Goal: Task Accomplishment & Management: Complete application form

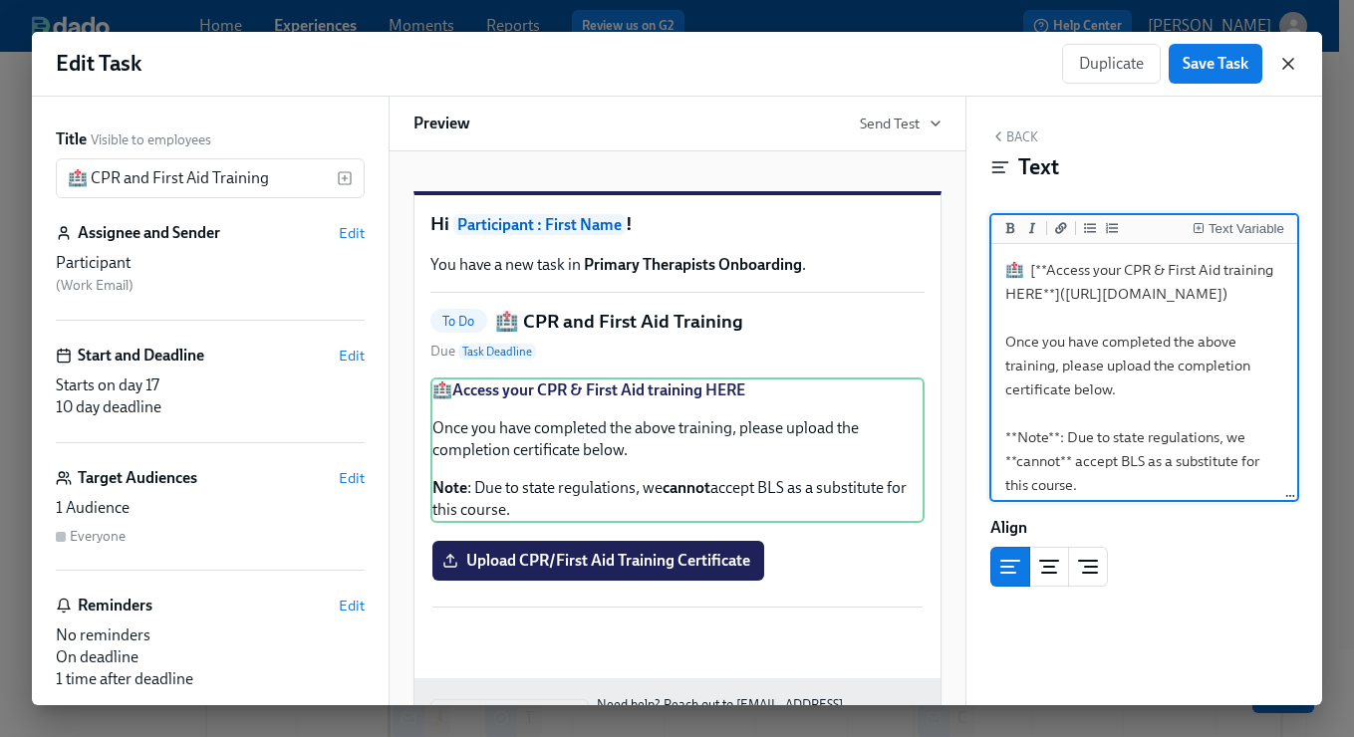
click at [1295, 54] on icon "button" at bounding box center [1288, 64] width 20 height 20
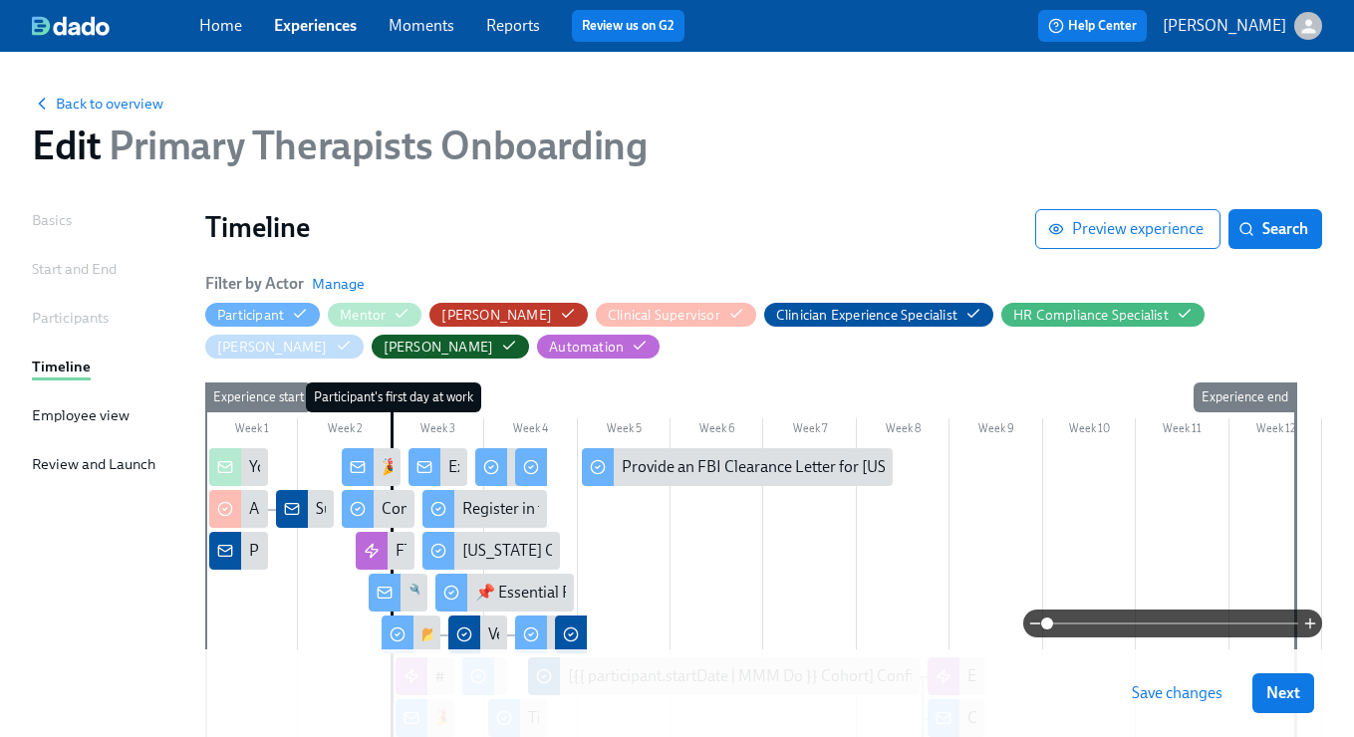
click at [328, 28] on link "Experiences" at bounding box center [315, 25] width 83 height 19
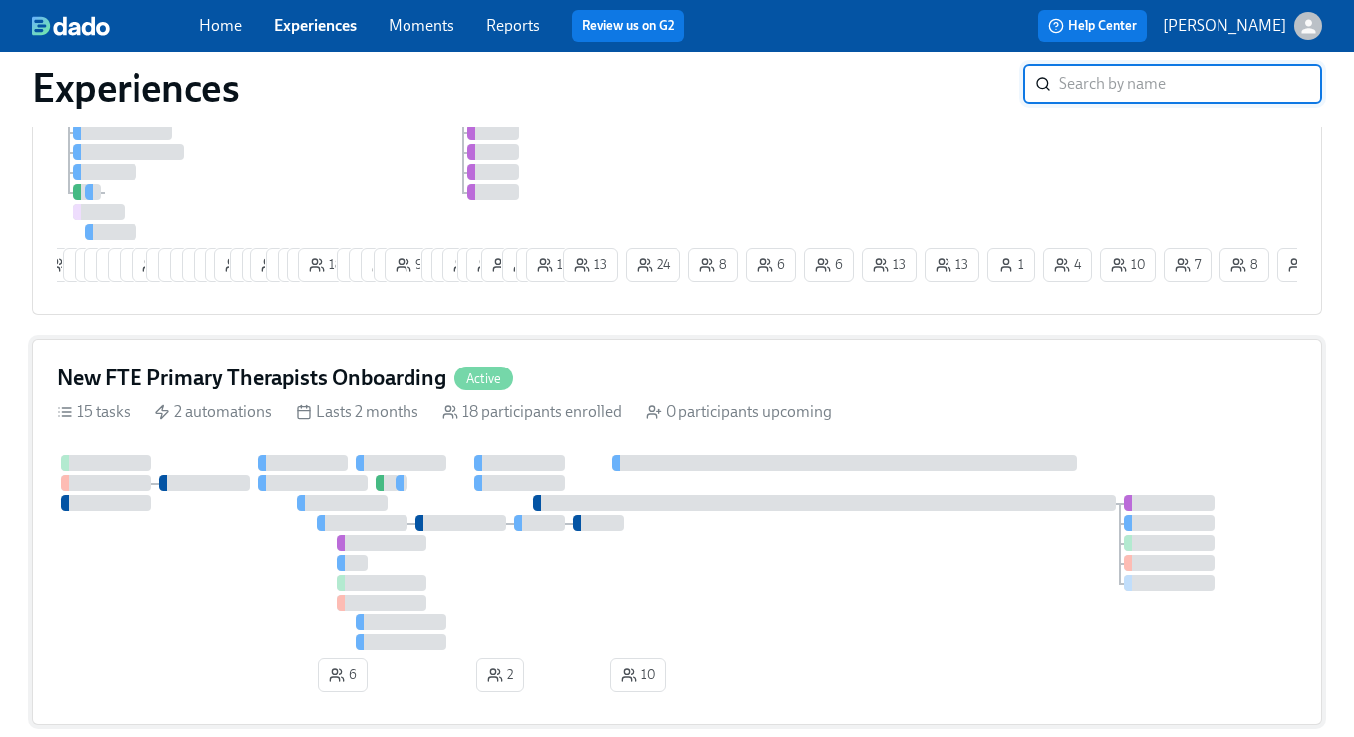
scroll to position [701, 0]
click at [721, 389] on div "New FTE Primary Therapists Onboarding Active" at bounding box center [677, 379] width 1240 height 30
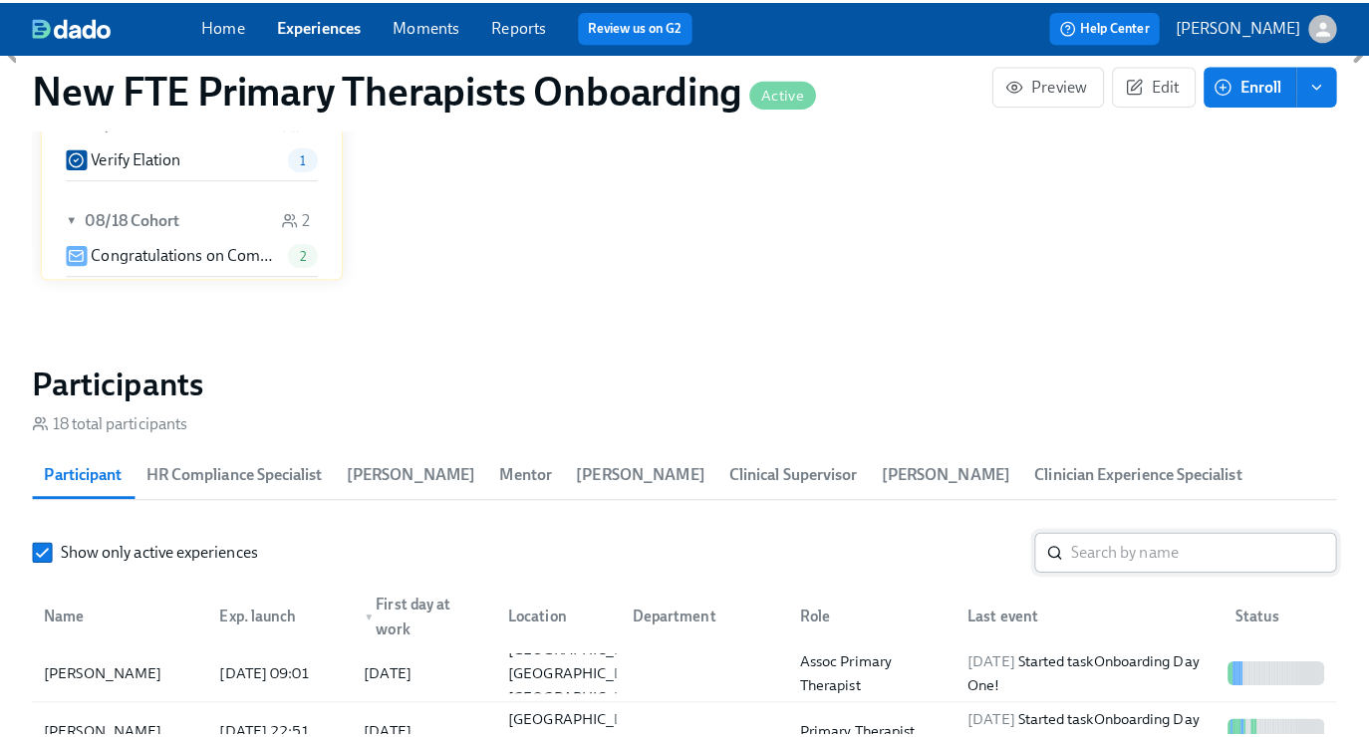
scroll to position [1610, 0]
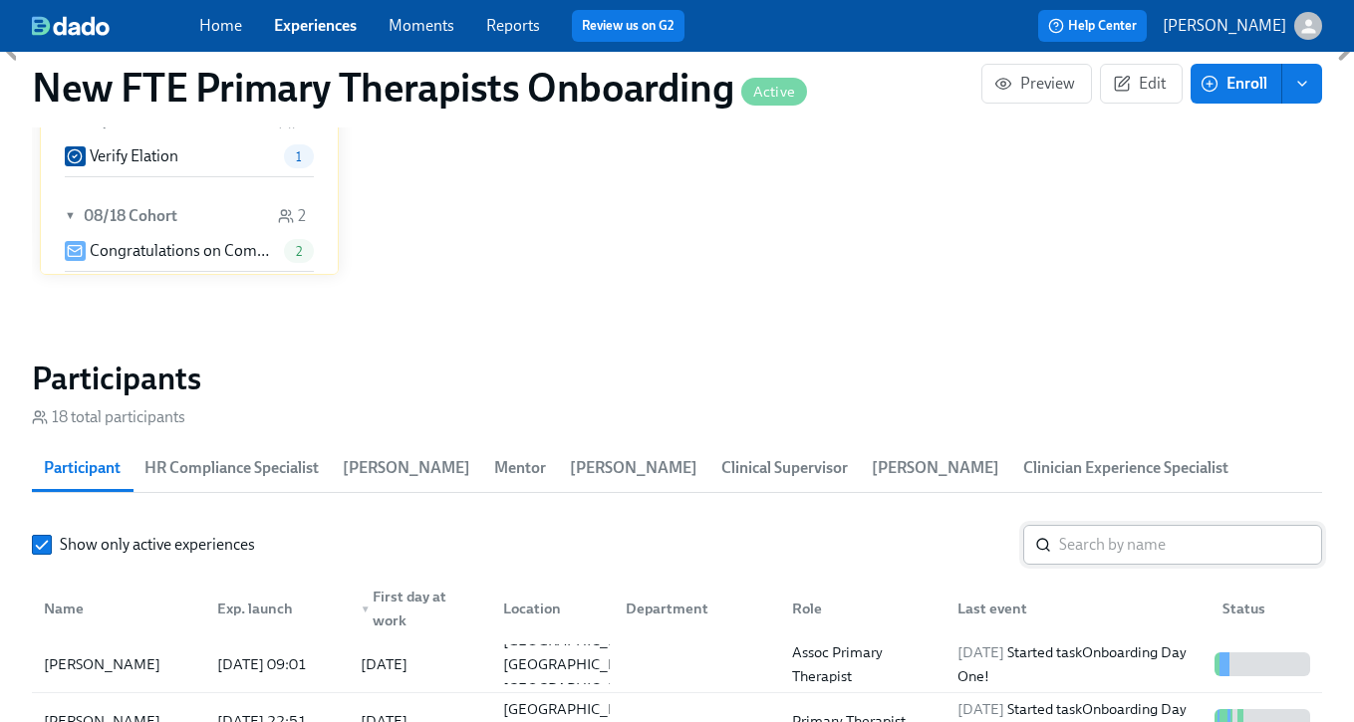
click at [1135, 547] on input "search" at bounding box center [1190, 545] width 263 height 40
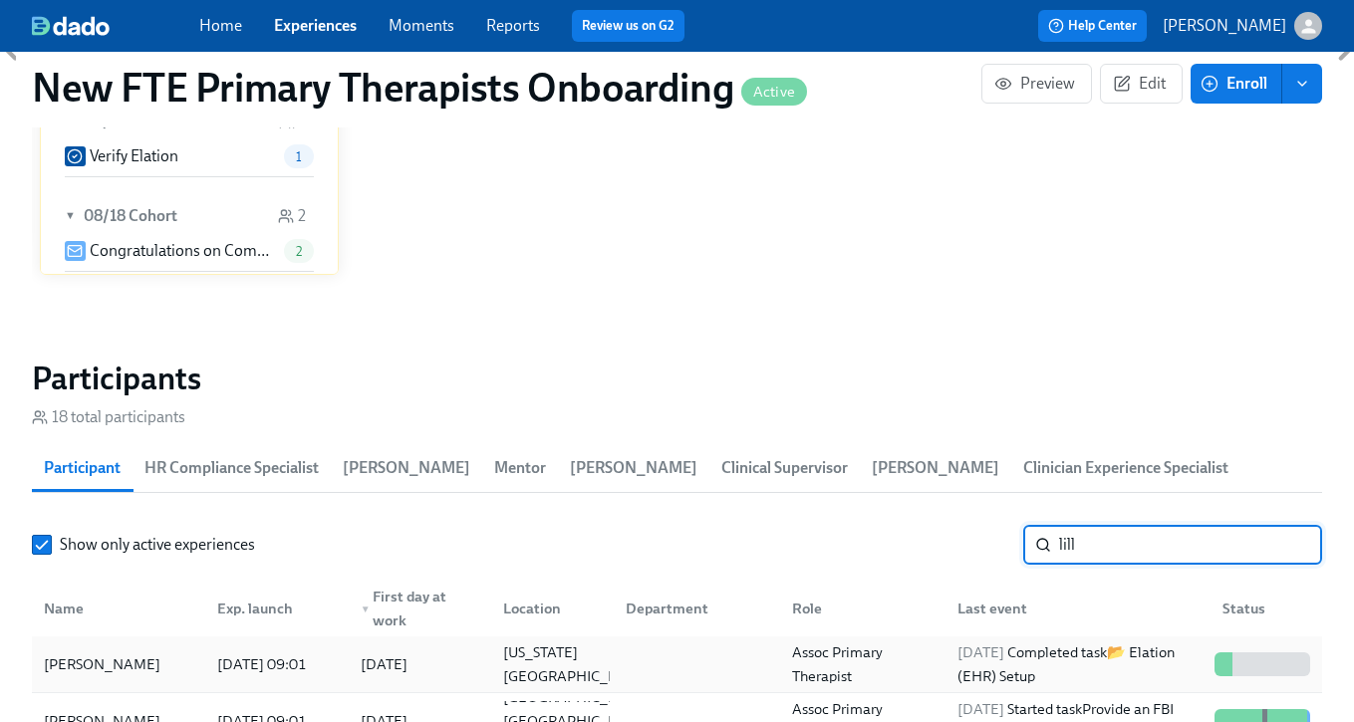
type input "lill"
click at [133, 670] on div "[PERSON_NAME]" at bounding box center [102, 665] width 132 height 24
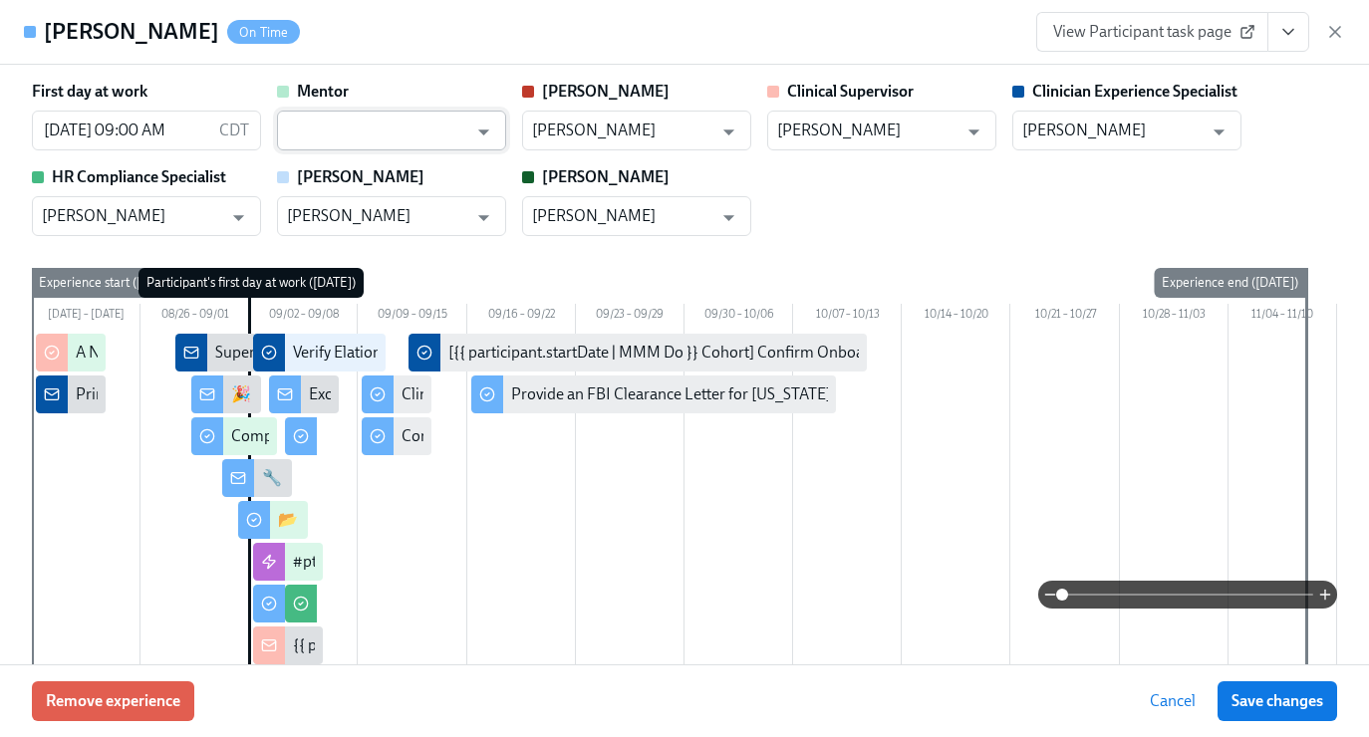
click at [322, 113] on input "text" at bounding box center [377, 131] width 180 height 40
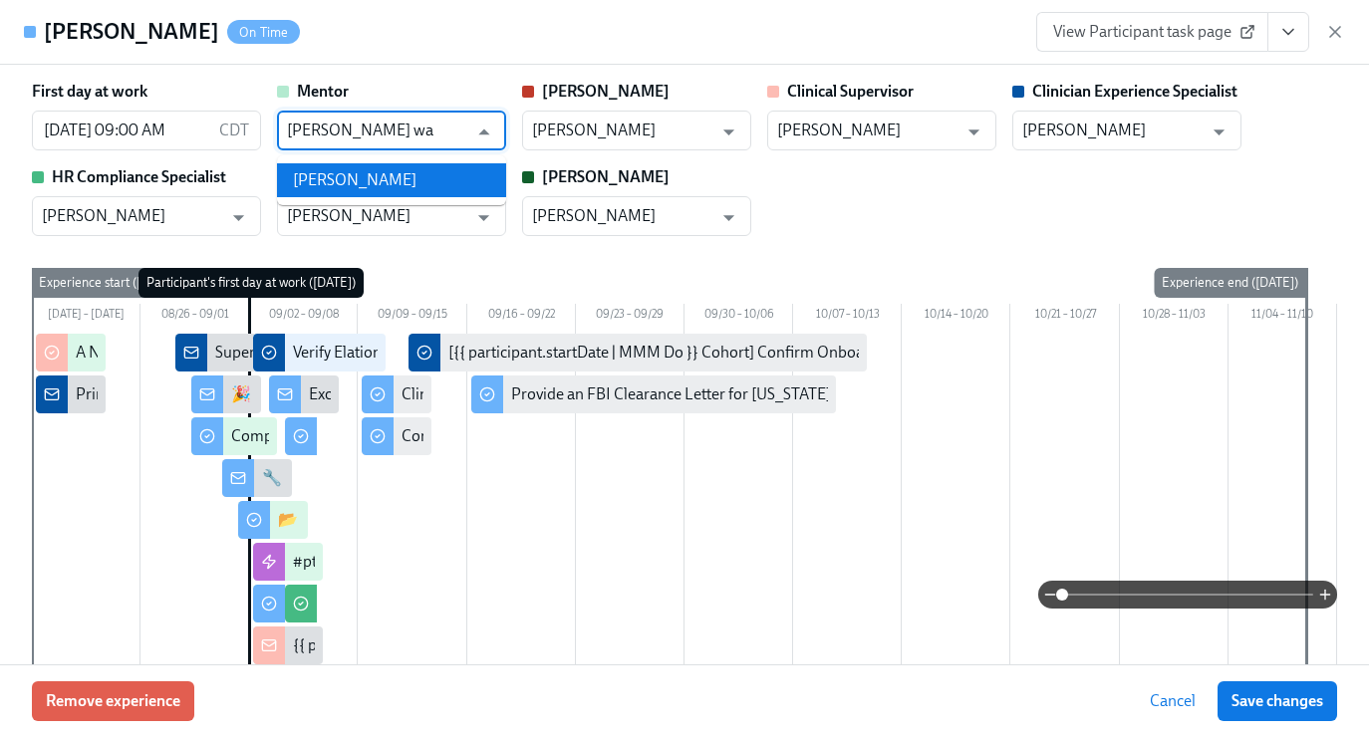
click at [423, 181] on li "[PERSON_NAME]" at bounding box center [391, 180] width 229 height 34
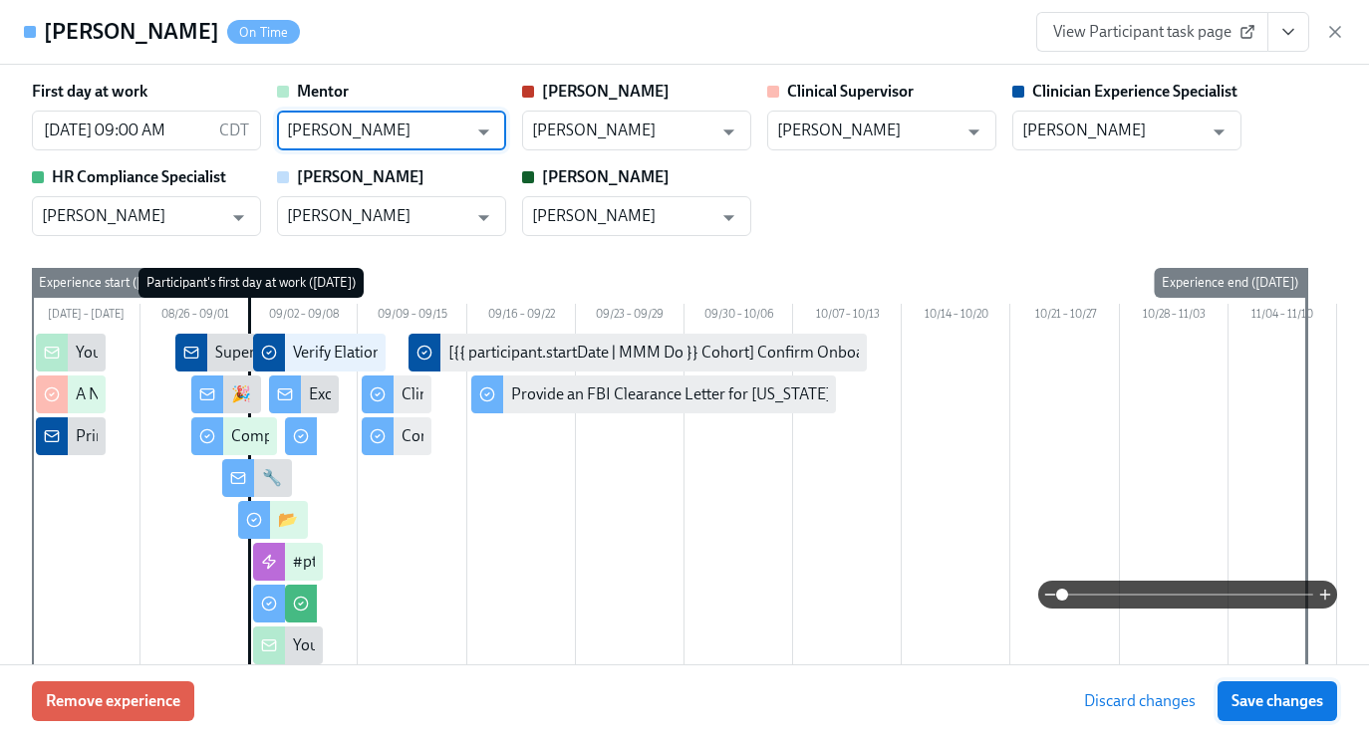
type input "[PERSON_NAME]"
click at [1278, 701] on span "Save changes" at bounding box center [1277, 701] width 92 height 20
type input "[PERSON_NAME]"
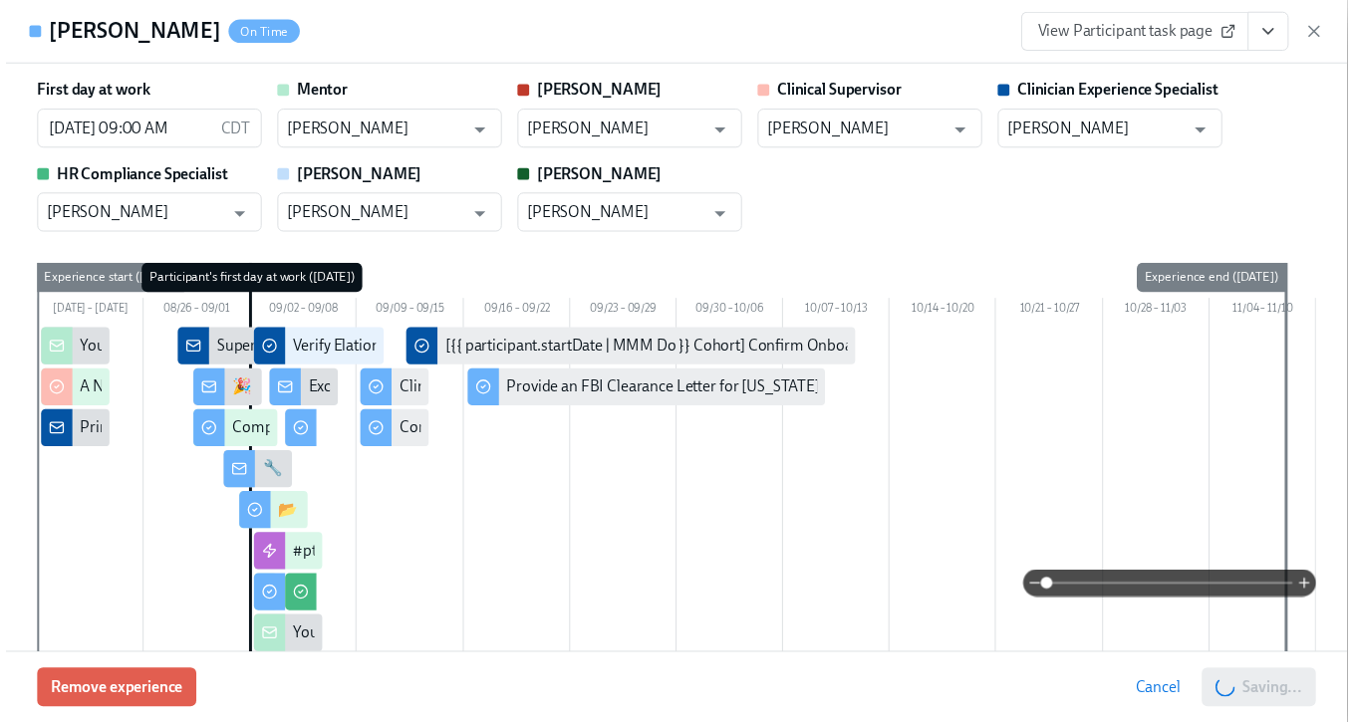
scroll to position [0, 6564]
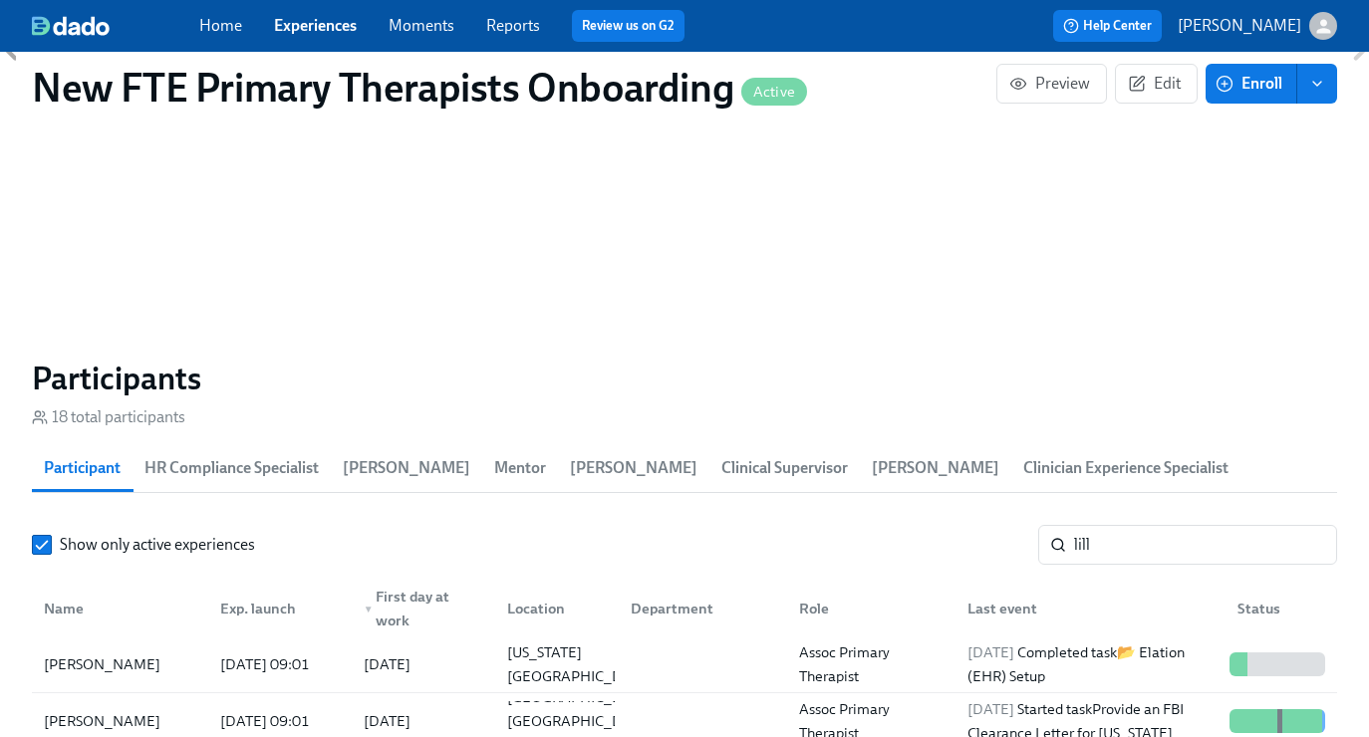
scroll to position [0, 6549]
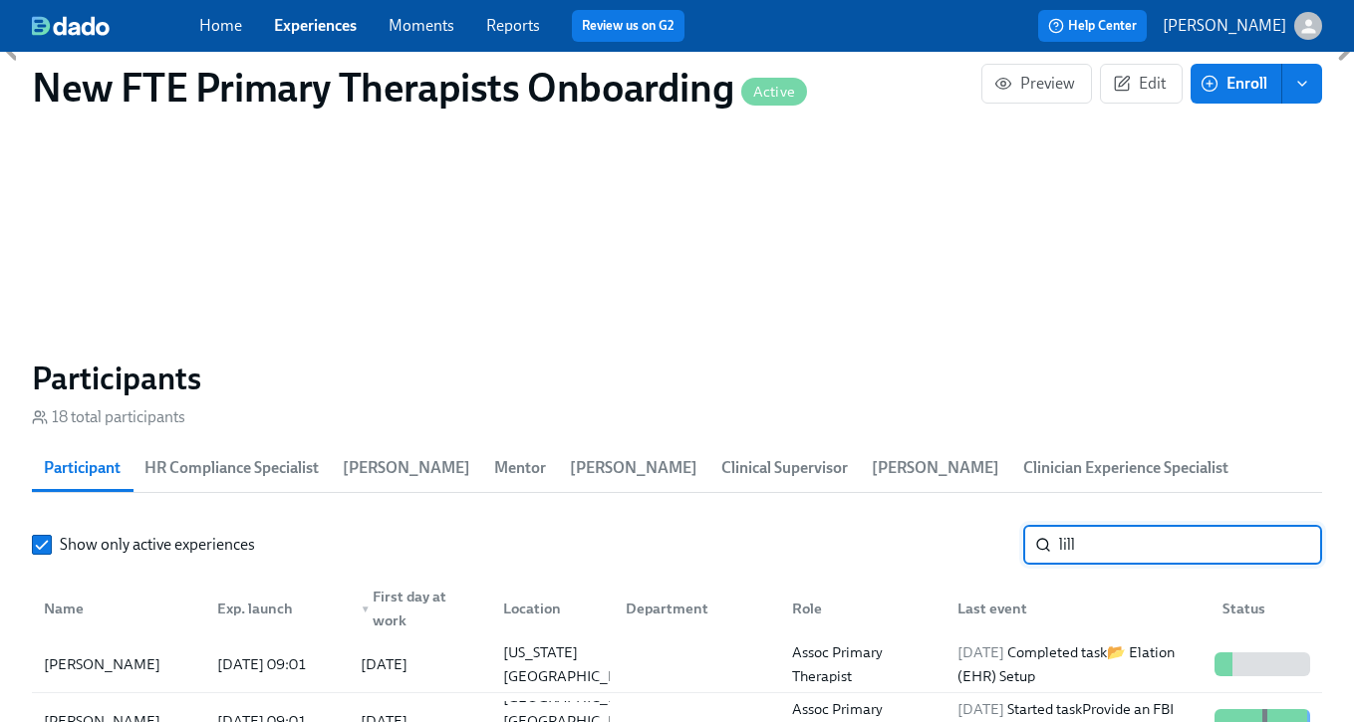
click at [1205, 552] on input "lill" at bounding box center [1190, 545] width 263 height 40
type input "l"
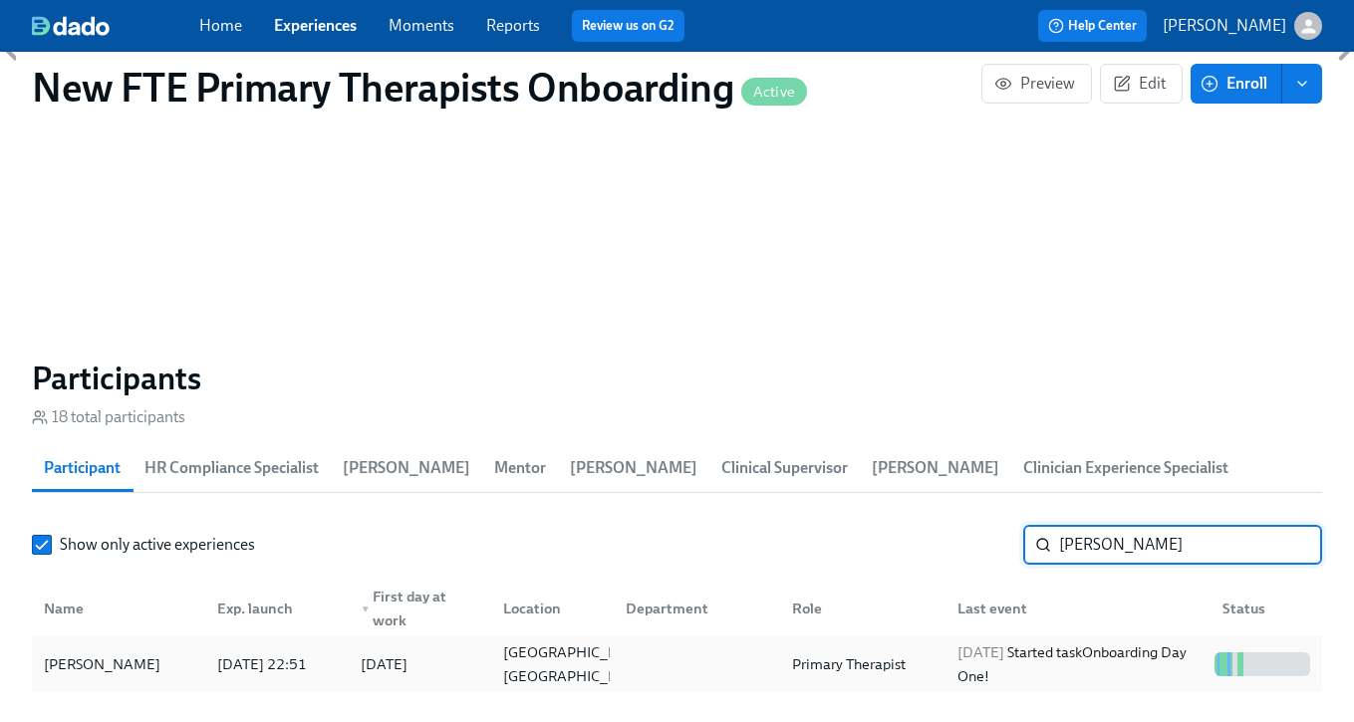
type input "[PERSON_NAME]"
click at [130, 680] on div "[PERSON_NAME]" at bounding box center [118, 665] width 165 height 40
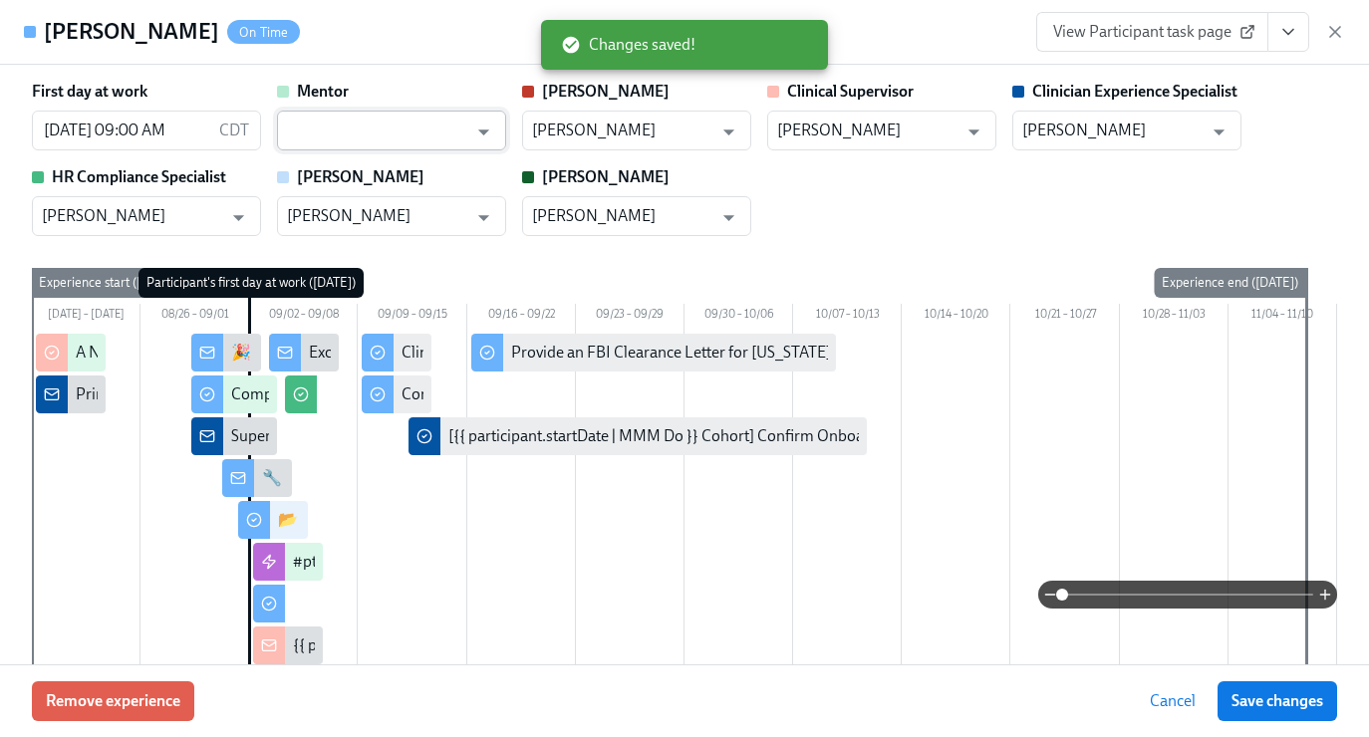
click at [429, 138] on input "text" at bounding box center [377, 131] width 180 height 40
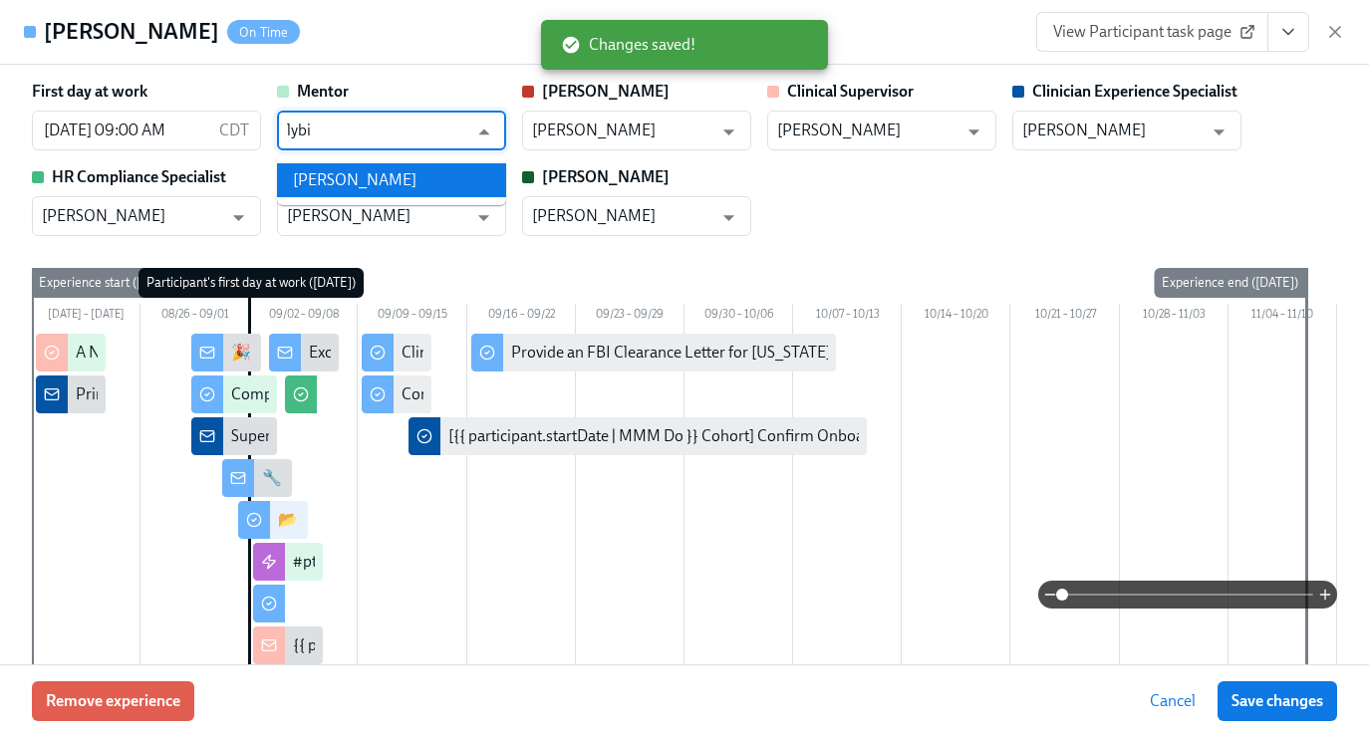
click at [406, 177] on li "[PERSON_NAME]" at bounding box center [391, 180] width 229 height 34
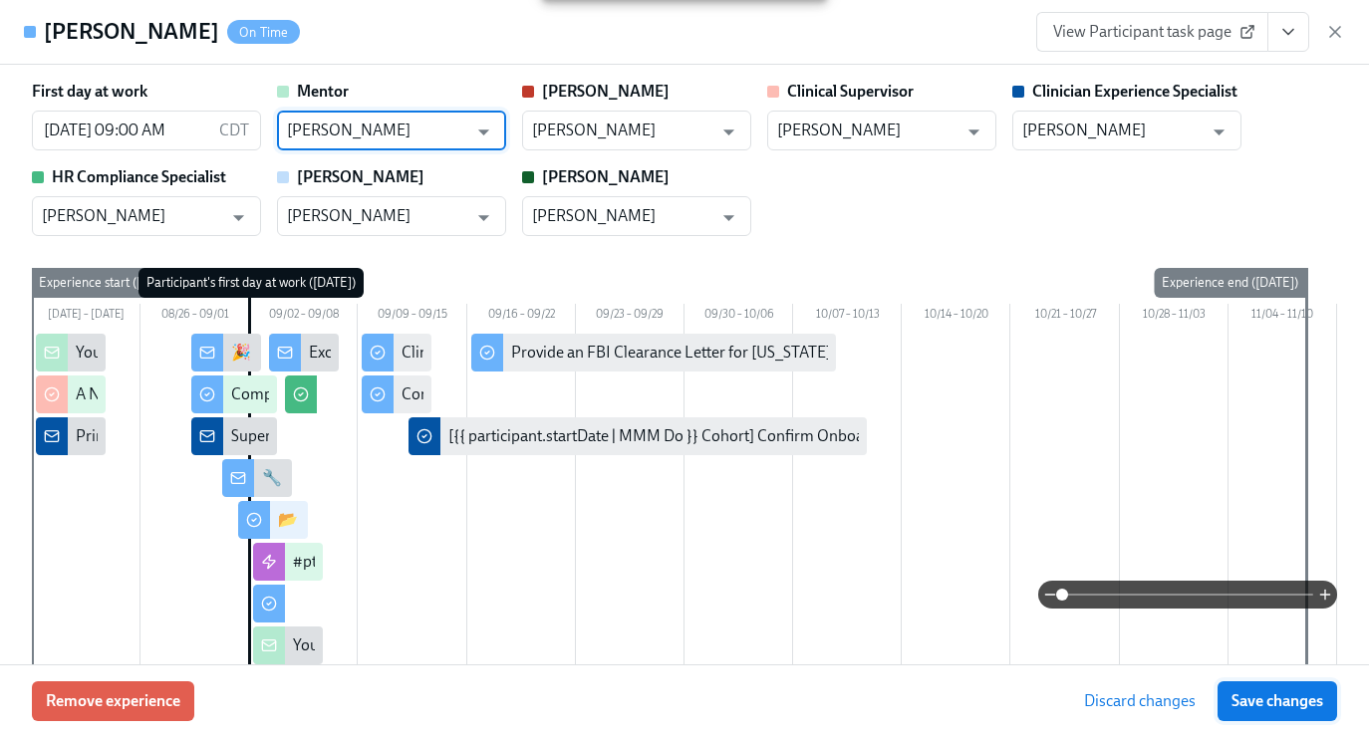
type input "[PERSON_NAME]"
click at [1296, 708] on span "Save changes" at bounding box center [1277, 701] width 92 height 20
type input "[PERSON_NAME]"
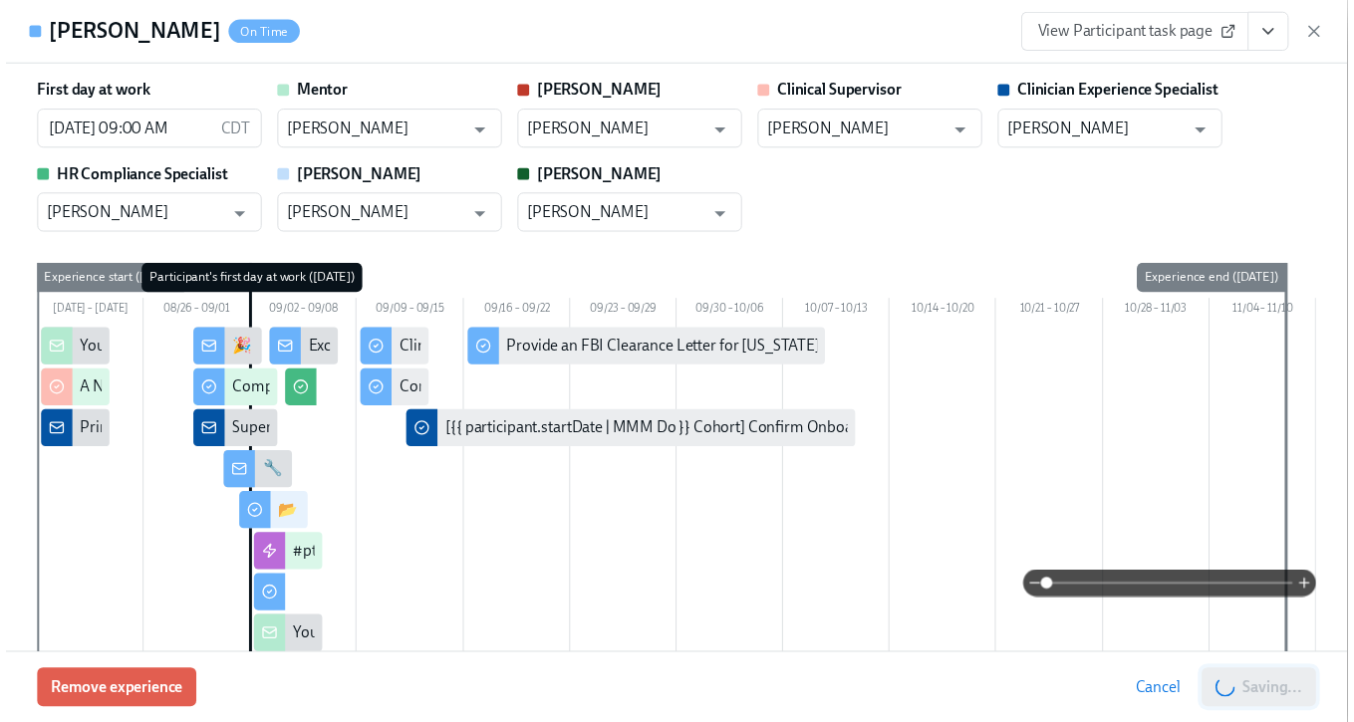
scroll to position [0, 6564]
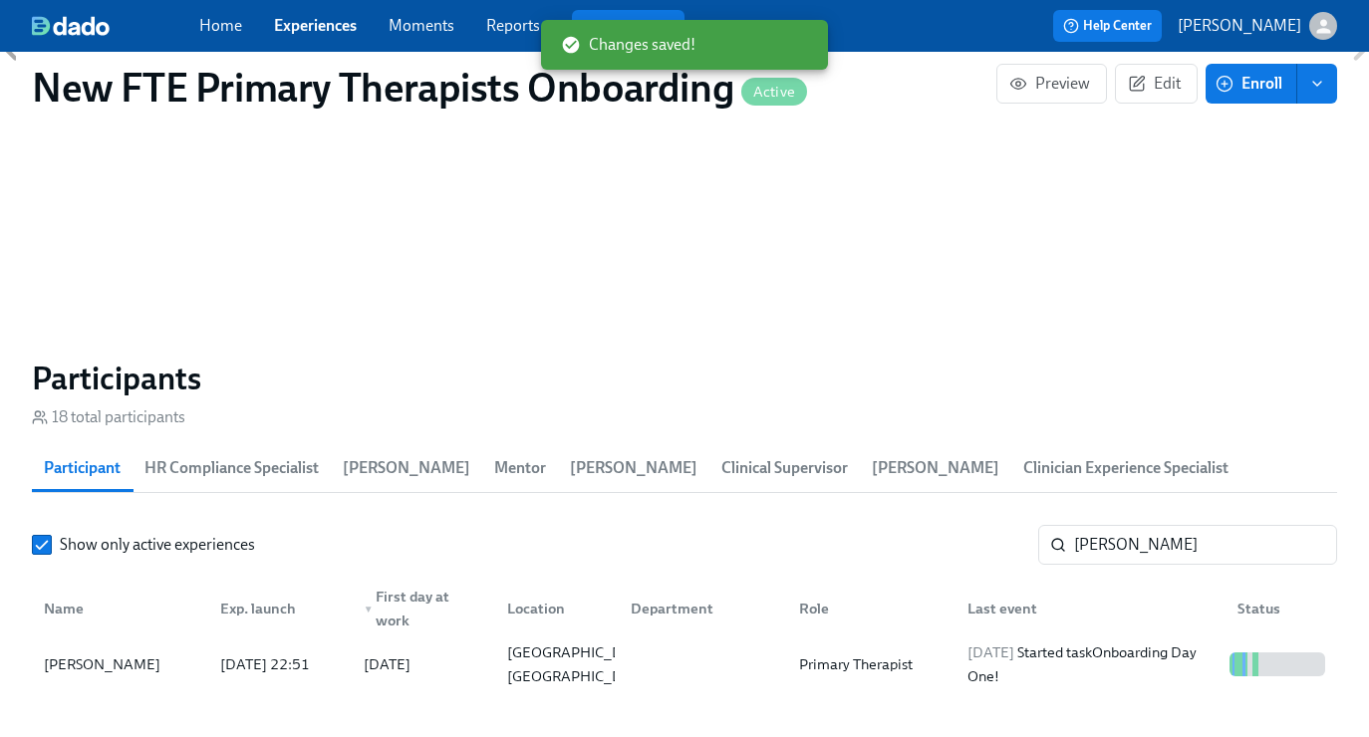
scroll to position [0, 6549]
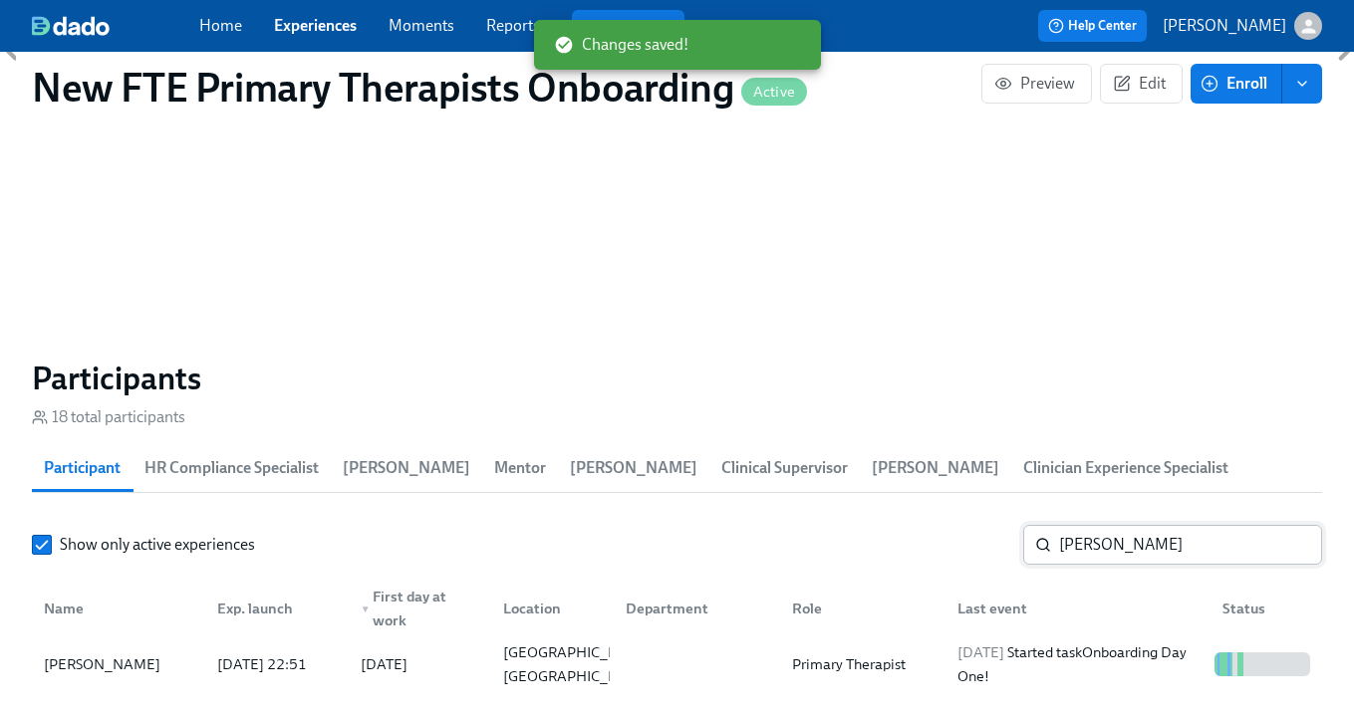
click at [1164, 532] on input "[PERSON_NAME]" at bounding box center [1190, 545] width 263 height 40
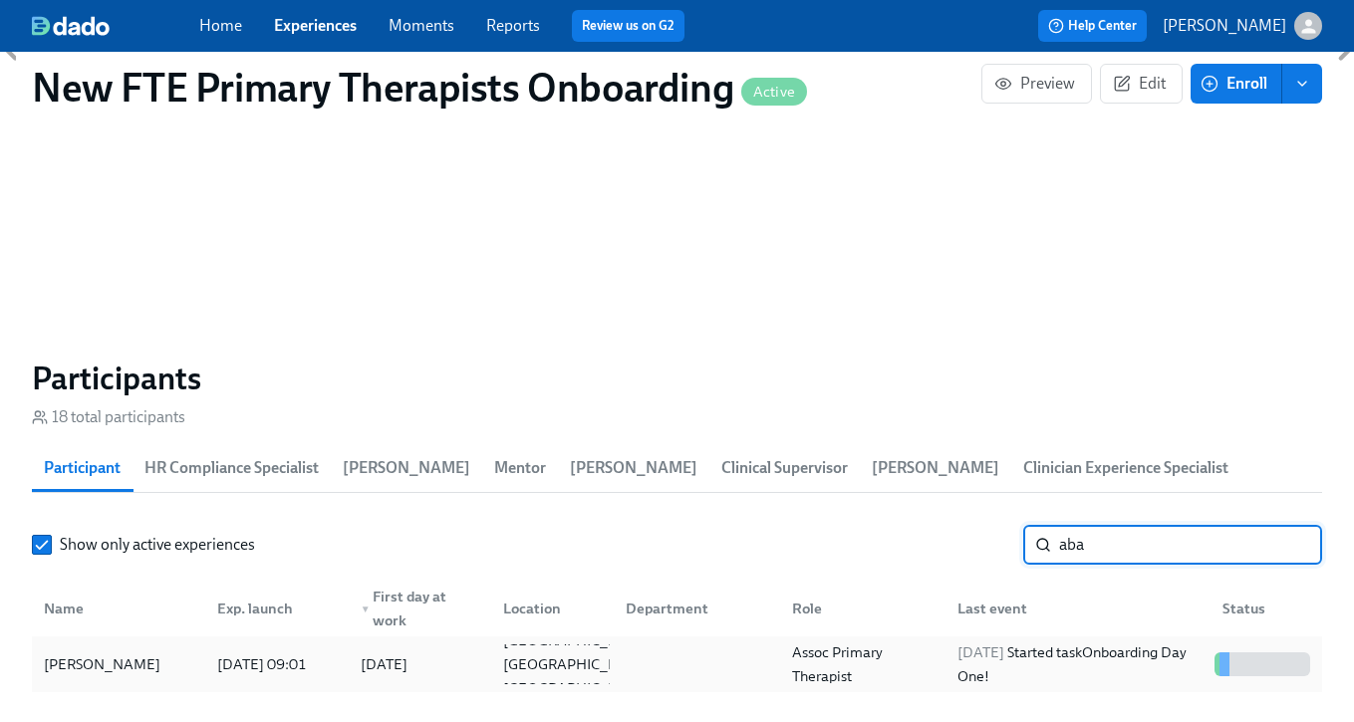
type input "aba"
click at [163, 669] on div "[PERSON_NAME]" at bounding box center [102, 665] width 132 height 24
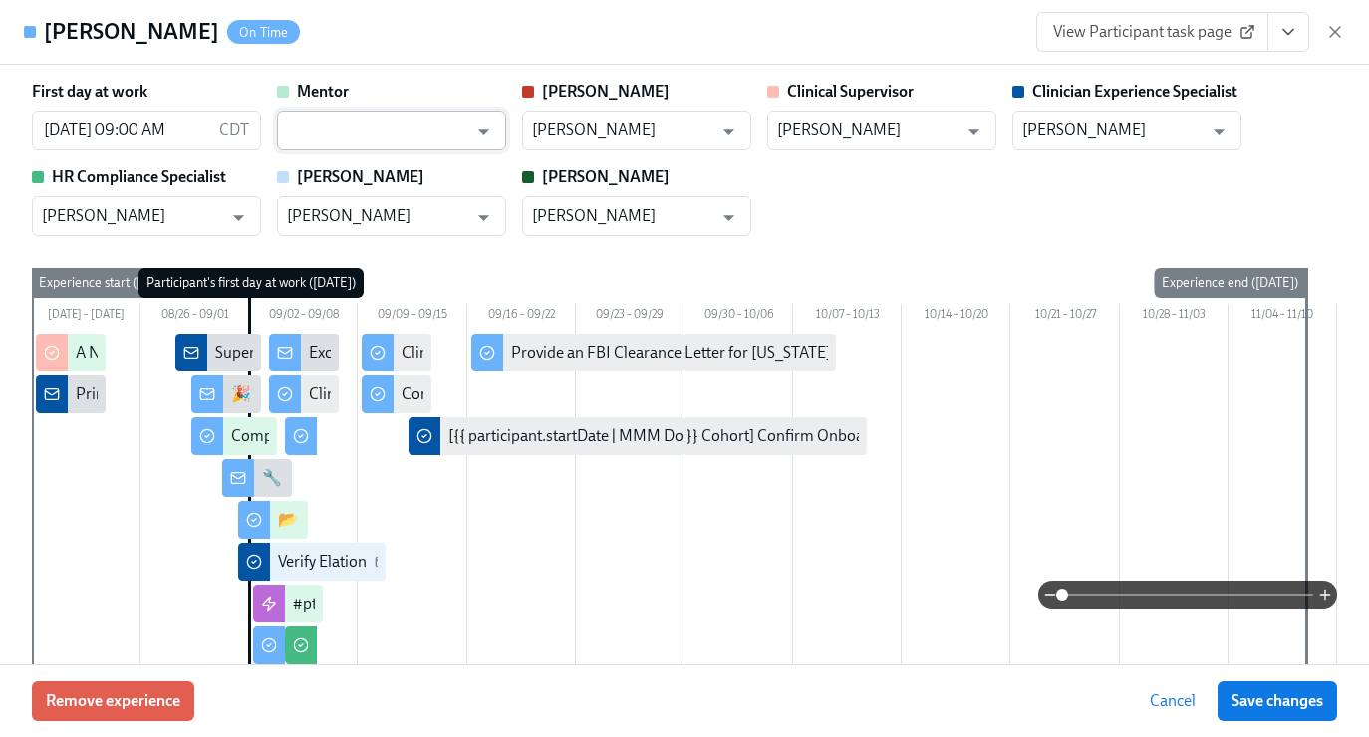
click at [351, 132] on input "text" at bounding box center [377, 131] width 180 height 40
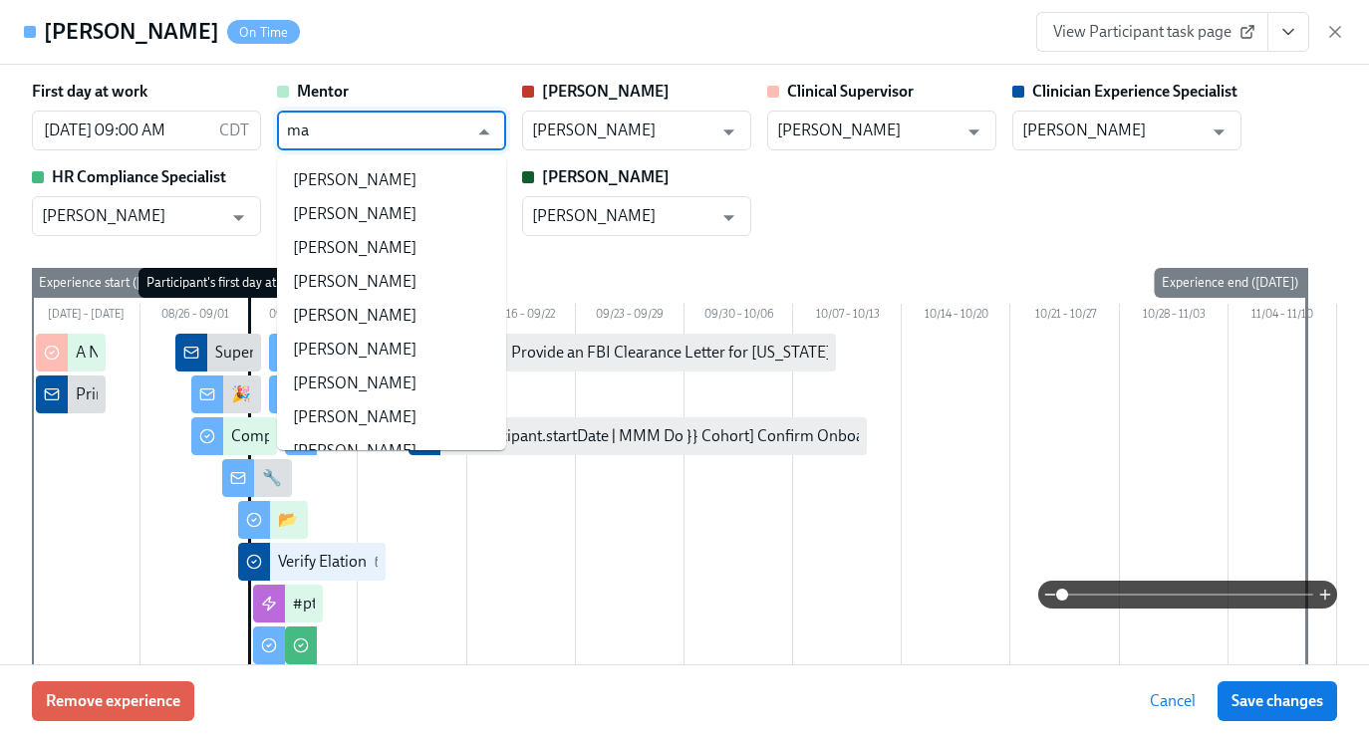
type input "m"
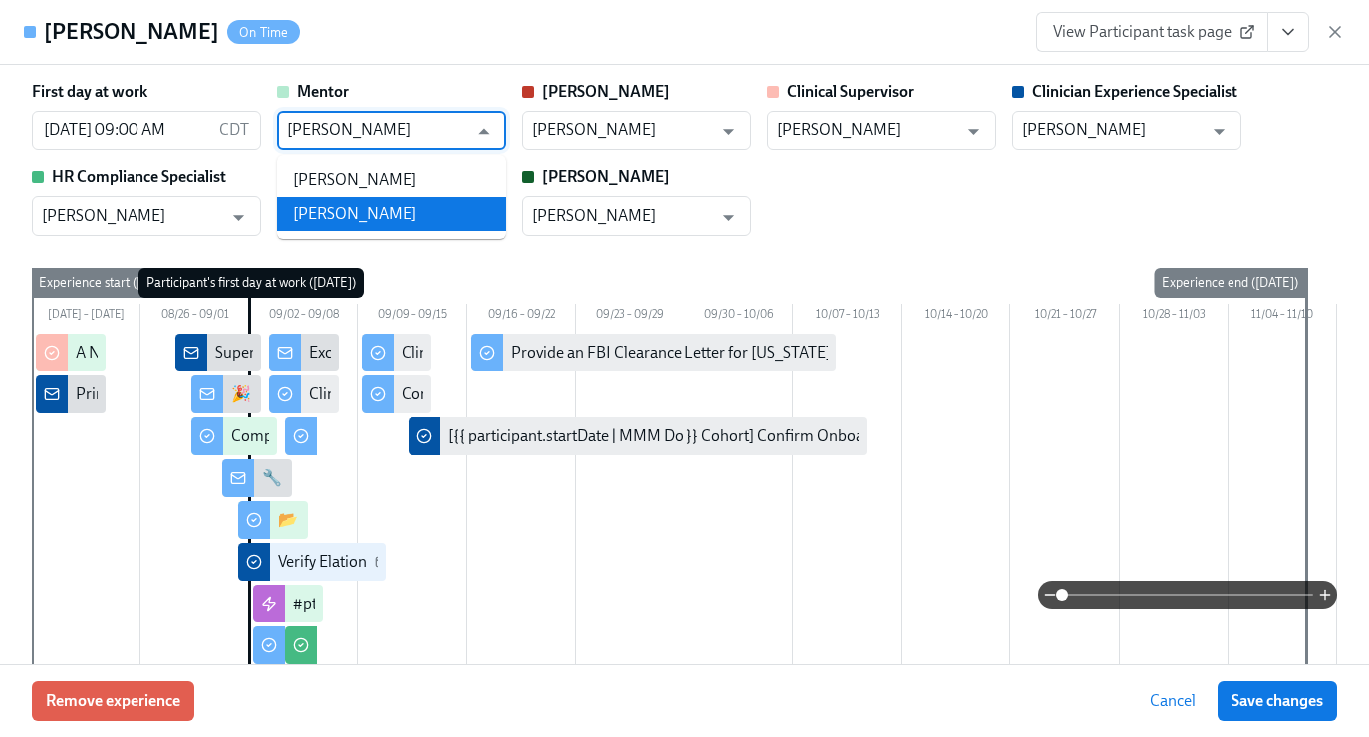
click at [364, 222] on li "[PERSON_NAME]" at bounding box center [391, 214] width 229 height 34
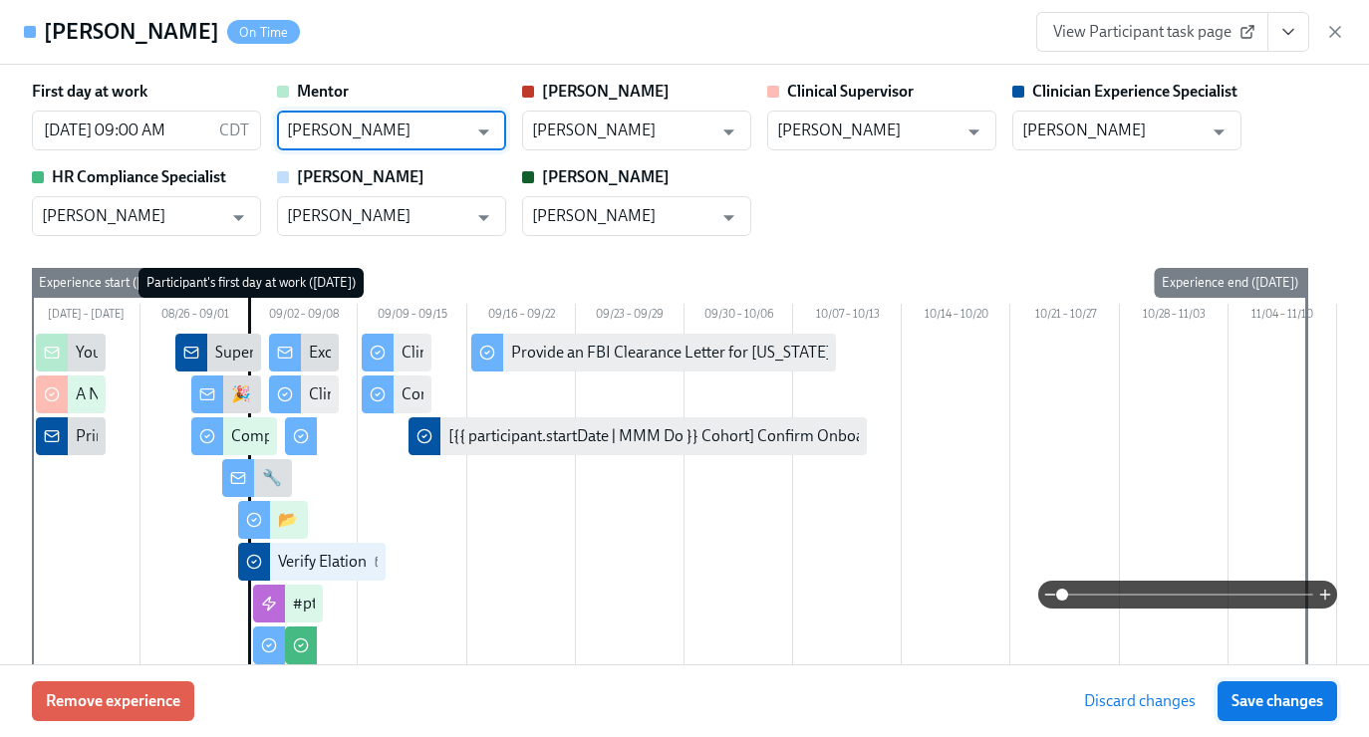
type input "[PERSON_NAME]"
click at [1267, 706] on span "Save changes" at bounding box center [1277, 701] width 92 height 20
type input "[PERSON_NAME]"
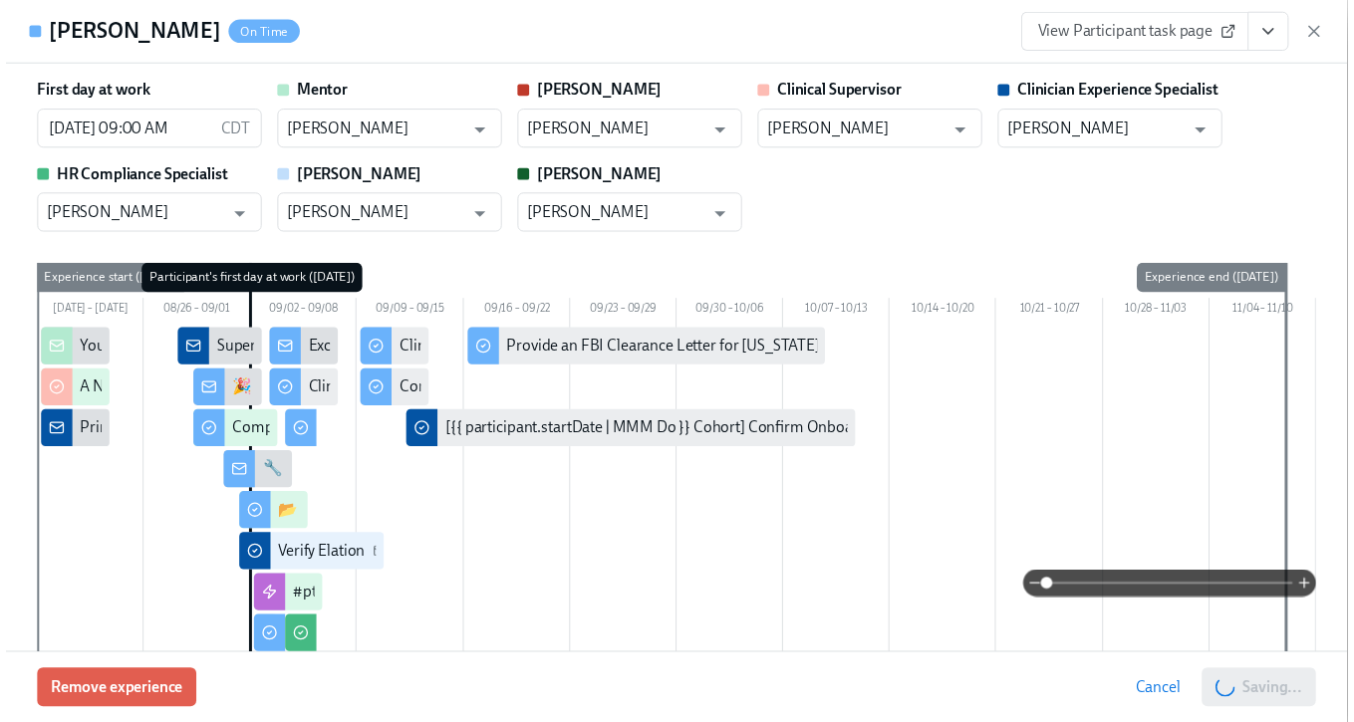
scroll to position [0, 6564]
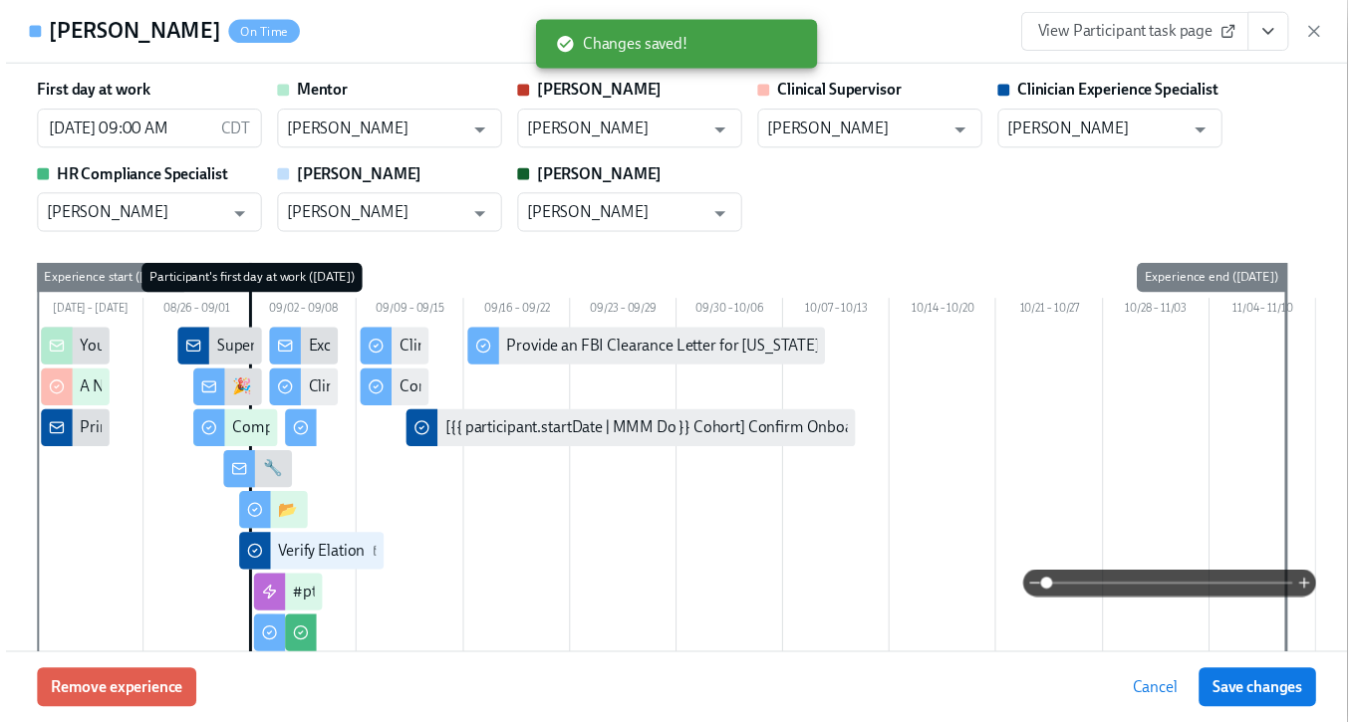
scroll to position [0, 6549]
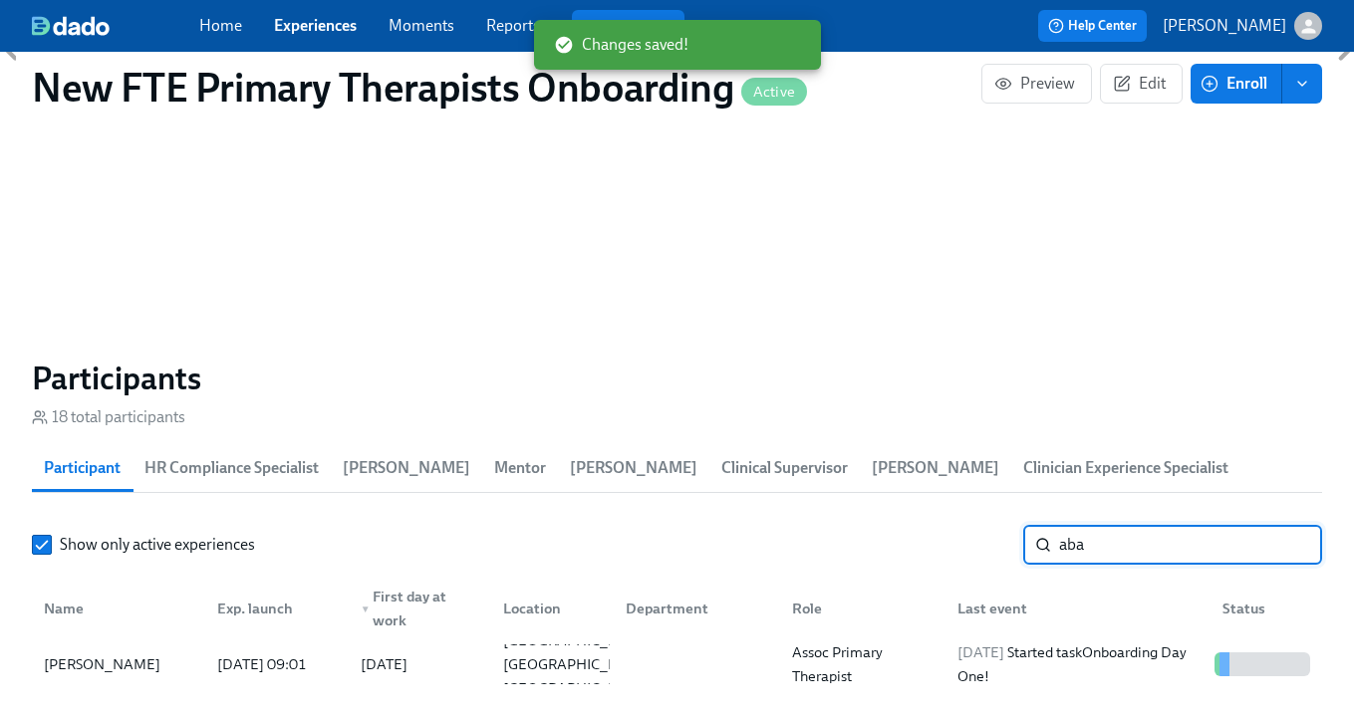
click at [1182, 538] on input "aba" at bounding box center [1190, 545] width 263 height 40
type input "a"
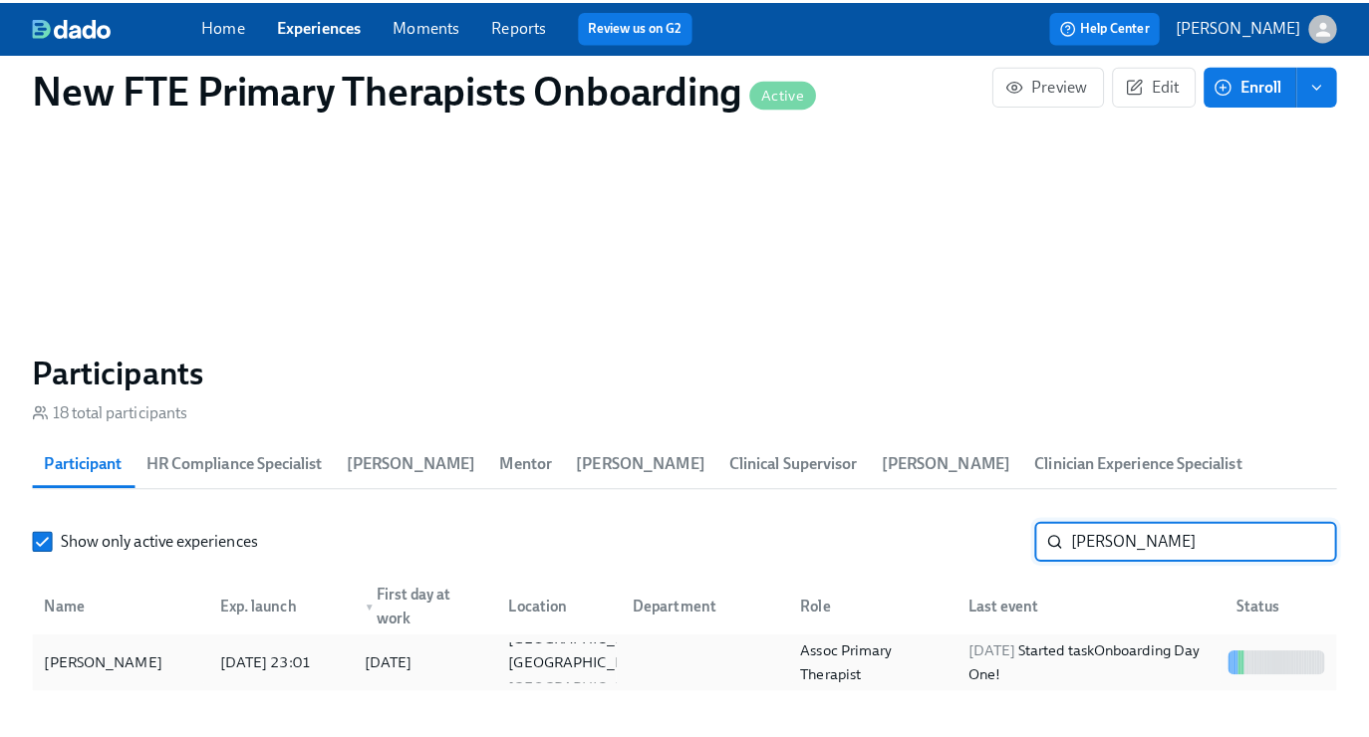
scroll to position [1623, 0]
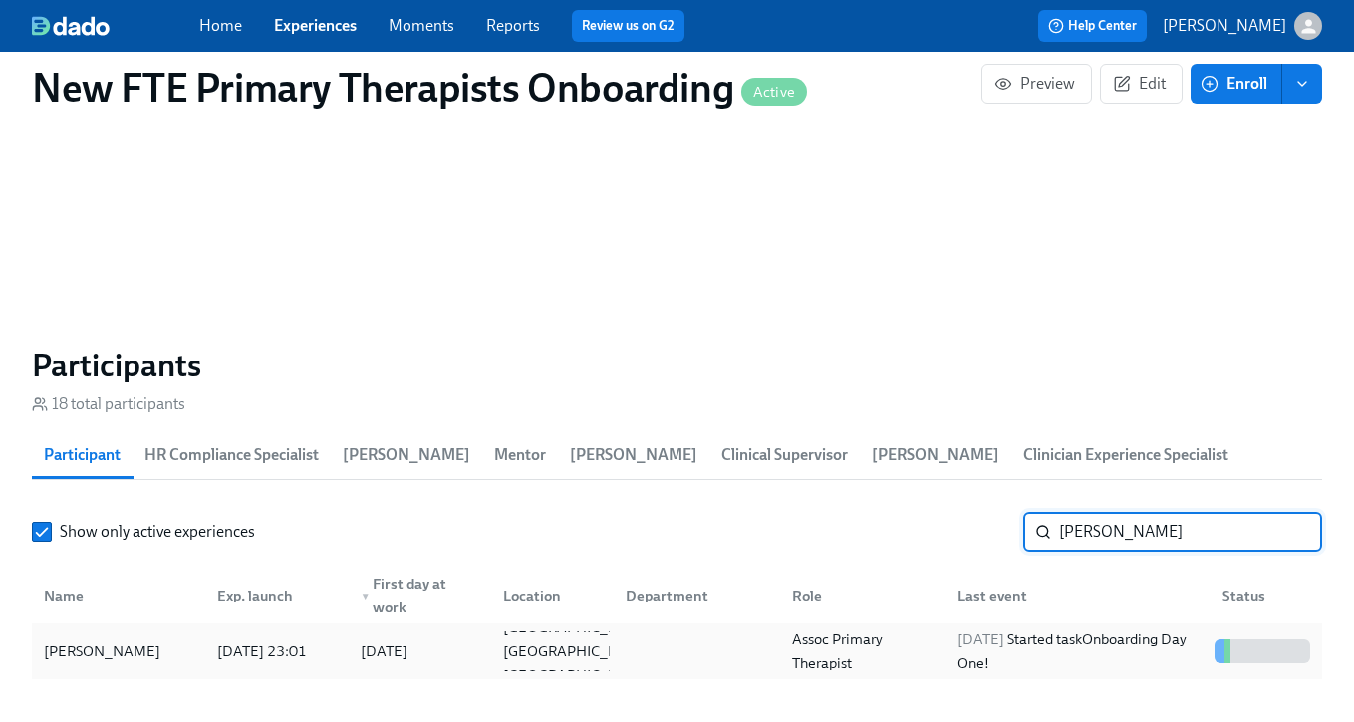
type input "[PERSON_NAME]"
click at [116, 670] on div "[PERSON_NAME]" at bounding box center [118, 652] width 165 height 40
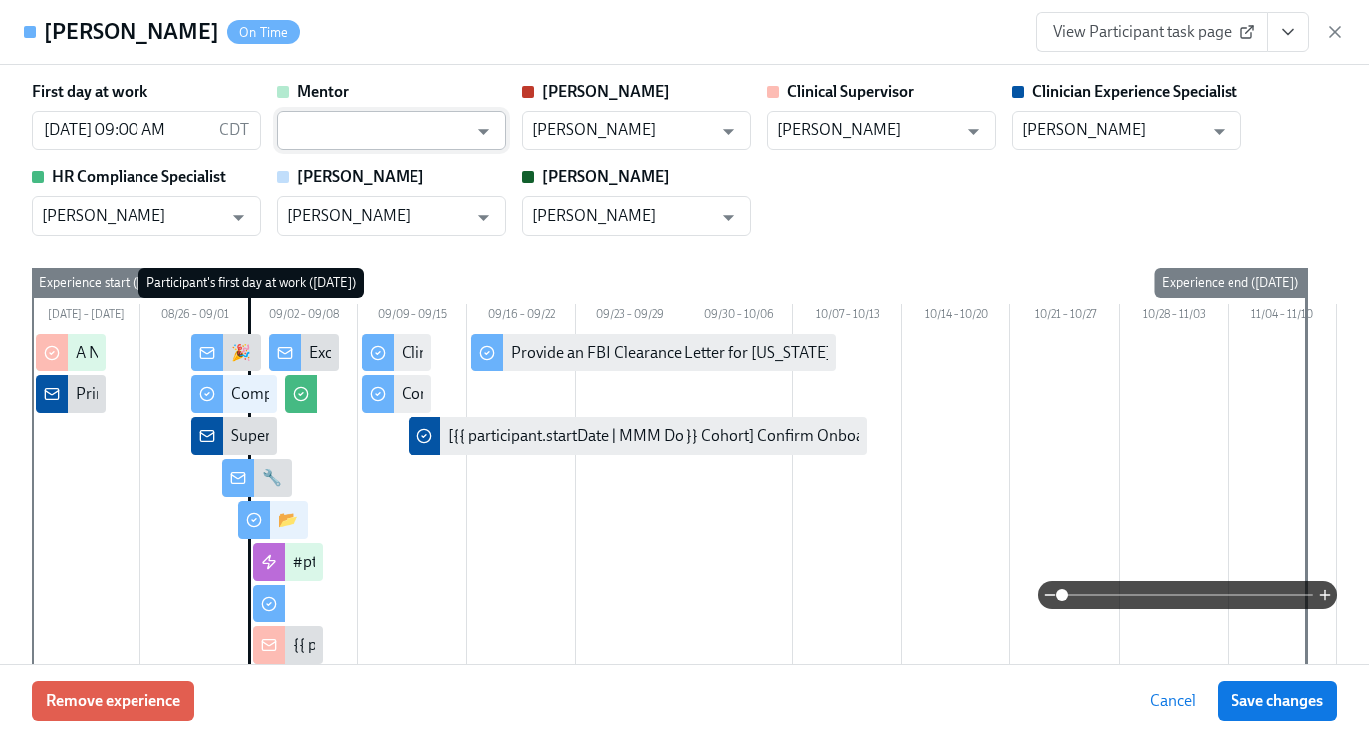
click at [376, 119] on input "text" at bounding box center [377, 131] width 180 height 40
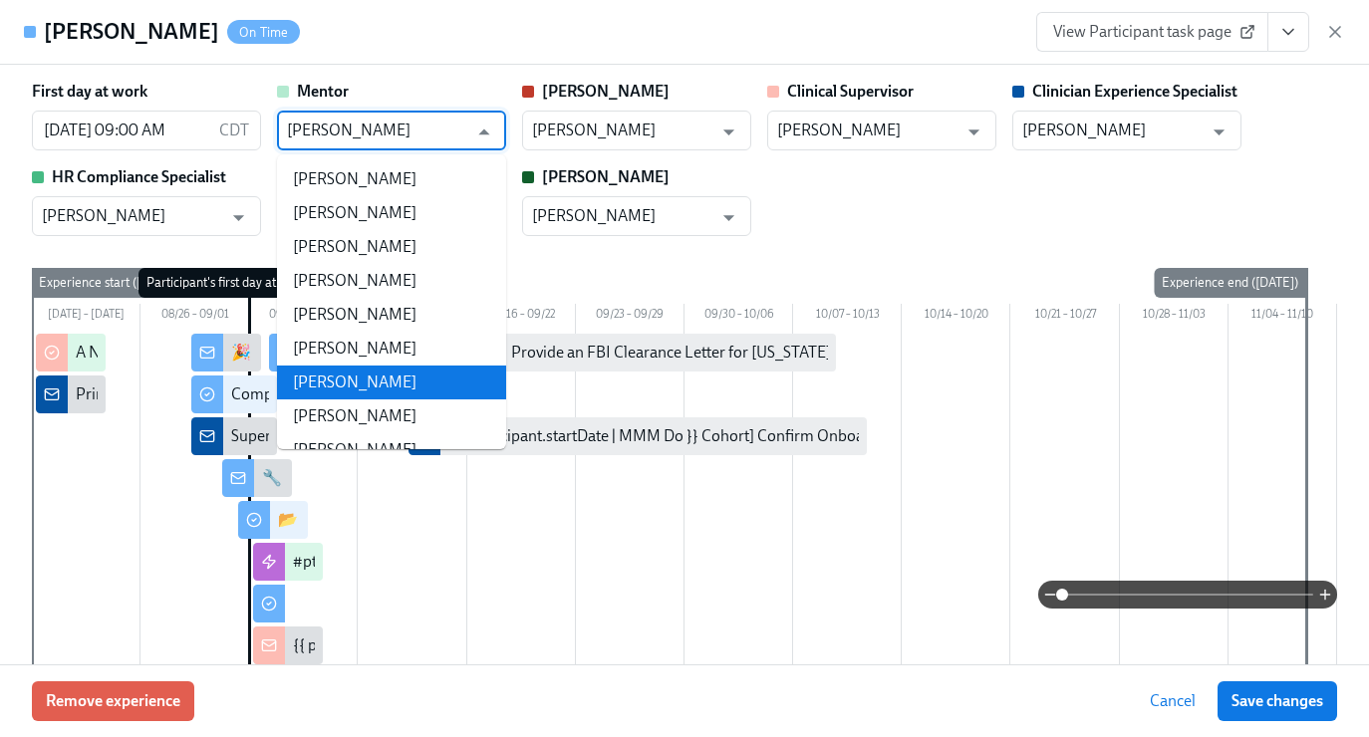
click at [419, 391] on li "[PERSON_NAME]" at bounding box center [391, 383] width 229 height 34
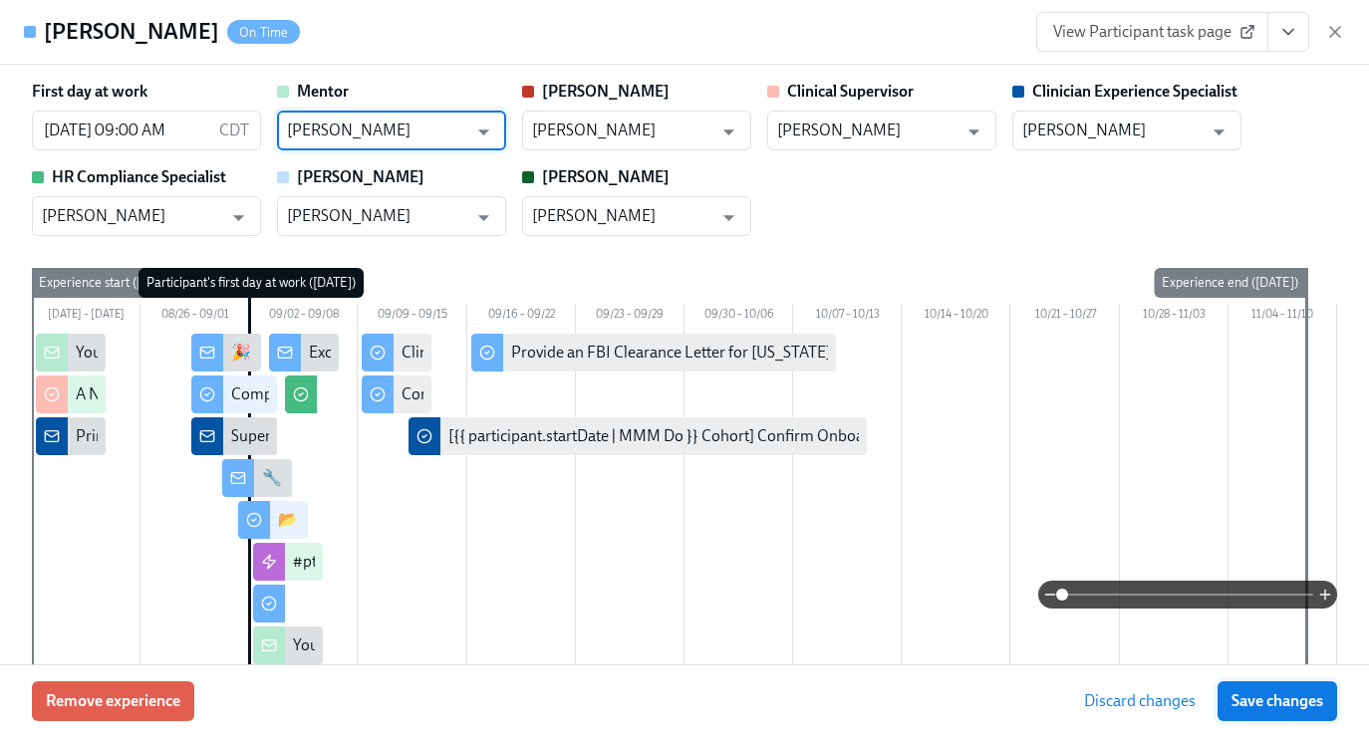
type input "[PERSON_NAME]"
click at [1273, 692] on span "Save changes" at bounding box center [1277, 701] width 92 height 20
type input "[PERSON_NAME]"
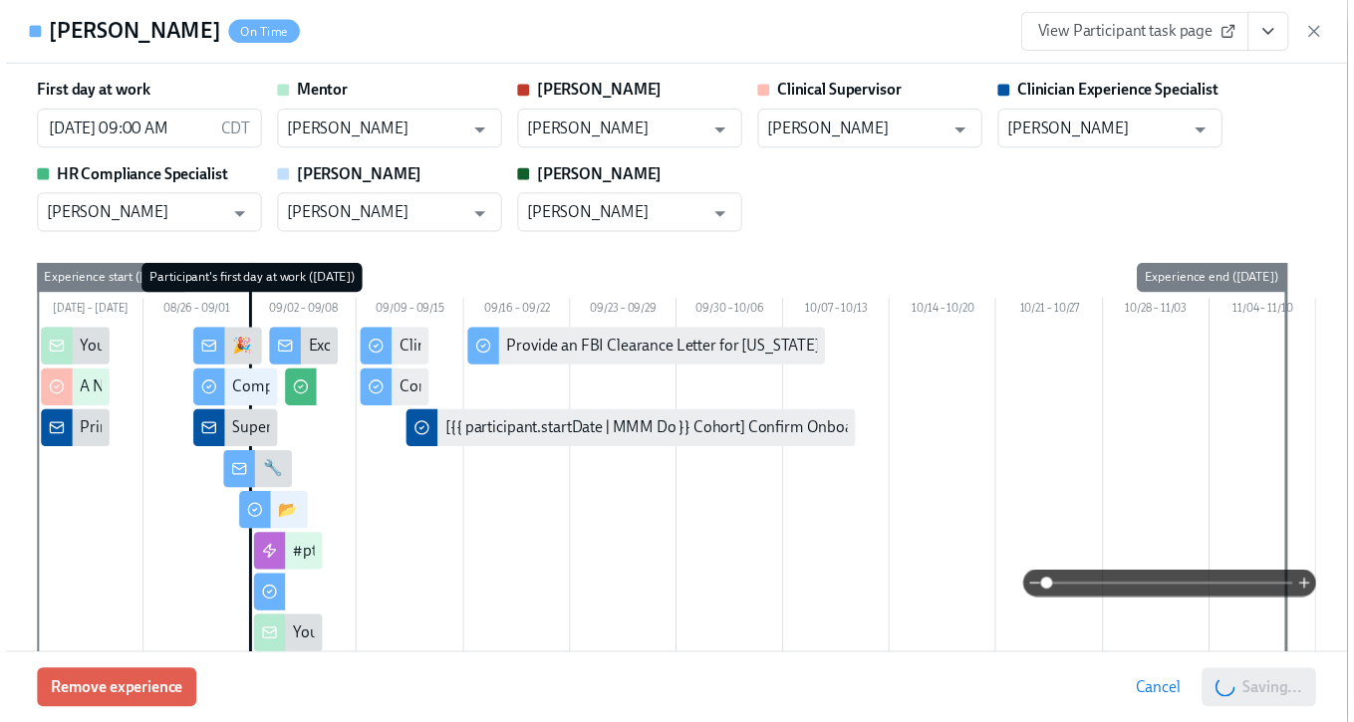
scroll to position [0, 6564]
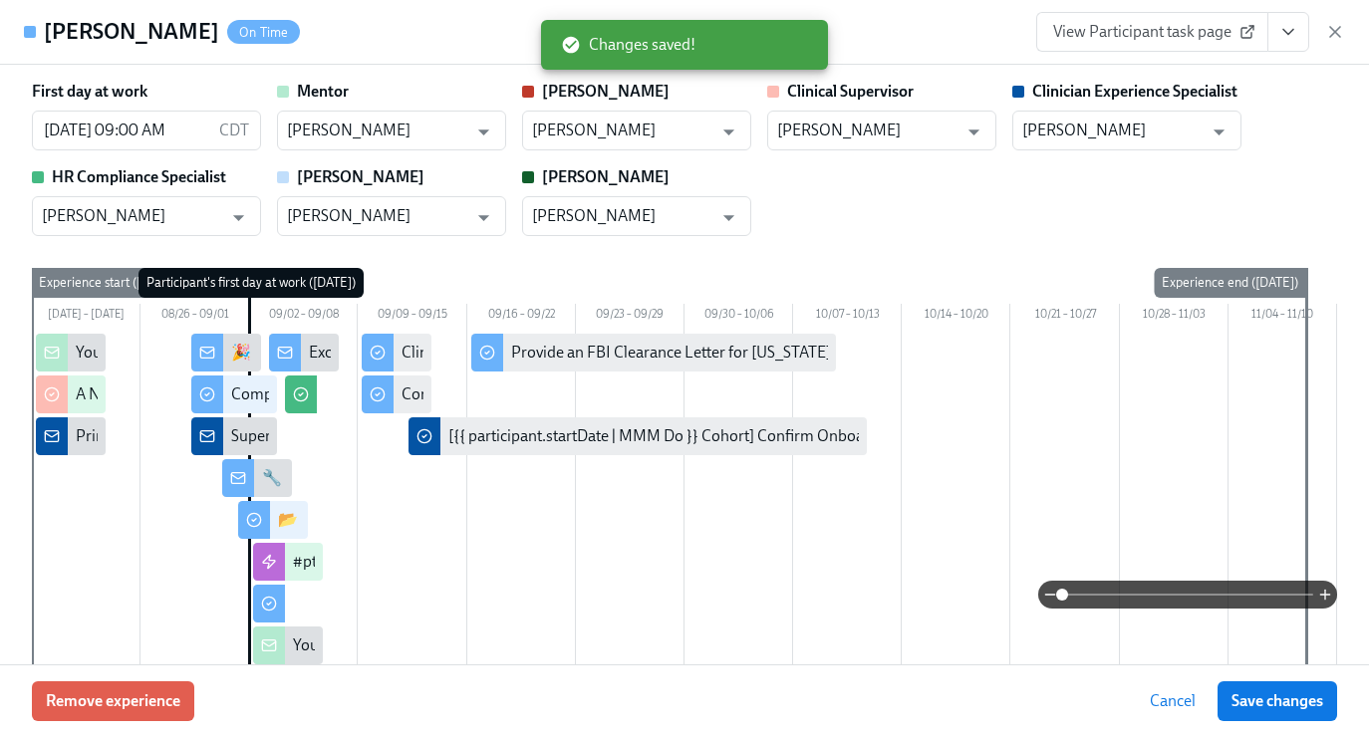
scroll to position [0, 6549]
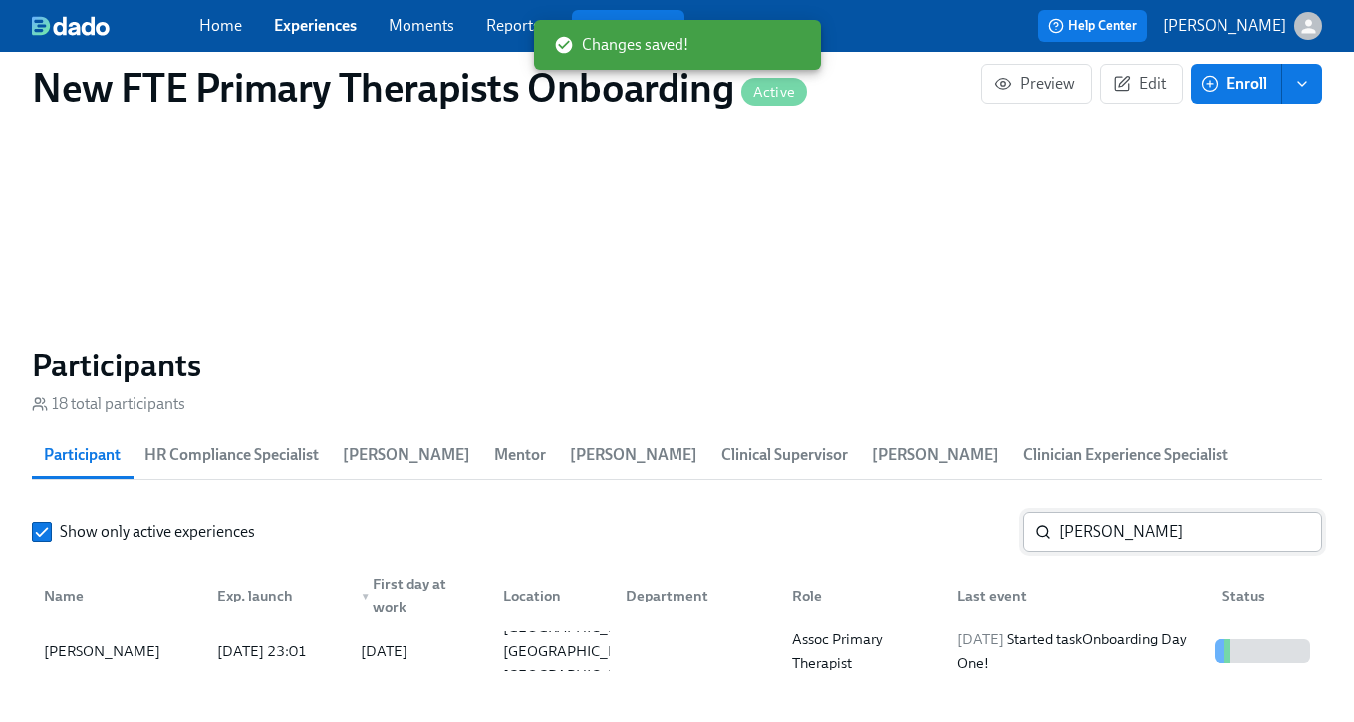
click at [1184, 521] on input "[PERSON_NAME]" at bounding box center [1190, 532] width 263 height 40
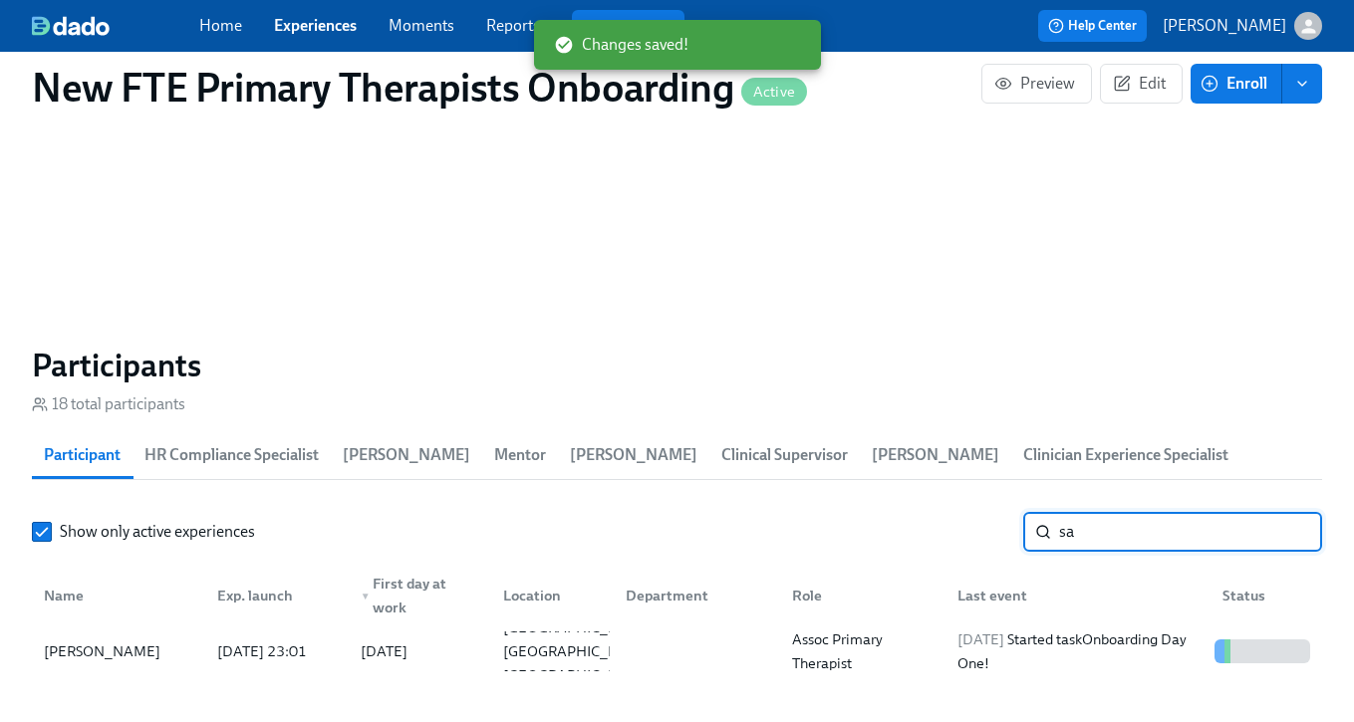
type input "s"
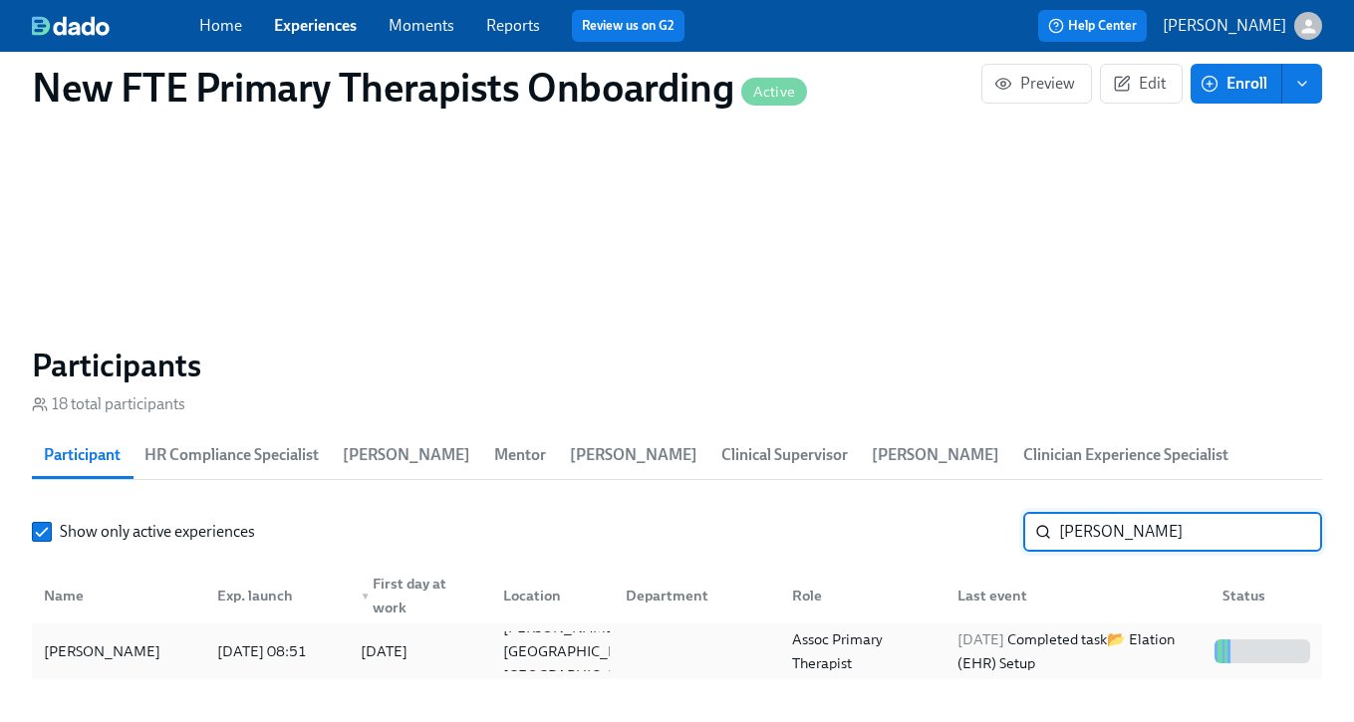
type input "[PERSON_NAME]"
click at [143, 641] on div "[PERSON_NAME]" at bounding box center [102, 652] width 132 height 24
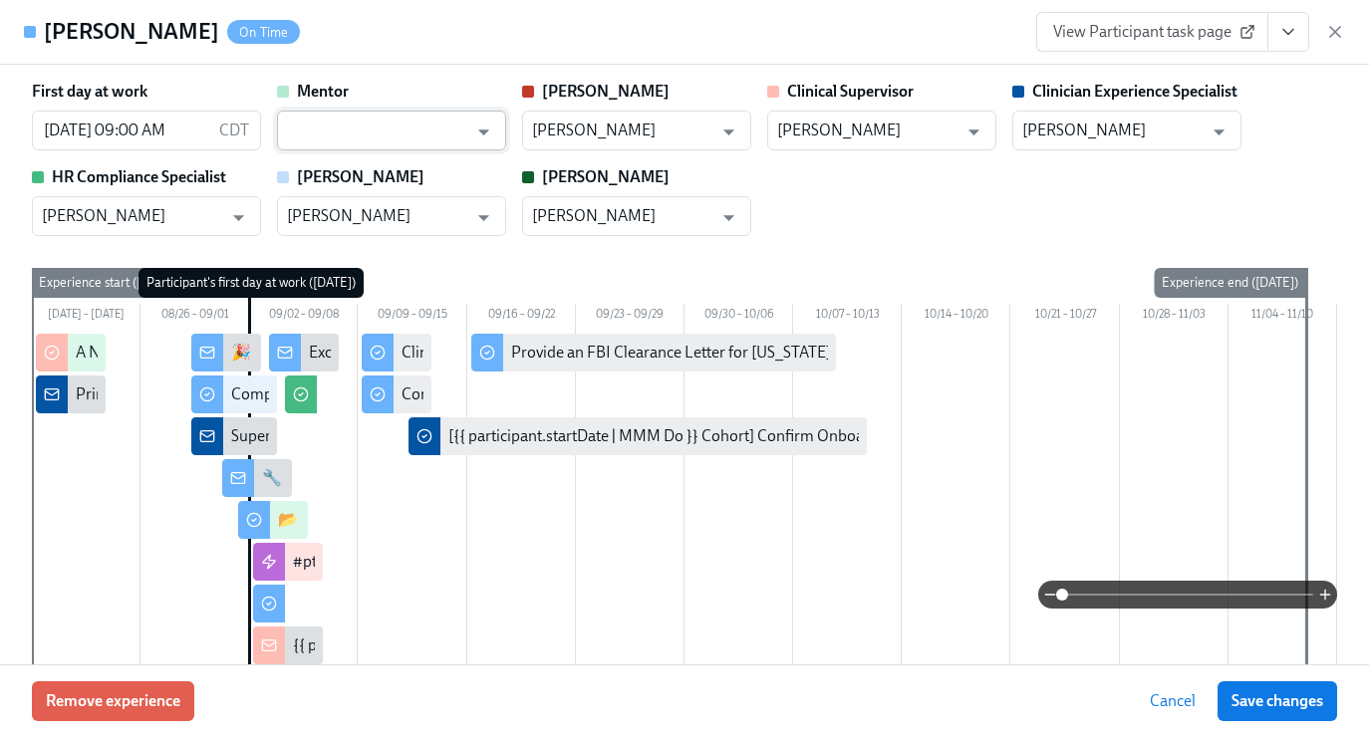
click at [321, 127] on input "text" at bounding box center [377, 131] width 180 height 40
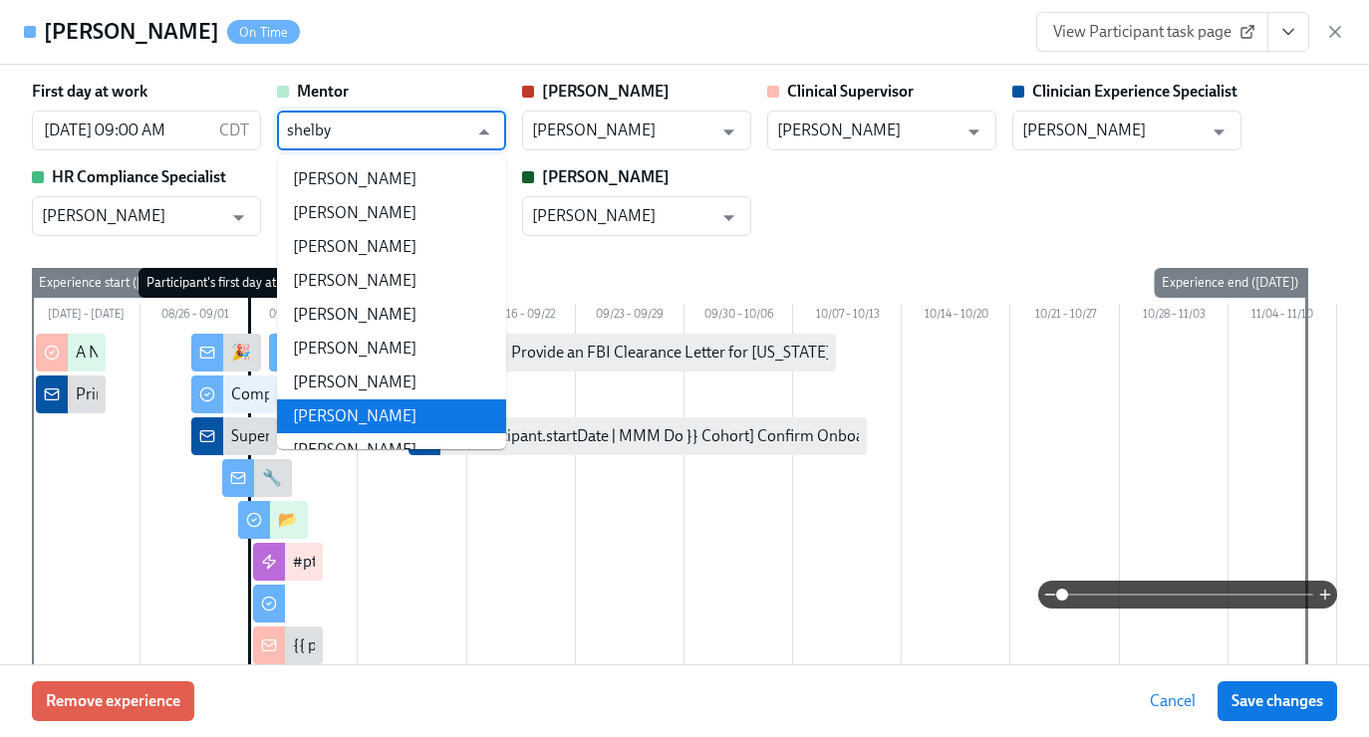
click at [368, 415] on li "[PERSON_NAME]" at bounding box center [391, 416] width 229 height 34
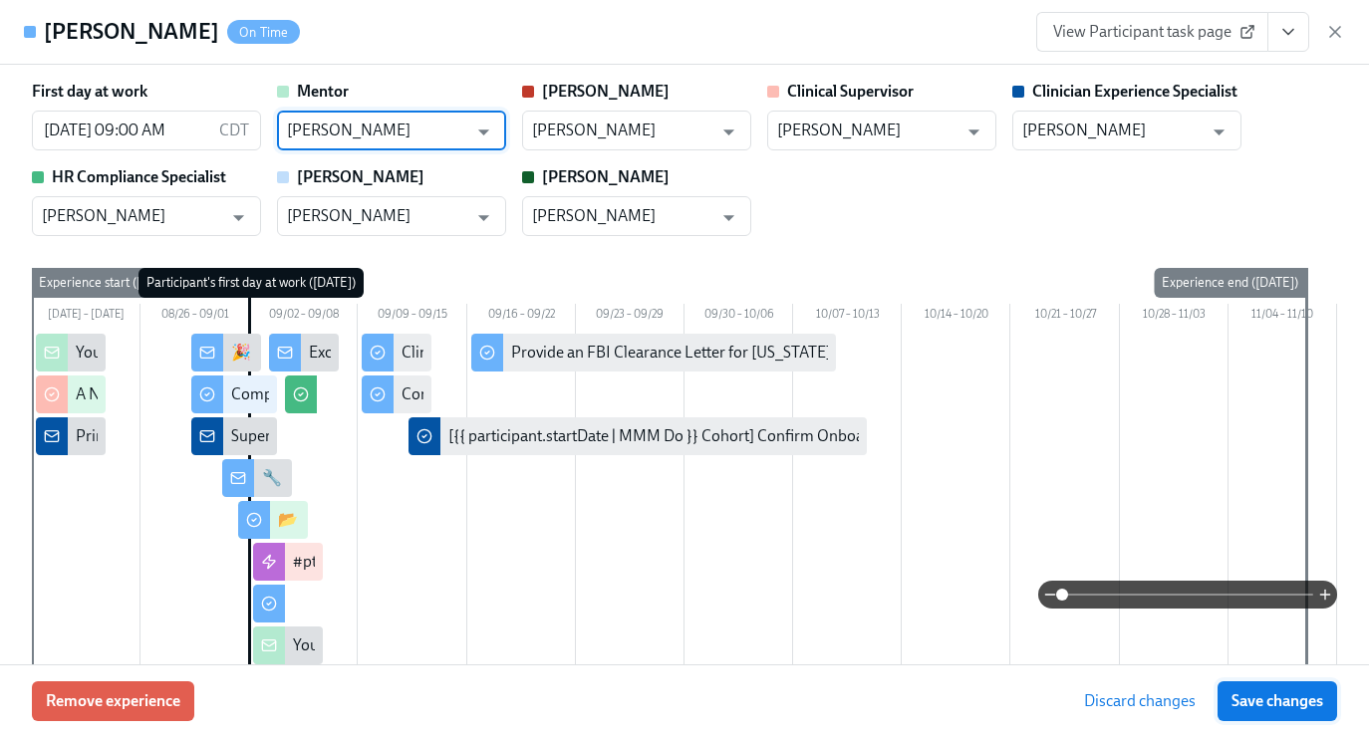
type input "[PERSON_NAME]"
click at [1264, 712] on button "Save changes" at bounding box center [1277, 701] width 120 height 40
type input "[PERSON_NAME]"
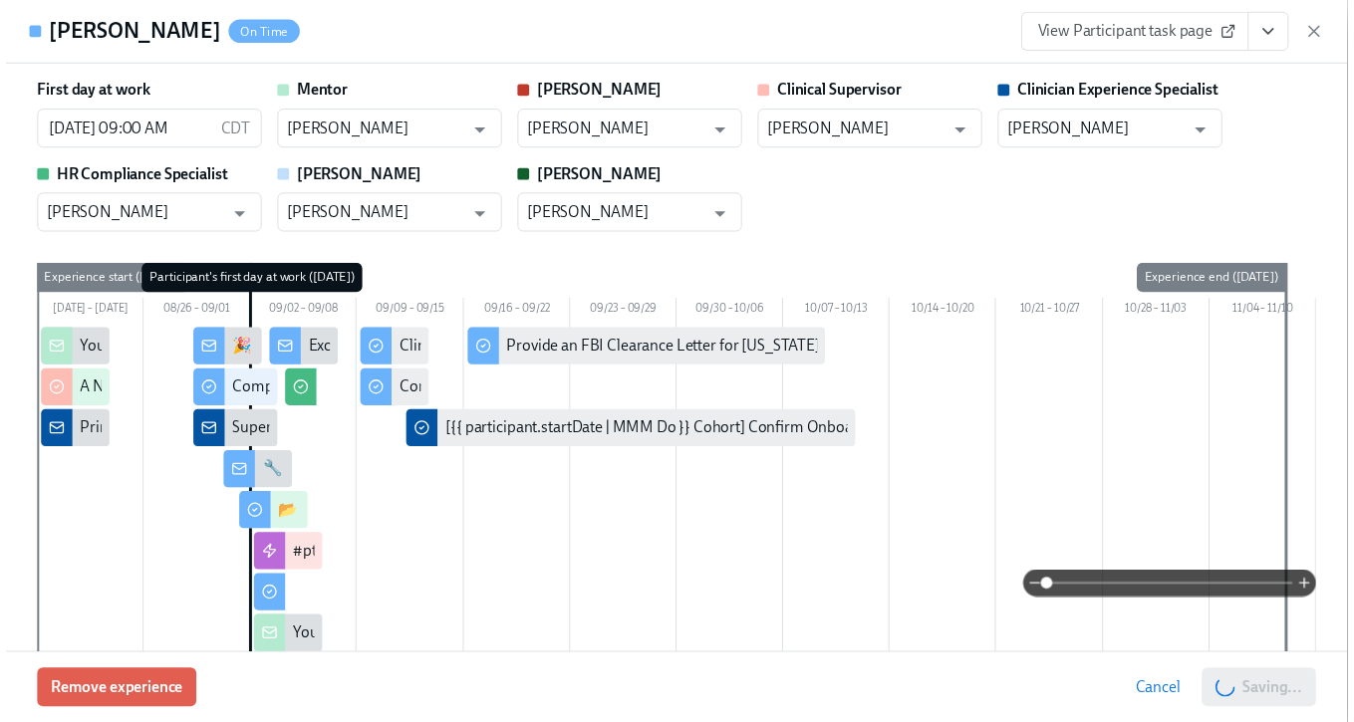
scroll to position [0, 6564]
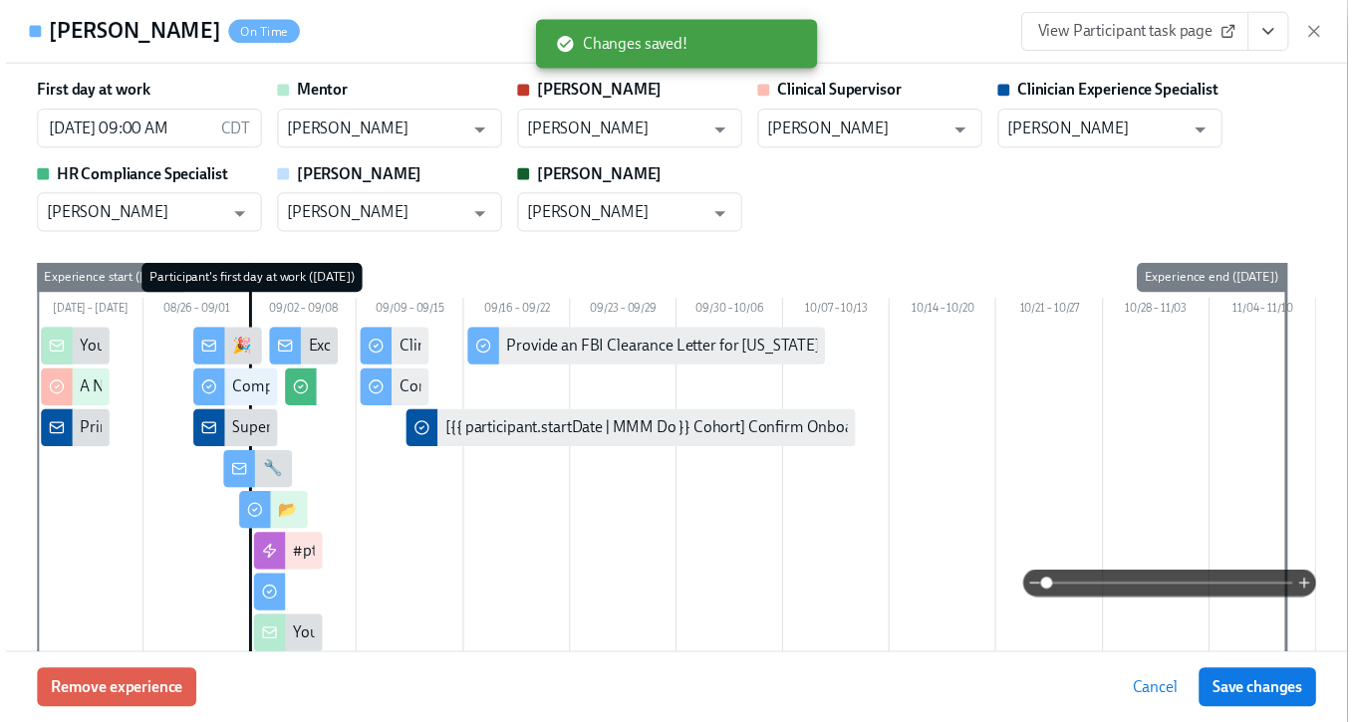
scroll to position [0, 6549]
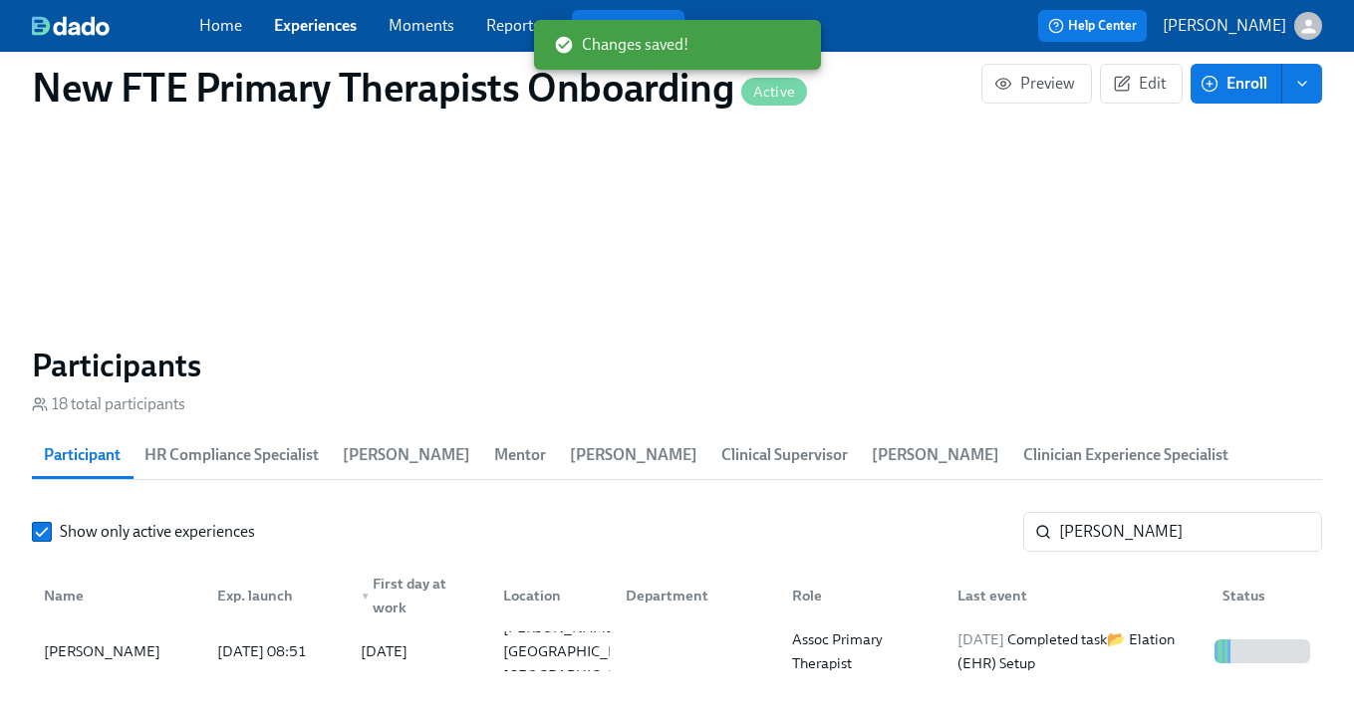
click at [327, 31] on link "Experiences" at bounding box center [315, 25] width 83 height 19
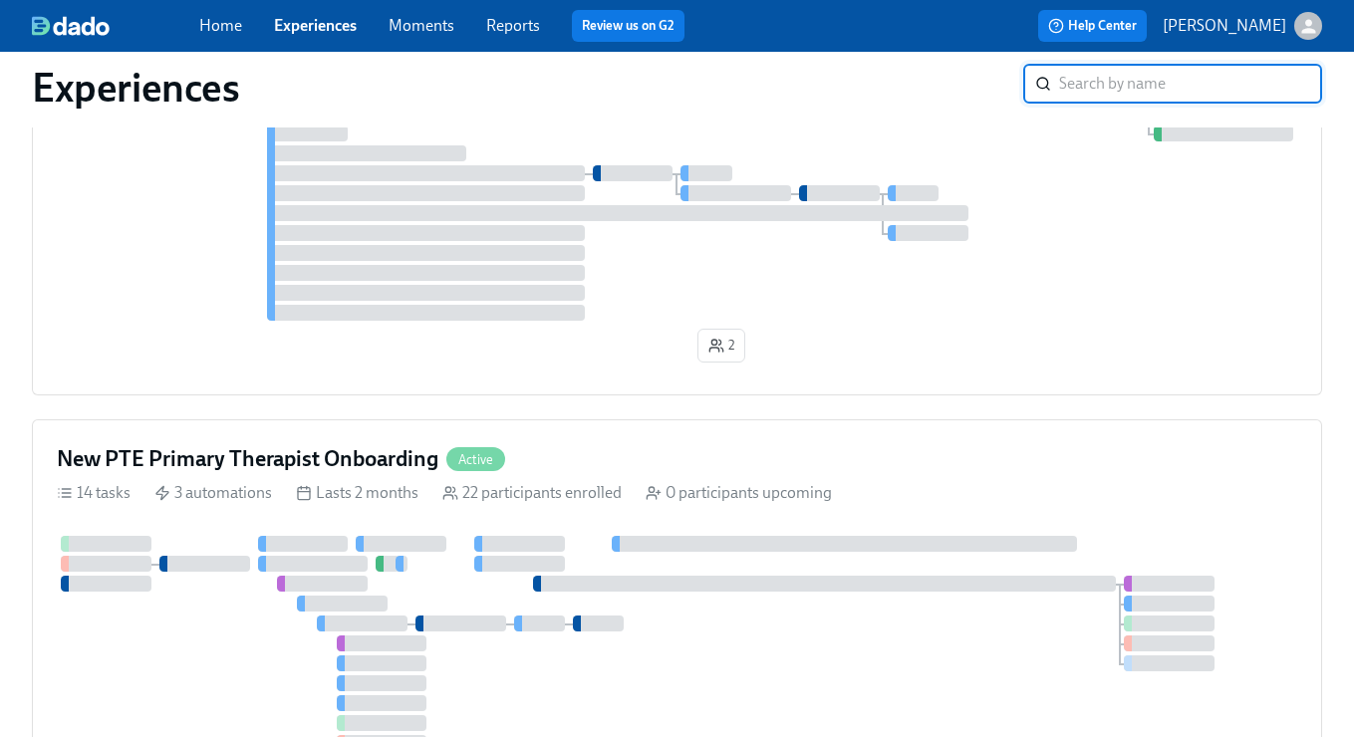
scroll to position [2103, 0]
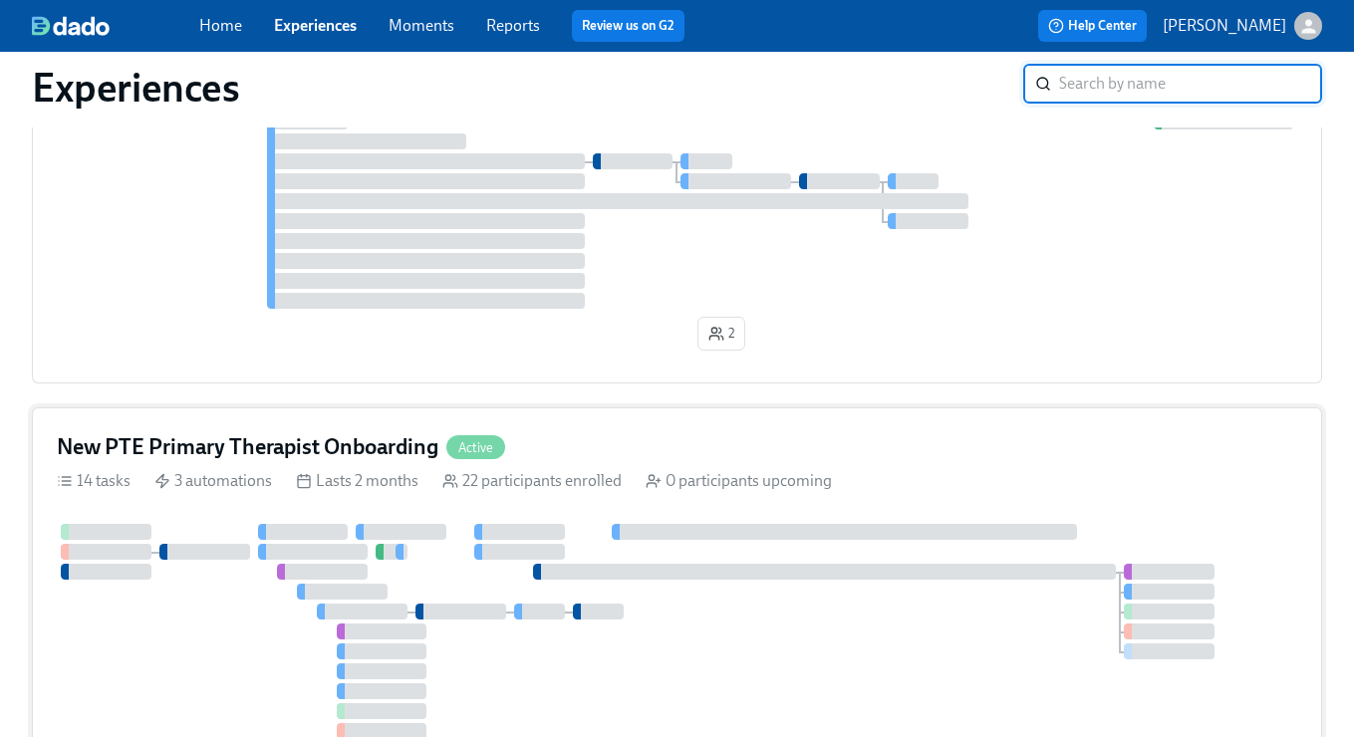
click at [563, 430] on div "New PTE Primary Therapist Onboarding Active 14 tasks 3 automations Lasts 2 mont…" at bounding box center [677, 610] width 1290 height 406
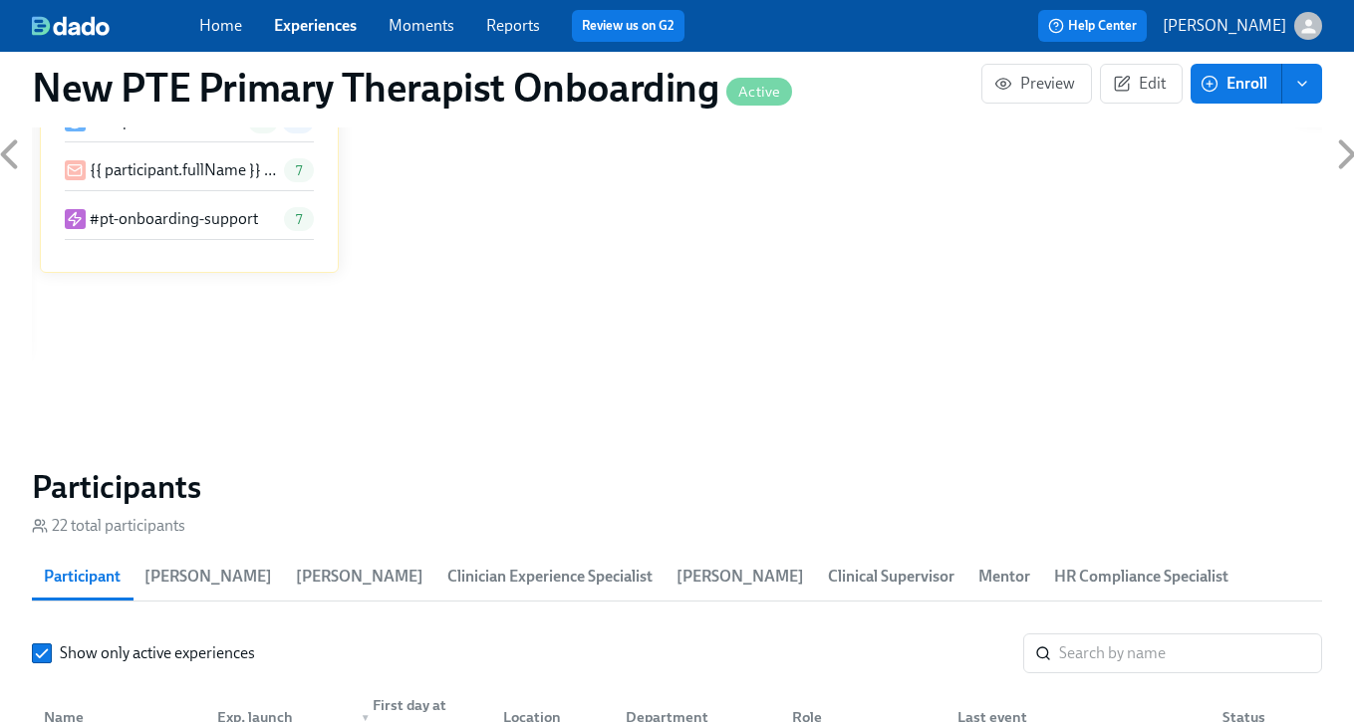
scroll to position [1536, 0]
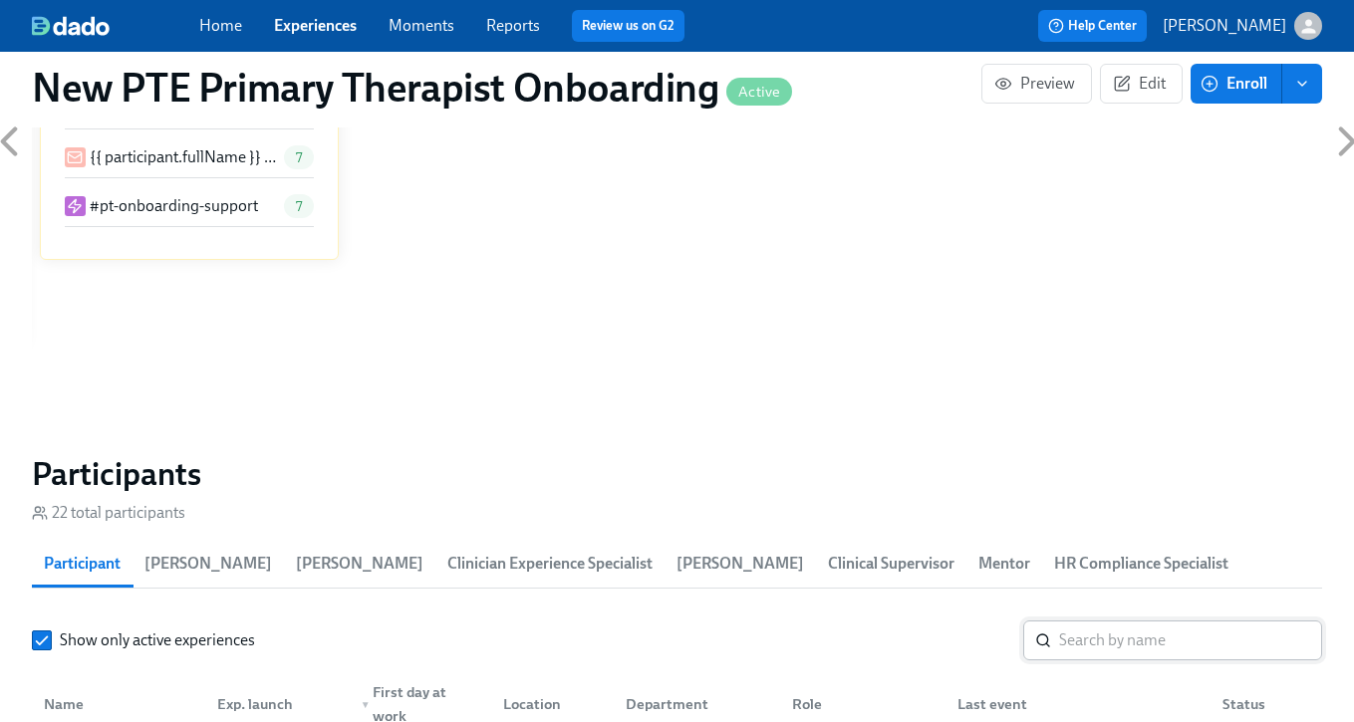
click at [1151, 651] on input "search" at bounding box center [1190, 641] width 263 height 40
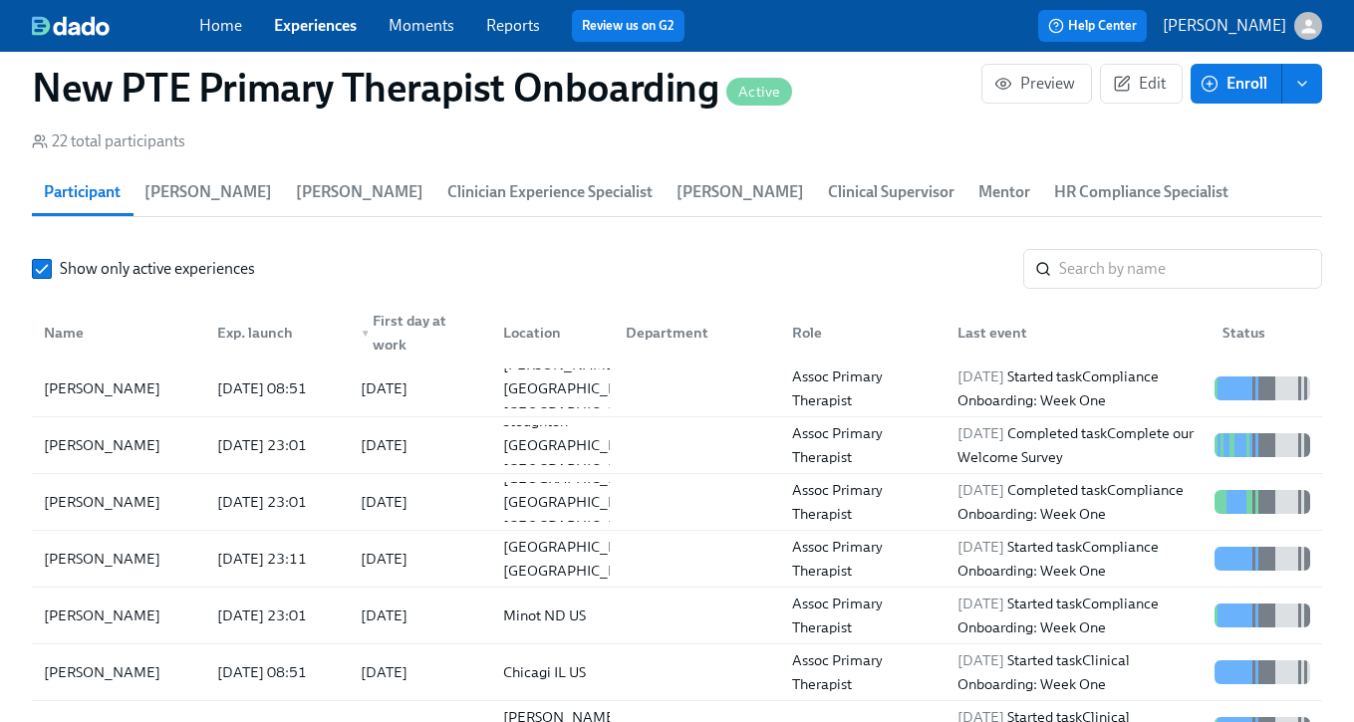
scroll to position [1907, 0]
click at [1161, 263] on input "search" at bounding box center [1190, 270] width 263 height 40
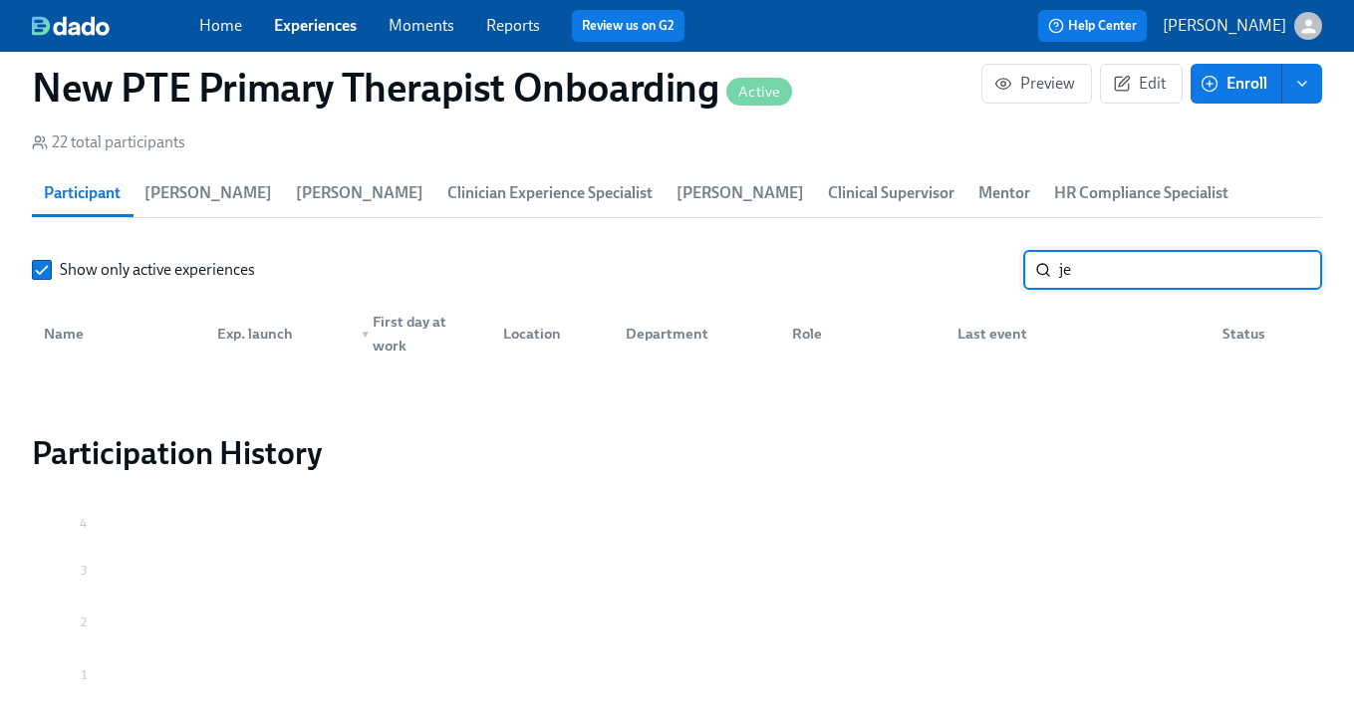
type input "j"
type input "mck"
click at [309, 24] on link "Experiences" at bounding box center [315, 25] width 83 height 19
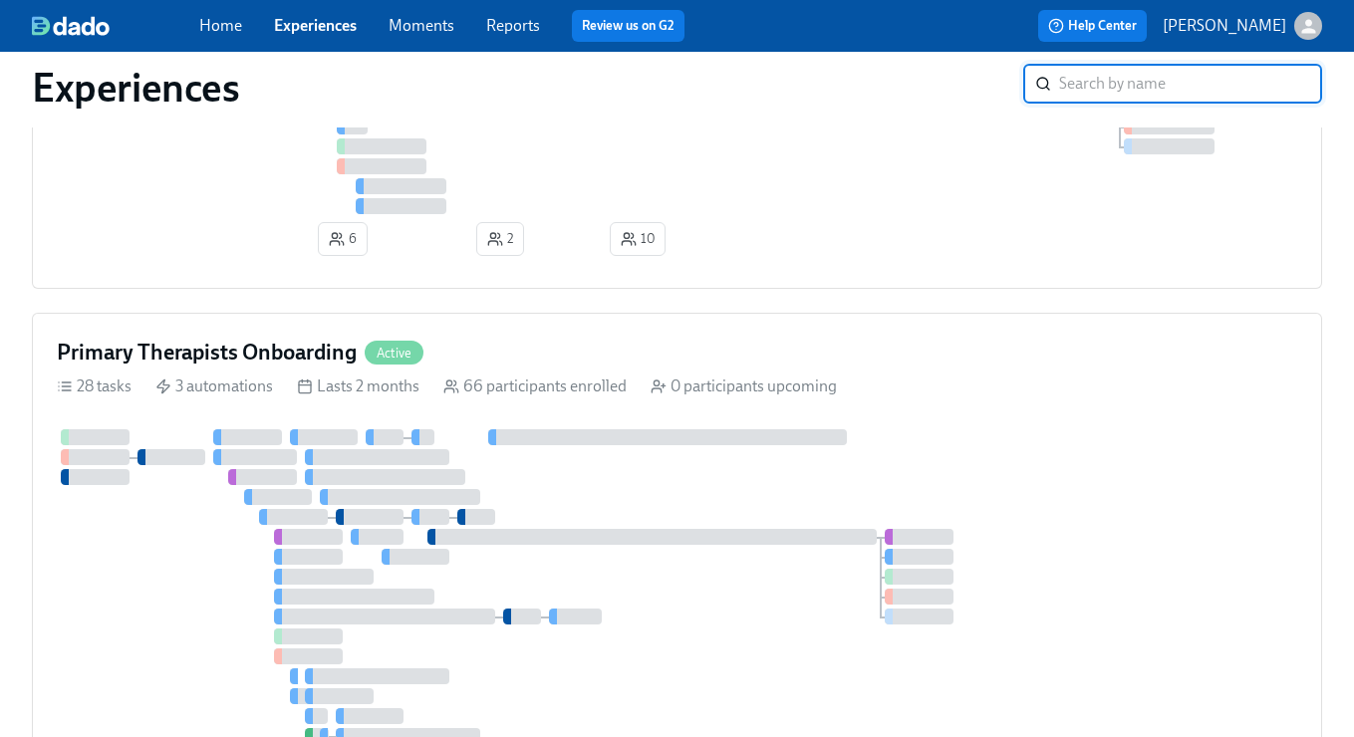
scroll to position [950, 0]
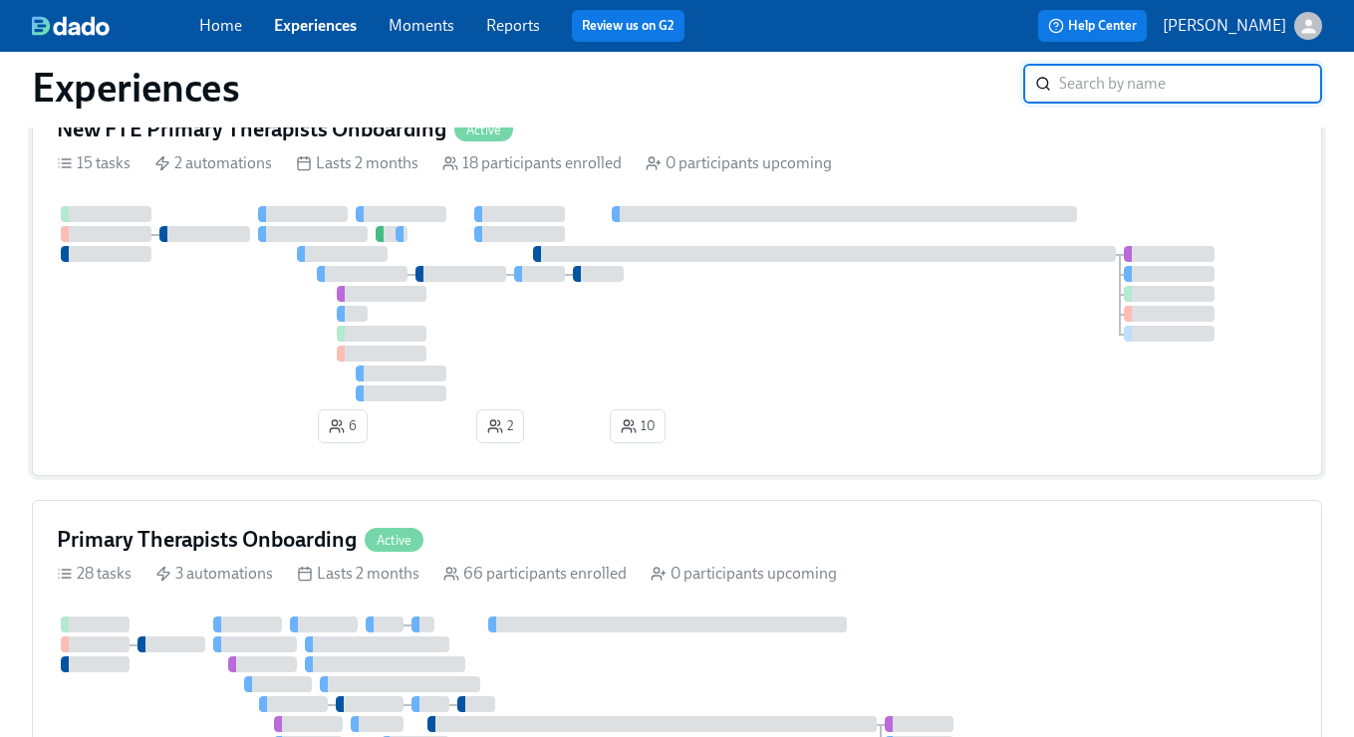
click at [576, 135] on div "New FTE Primary Therapists Onboarding Active" at bounding box center [677, 130] width 1240 height 30
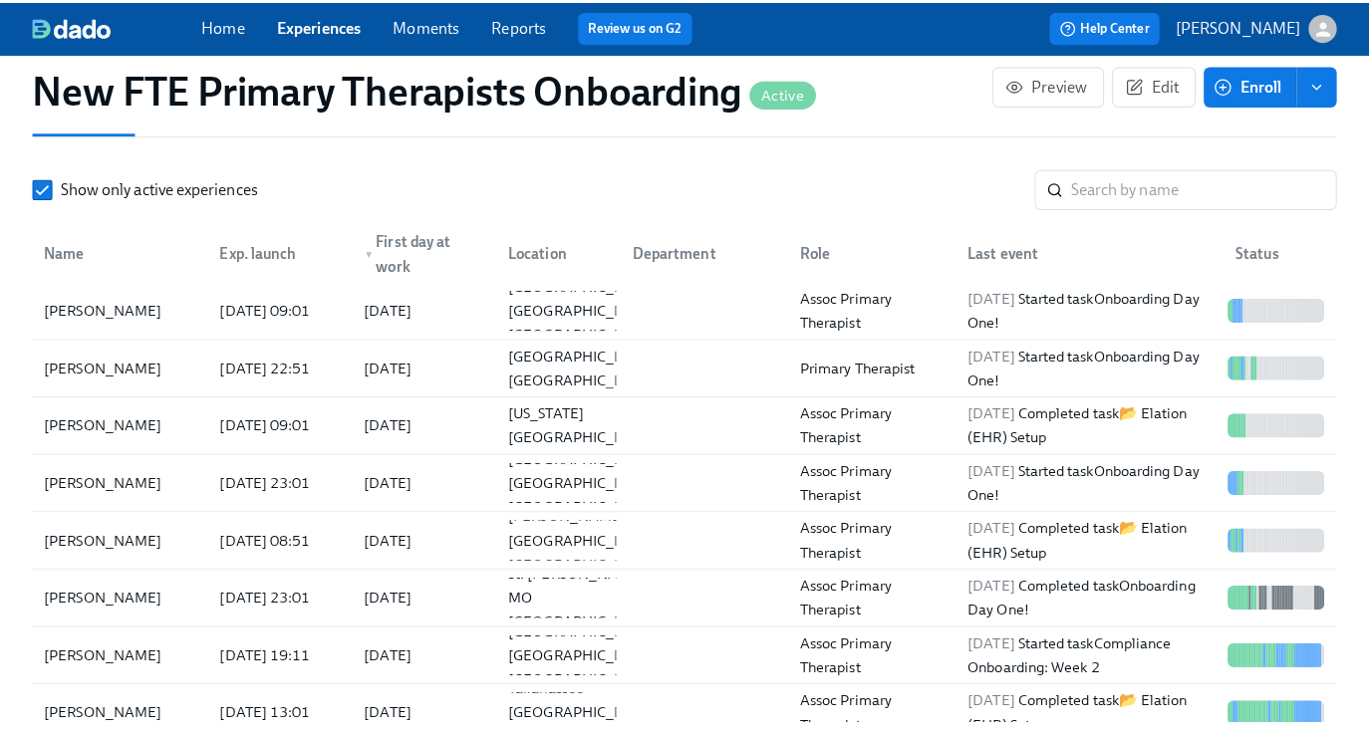
scroll to position [1967, 0]
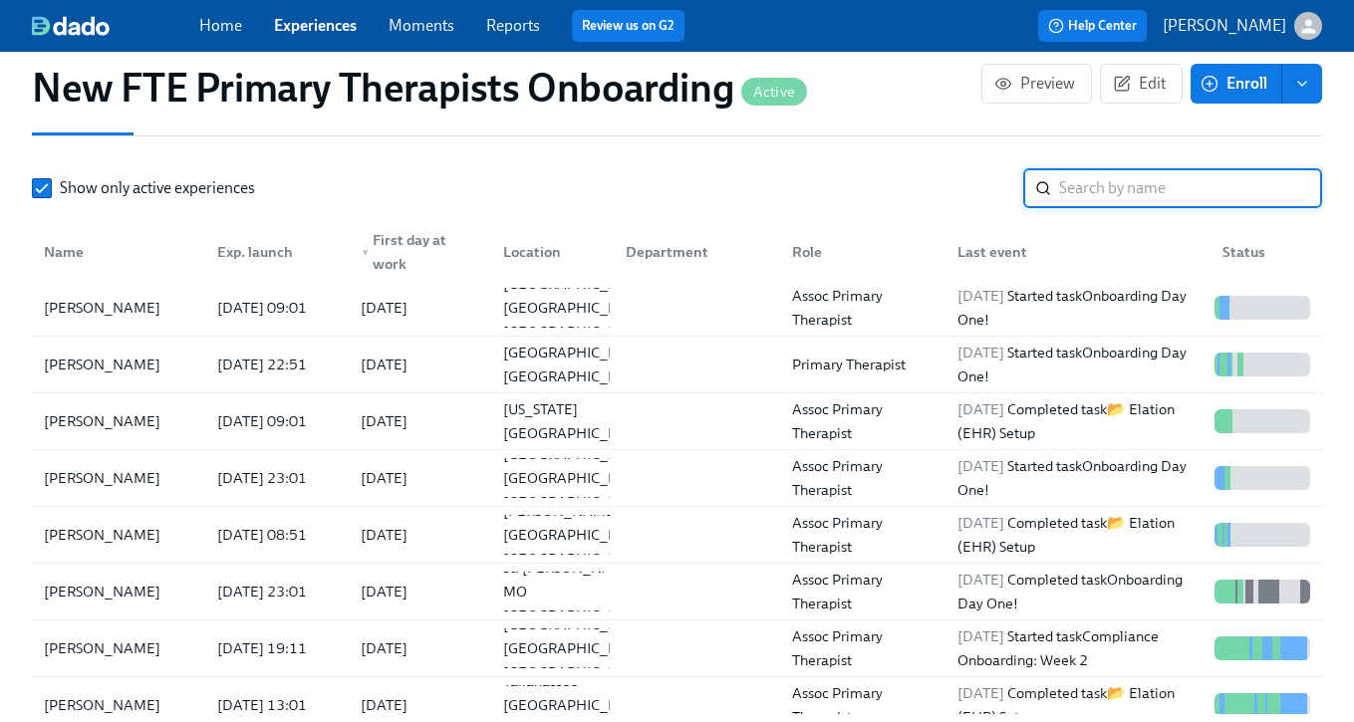
click at [1096, 193] on input "search" at bounding box center [1190, 188] width 263 height 40
click at [128, 577] on div "[PERSON_NAME]" at bounding box center [118, 592] width 165 height 40
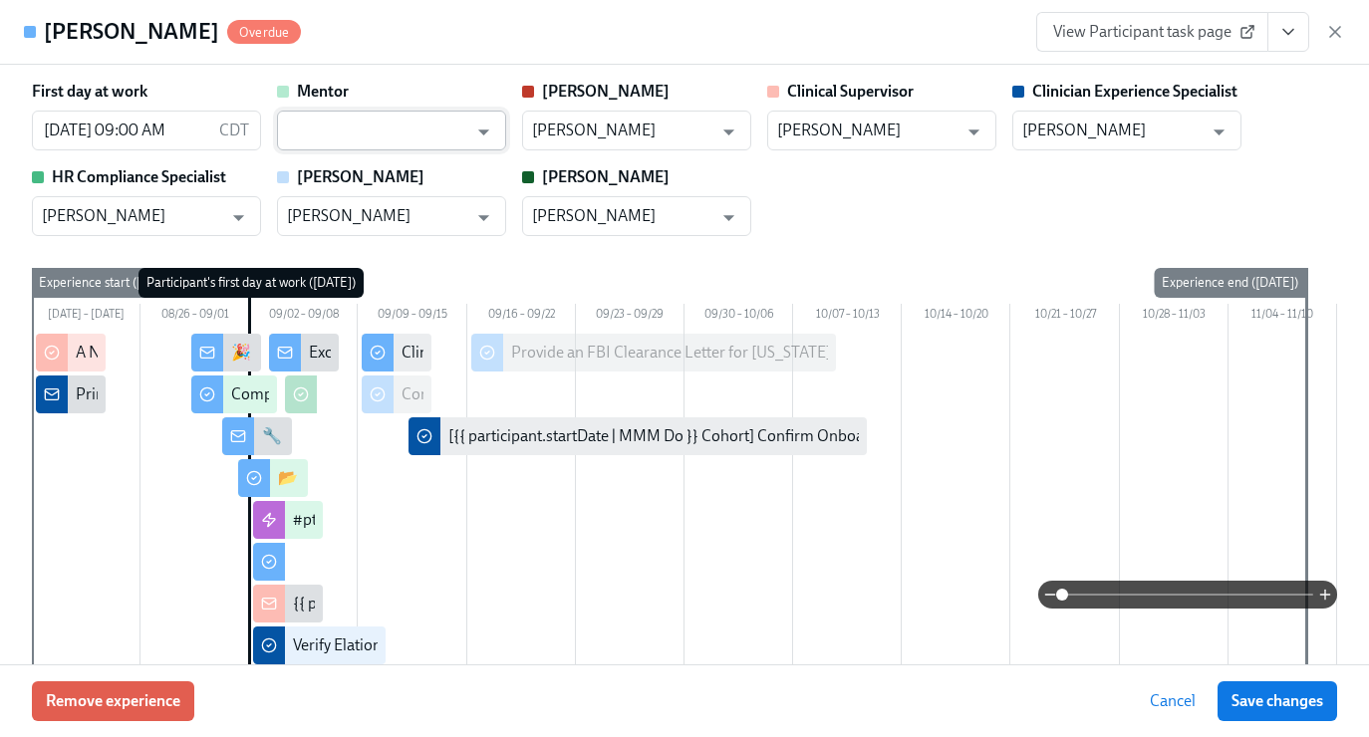
click at [373, 120] on input "text" at bounding box center [377, 131] width 180 height 40
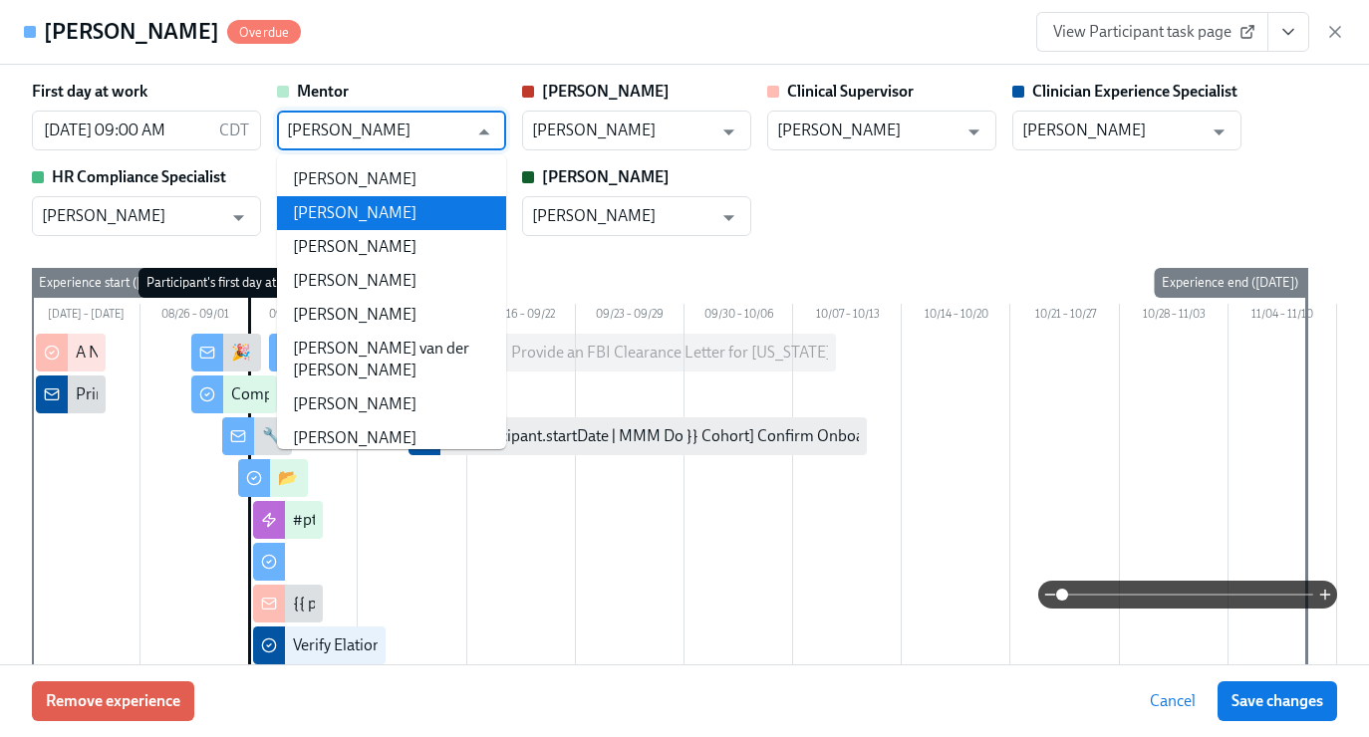
click at [389, 227] on li "[PERSON_NAME]" at bounding box center [391, 213] width 229 height 34
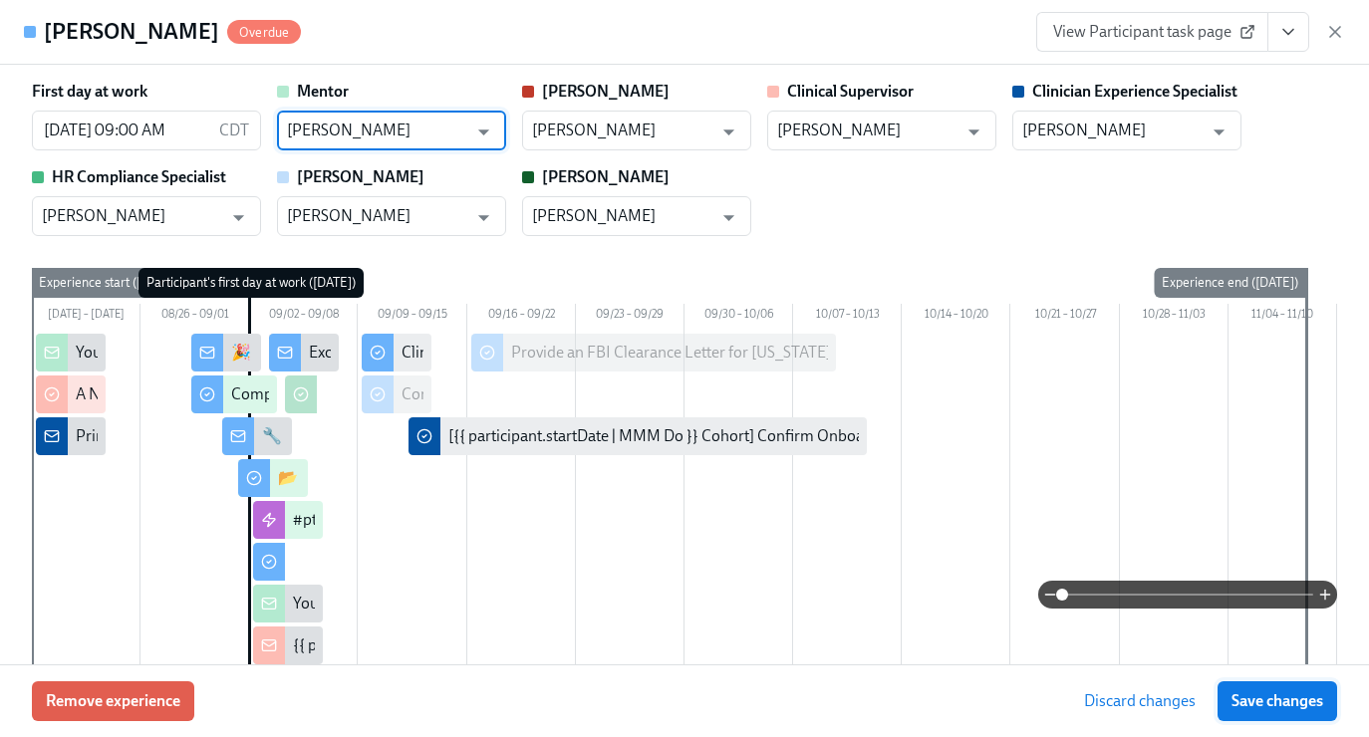
type input "[PERSON_NAME]"
click at [1302, 706] on span "Save changes" at bounding box center [1277, 701] width 92 height 20
type input "[PERSON_NAME]"
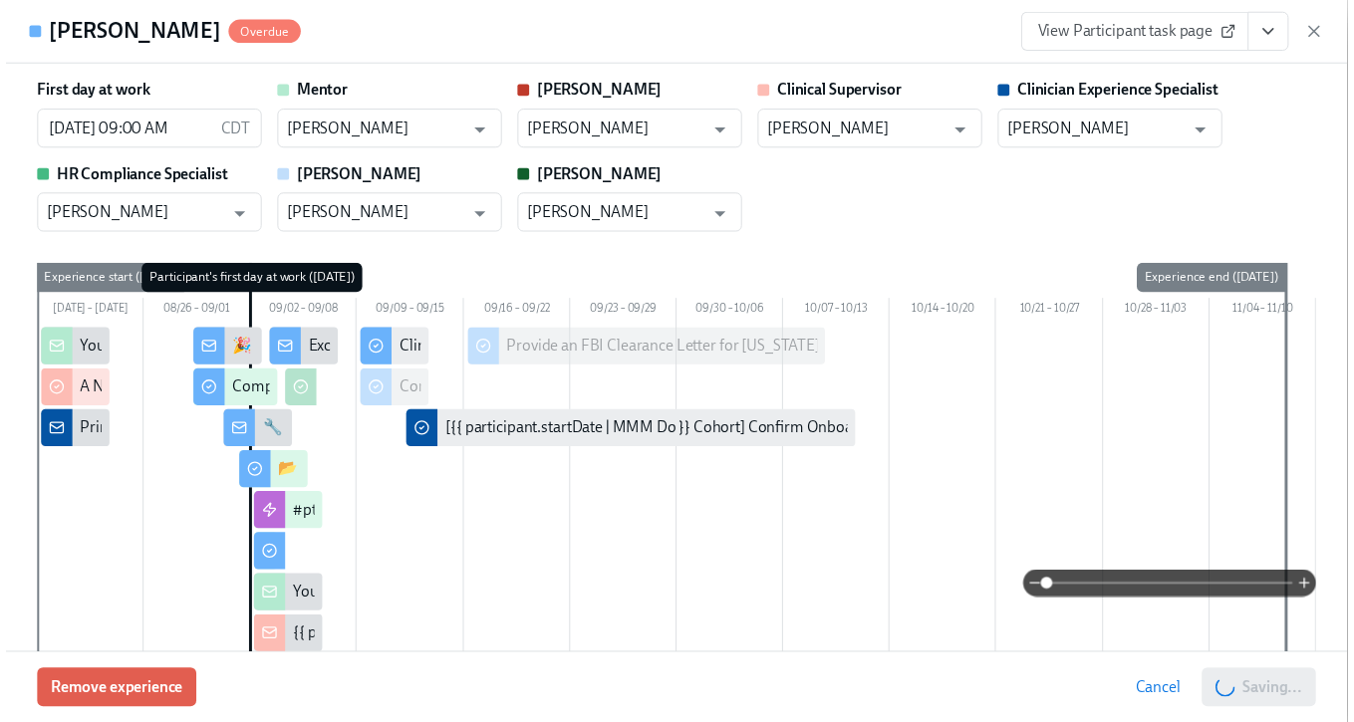
scroll to position [0, 6564]
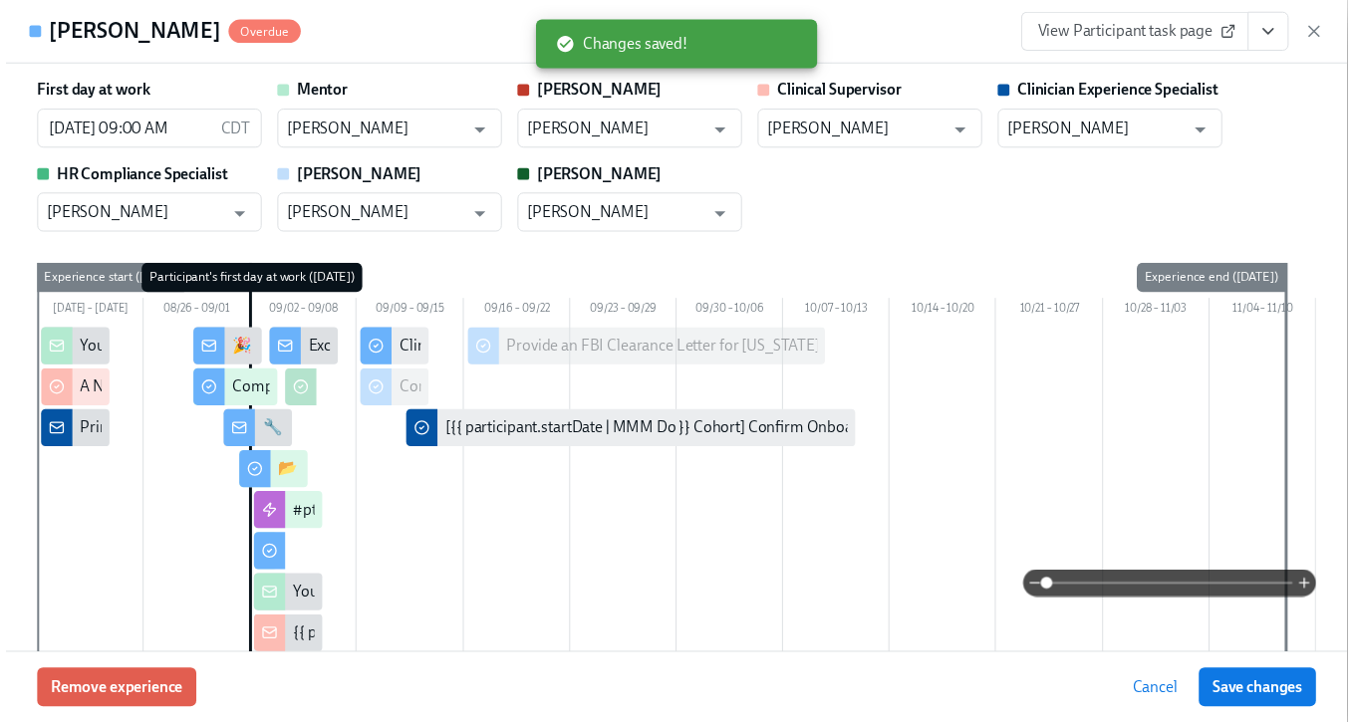
scroll to position [0, 6549]
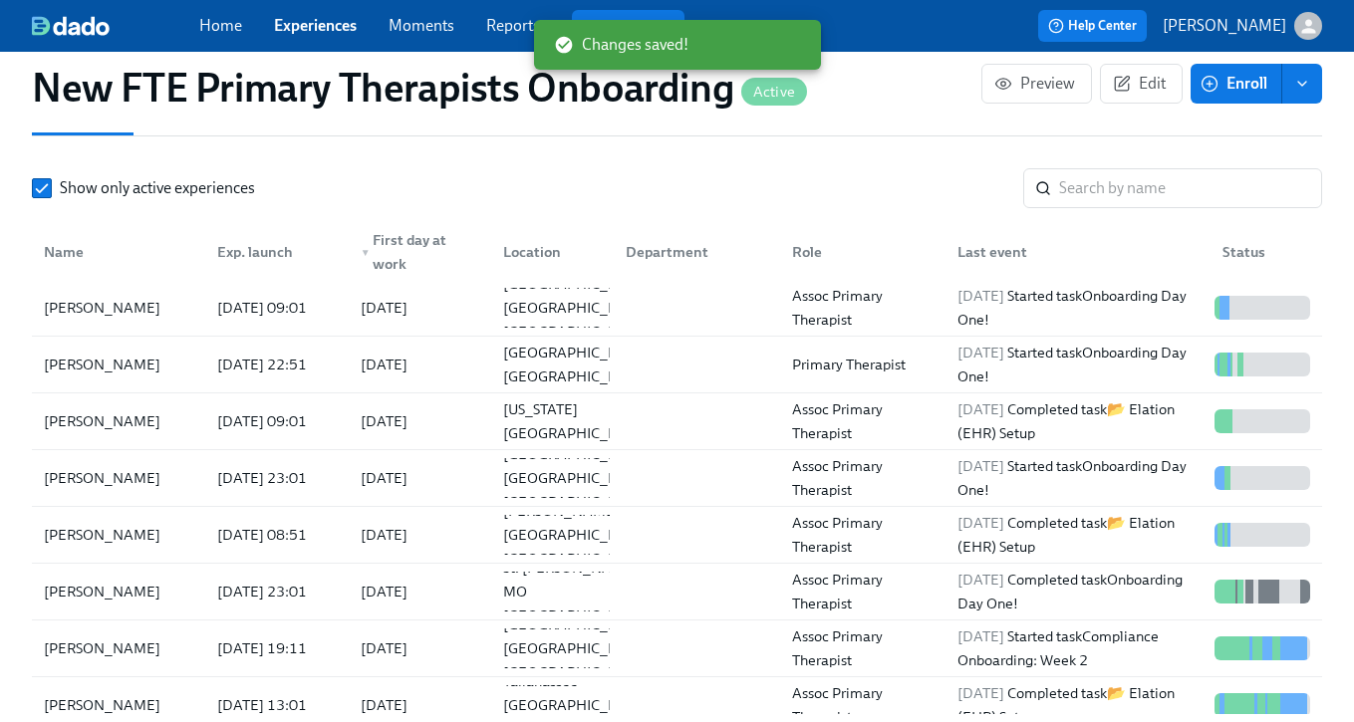
click at [318, 27] on link "Experiences" at bounding box center [315, 25] width 83 height 19
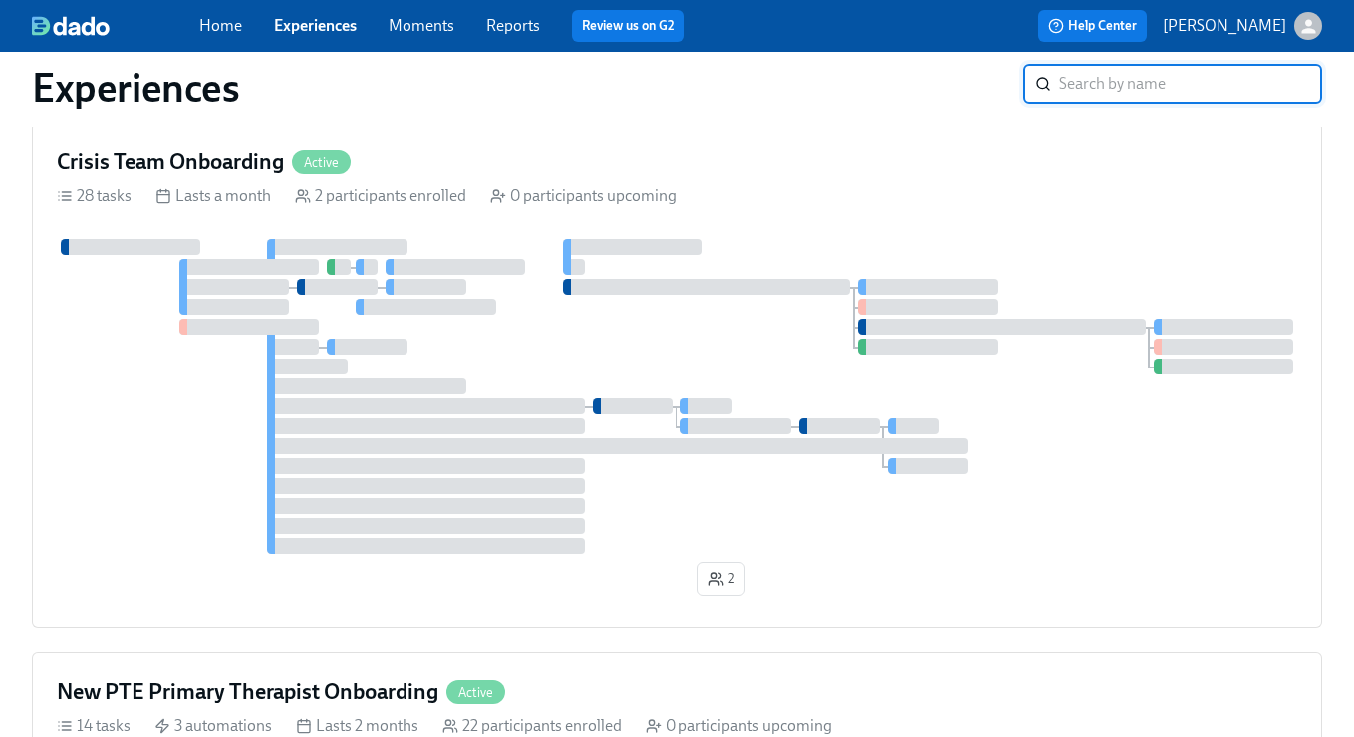
scroll to position [1886, 0]
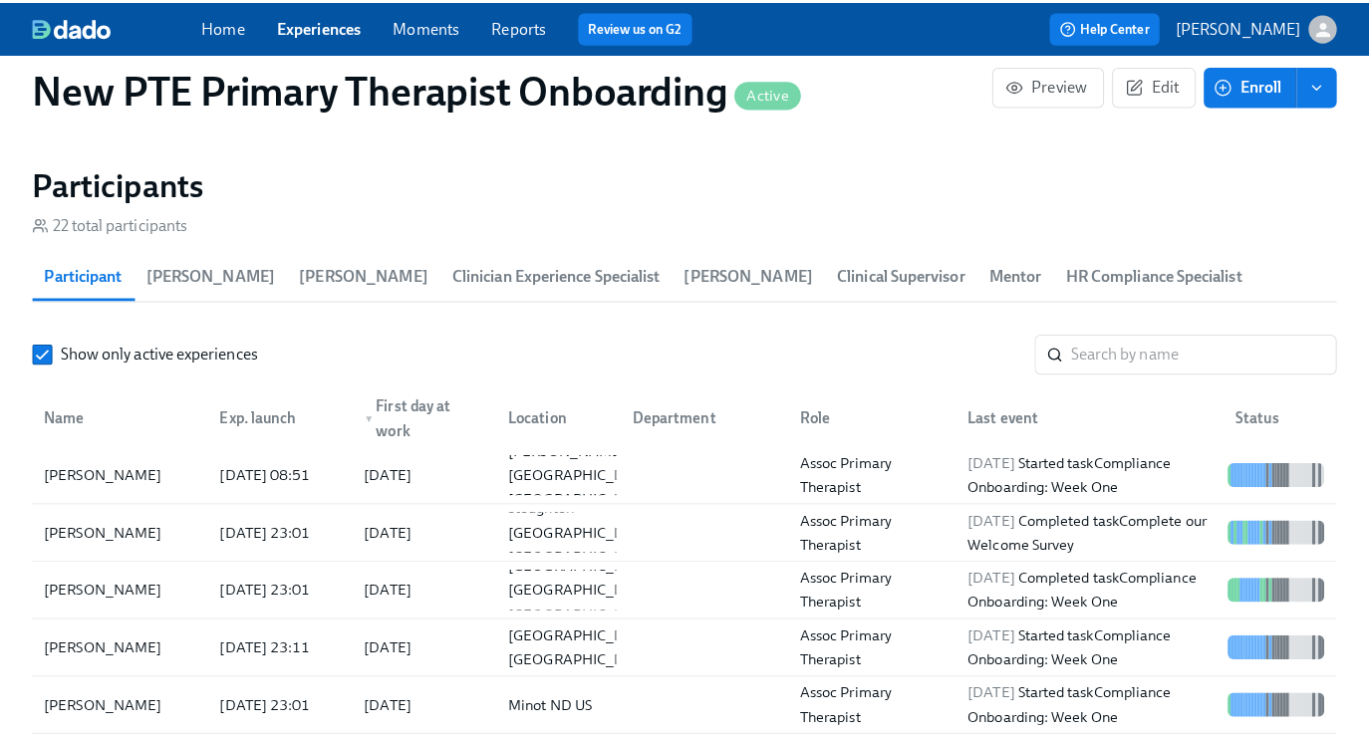
scroll to position [1828, 0]
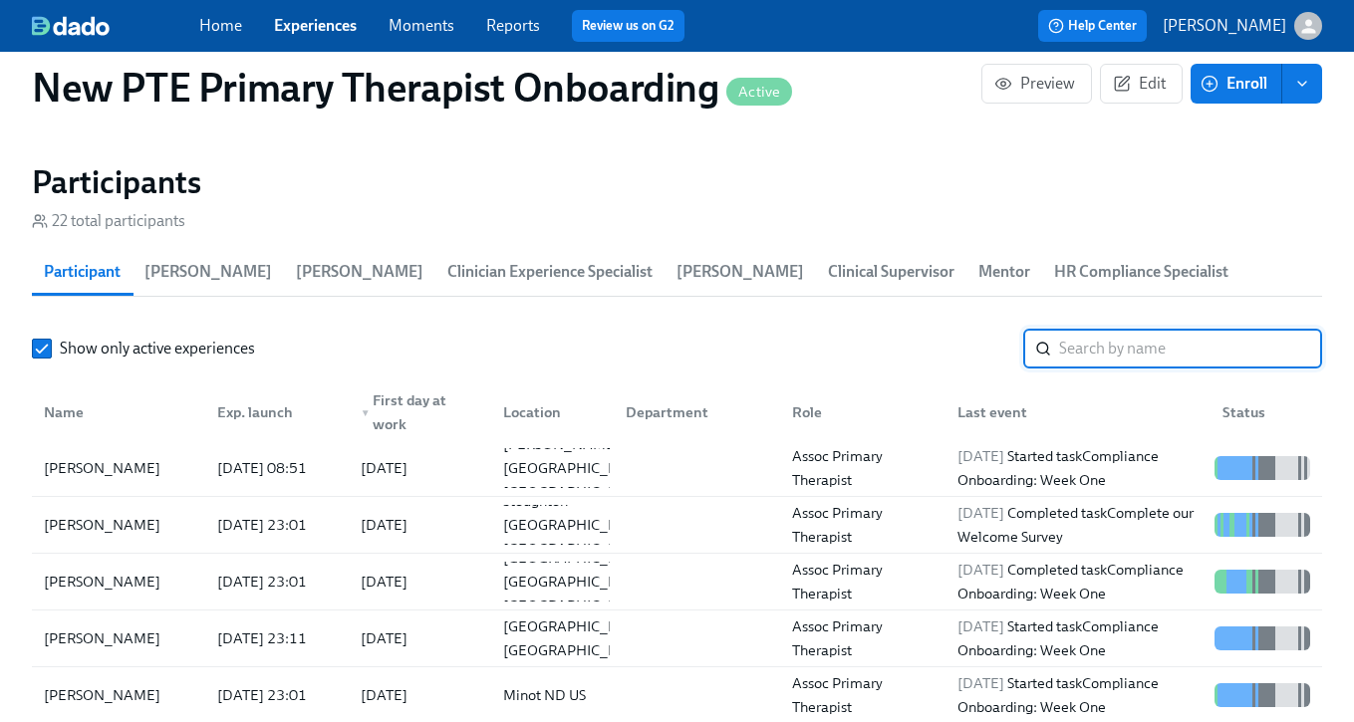
click at [1162, 354] on input "search" at bounding box center [1190, 349] width 263 height 40
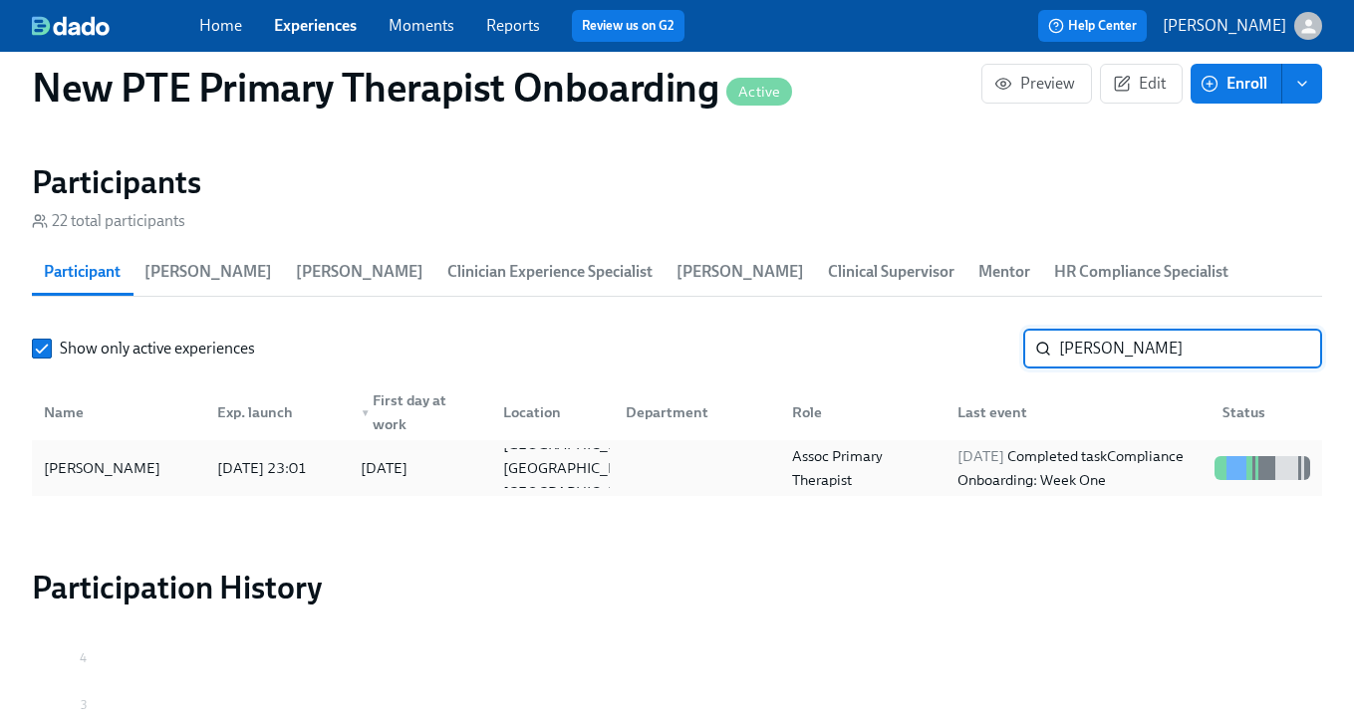
type input "[PERSON_NAME]"
click at [131, 479] on div "[PERSON_NAME]" at bounding box center [102, 468] width 132 height 24
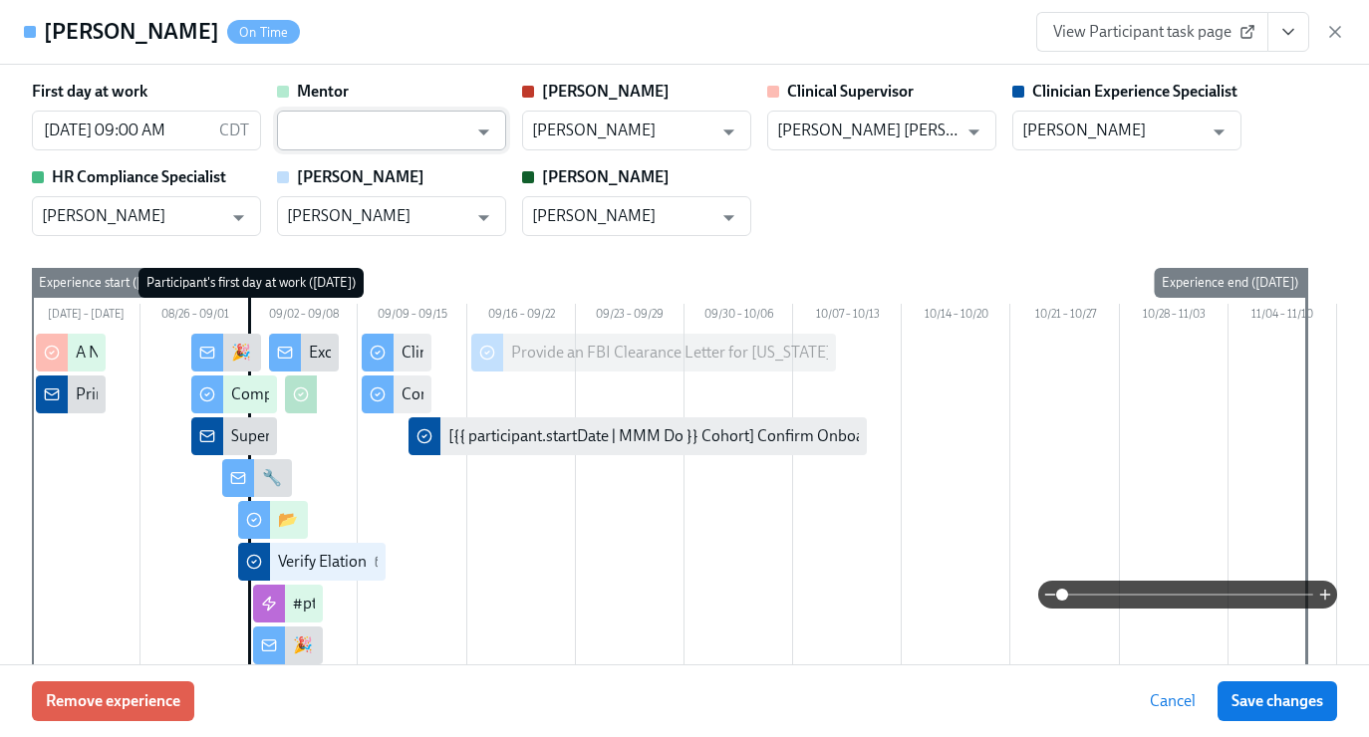
click at [341, 139] on input "text" at bounding box center [377, 131] width 180 height 40
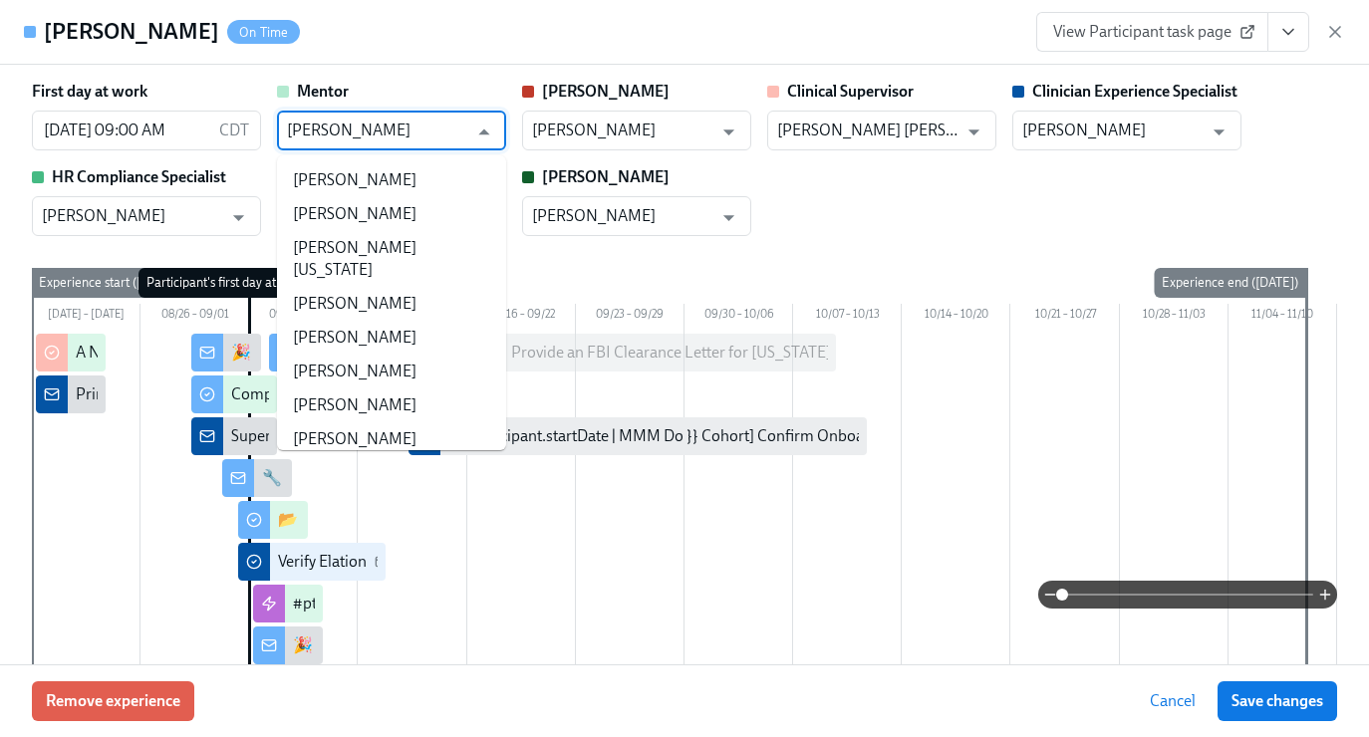
type input "[PERSON_NAME]"
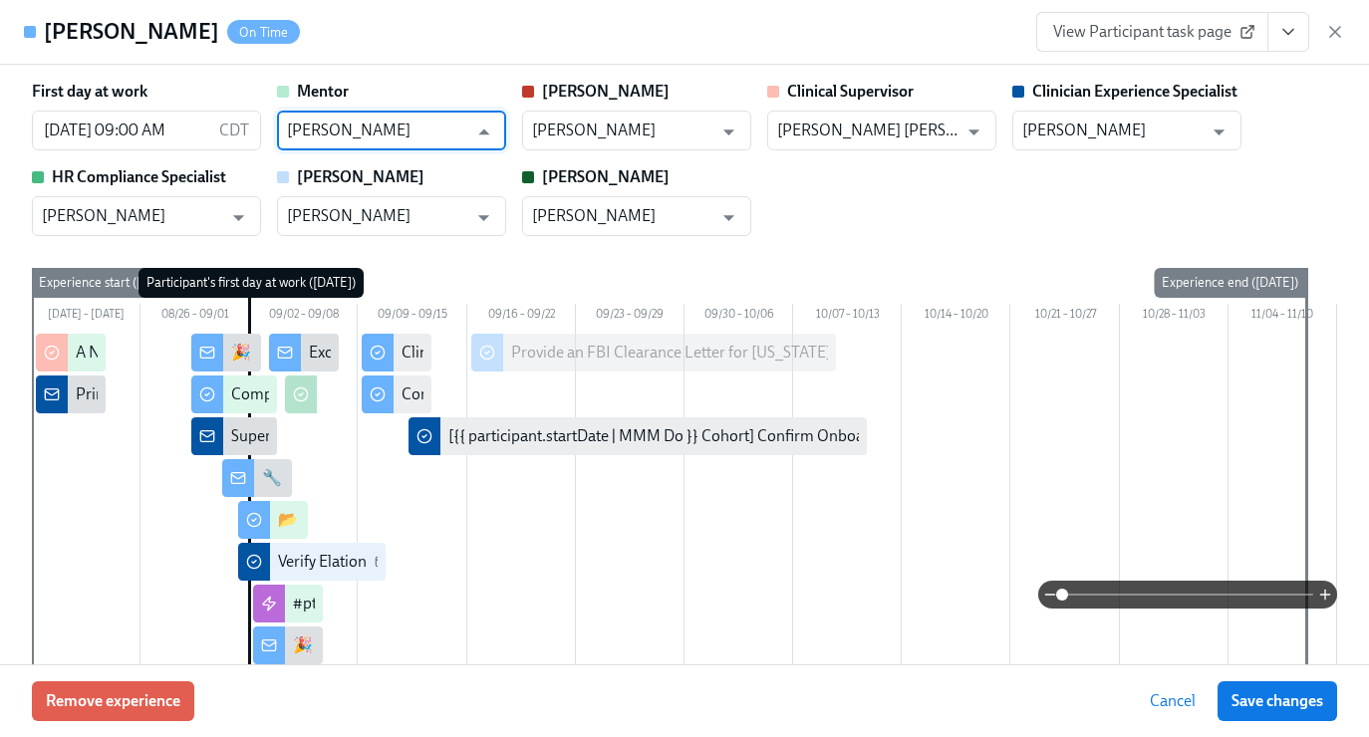
scroll to position [1828, 0]
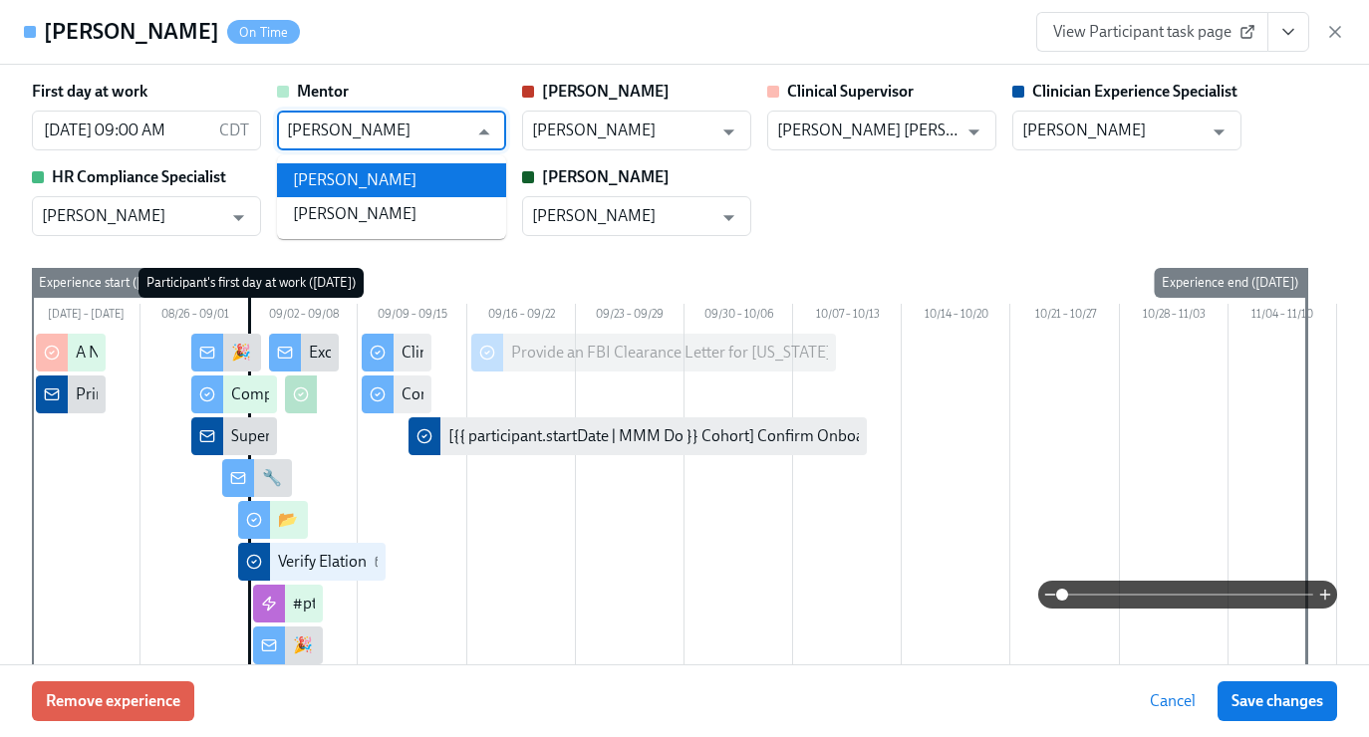
click at [359, 188] on li "[PERSON_NAME]" at bounding box center [391, 180] width 229 height 34
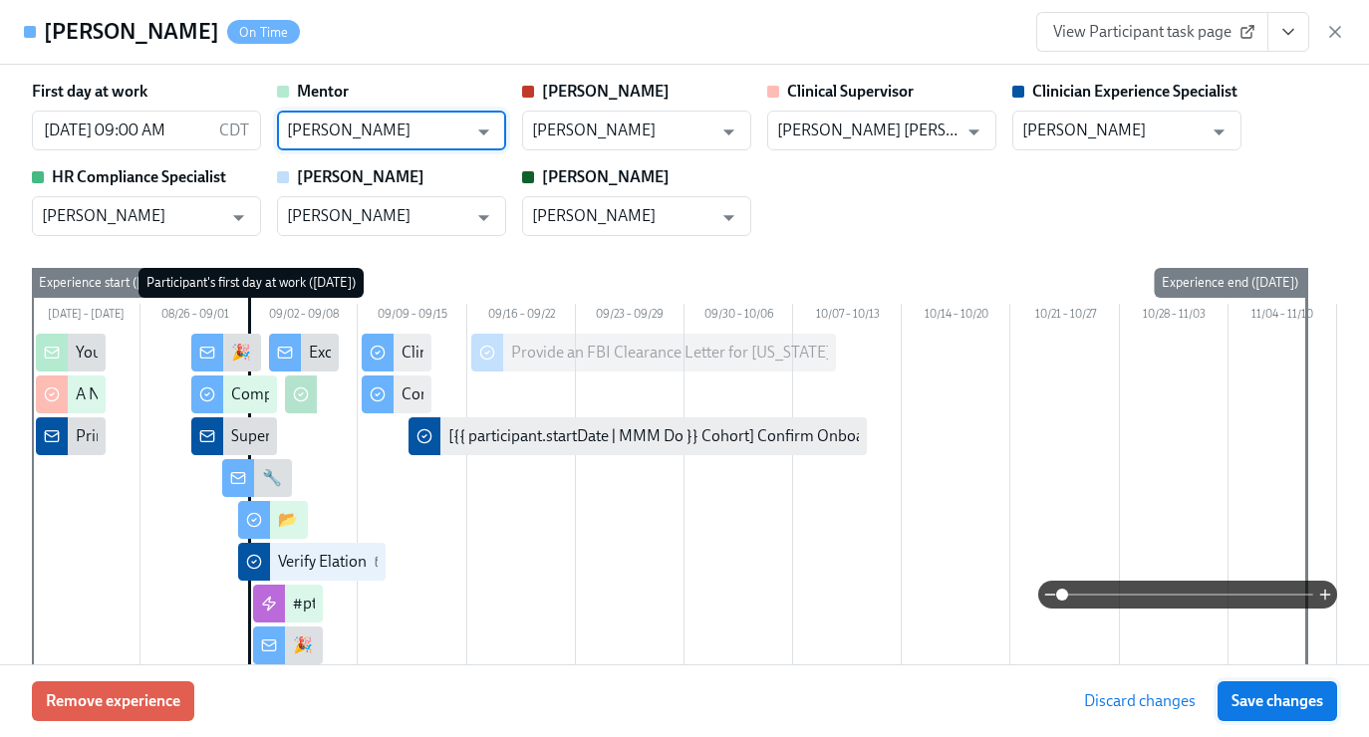
type input "[PERSON_NAME]"
click at [1286, 705] on span "Save changes" at bounding box center [1277, 701] width 92 height 20
type input "[PERSON_NAME]"
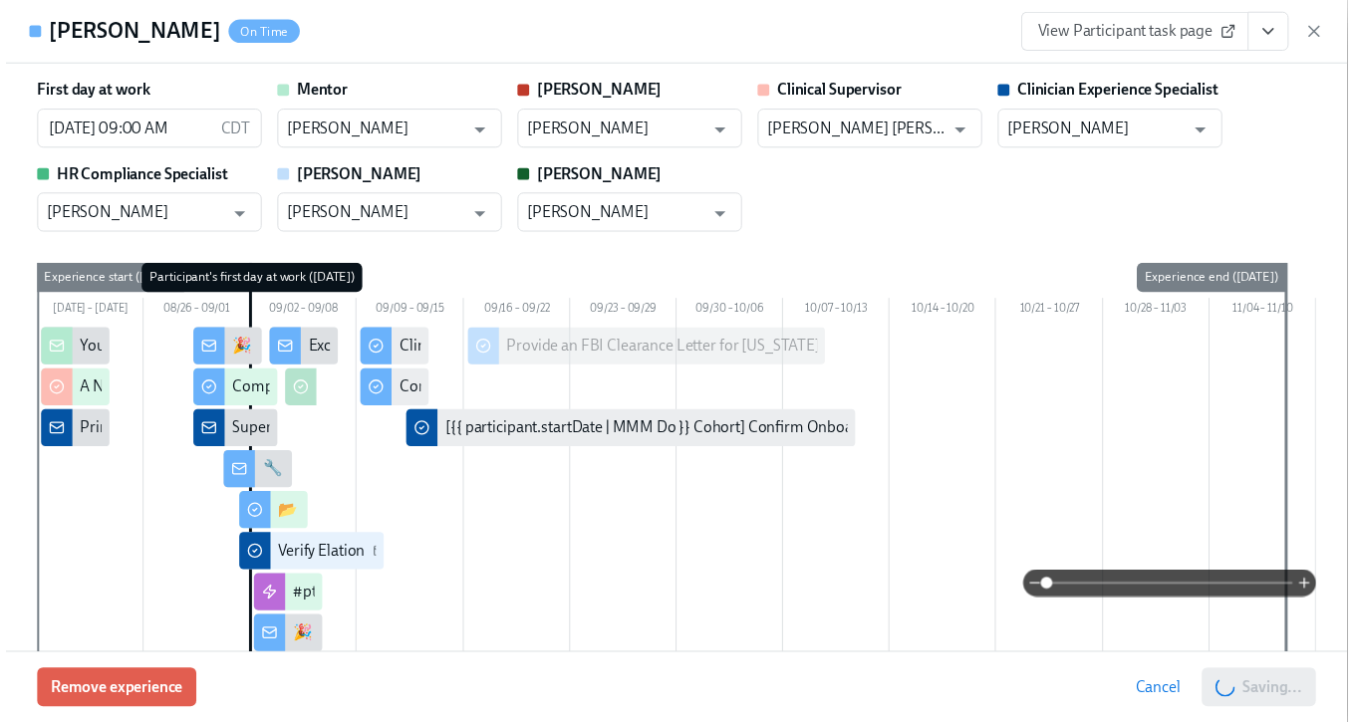
scroll to position [0, 6879]
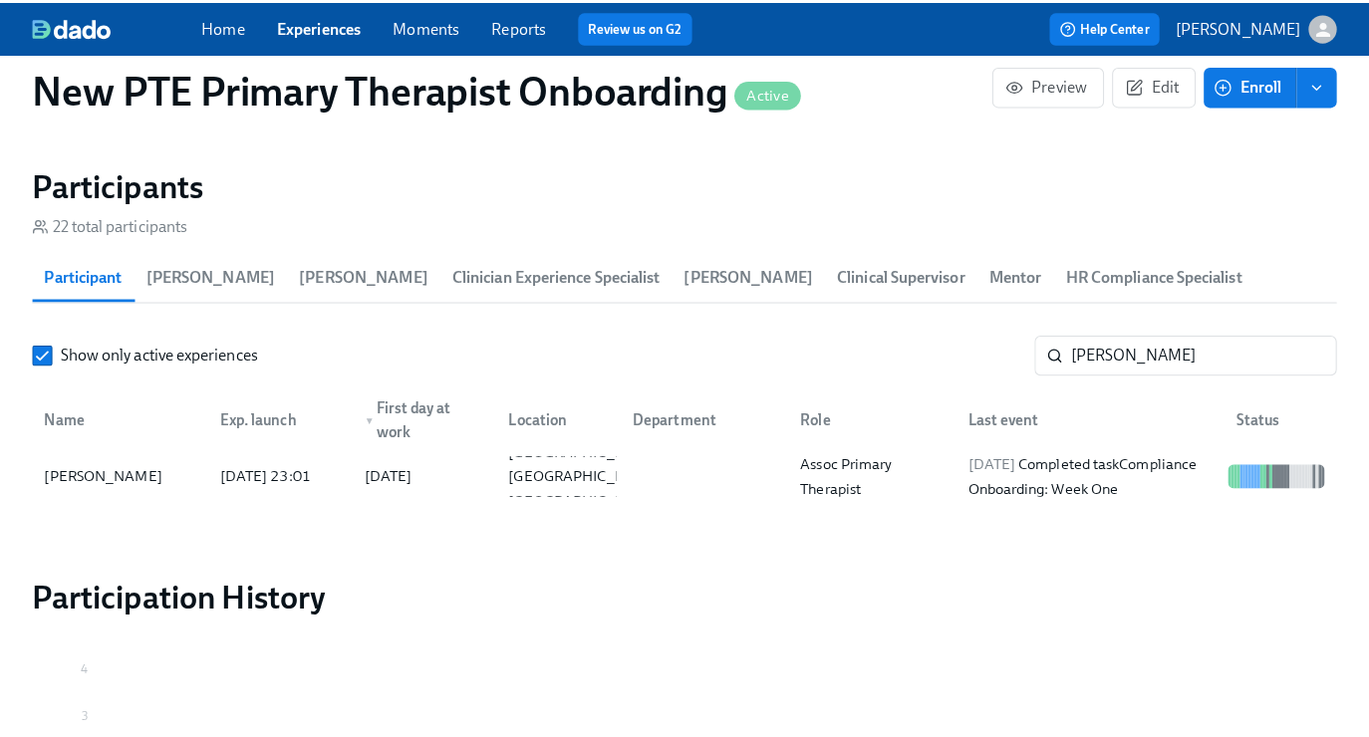
scroll to position [0, 6864]
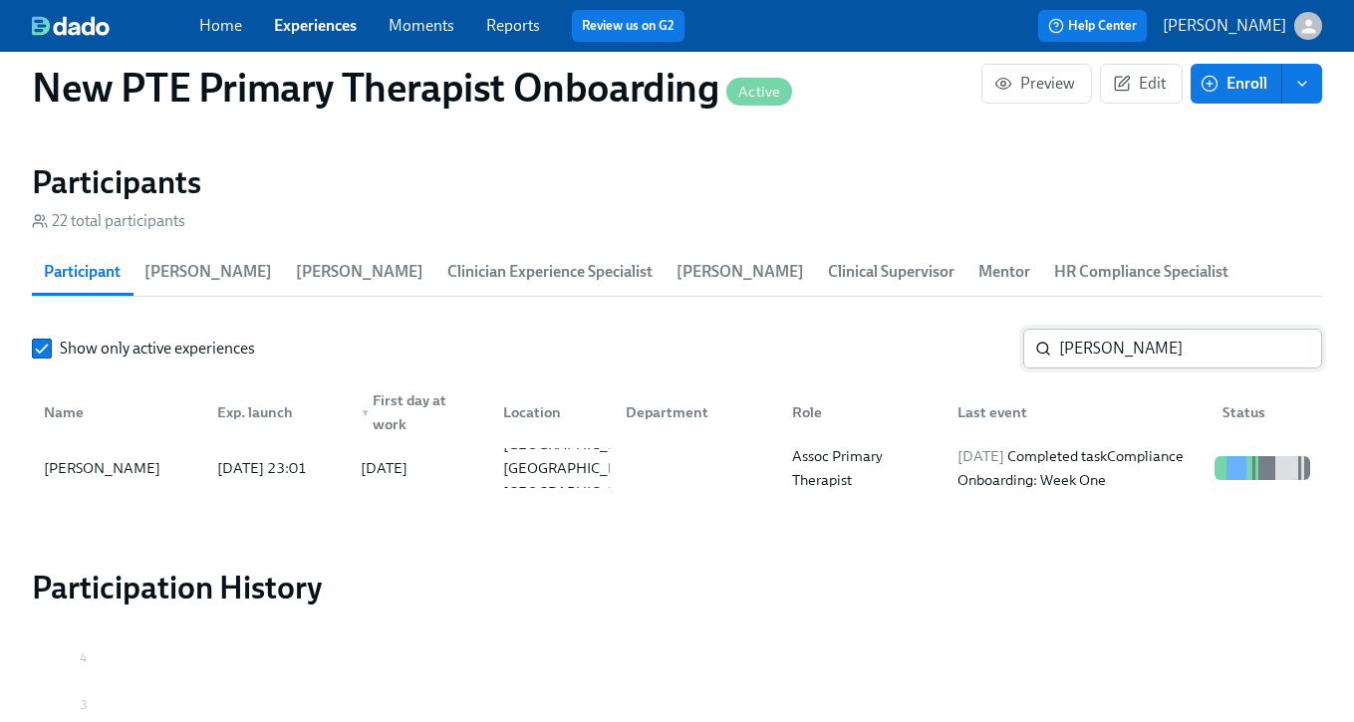
click at [1153, 351] on input "[PERSON_NAME]" at bounding box center [1190, 349] width 263 height 40
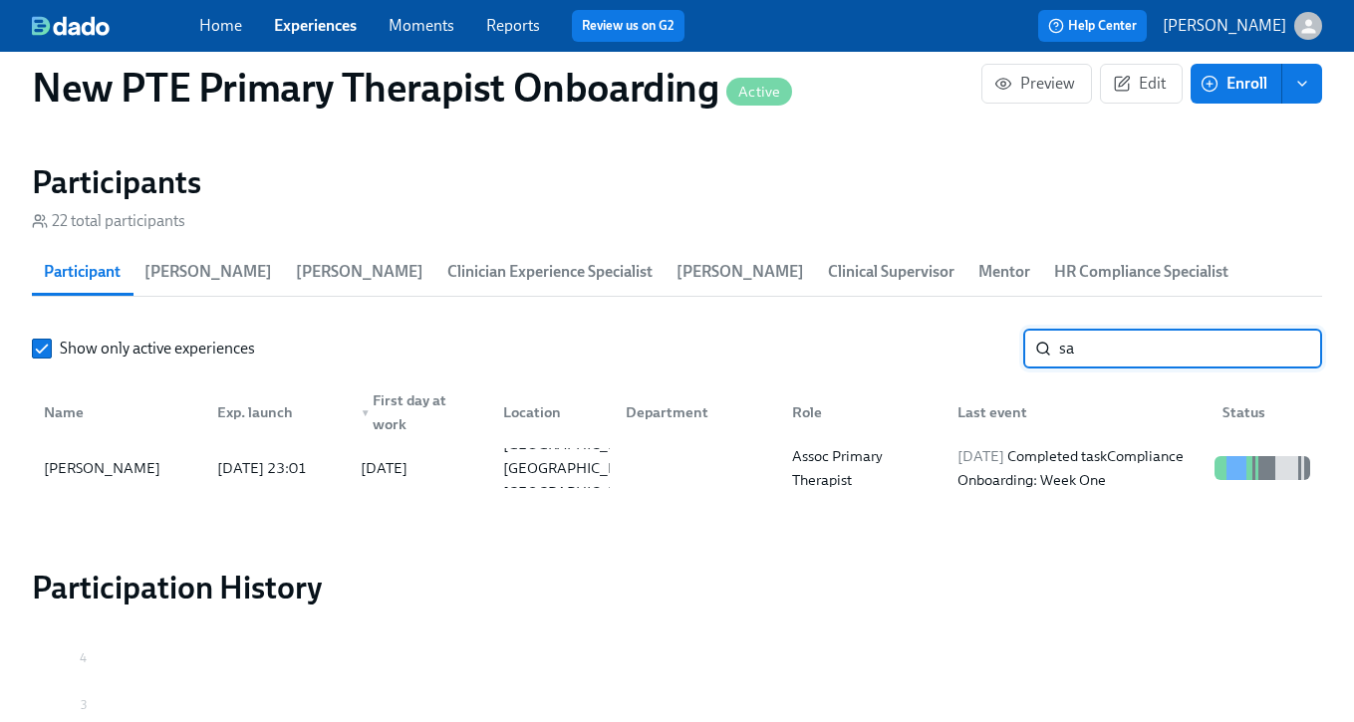
type input "s"
type input "ahn"
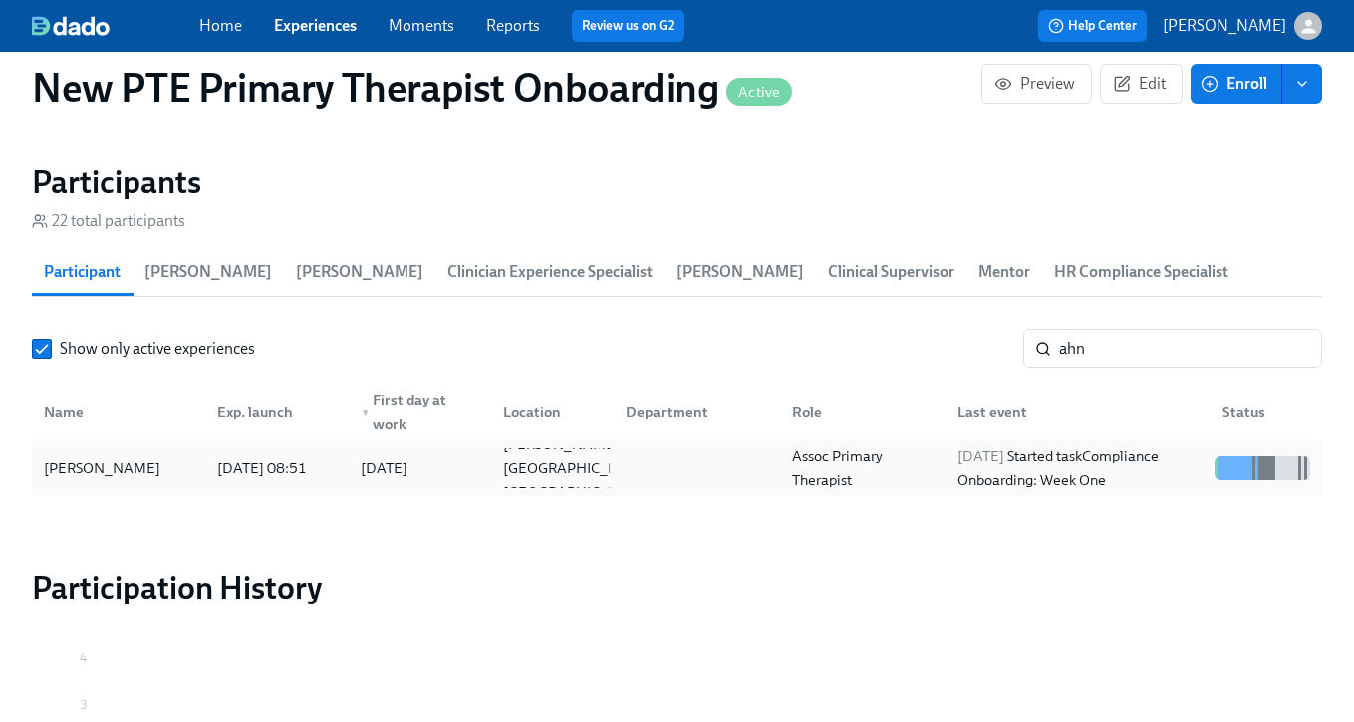
click at [89, 474] on div "[PERSON_NAME]" at bounding box center [102, 468] width 132 height 24
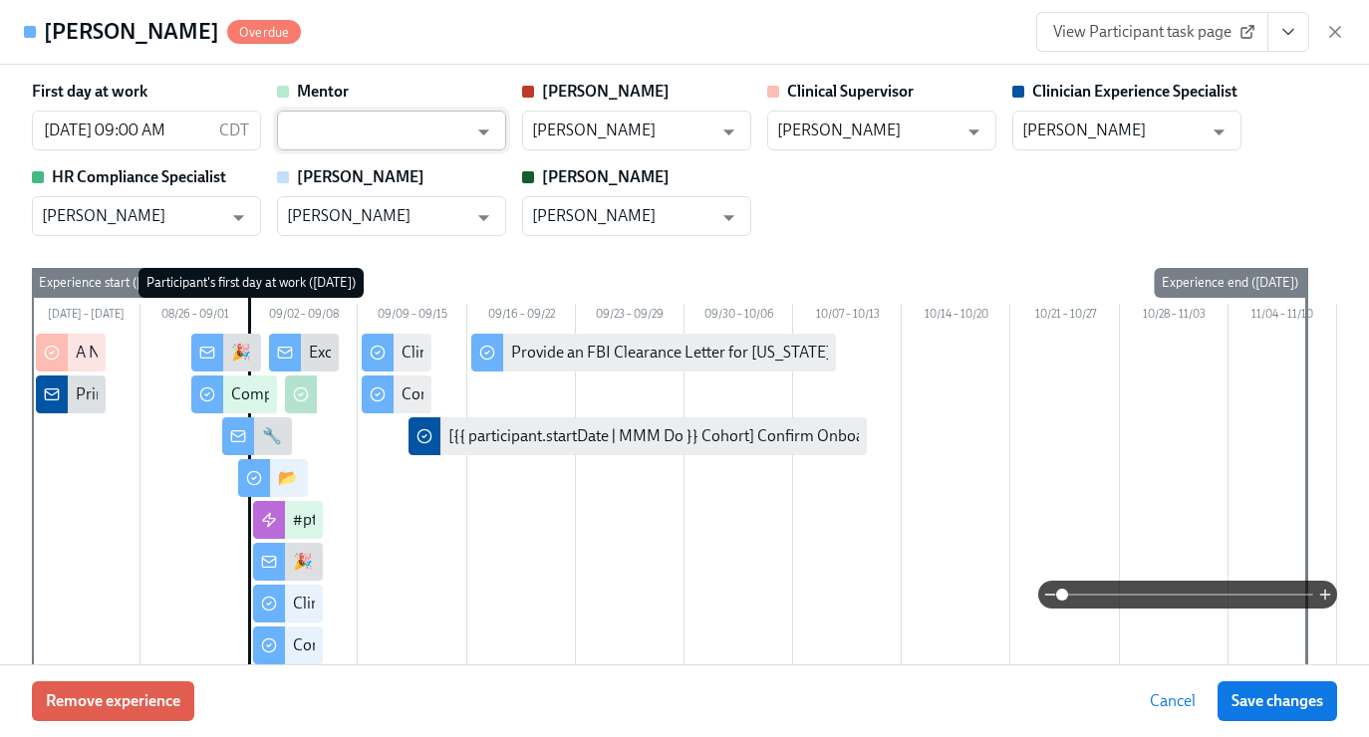
click at [338, 143] on input "text" at bounding box center [377, 131] width 180 height 40
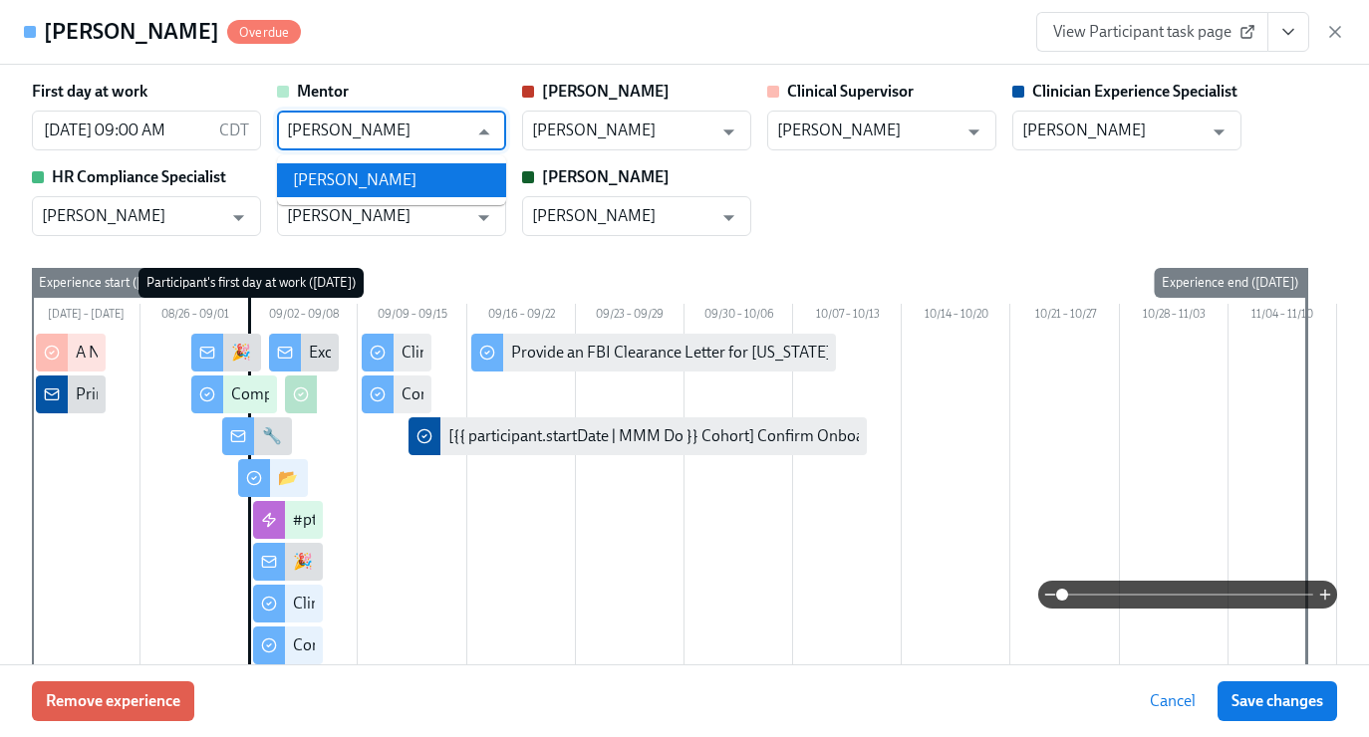
click at [343, 189] on li "[PERSON_NAME]" at bounding box center [391, 180] width 229 height 34
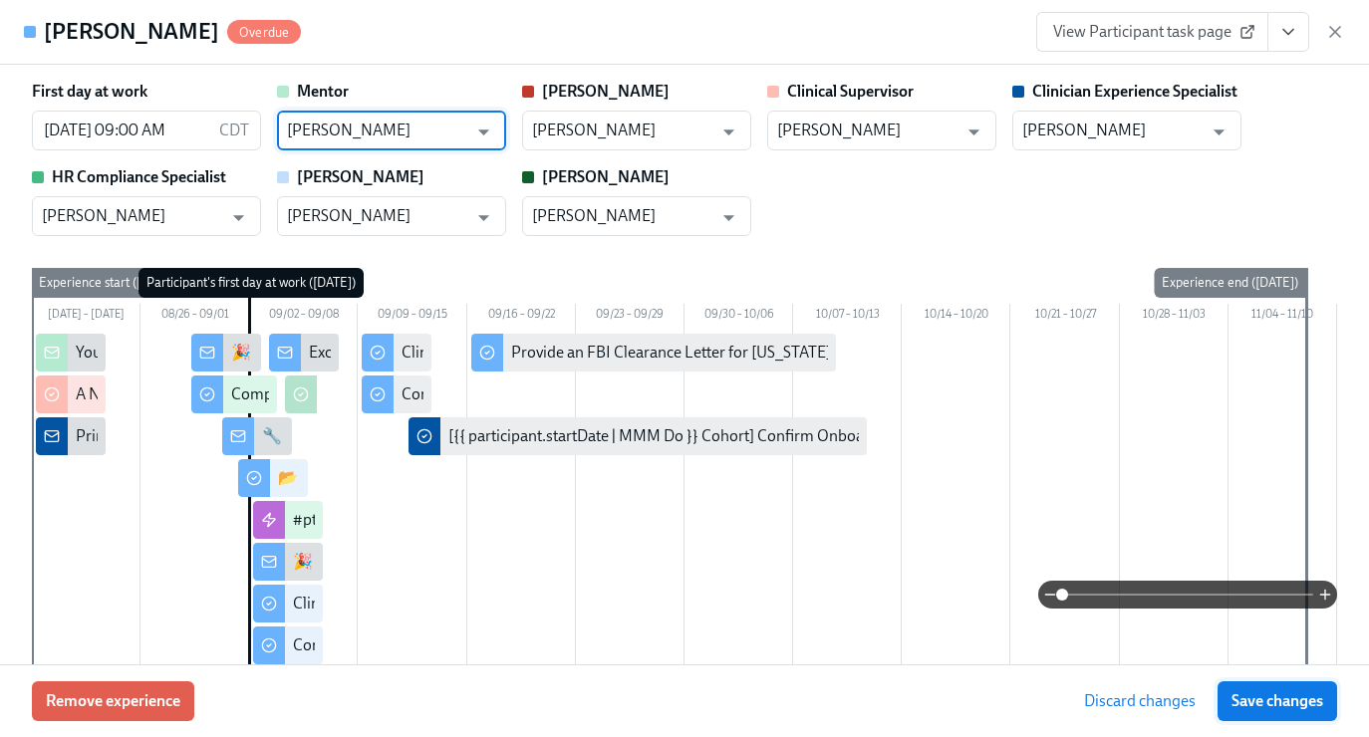
type input "[PERSON_NAME]"
click at [1298, 699] on span "Save changes" at bounding box center [1277, 701] width 92 height 20
type input "[PERSON_NAME]"
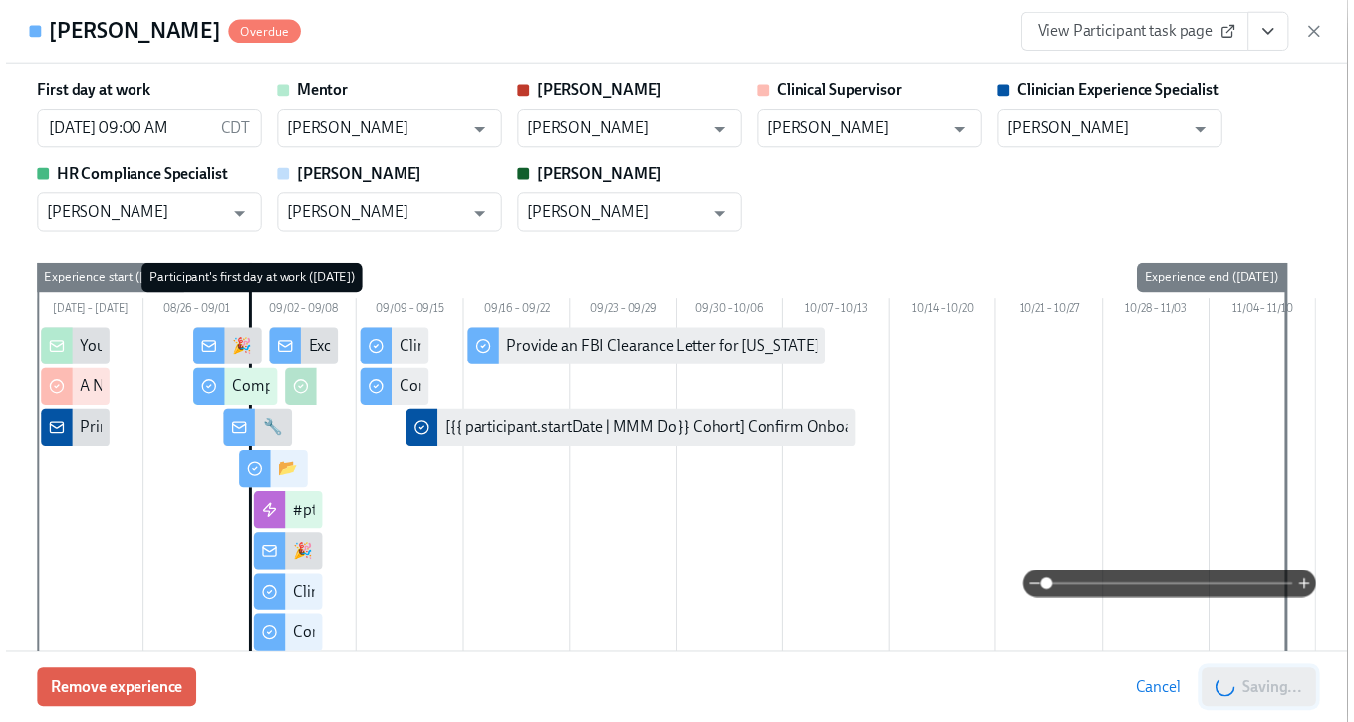
scroll to position [0, 6879]
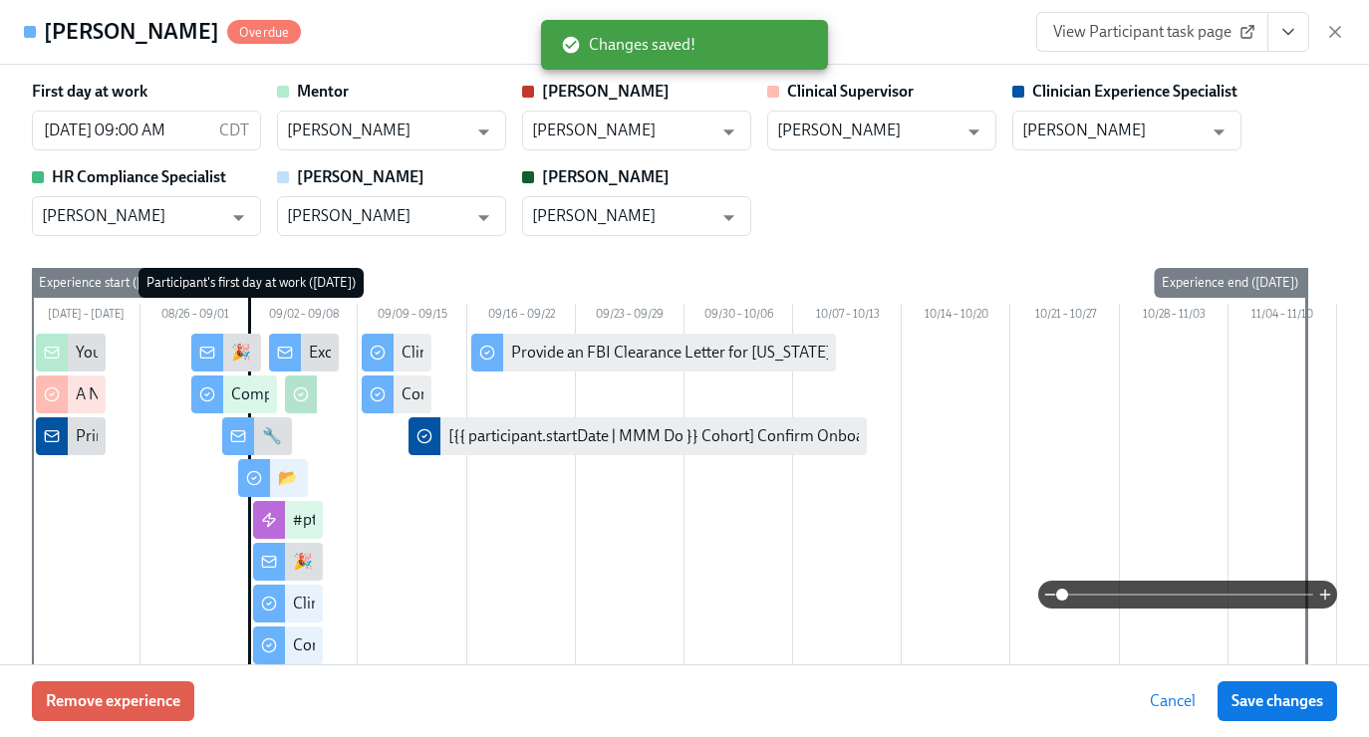
scroll to position [0, 6864]
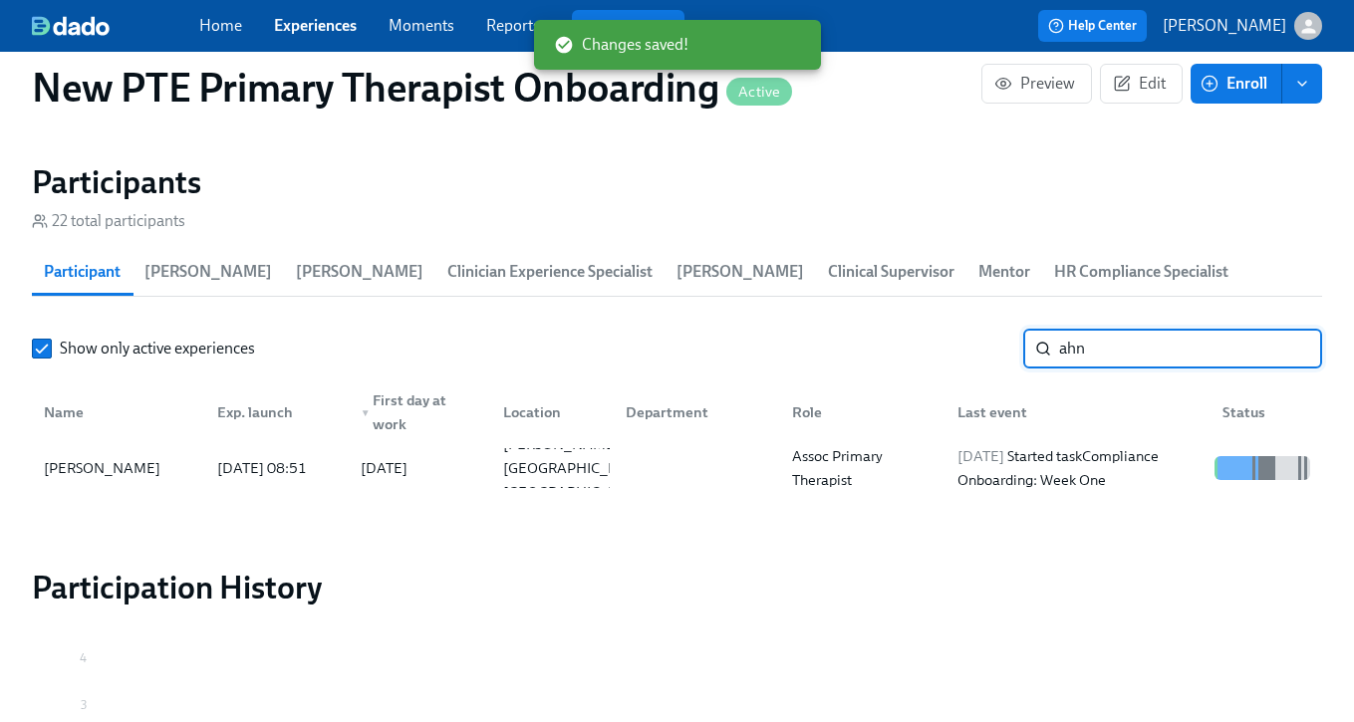
click at [1195, 366] on input "ahn" at bounding box center [1190, 349] width 263 height 40
type input "a"
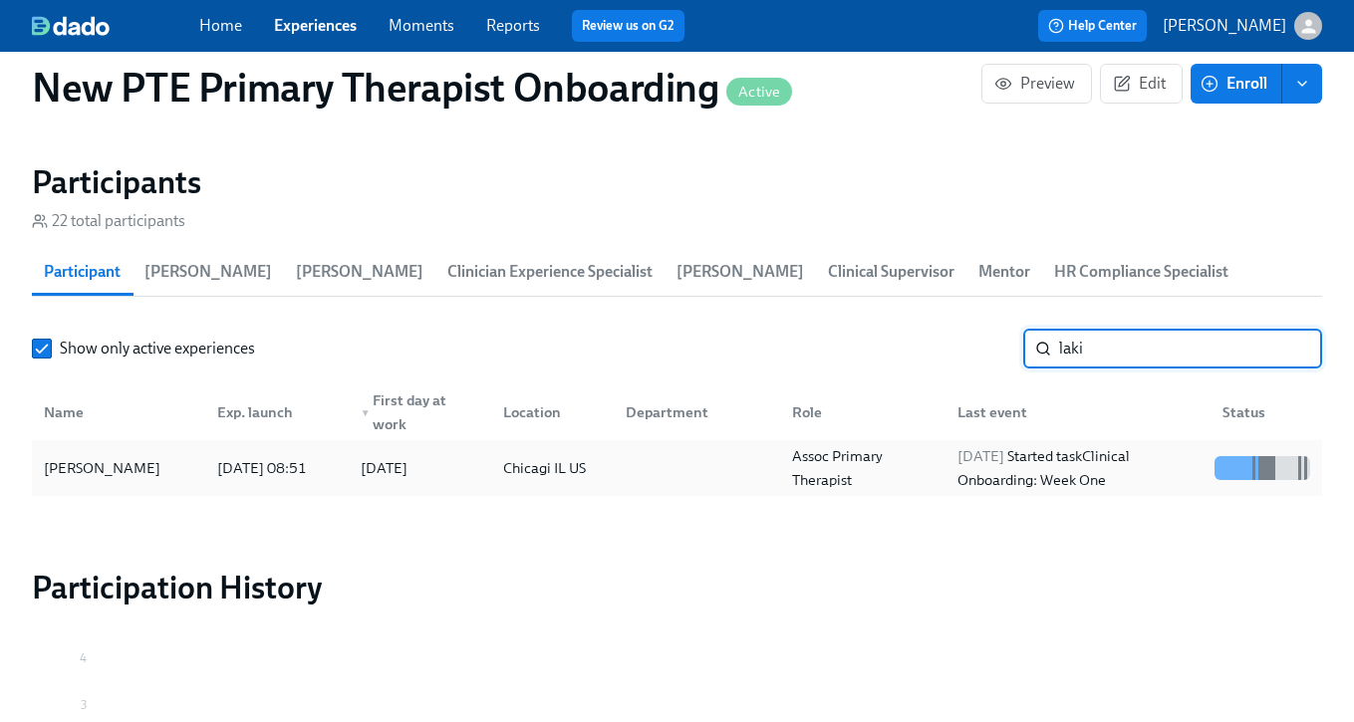
type input "laki"
click at [104, 479] on div "[PERSON_NAME]" at bounding box center [118, 468] width 165 height 40
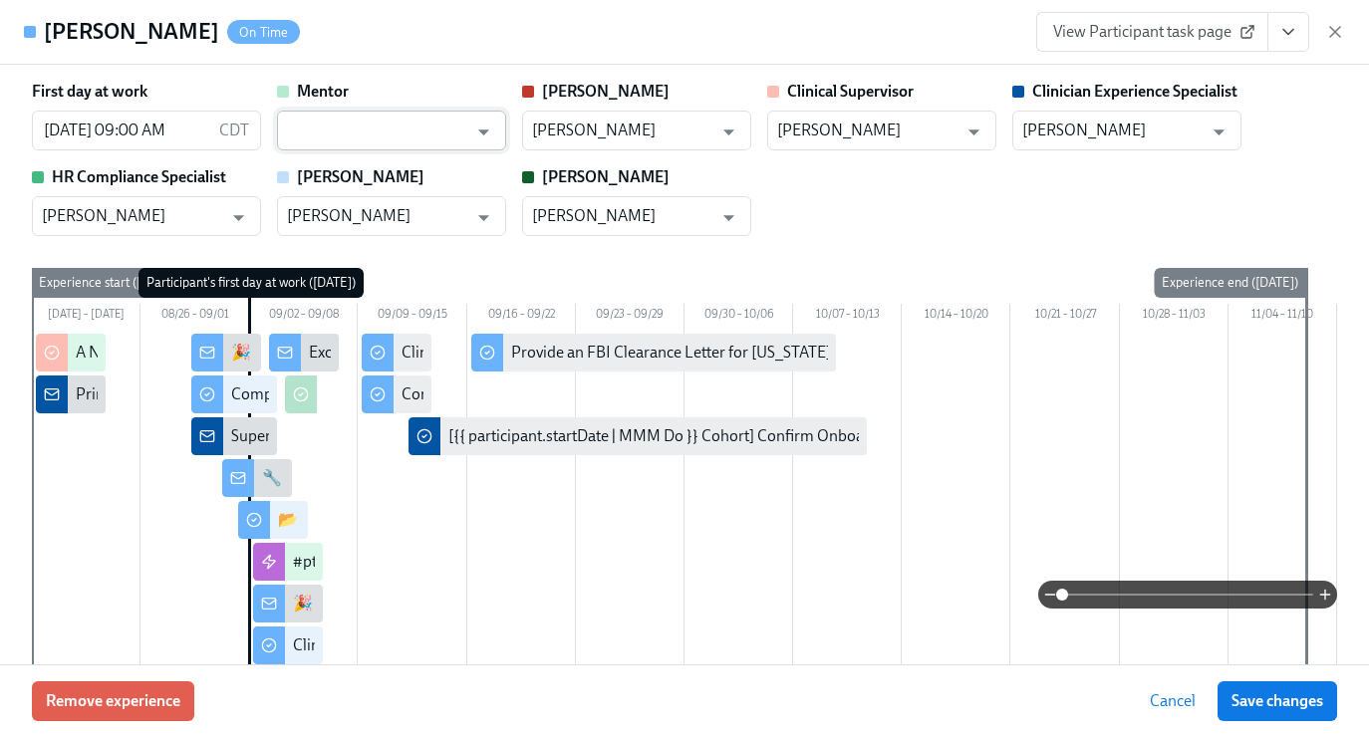
click at [345, 147] on input "text" at bounding box center [377, 131] width 180 height 40
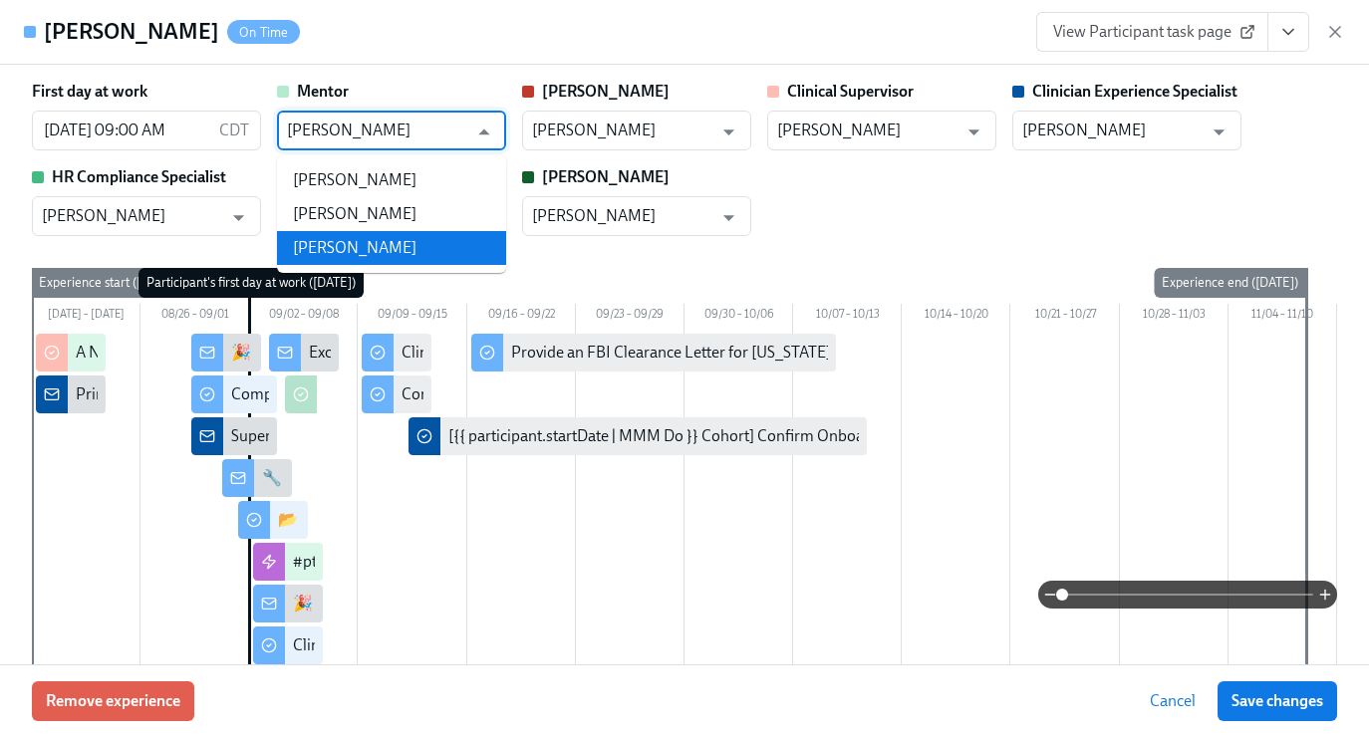
click at [420, 247] on li "[PERSON_NAME]" at bounding box center [391, 248] width 229 height 34
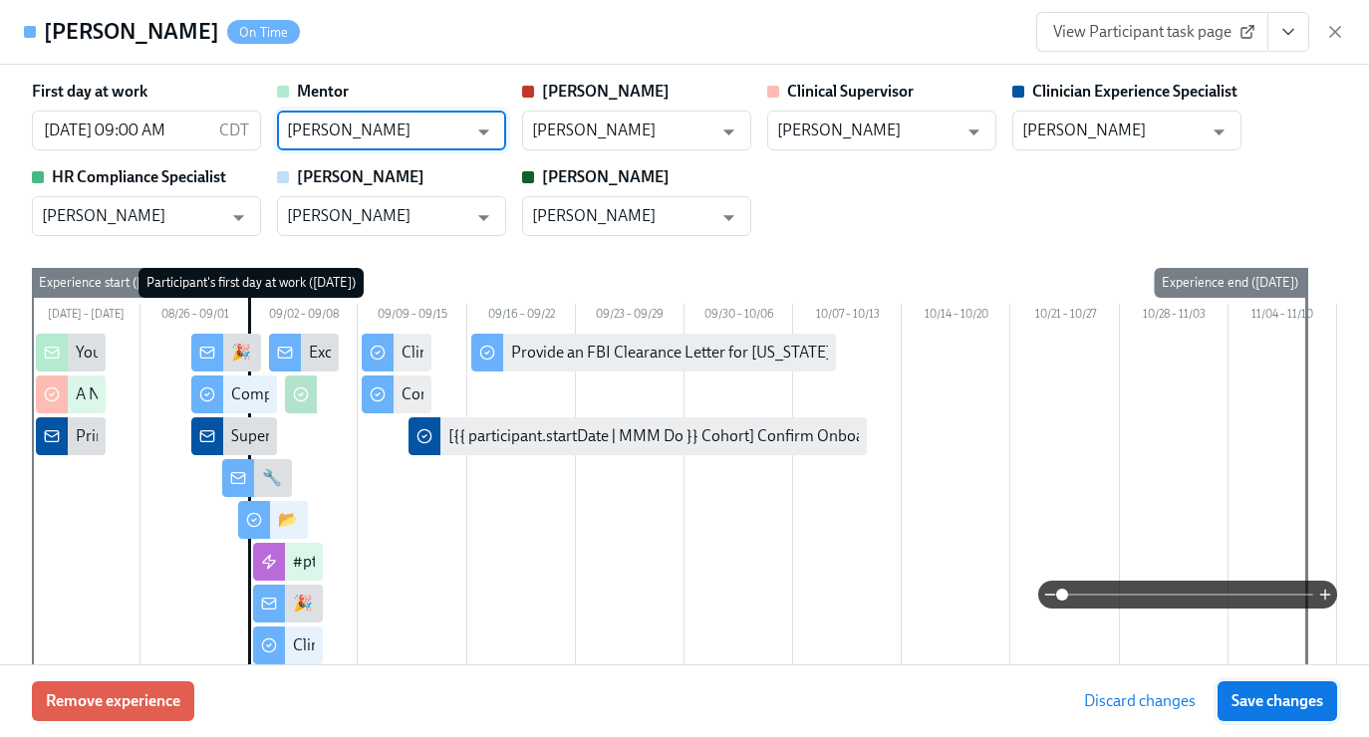
type input "[PERSON_NAME]"
click at [1246, 701] on span "Save changes" at bounding box center [1277, 701] width 92 height 20
type input "[PERSON_NAME]"
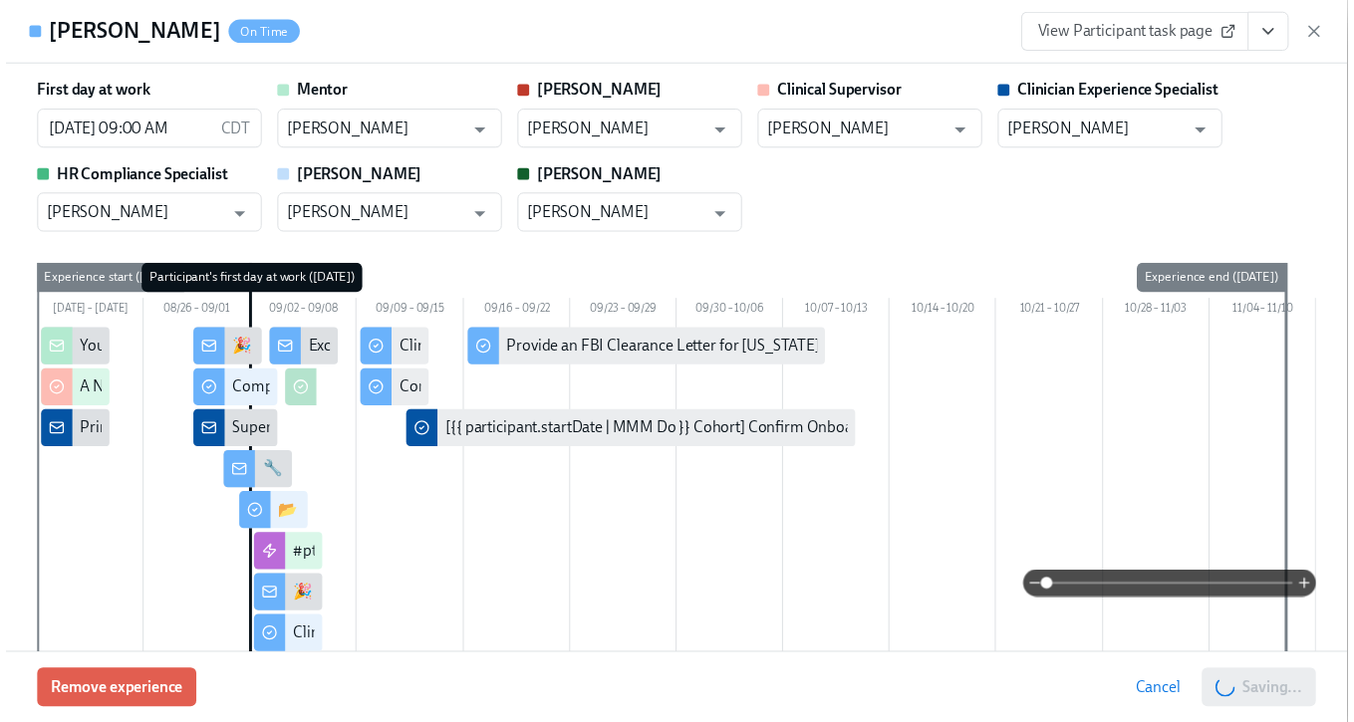
scroll to position [0, 6879]
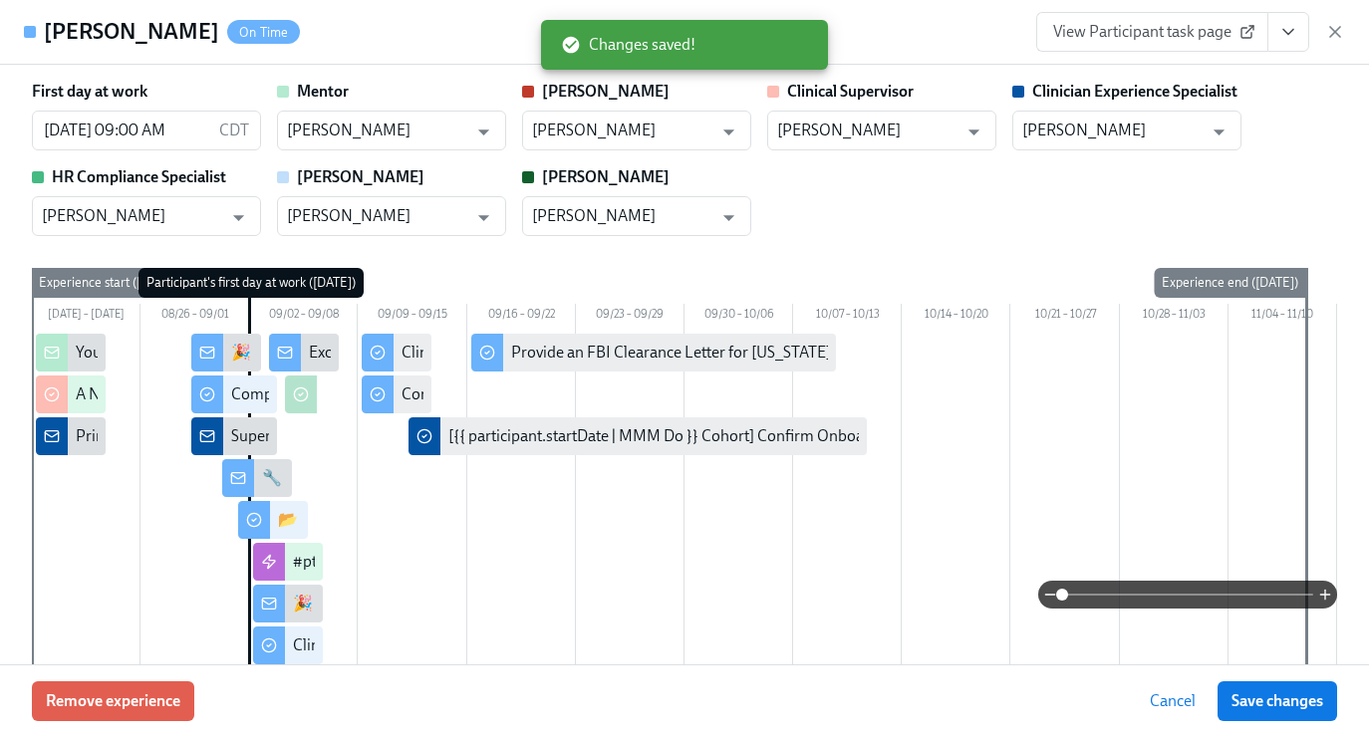
scroll to position [0, 6864]
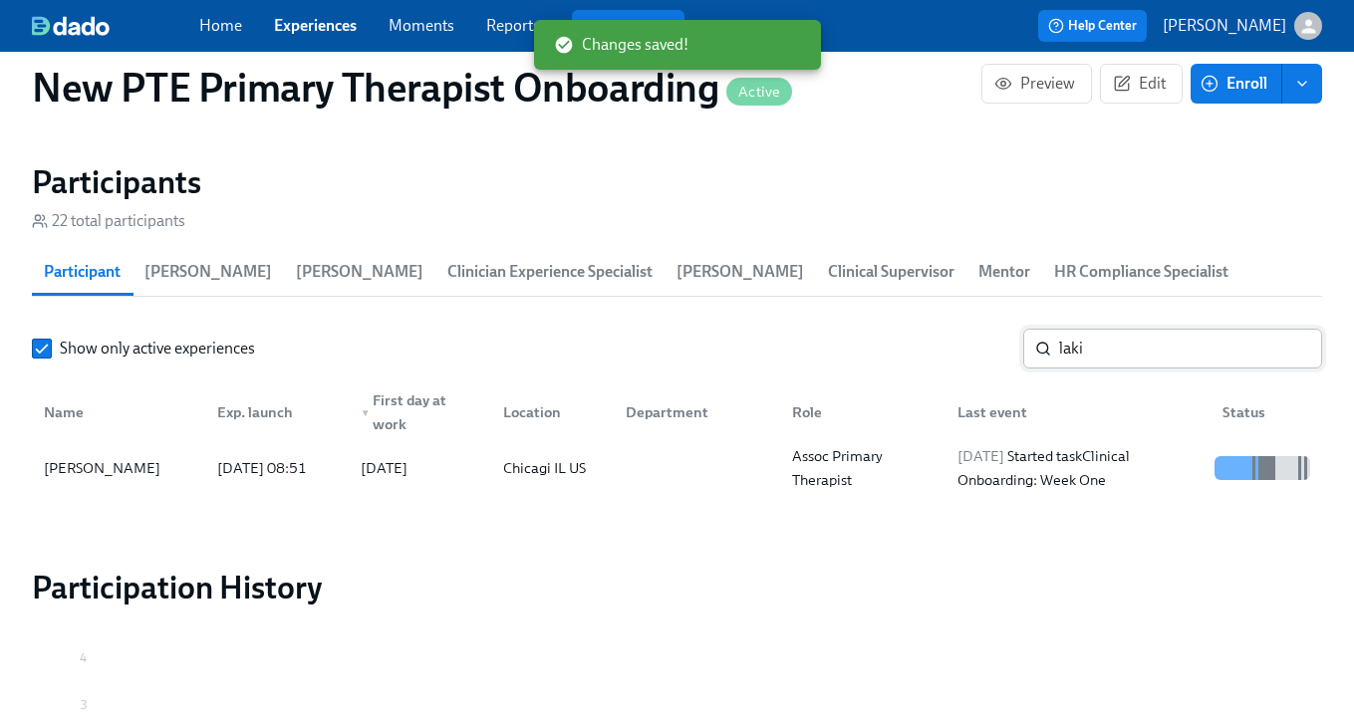
click at [1138, 353] on input "laki" at bounding box center [1190, 349] width 263 height 40
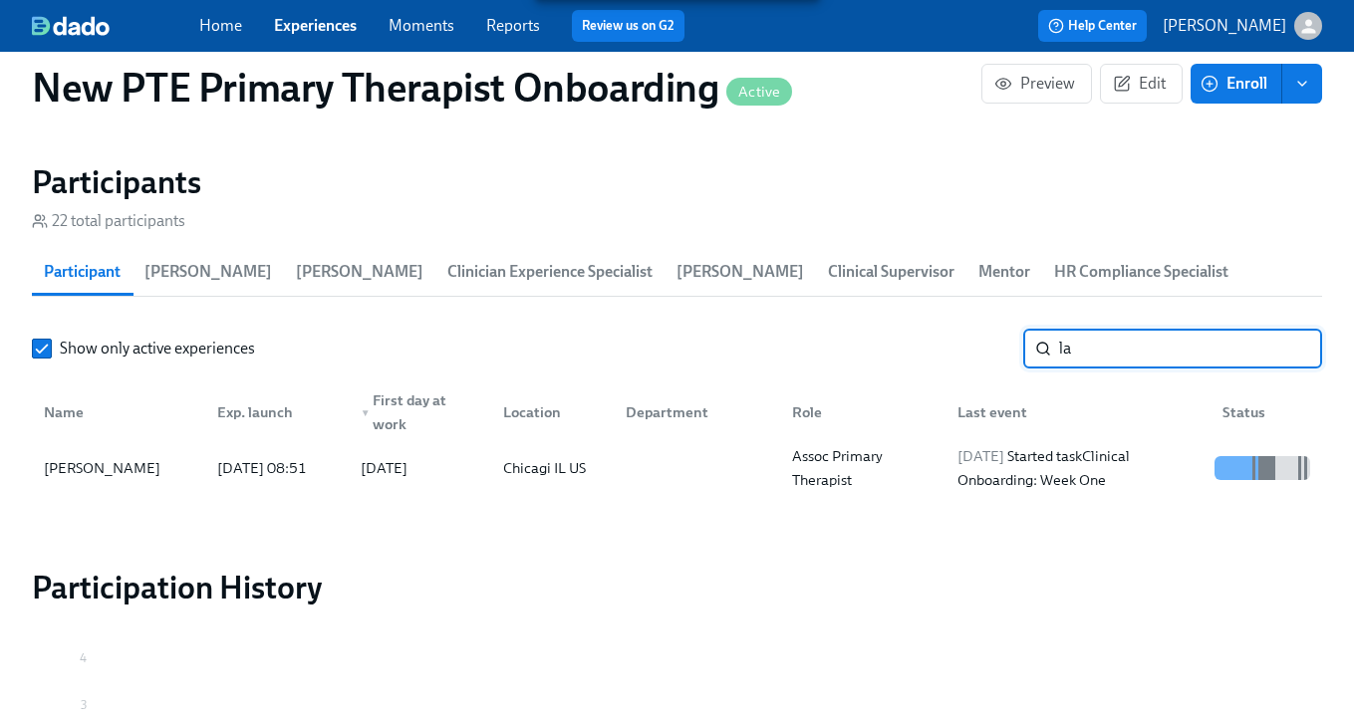
type input "l"
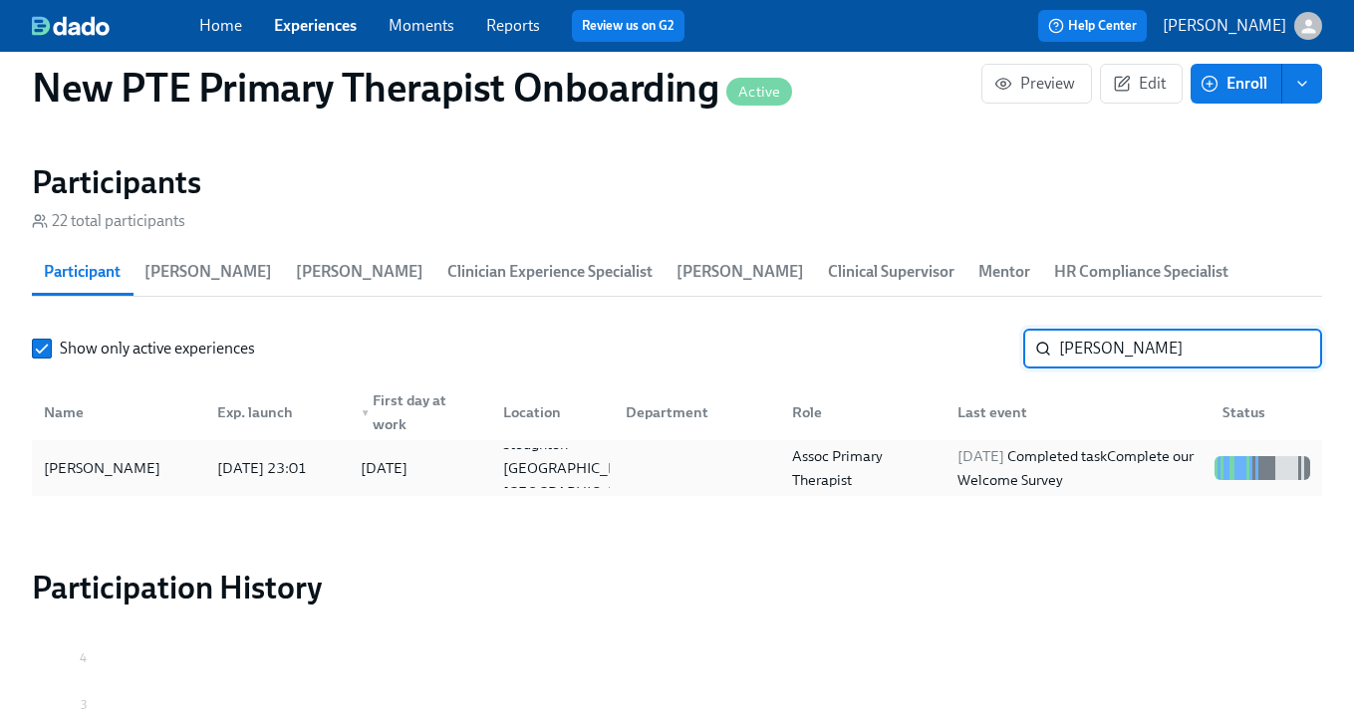
type input "[PERSON_NAME]"
click at [143, 476] on div "[PERSON_NAME]" at bounding box center [118, 468] width 165 height 40
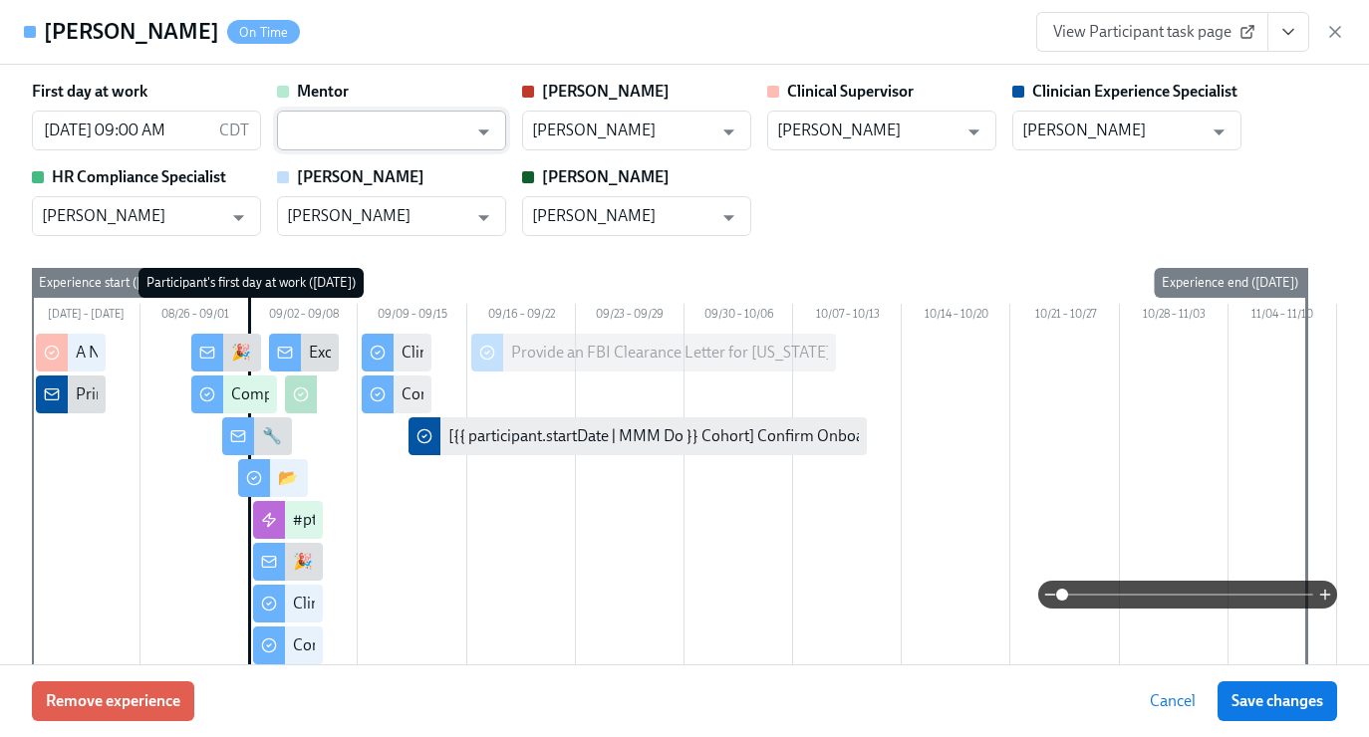
click at [343, 129] on input "text" at bounding box center [377, 131] width 180 height 40
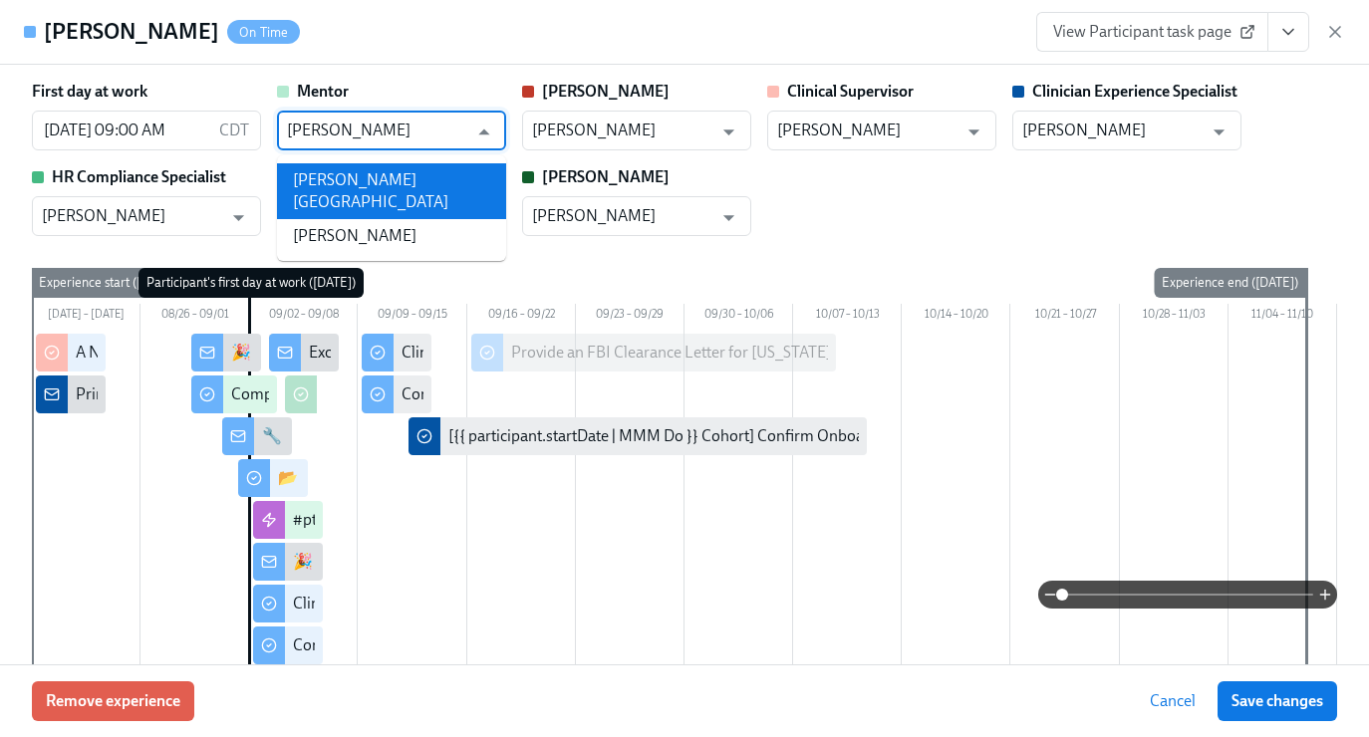
click at [371, 190] on li "[PERSON_NAME][GEOGRAPHIC_DATA]" at bounding box center [391, 191] width 229 height 56
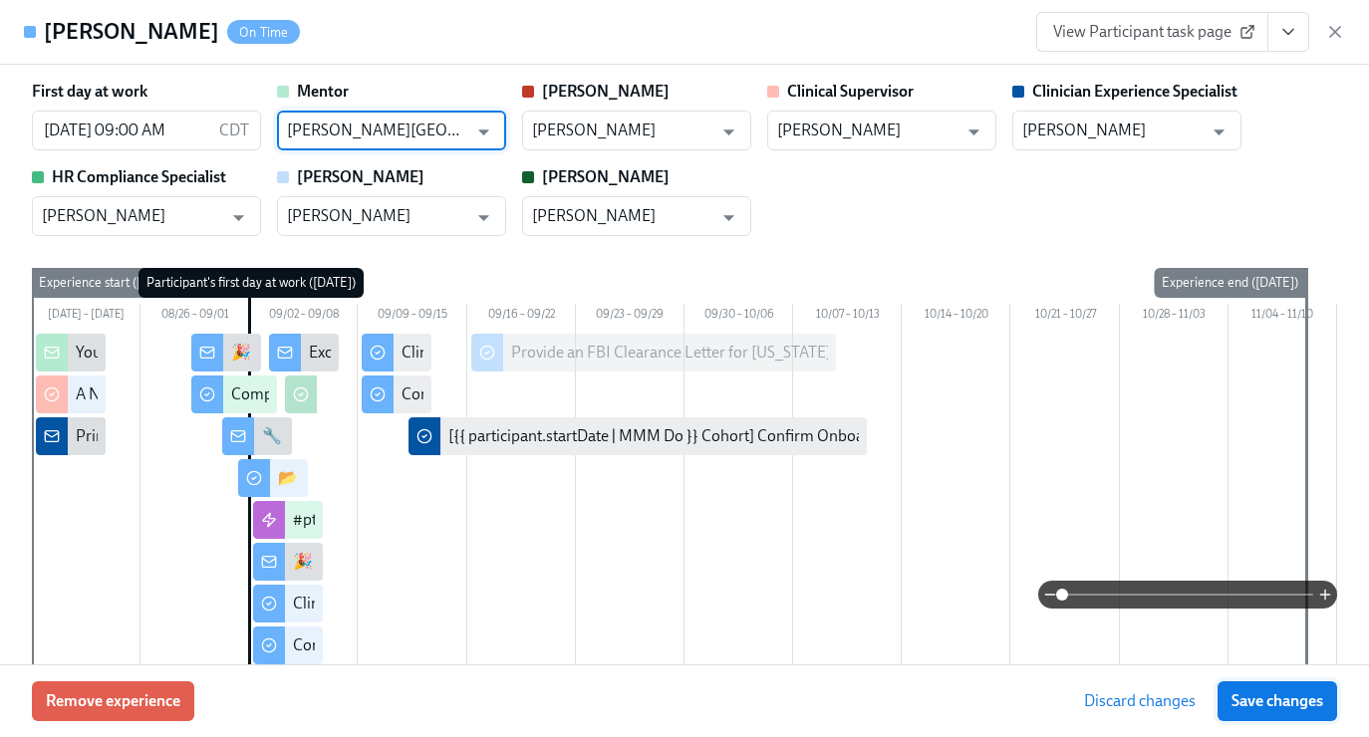
type input "[PERSON_NAME][GEOGRAPHIC_DATA]"
click at [1303, 701] on span "Save changes" at bounding box center [1277, 701] width 92 height 20
type input "[PERSON_NAME][GEOGRAPHIC_DATA]"
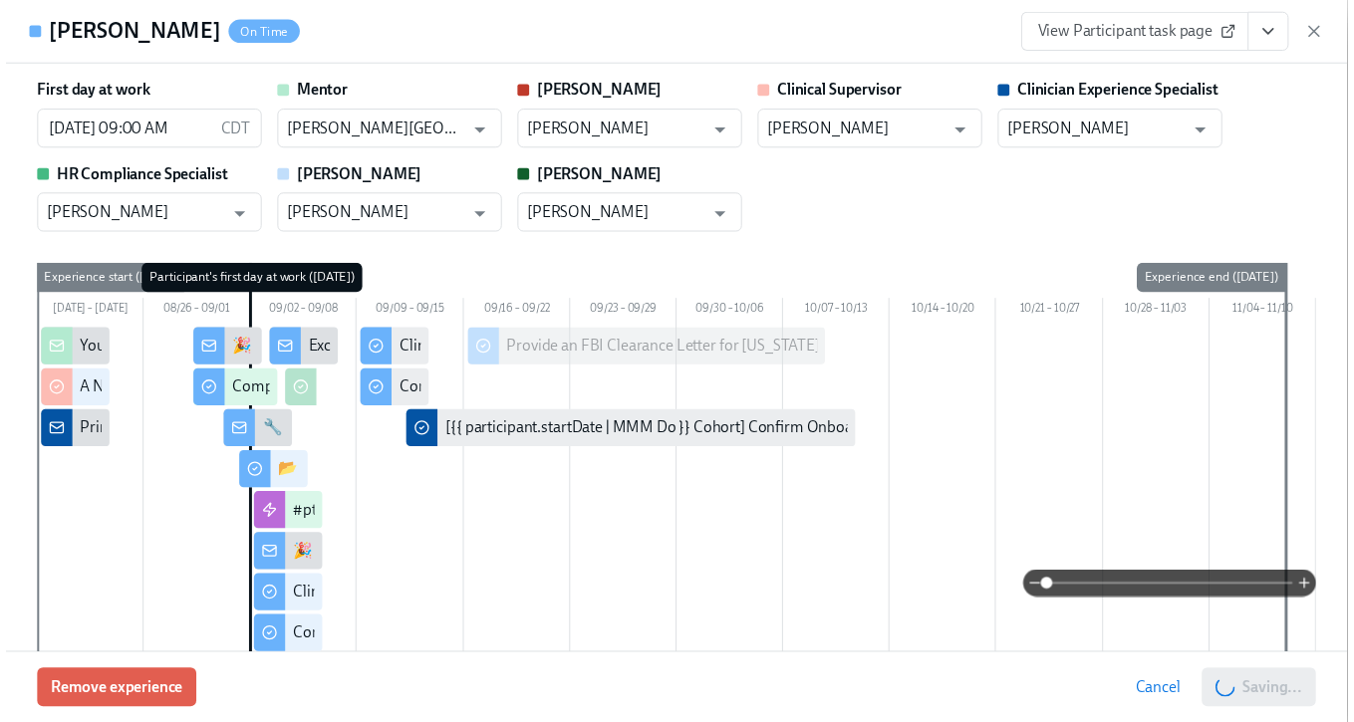
scroll to position [0, 6879]
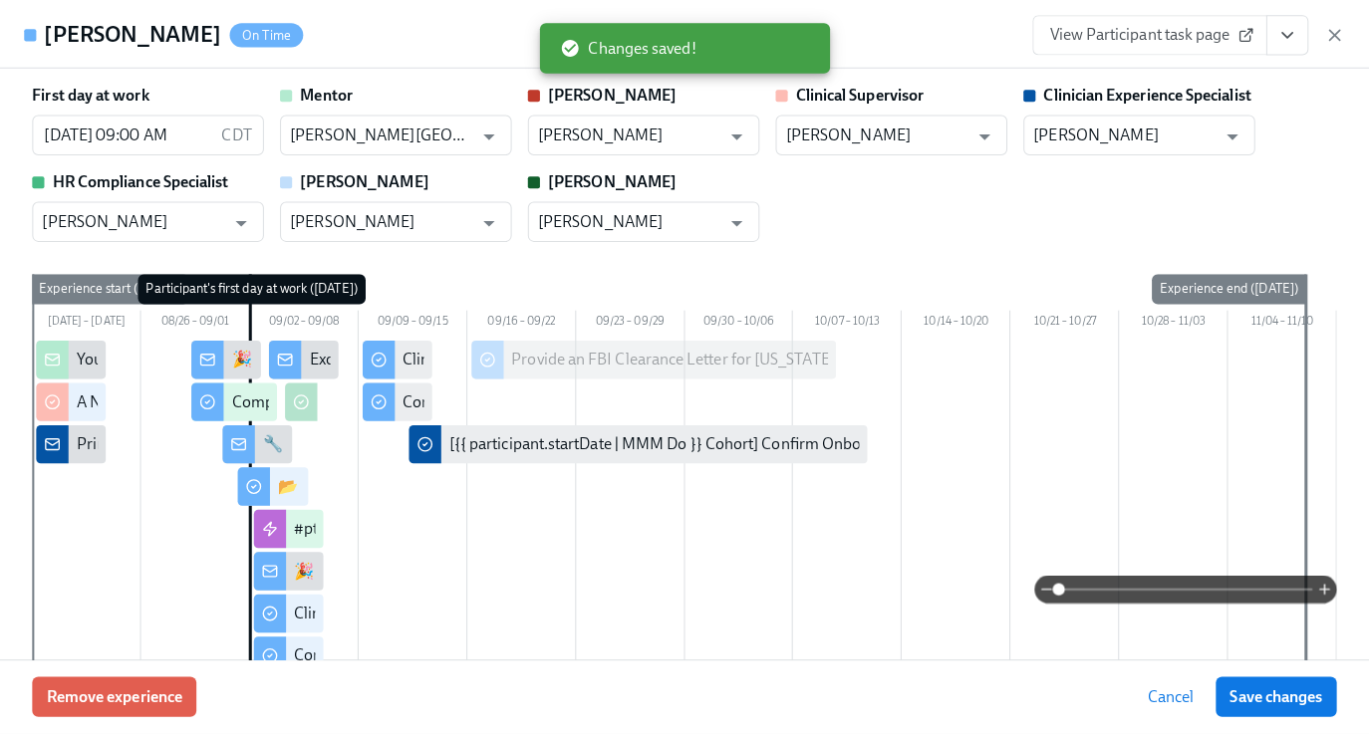
scroll to position [0, 6864]
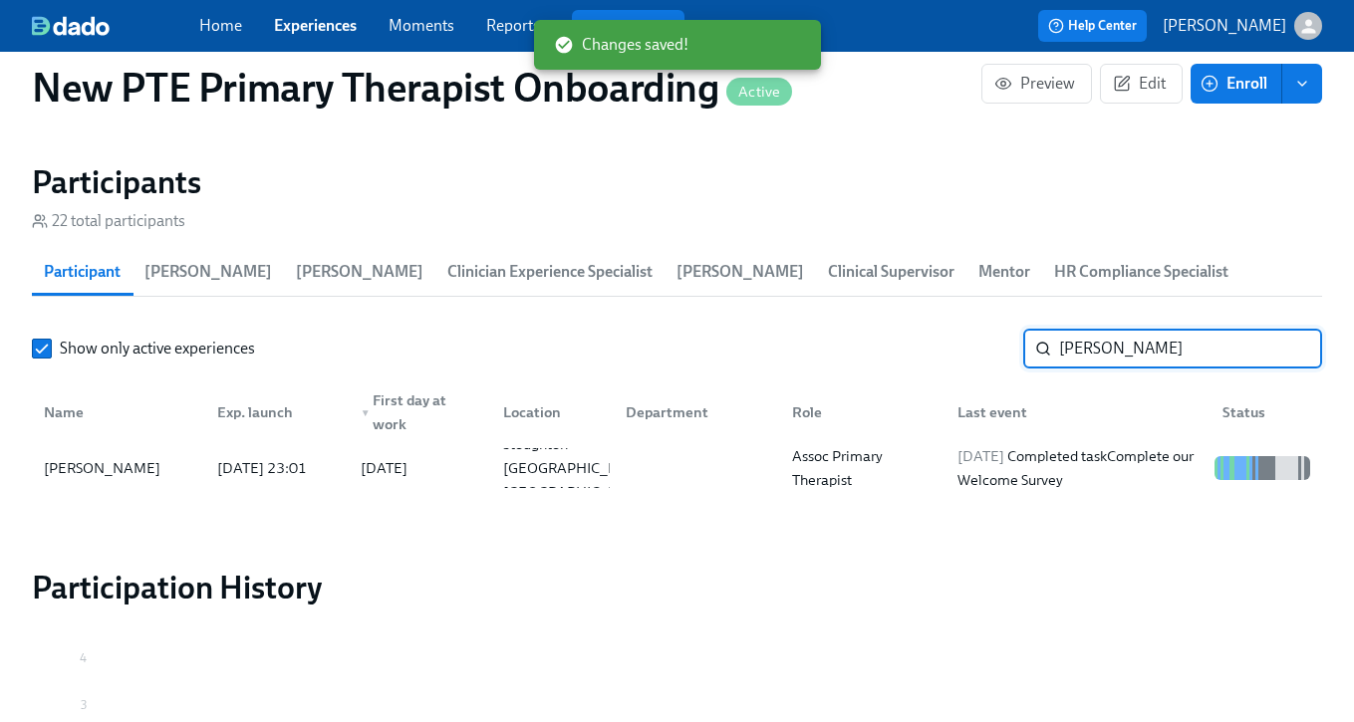
click at [1164, 361] on input "[PERSON_NAME]" at bounding box center [1190, 349] width 263 height 40
type input "n"
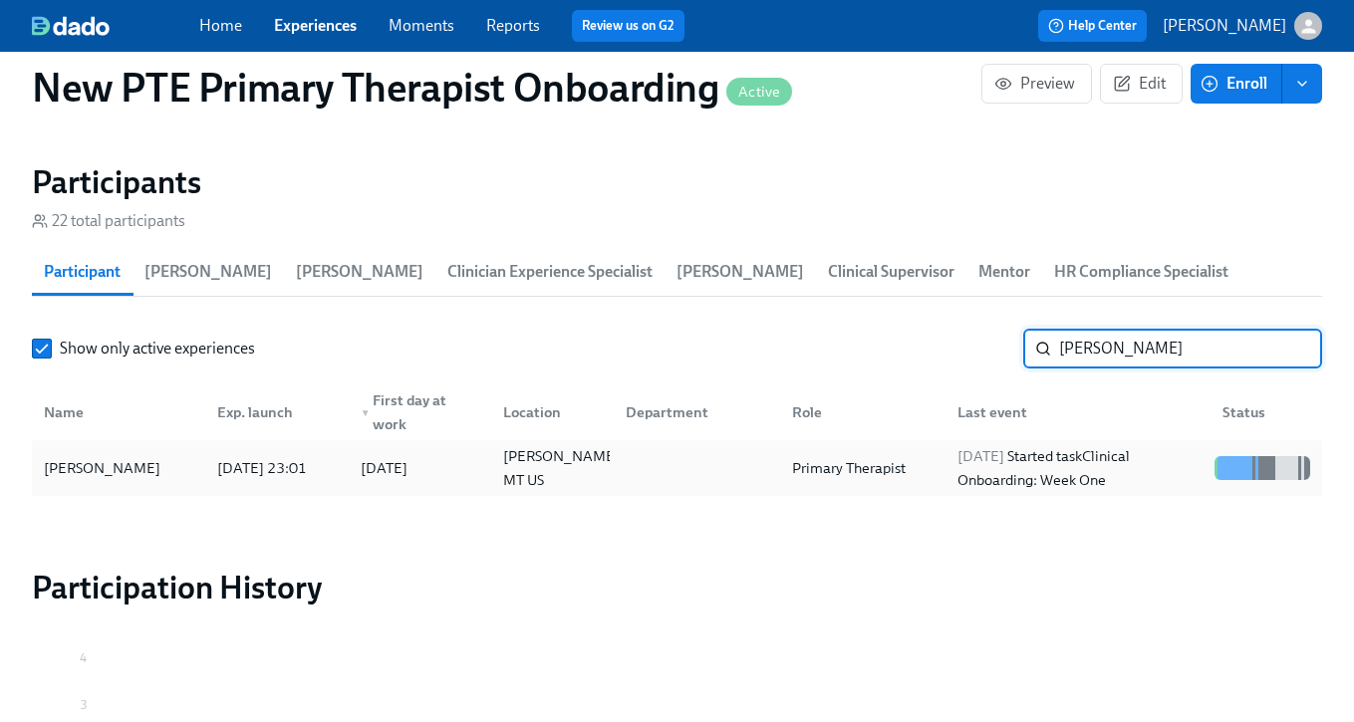
type input "sara gen"
click at [186, 469] on div "[PERSON_NAME]" at bounding box center [118, 468] width 165 height 40
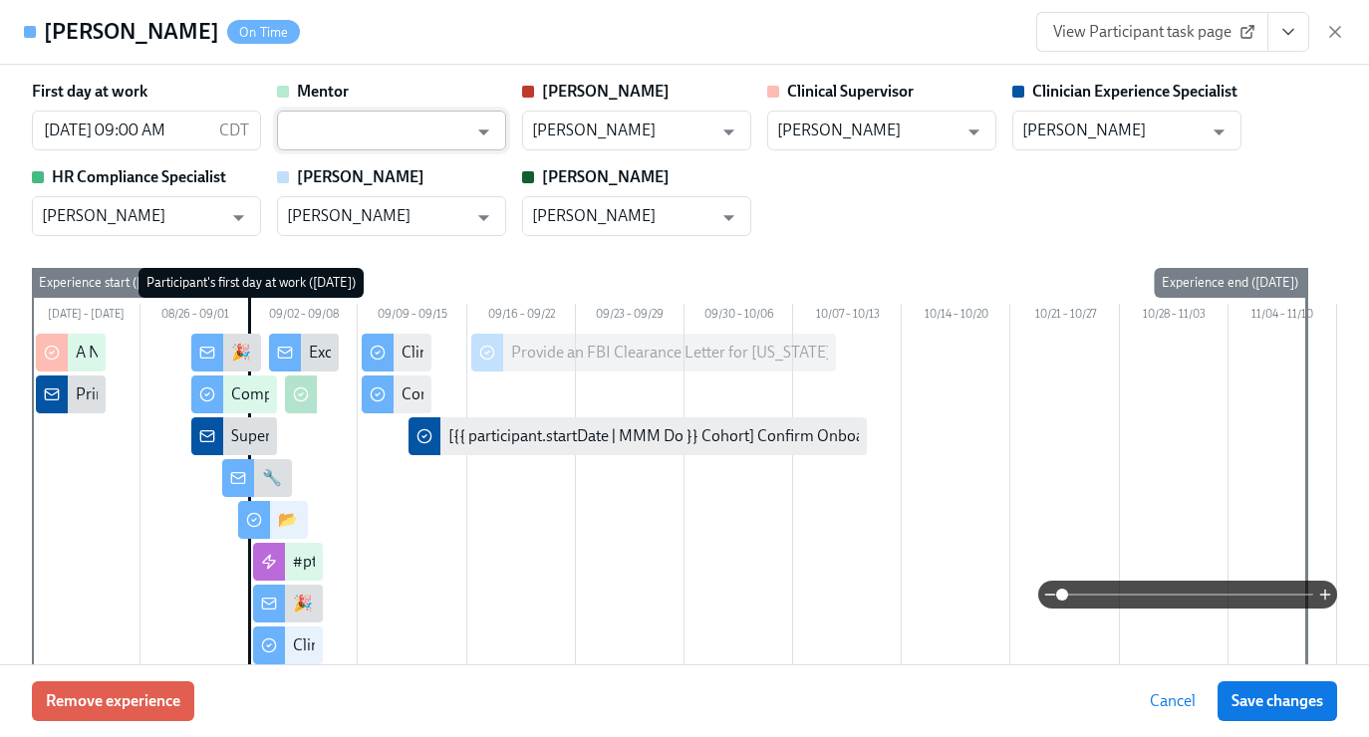
click at [382, 115] on input "text" at bounding box center [377, 131] width 180 height 40
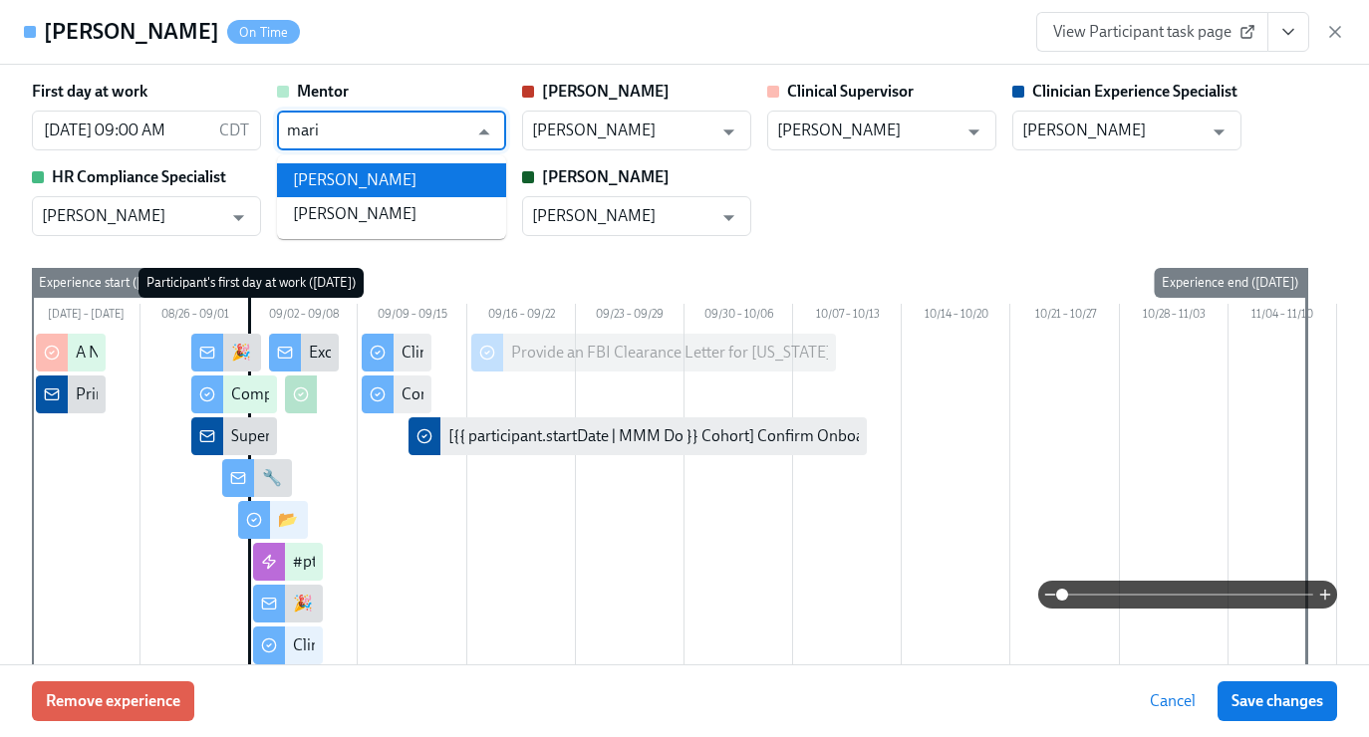
click at [382, 173] on li "[PERSON_NAME]" at bounding box center [391, 180] width 229 height 34
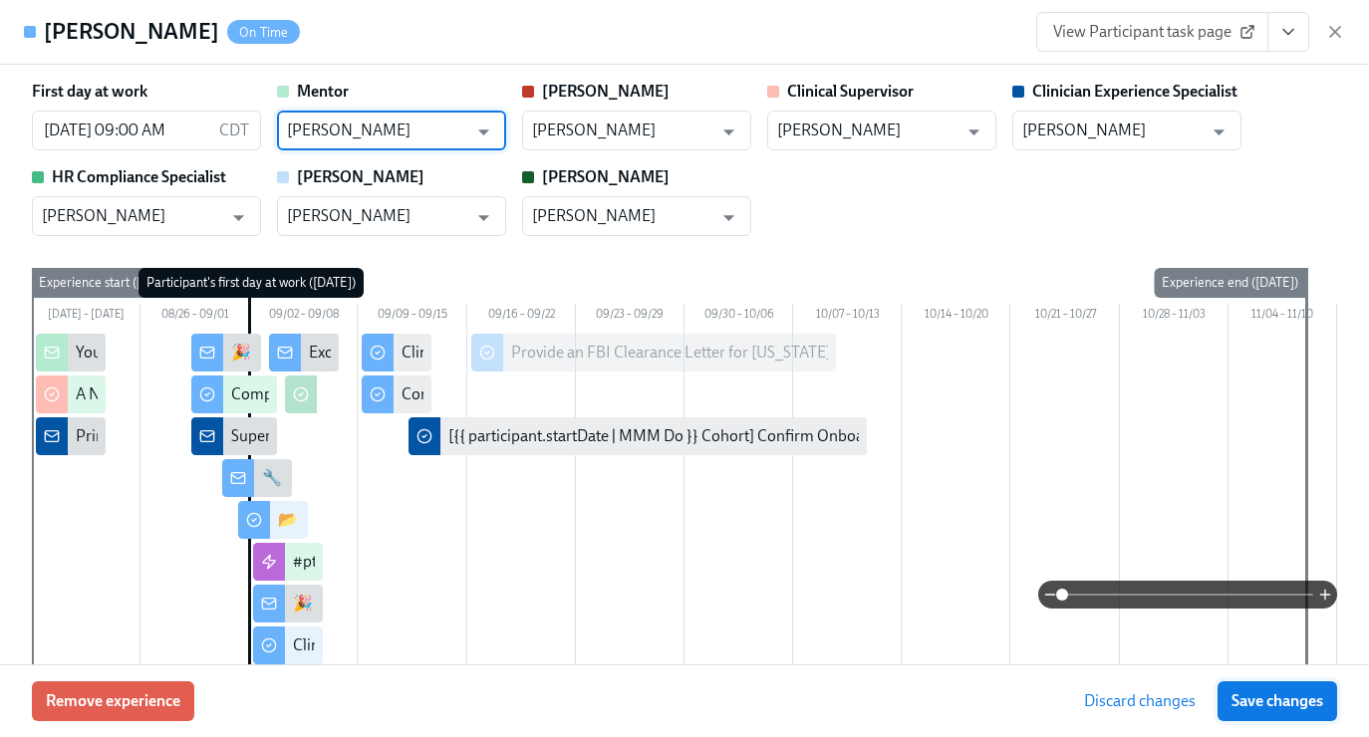
type input "[PERSON_NAME]"
click at [1313, 706] on span "Save changes" at bounding box center [1277, 701] width 92 height 20
type input "[PERSON_NAME]"
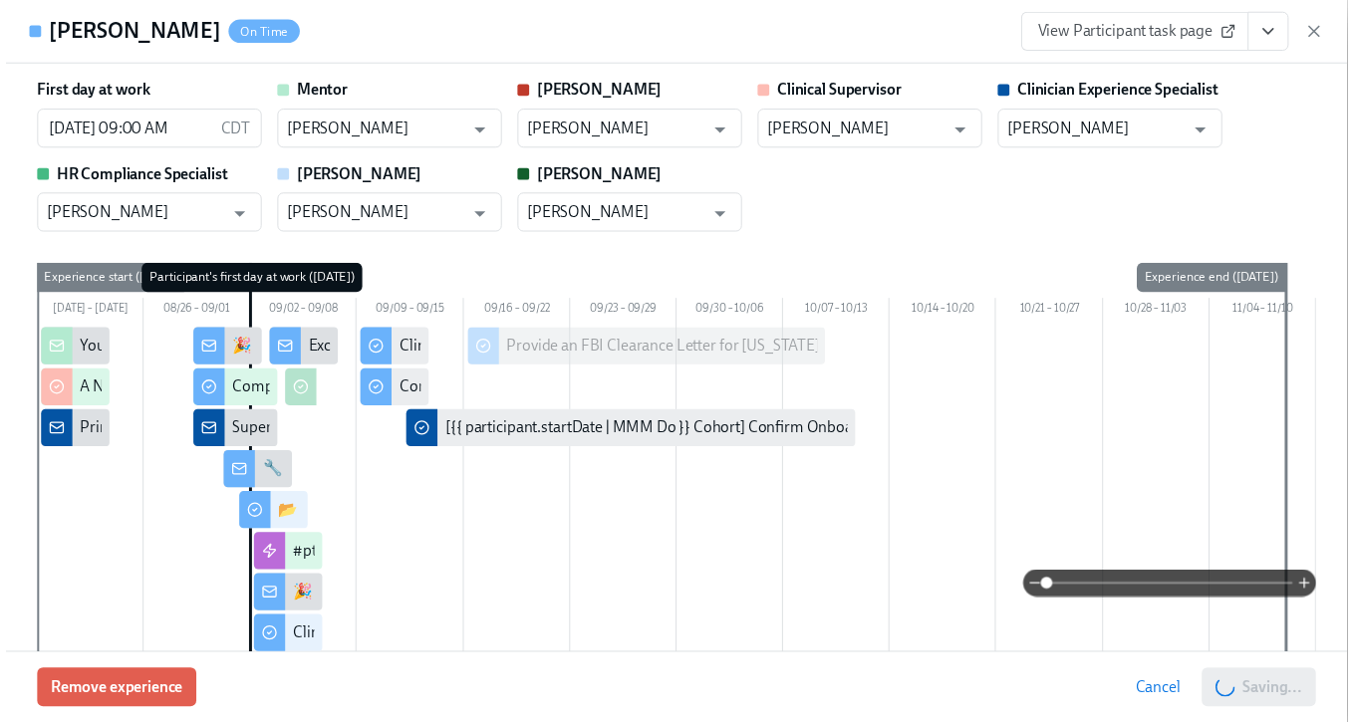
scroll to position [0, 6879]
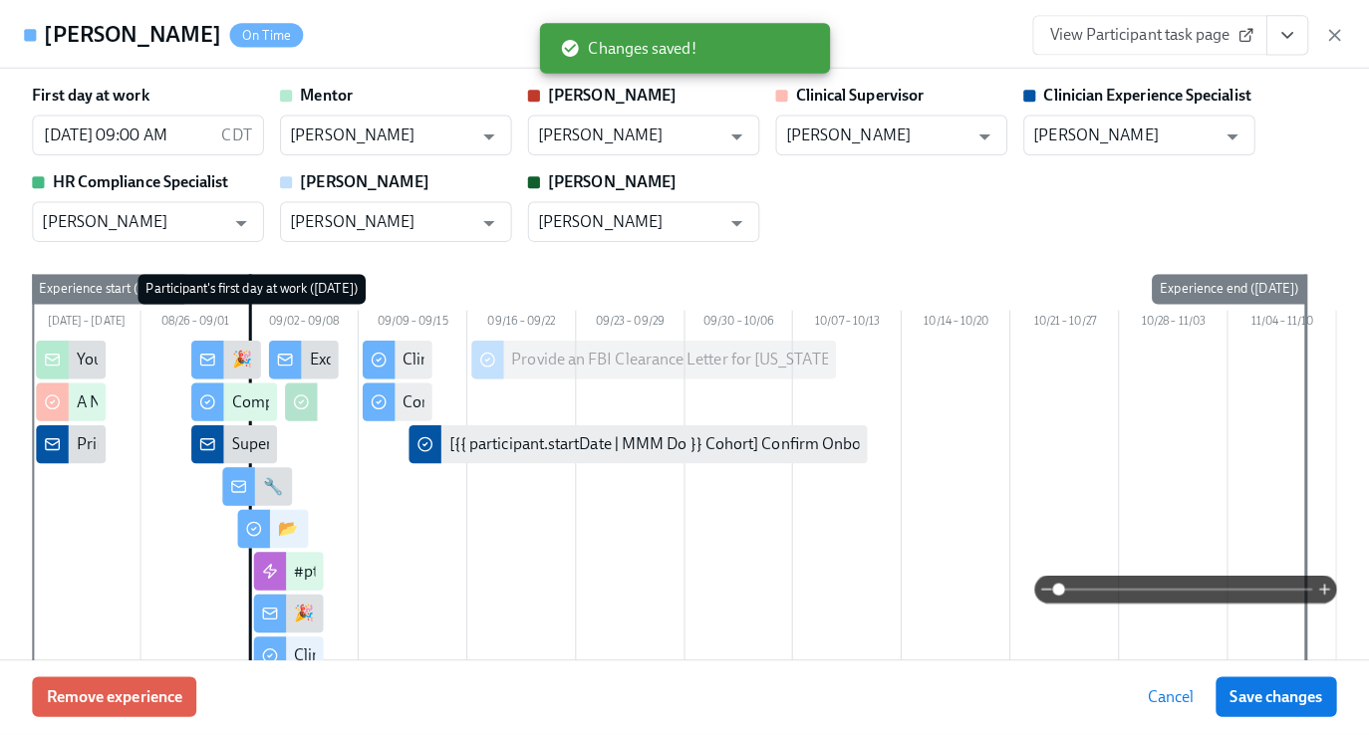
scroll to position [0, 6864]
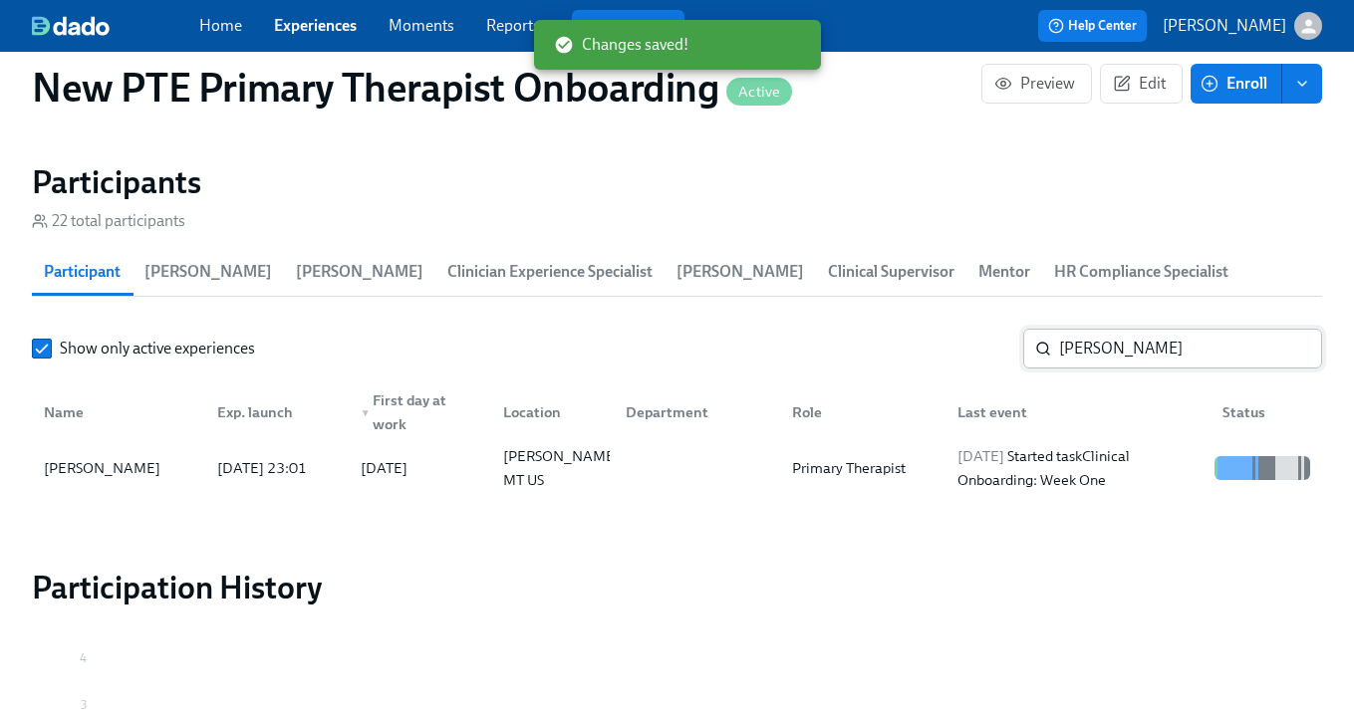
click at [1187, 353] on input "sara gen" at bounding box center [1190, 349] width 263 height 40
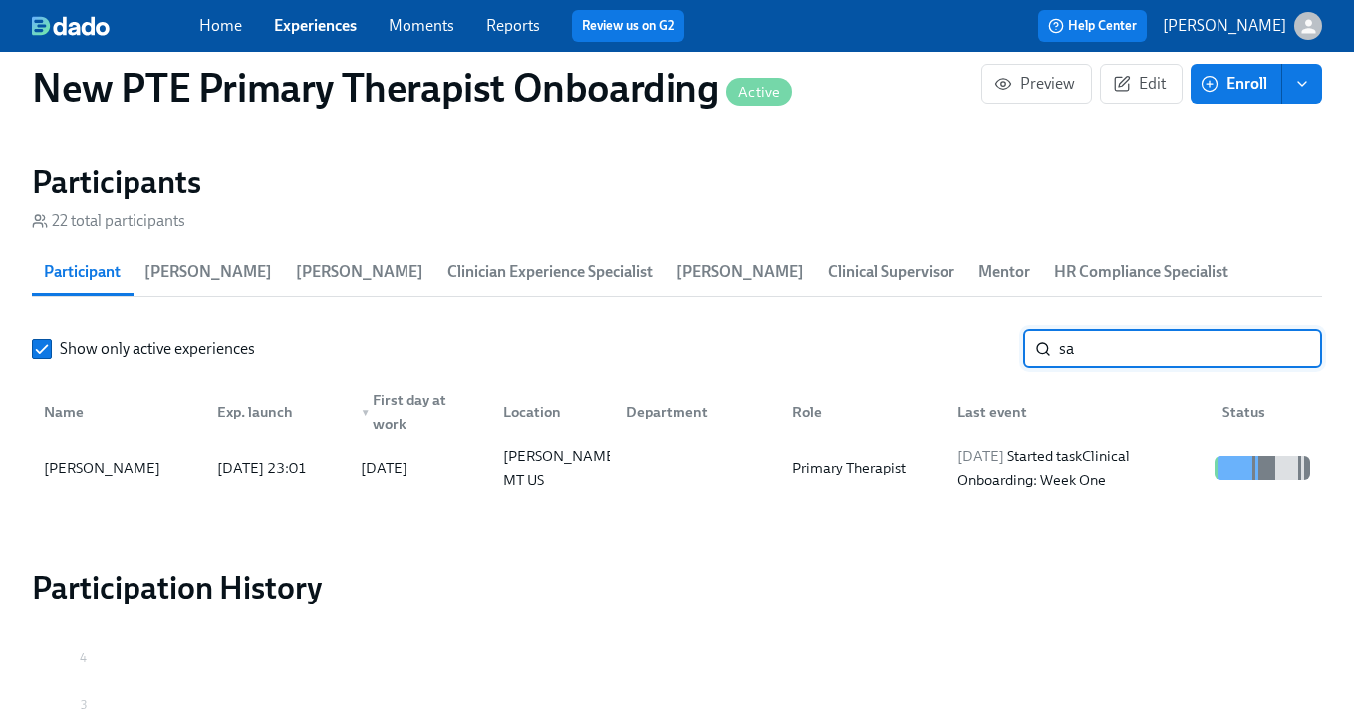
type input "s"
type input "courtney"
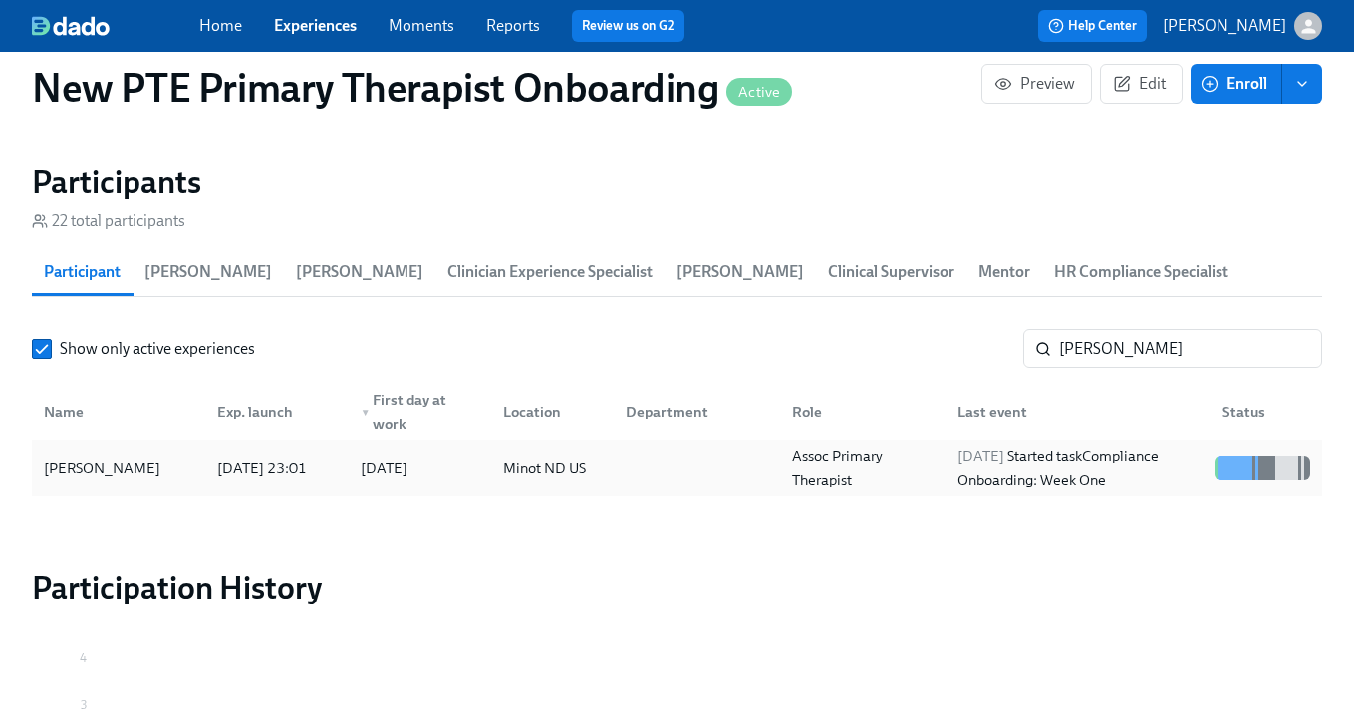
click at [163, 464] on div "[PERSON_NAME]" at bounding box center [102, 468] width 132 height 24
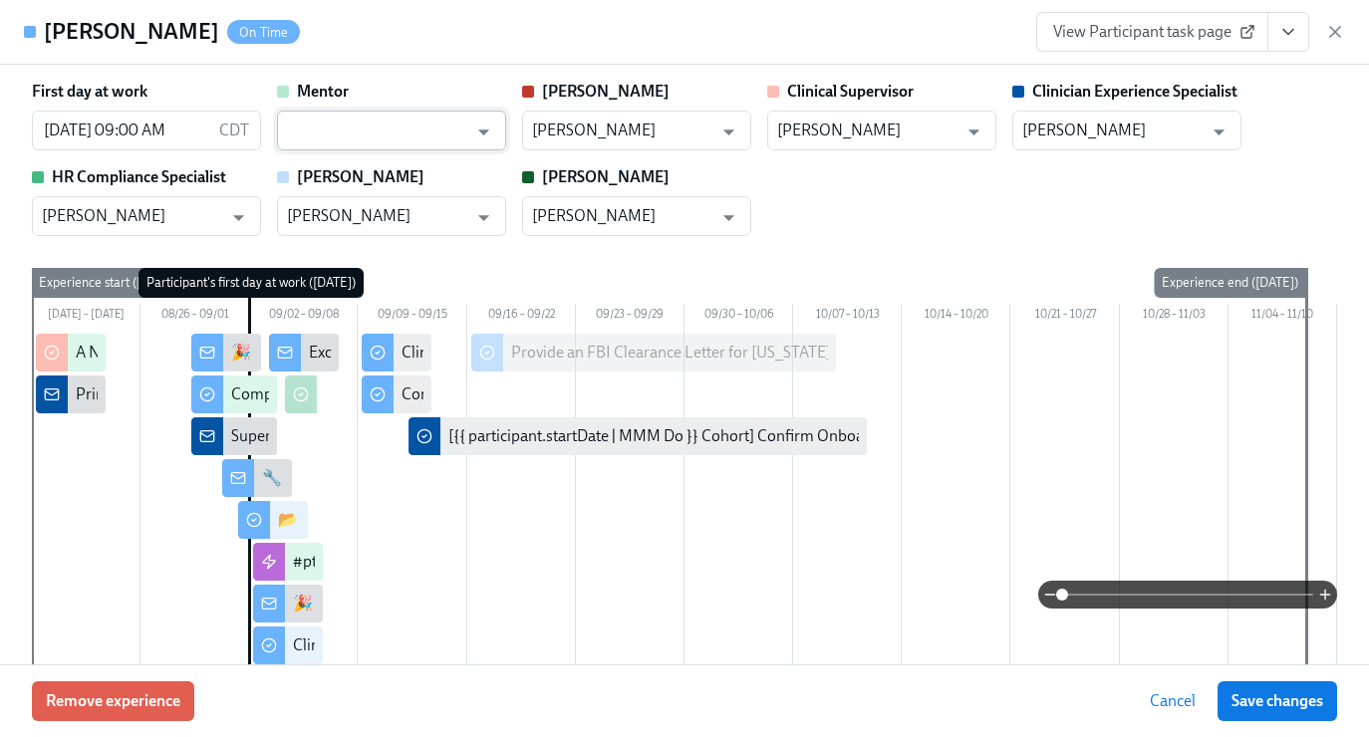
click at [348, 118] on input "text" at bounding box center [377, 131] width 180 height 40
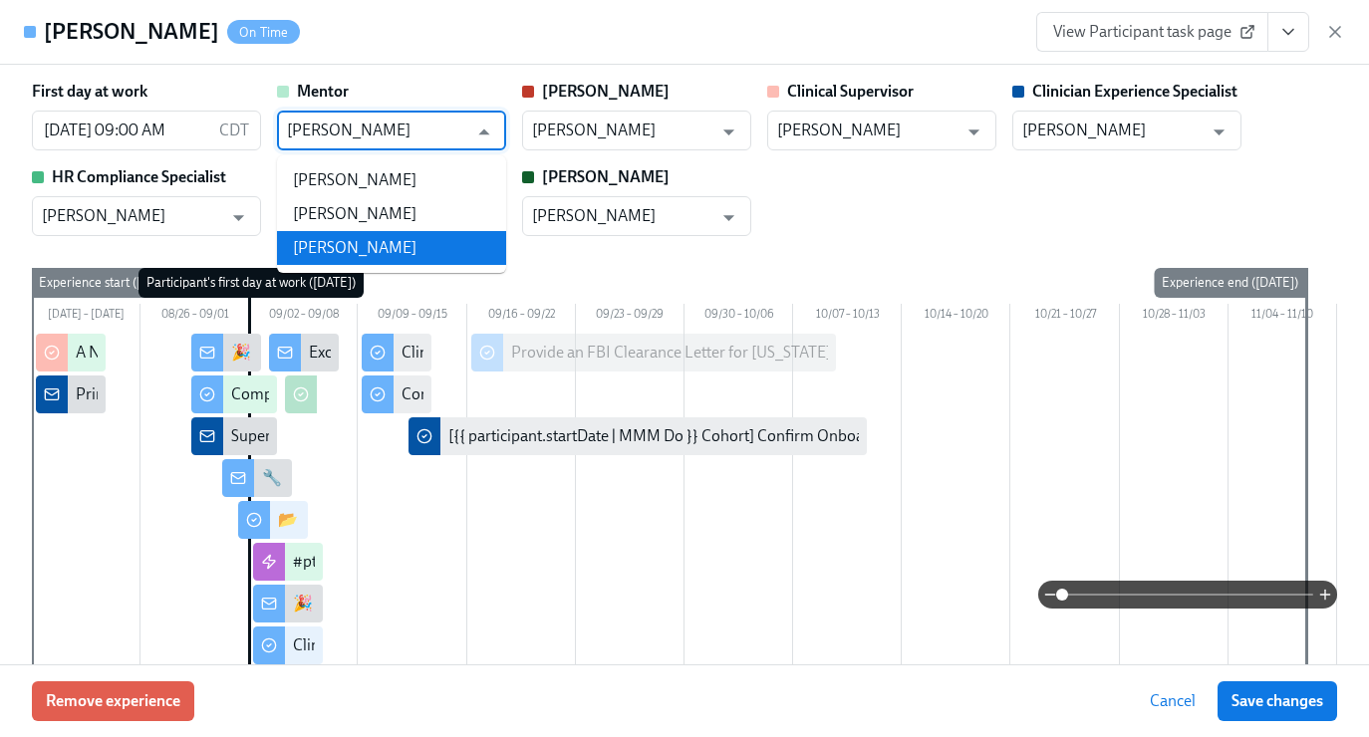
click at [373, 259] on li "[PERSON_NAME]" at bounding box center [391, 248] width 229 height 34
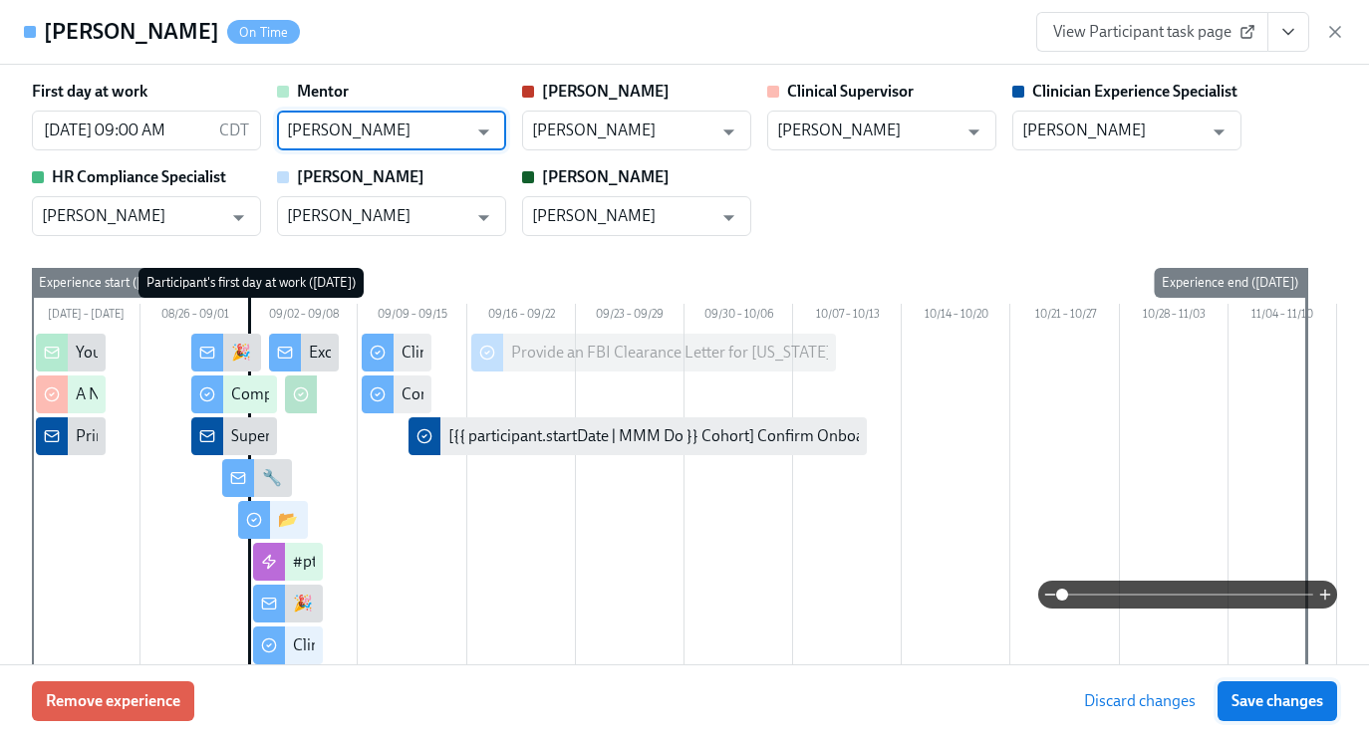
type input "[PERSON_NAME]"
click at [1291, 700] on span "Save changes" at bounding box center [1277, 701] width 92 height 20
type input "[PERSON_NAME]"
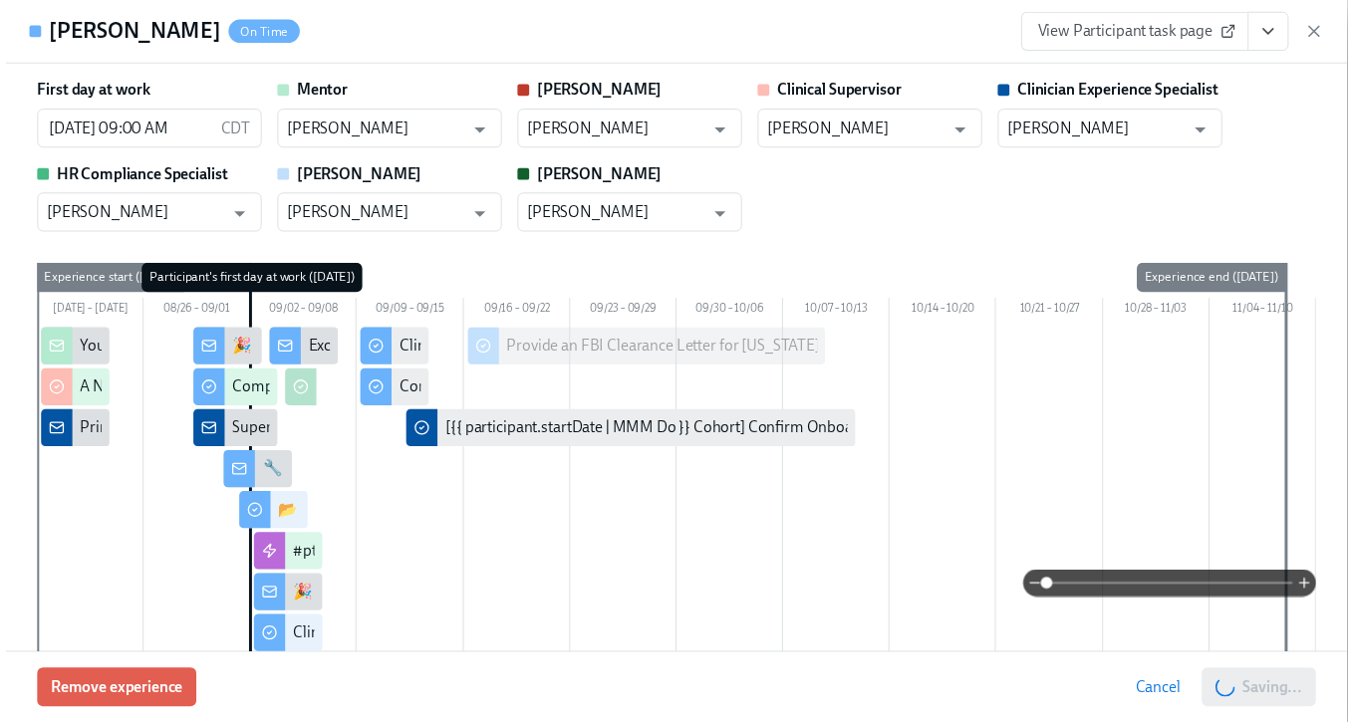
scroll to position [0, 6879]
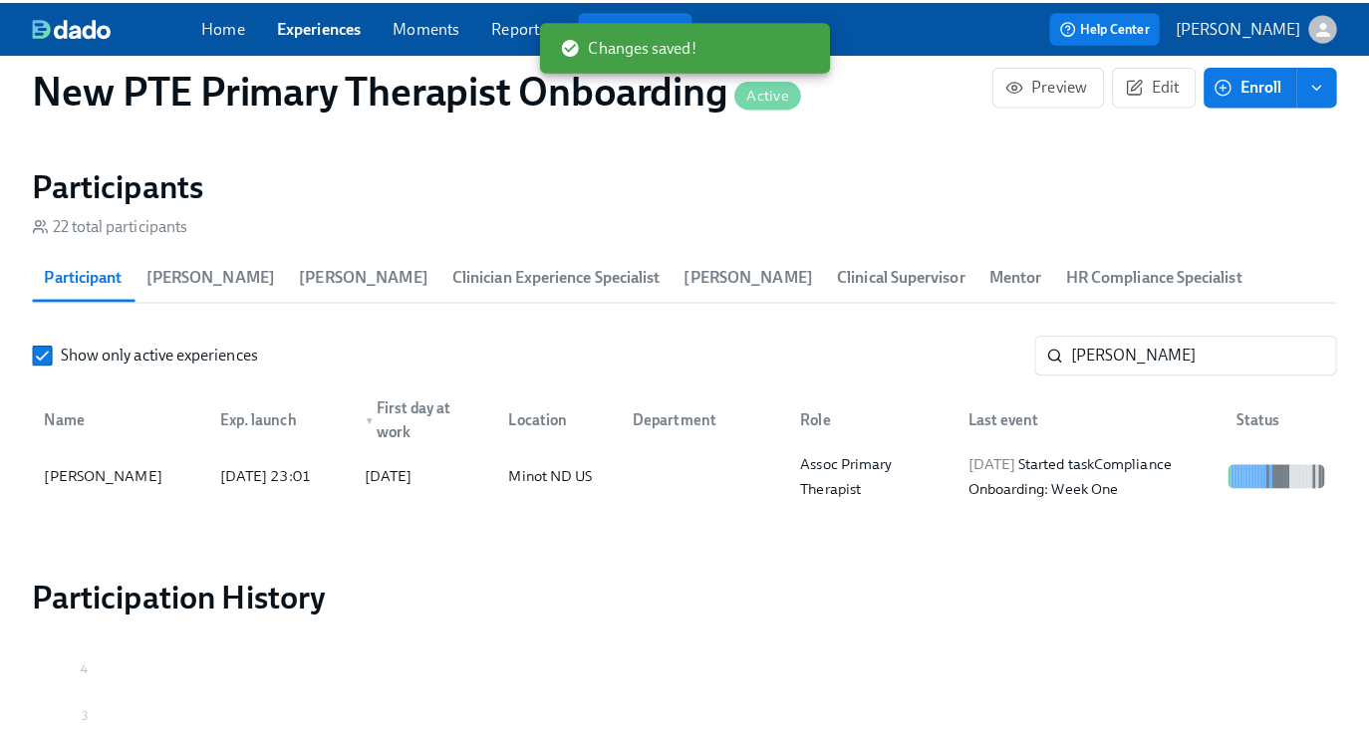
scroll to position [0, 6864]
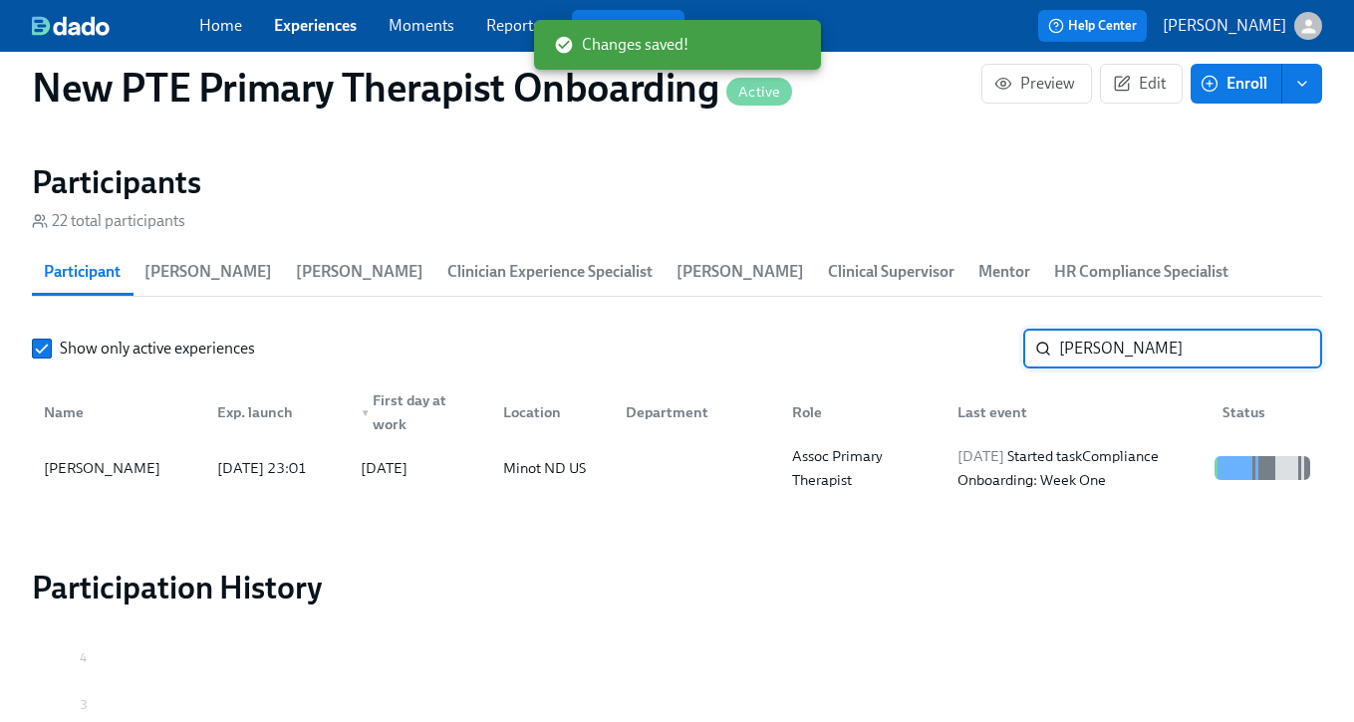
click at [1193, 354] on input "courtney" at bounding box center [1190, 349] width 263 height 40
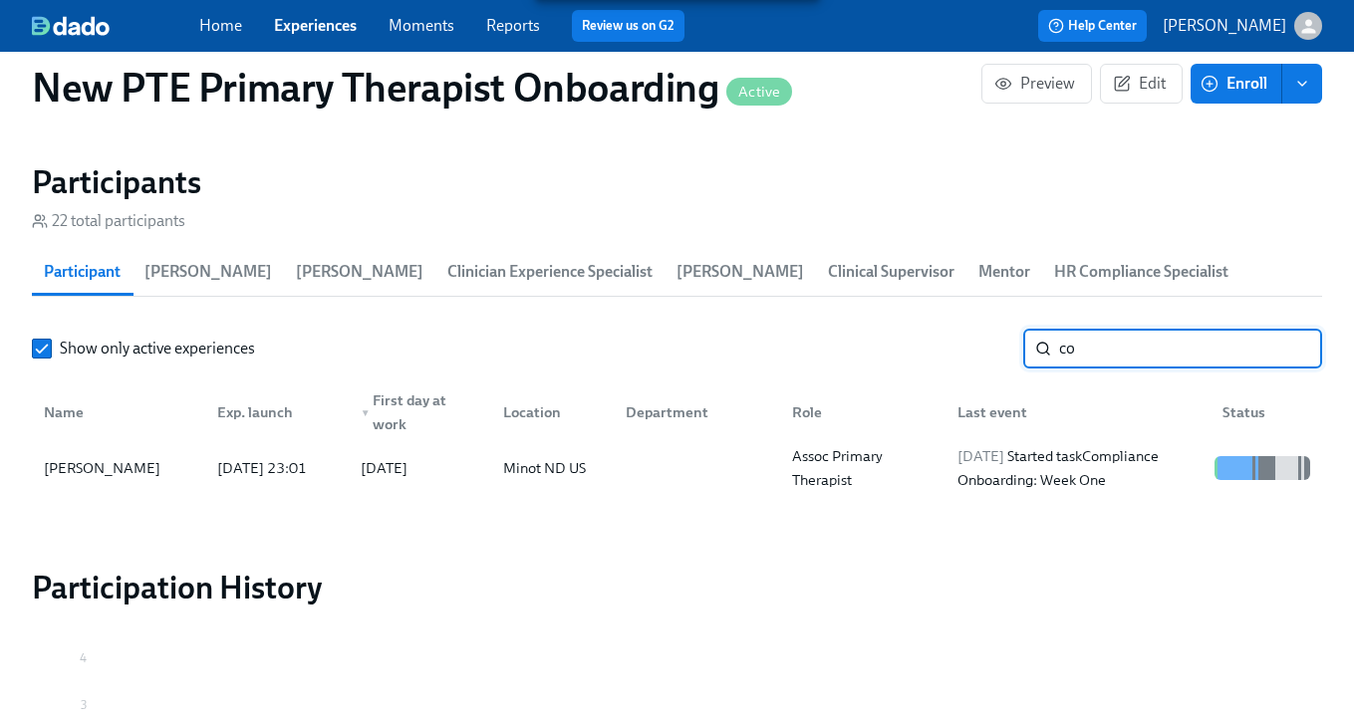
type input "c"
type input "michael r"
click at [142, 475] on div "[PERSON_NAME]" at bounding box center [102, 468] width 132 height 24
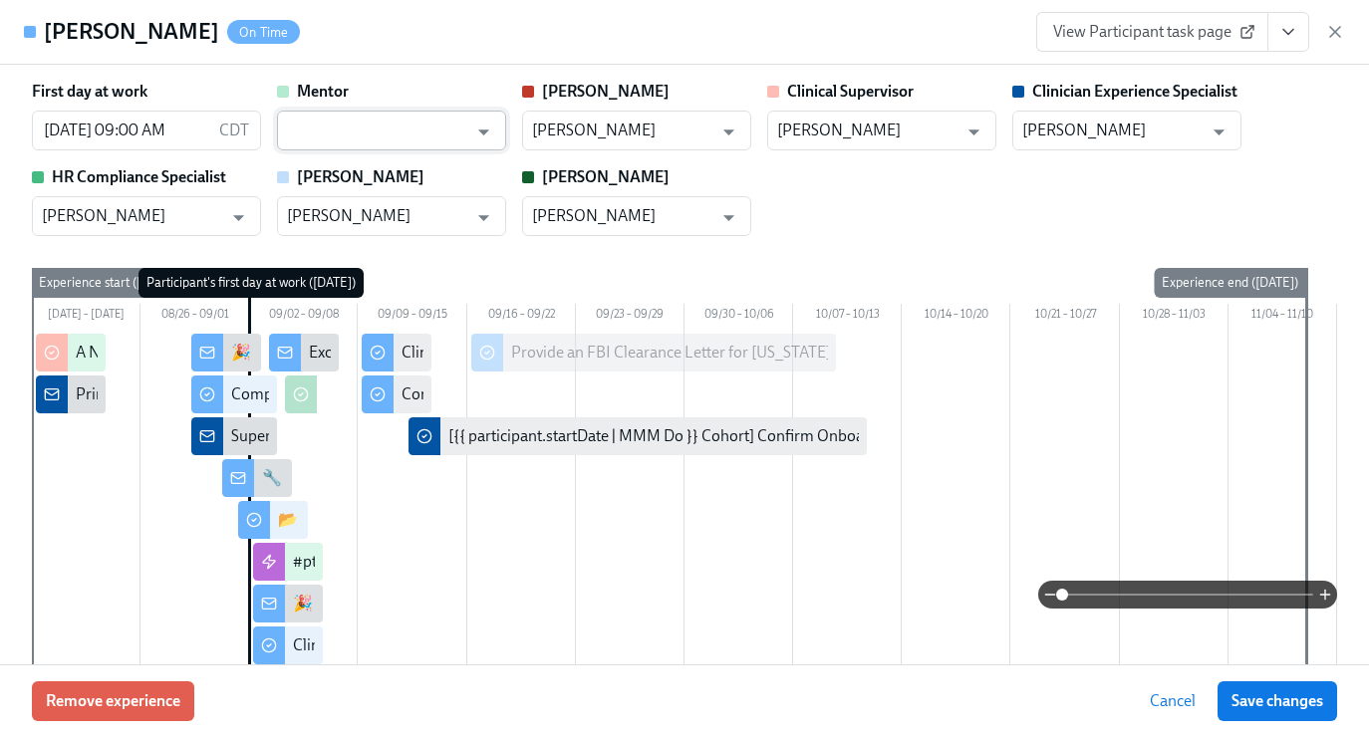
click at [348, 138] on input "text" at bounding box center [377, 131] width 180 height 40
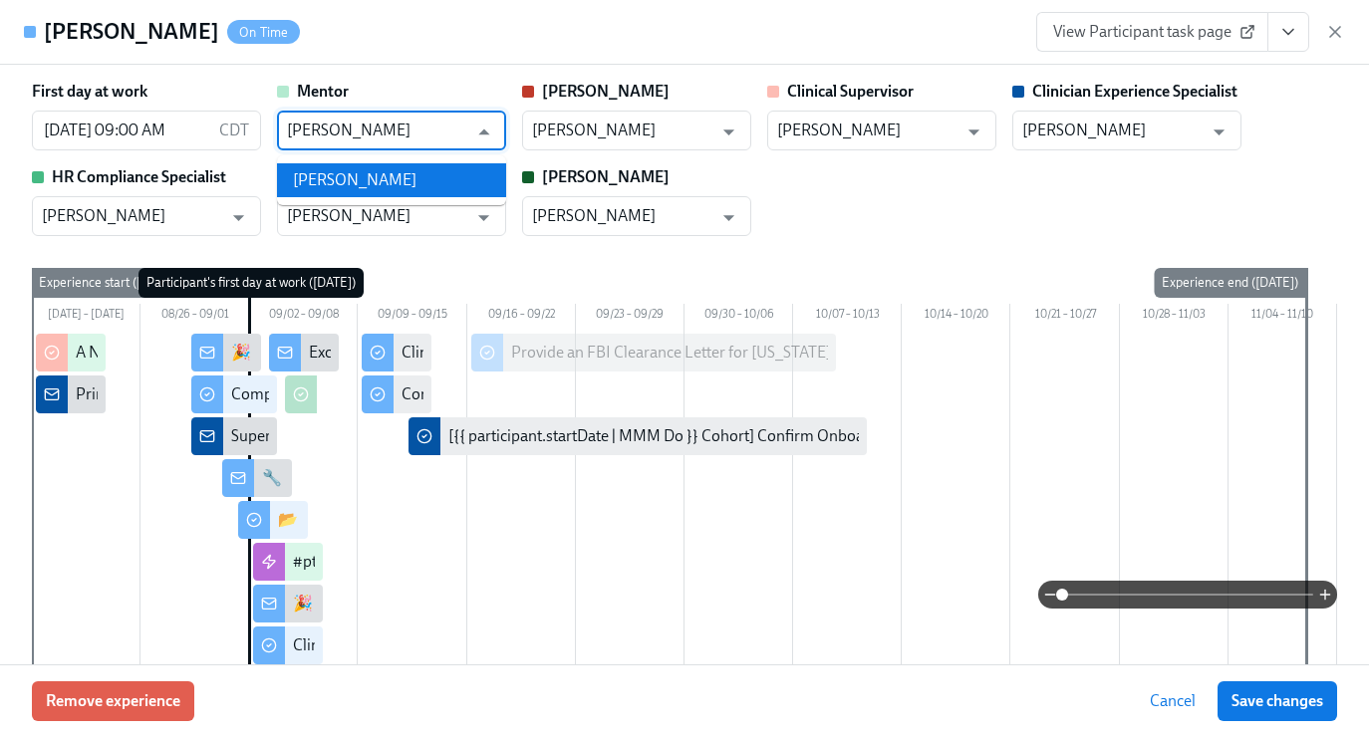
click at [415, 181] on li "[PERSON_NAME]" at bounding box center [391, 180] width 229 height 34
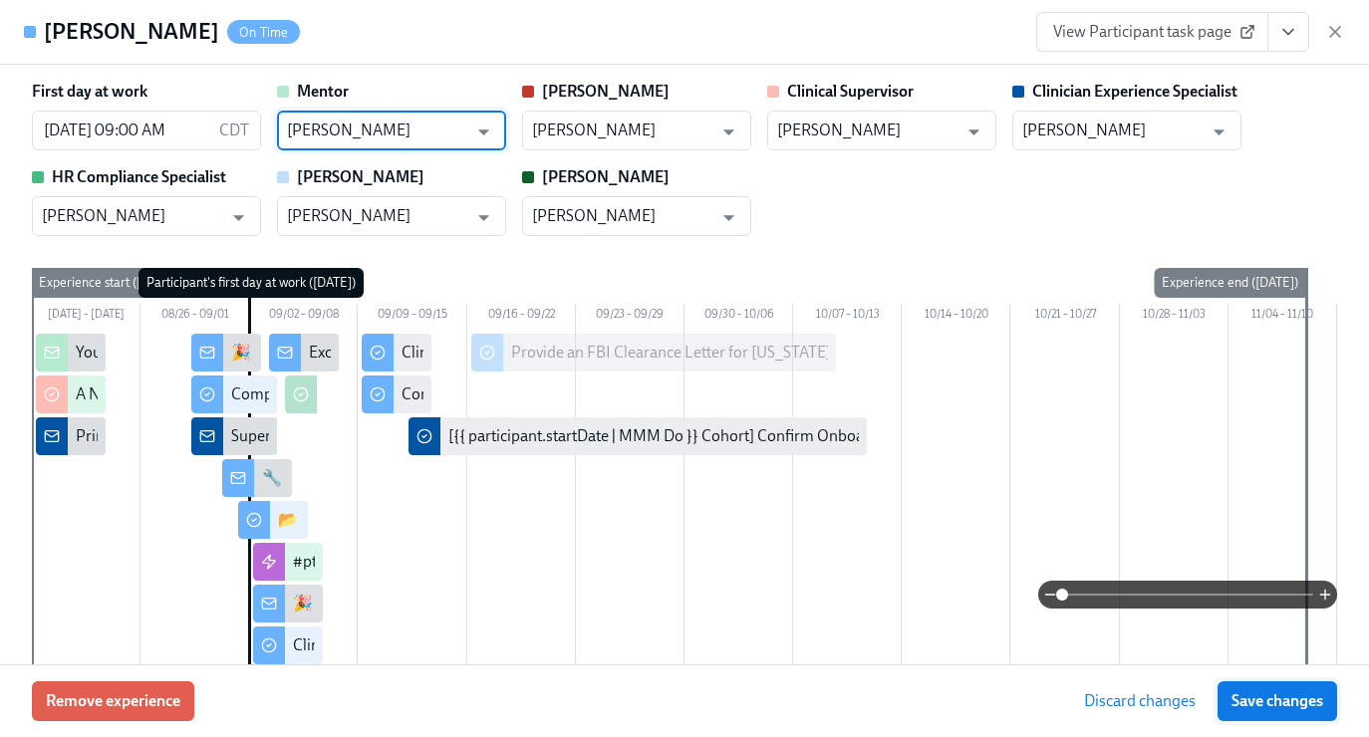
type input "[PERSON_NAME]"
click at [1306, 697] on span "Save changes" at bounding box center [1277, 701] width 92 height 20
type input "[PERSON_NAME]"
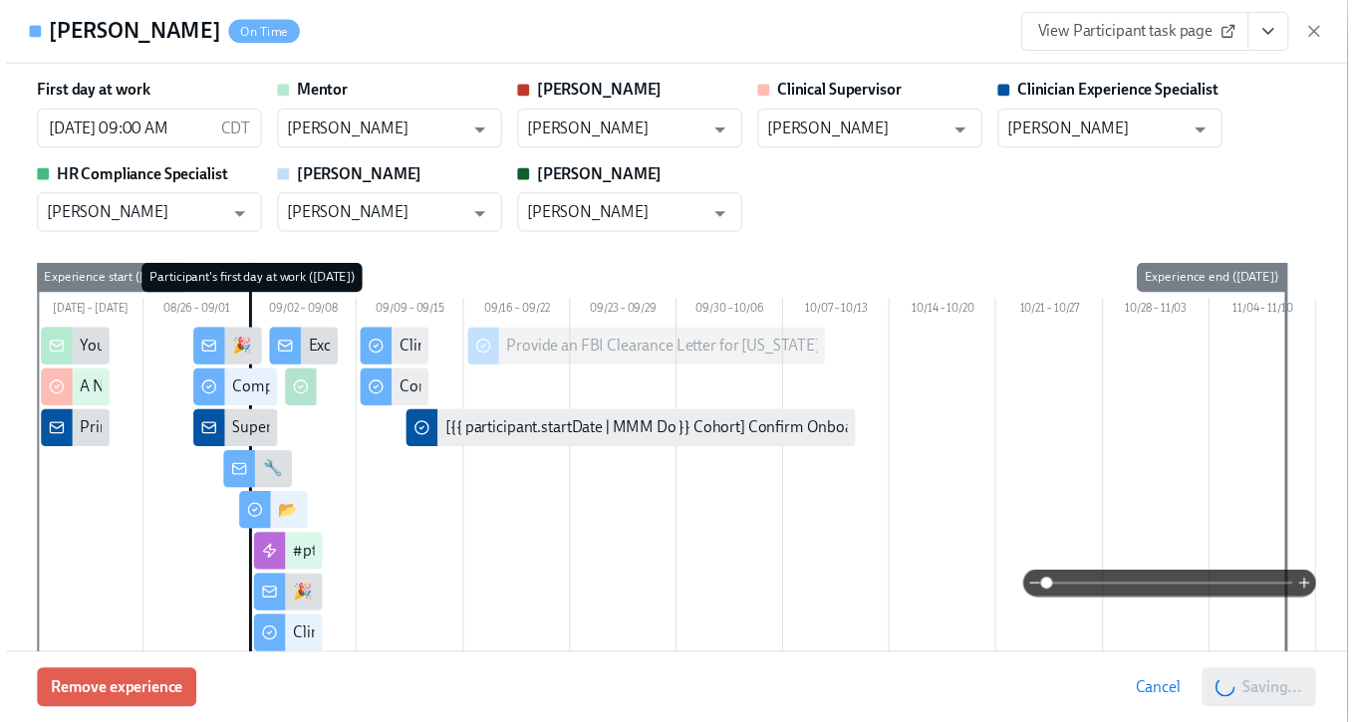
scroll to position [0, 6879]
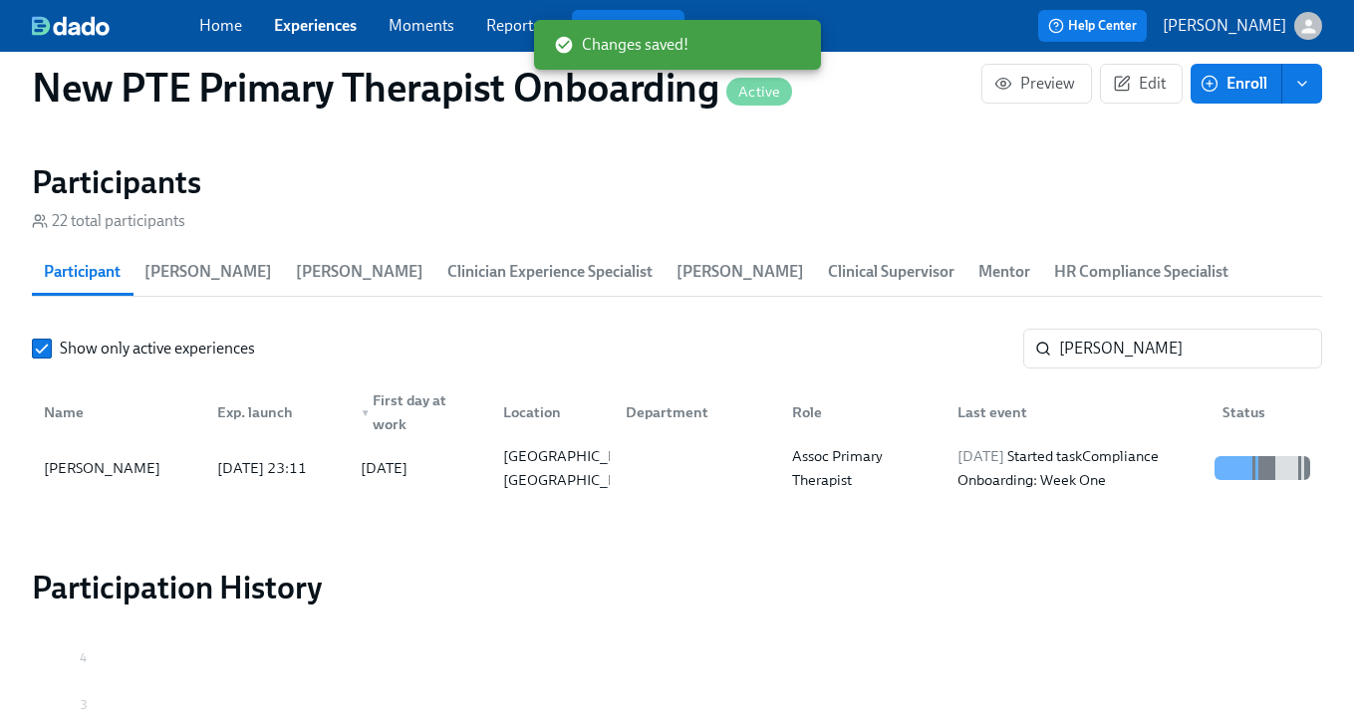
scroll to position [0, 6879]
click at [323, 28] on link "Experiences" at bounding box center [315, 25] width 83 height 19
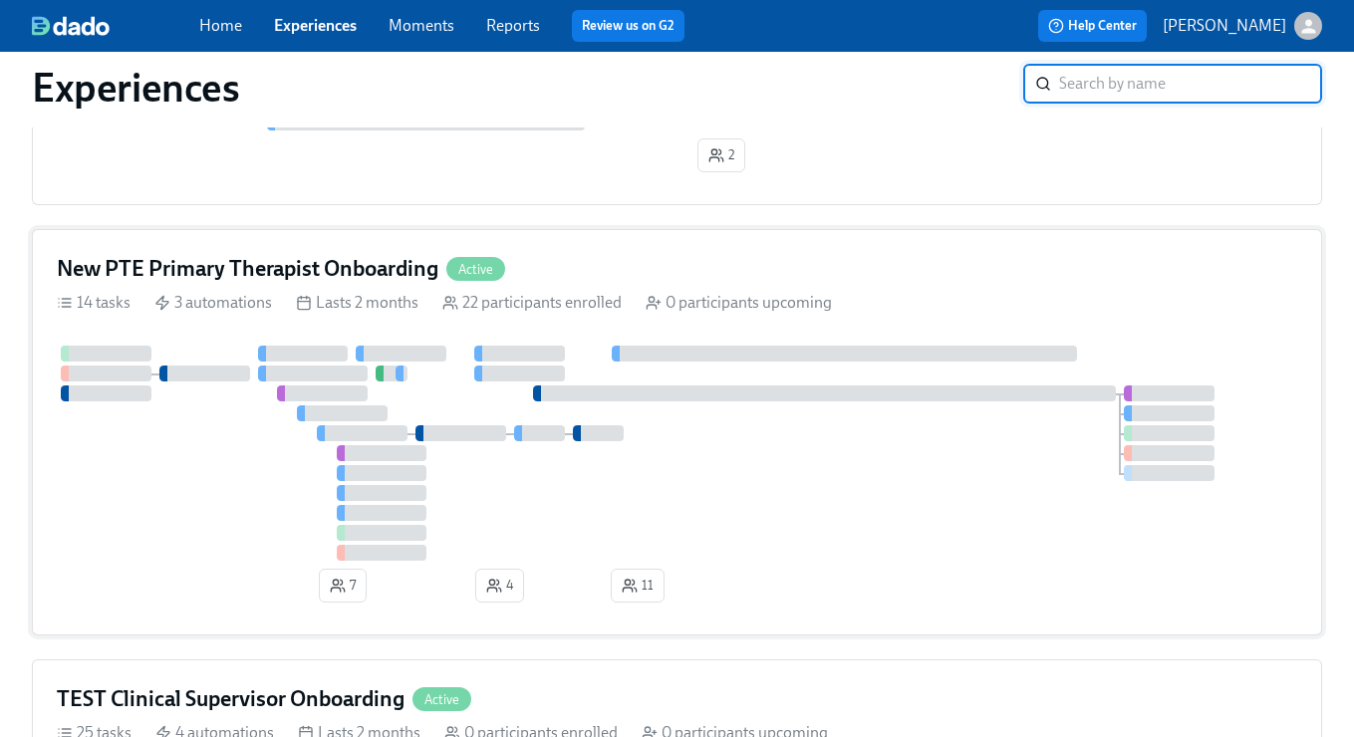
scroll to position [2280, 0]
click at [653, 261] on div "New PTE Primary Therapist Onboarding Active 14 tasks 3 automations Lasts 2 mont…" at bounding box center [677, 433] width 1290 height 406
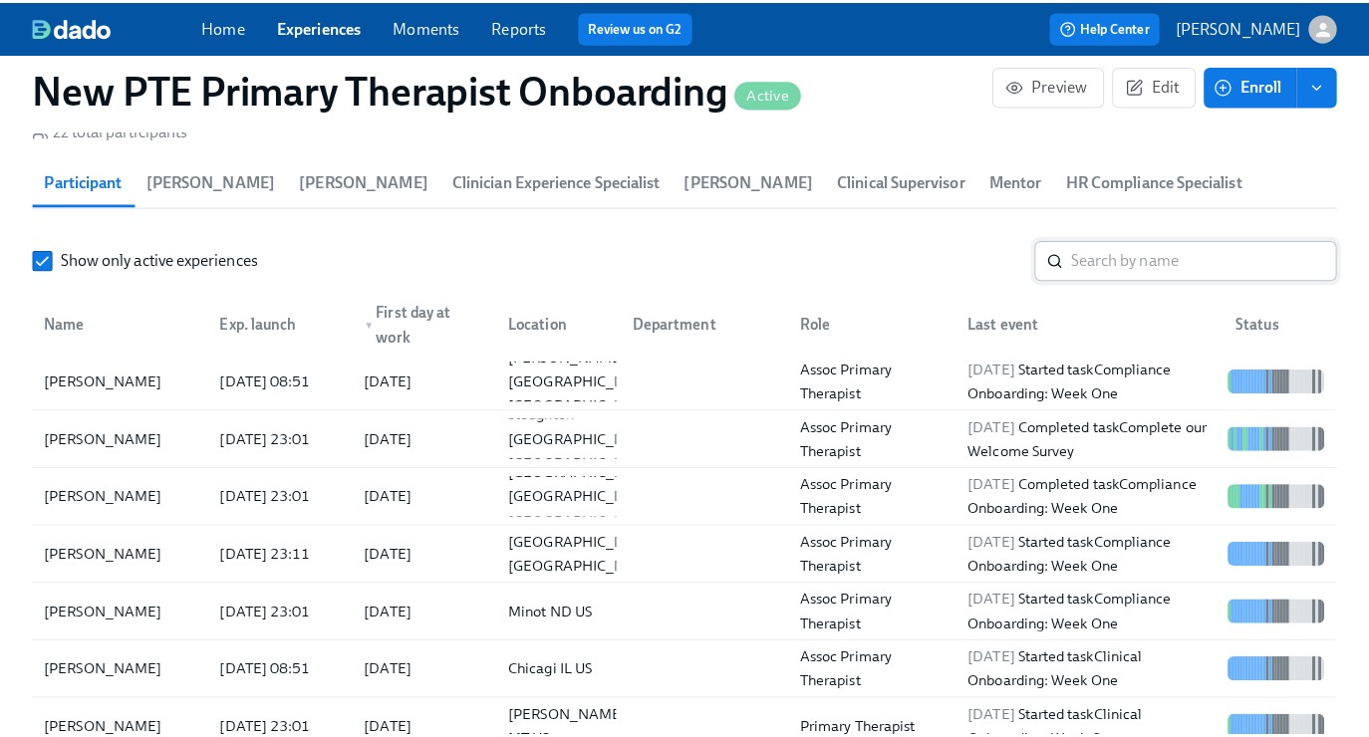
scroll to position [1922, 0]
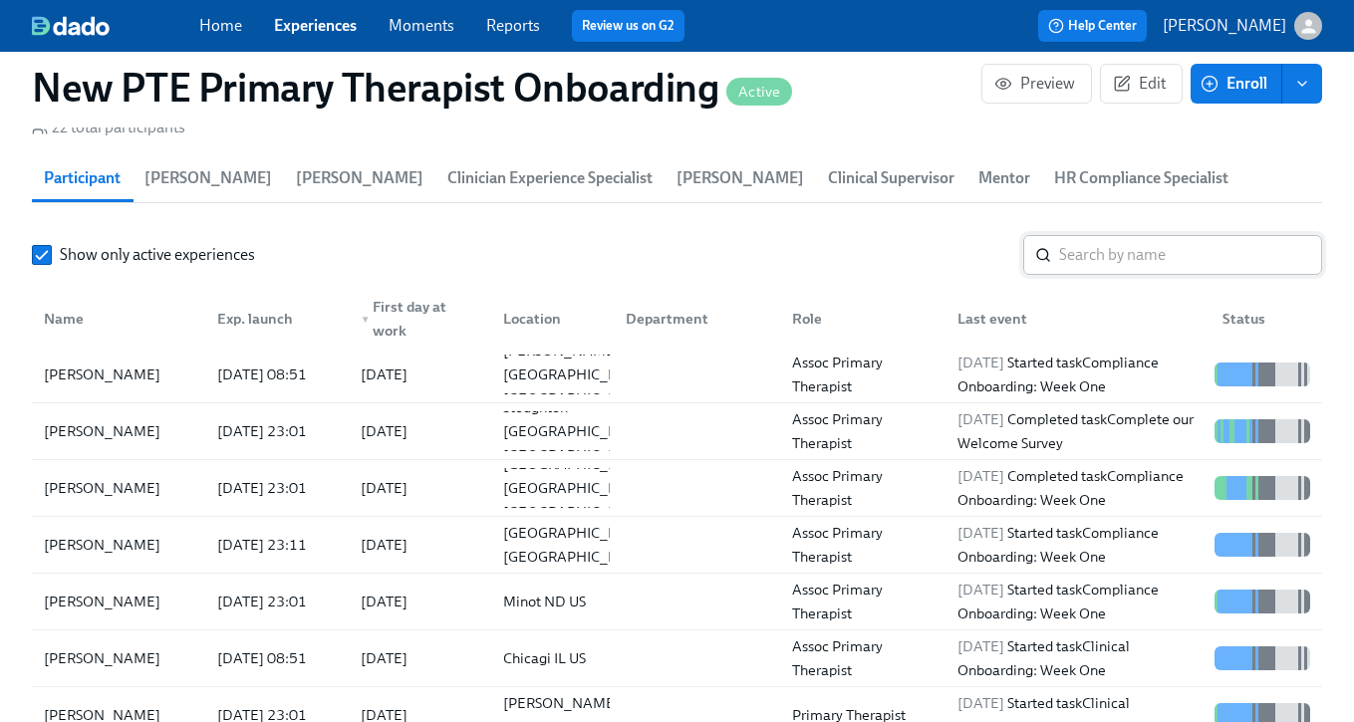
click at [1112, 265] on input "search" at bounding box center [1190, 255] width 263 height 40
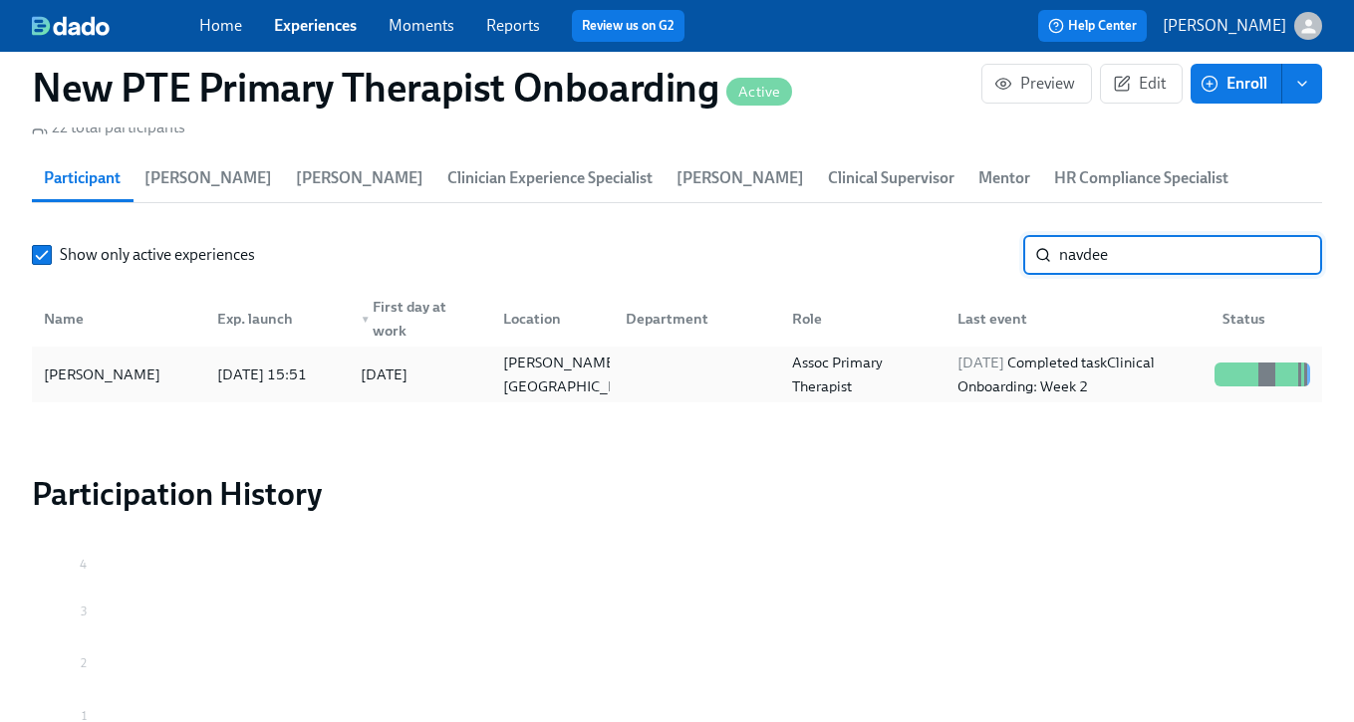
type input "navdee"
click at [159, 376] on div "[PERSON_NAME]" at bounding box center [118, 375] width 165 height 40
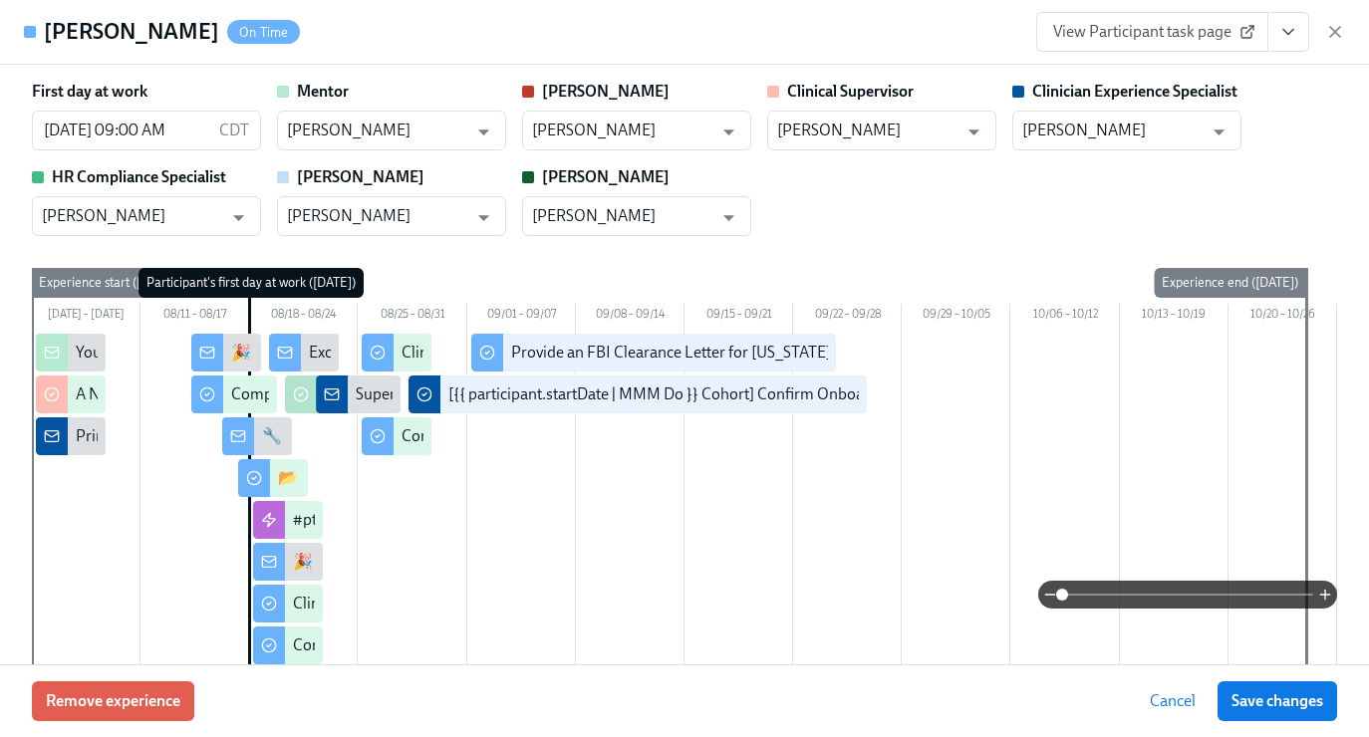
click at [1293, 22] on icon "View task page" at bounding box center [1288, 32] width 20 height 20
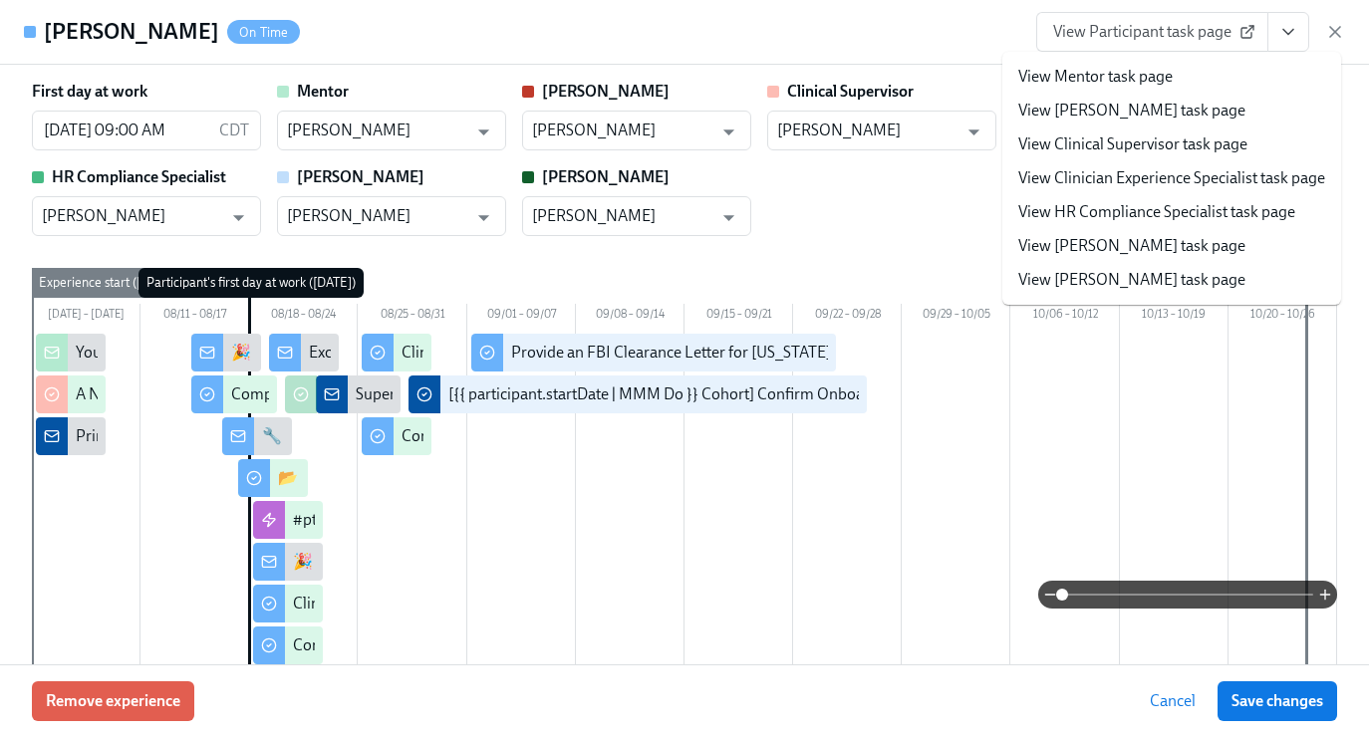
click at [1152, 169] on link "View Clinician Experience Specialist task page" at bounding box center [1171, 178] width 307 height 22
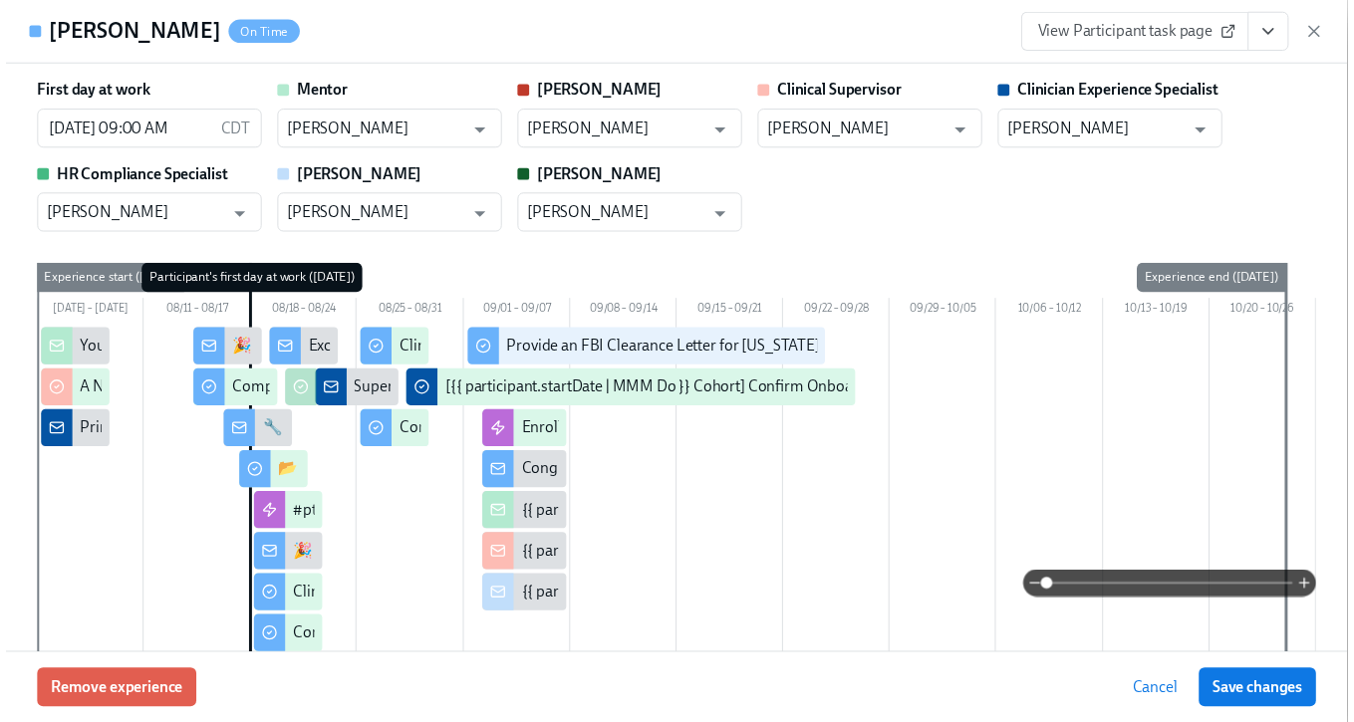
scroll to position [0, 6879]
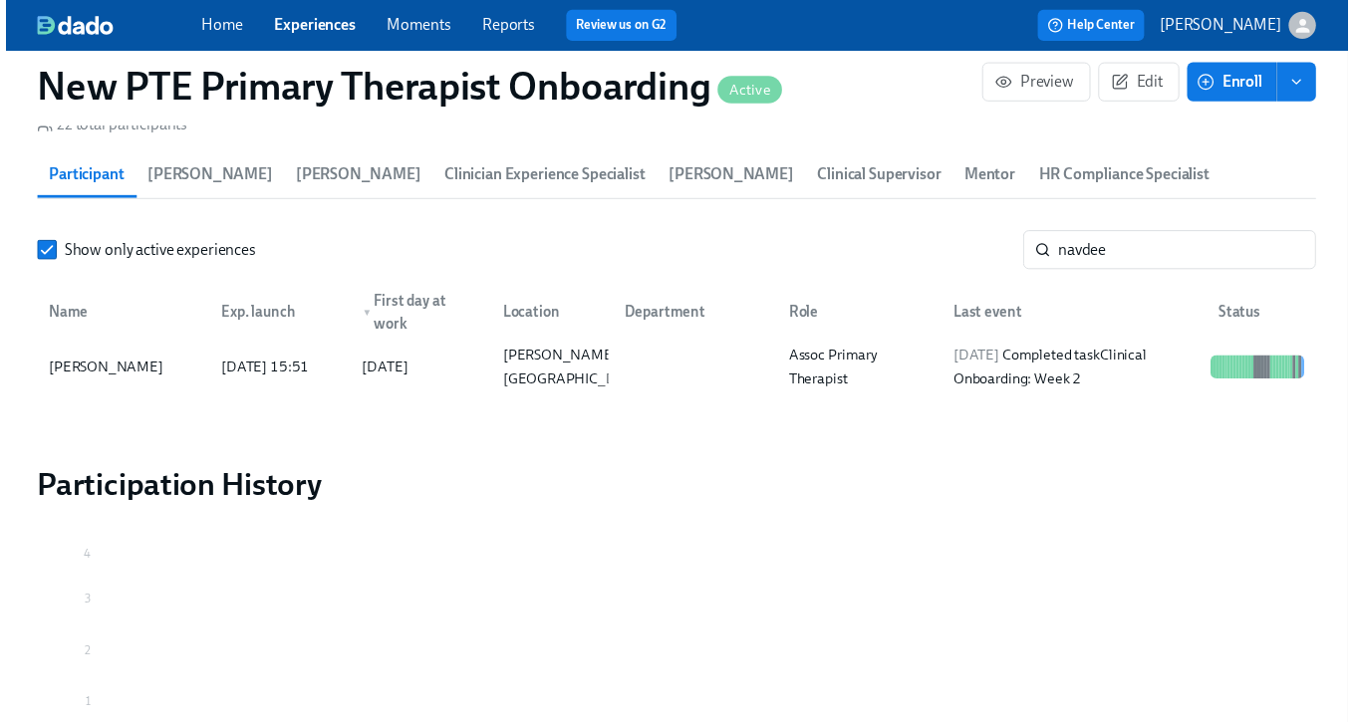
scroll to position [0, 6864]
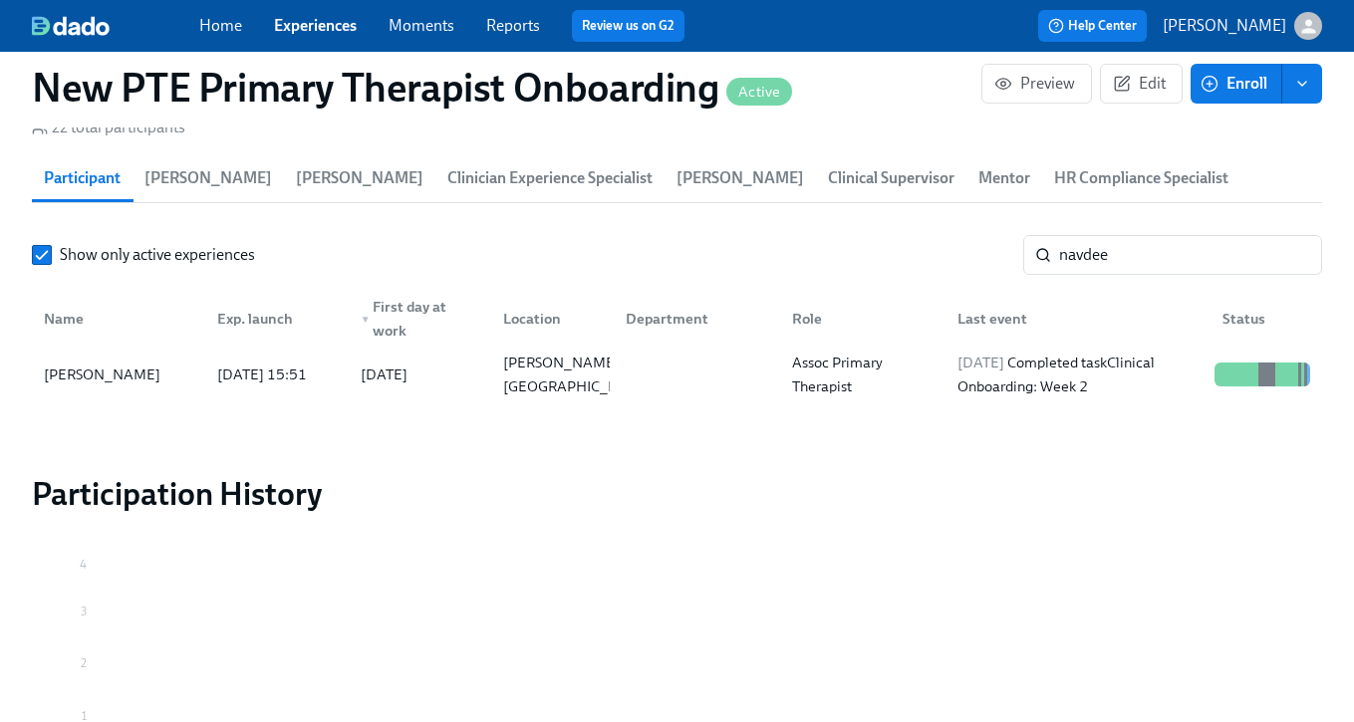
click at [321, 30] on link "Experiences" at bounding box center [315, 25] width 83 height 19
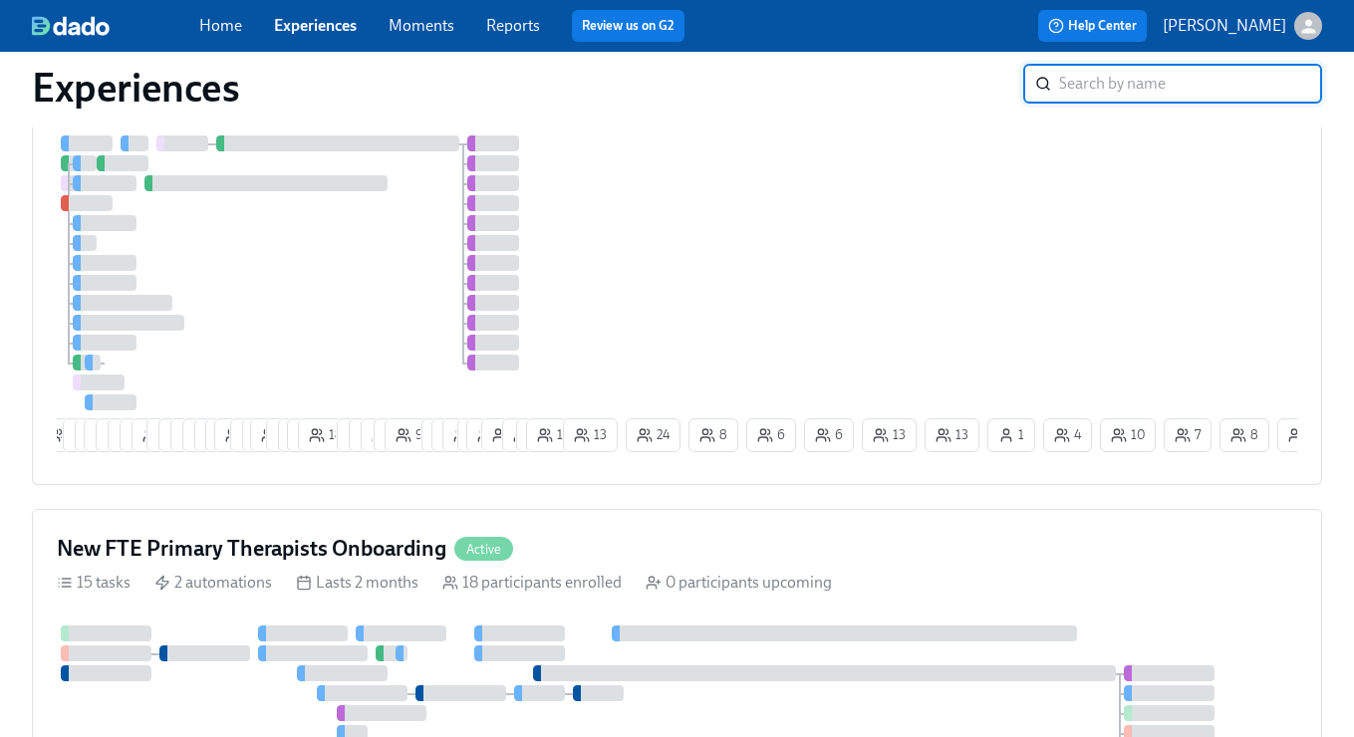
scroll to position [529, 0]
click at [792, 549] on div "New FTE Primary Therapists Onboarding Active" at bounding box center [677, 551] width 1240 height 30
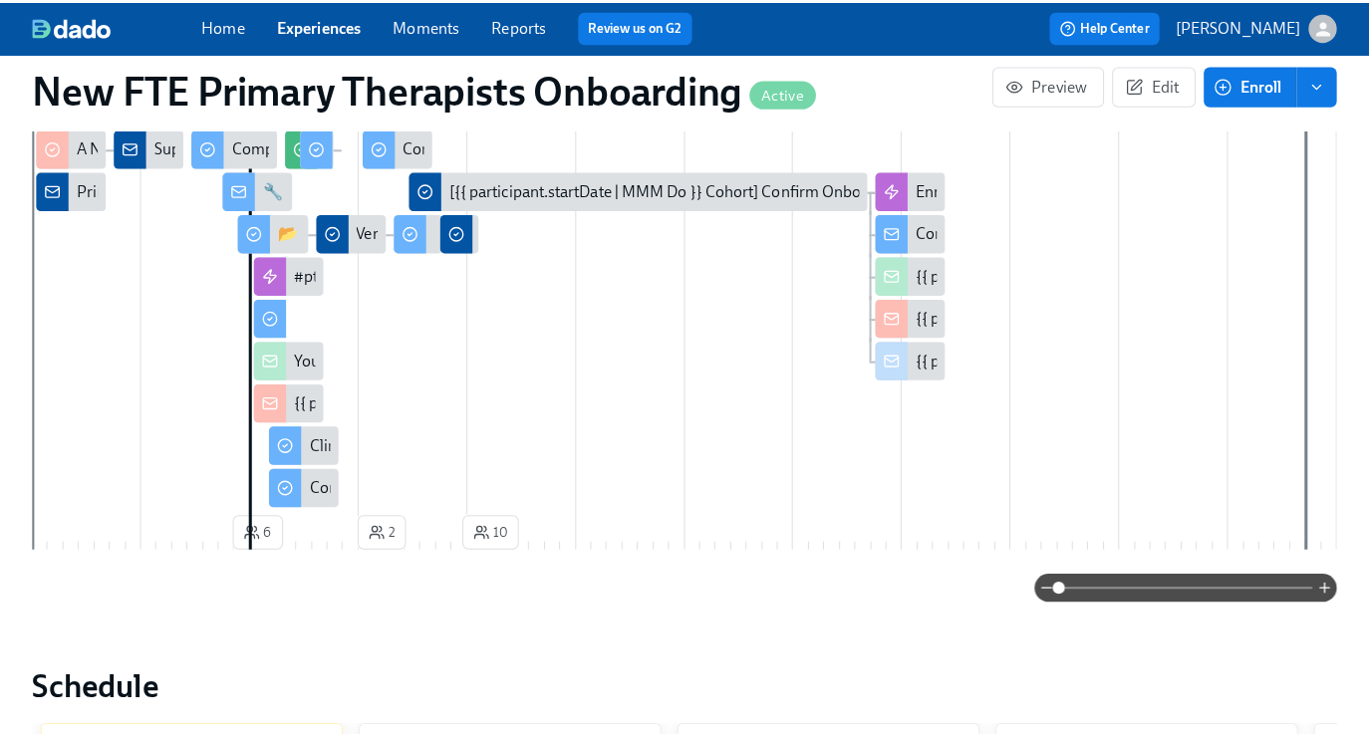
scroll to position [1671, 0]
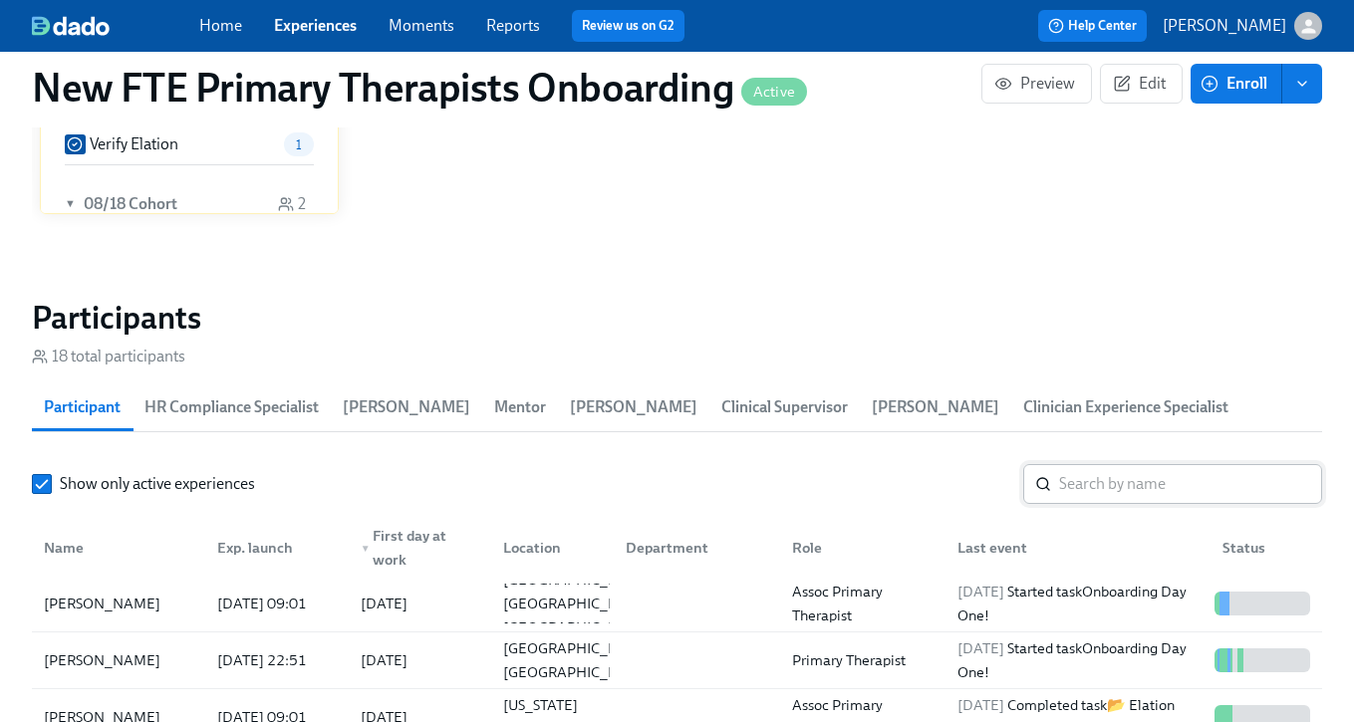
click at [1187, 481] on input "search" at bounding box center [1190, 484] width 263 height 40
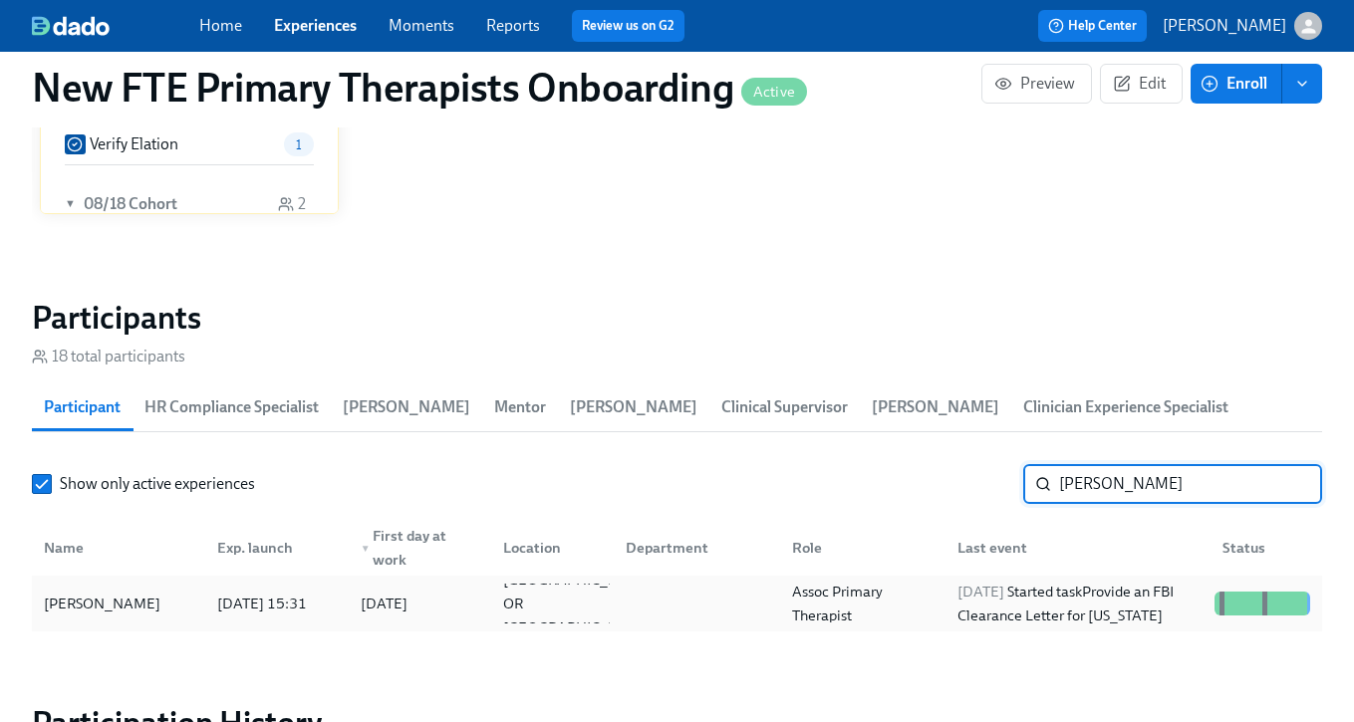
click at [78, 604] on div "[PERSON_NAME]" at bounding box center [102, 604] width 132 height 24
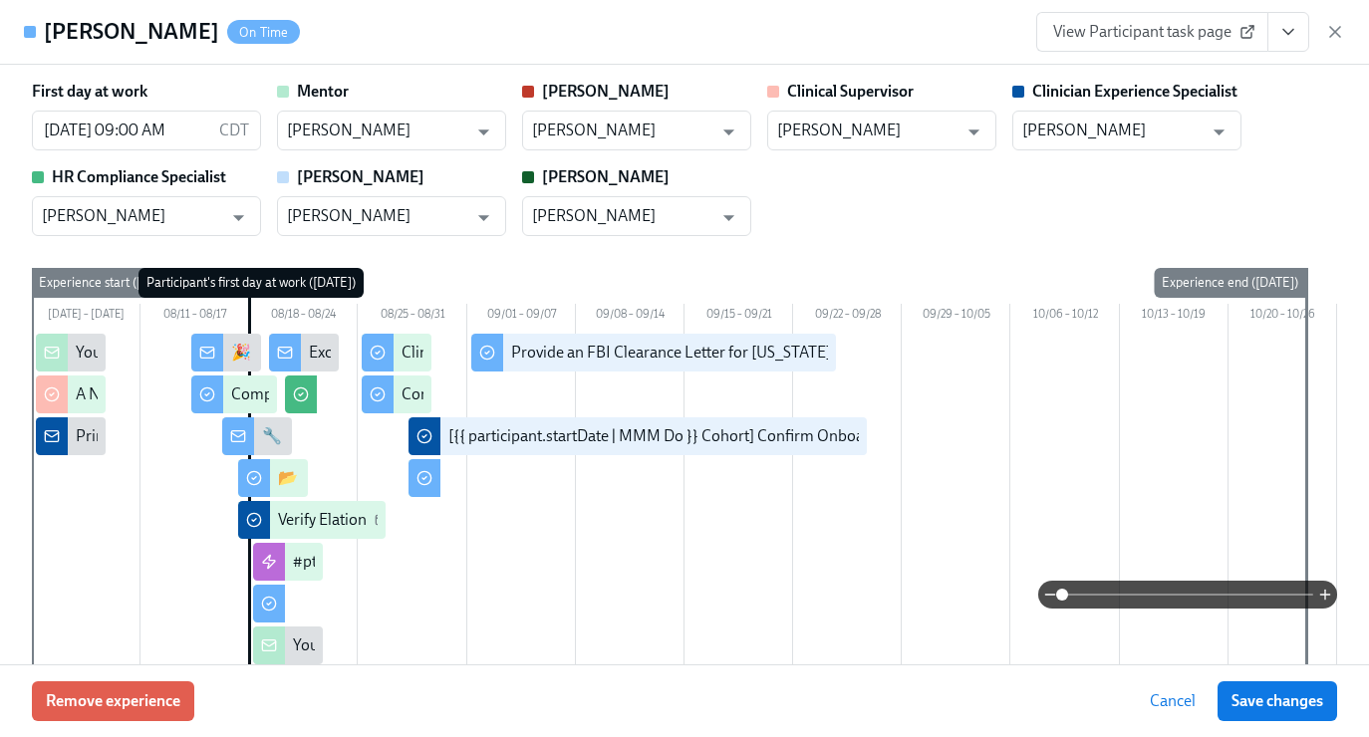
click at [1280, 41] on icon "View task page" at bounding box center [1288, 32] width 20 height 20
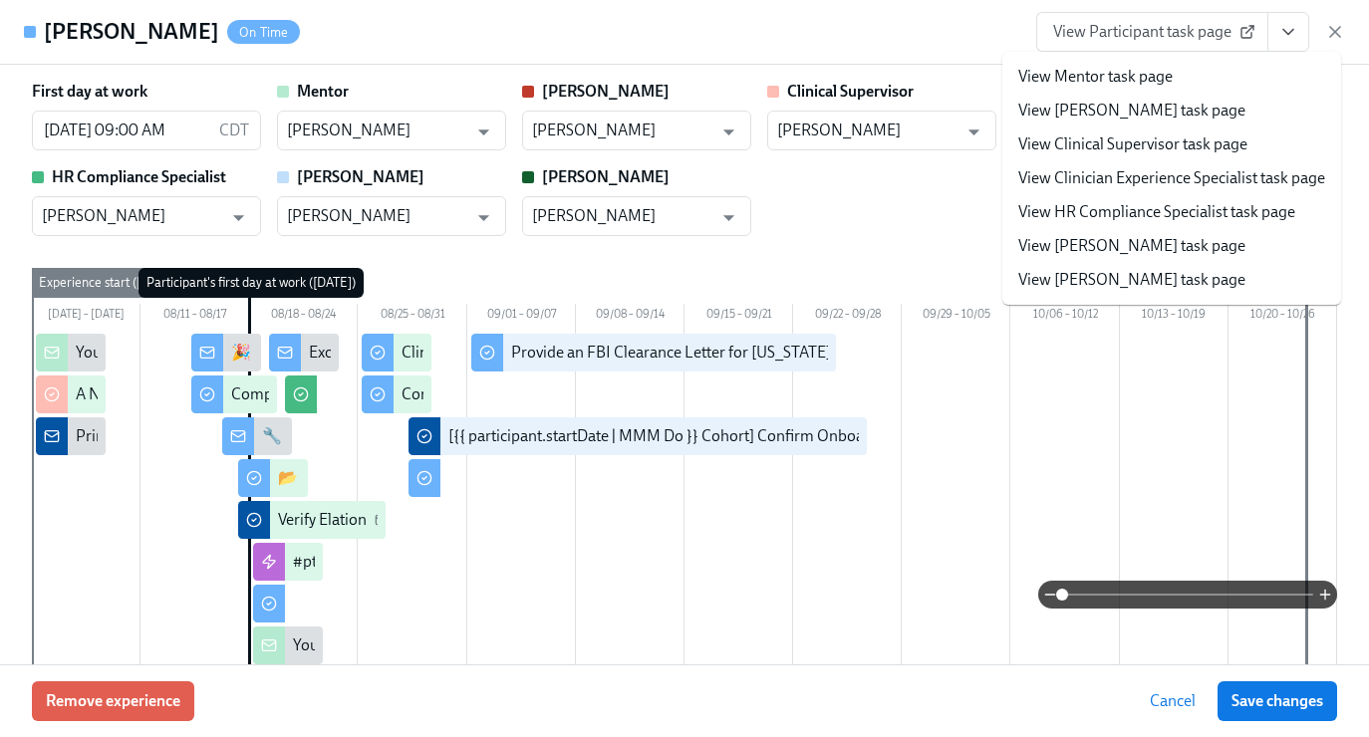
click at [1192, 193] on li "View Clinician Experience Specialist task page" at bounding box center [1171, 178] width 339 height 34
click at [1162, 186] on link "View Clinician Experience Specialist task page" at bounding box center [1171, 178] width 307 height 22
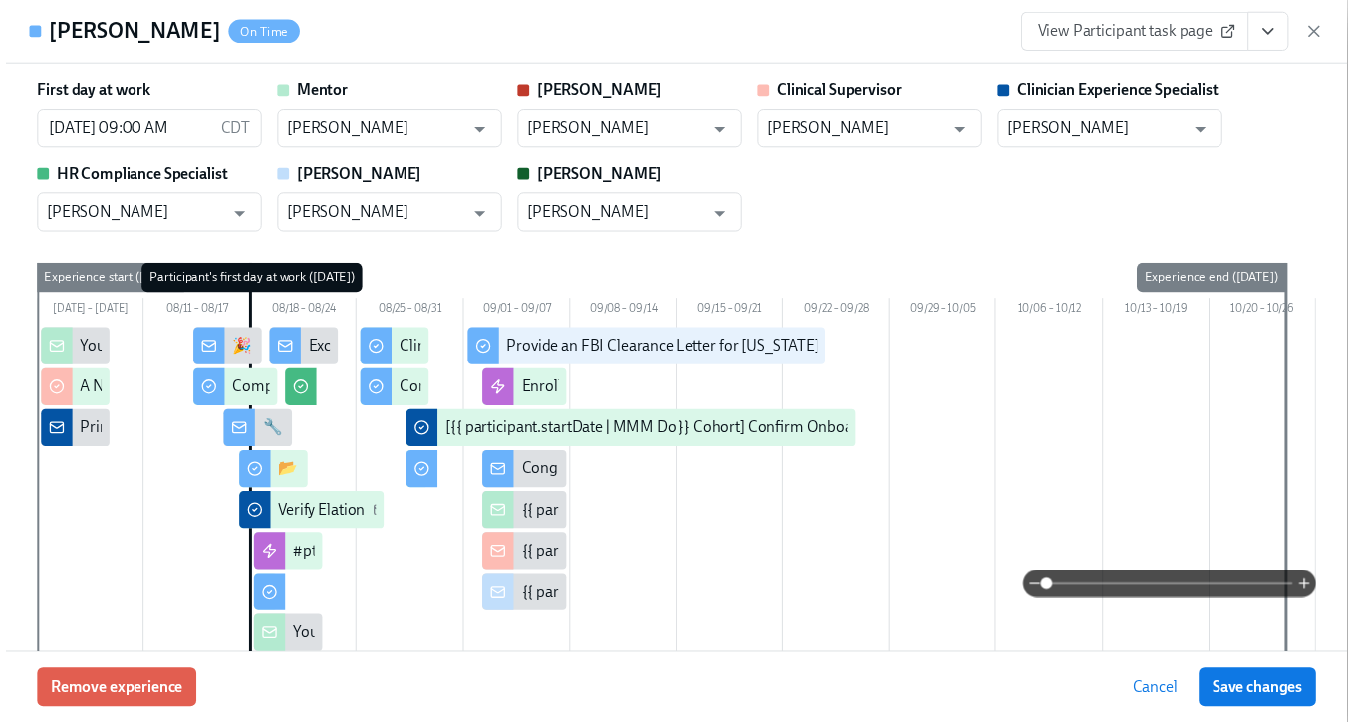
scroll to position [0, 6564]
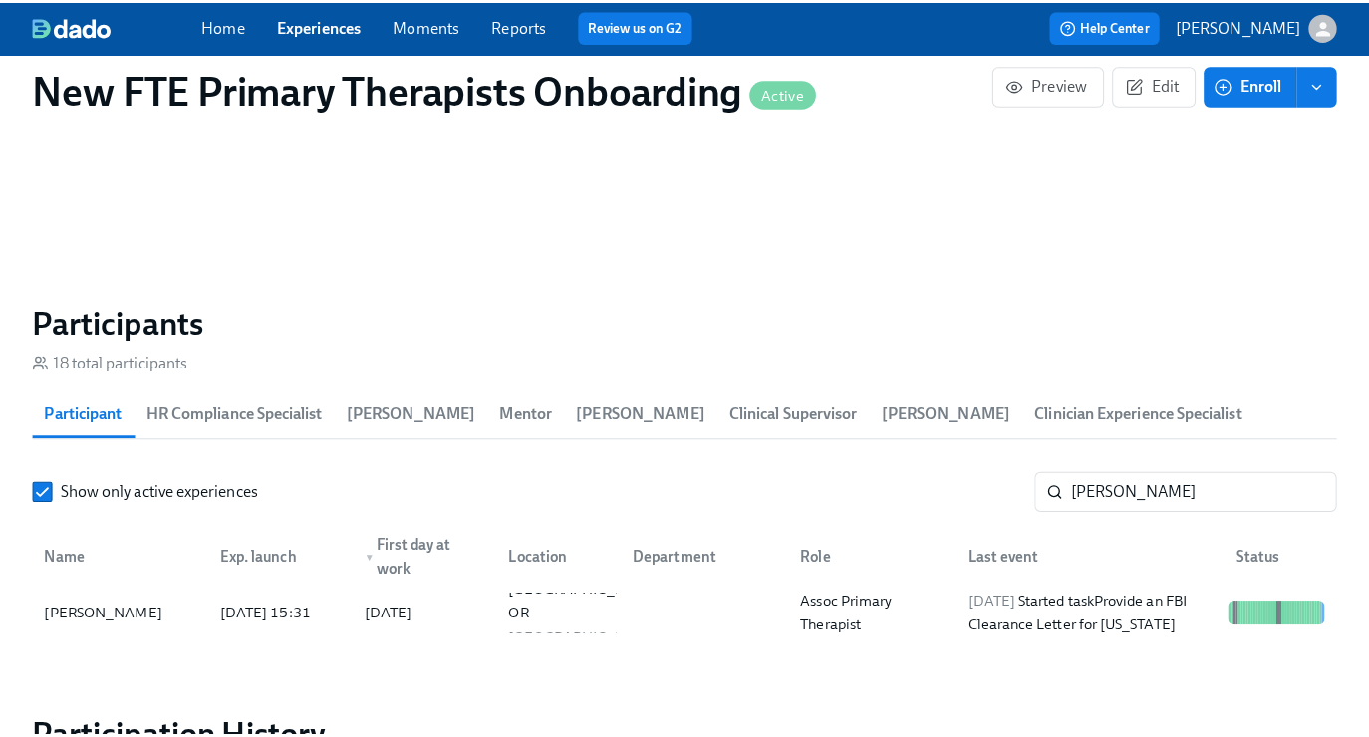
scroll to position [0, 6549]
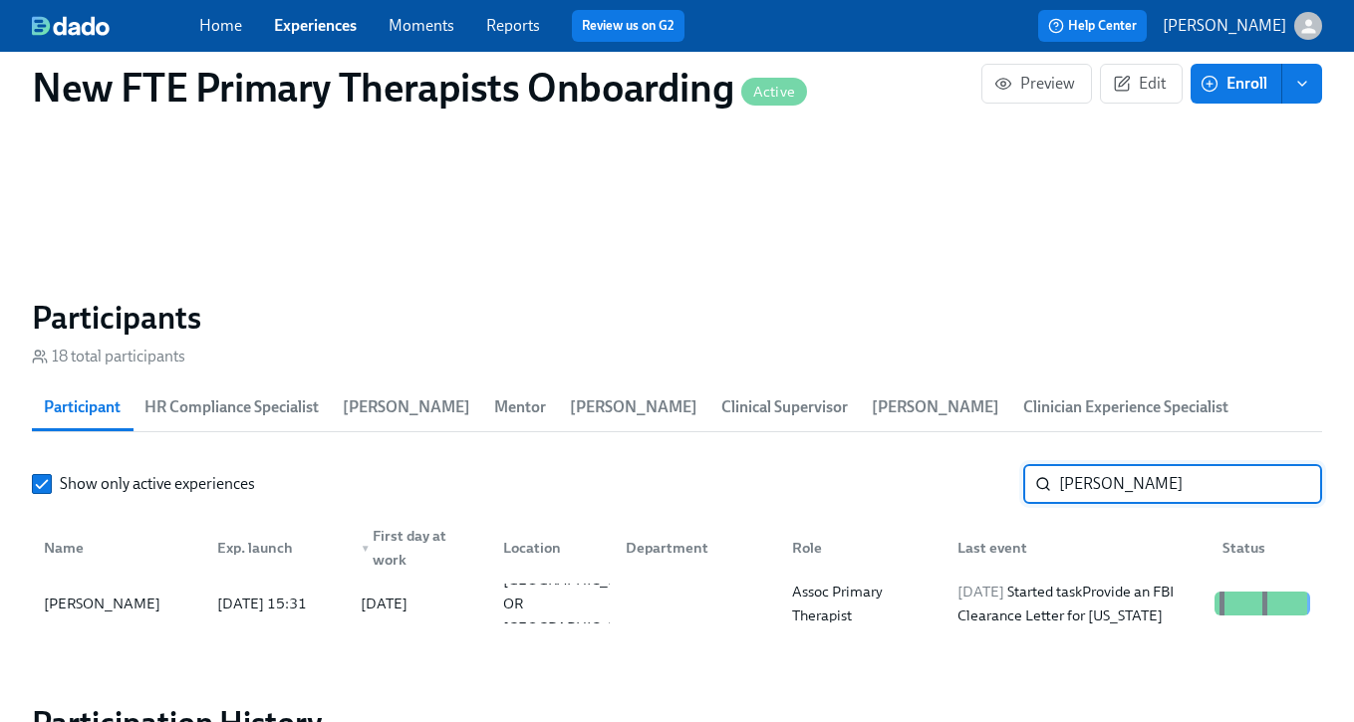
click at [1211, 493] on input "ashley" at bounding box center [1190, 484] width 263 height 40
type input "a"
type input "nazia"
click at [71, 617] on div "[PERSON_NAME]" at bounding box center [118, 604] width 165 height 40
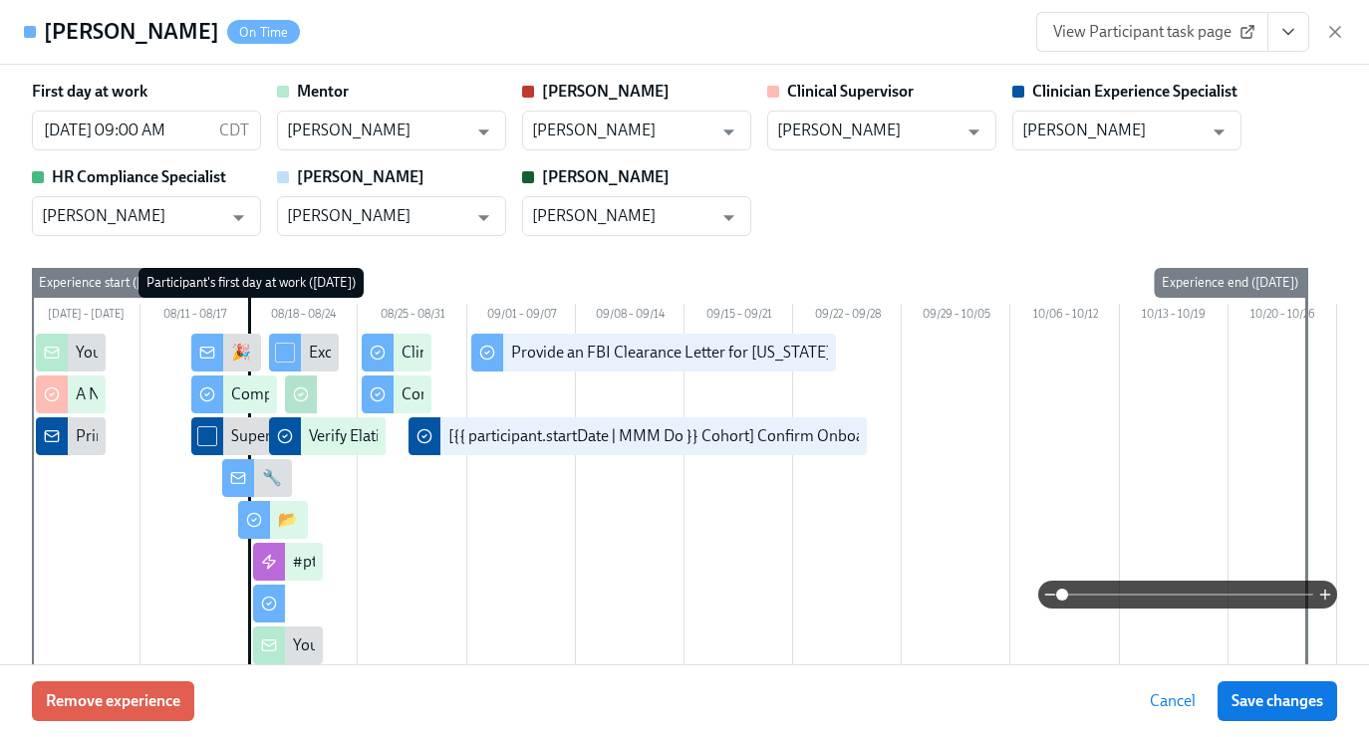
click at [1288, 46] on button "View task page" at bounding box center [1288, 32] width 42 height 40
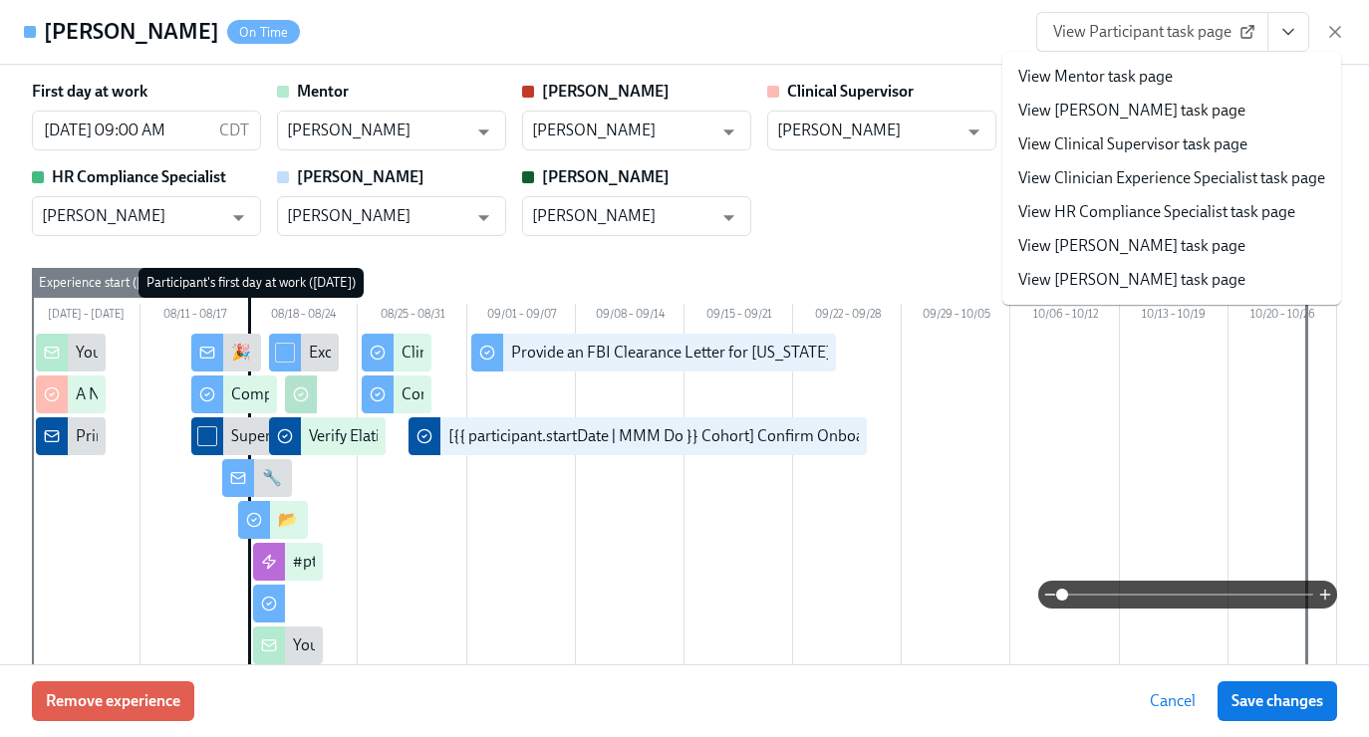
click at [1212, 189] on li "View Clinician Experience Specialist task page" at bounding box center [1171, 178] width 339 height 34
click at [1114, 181] on link "View Clinician Experience Specialist task page" at bounding box center [1171, 178] width 307 height 22
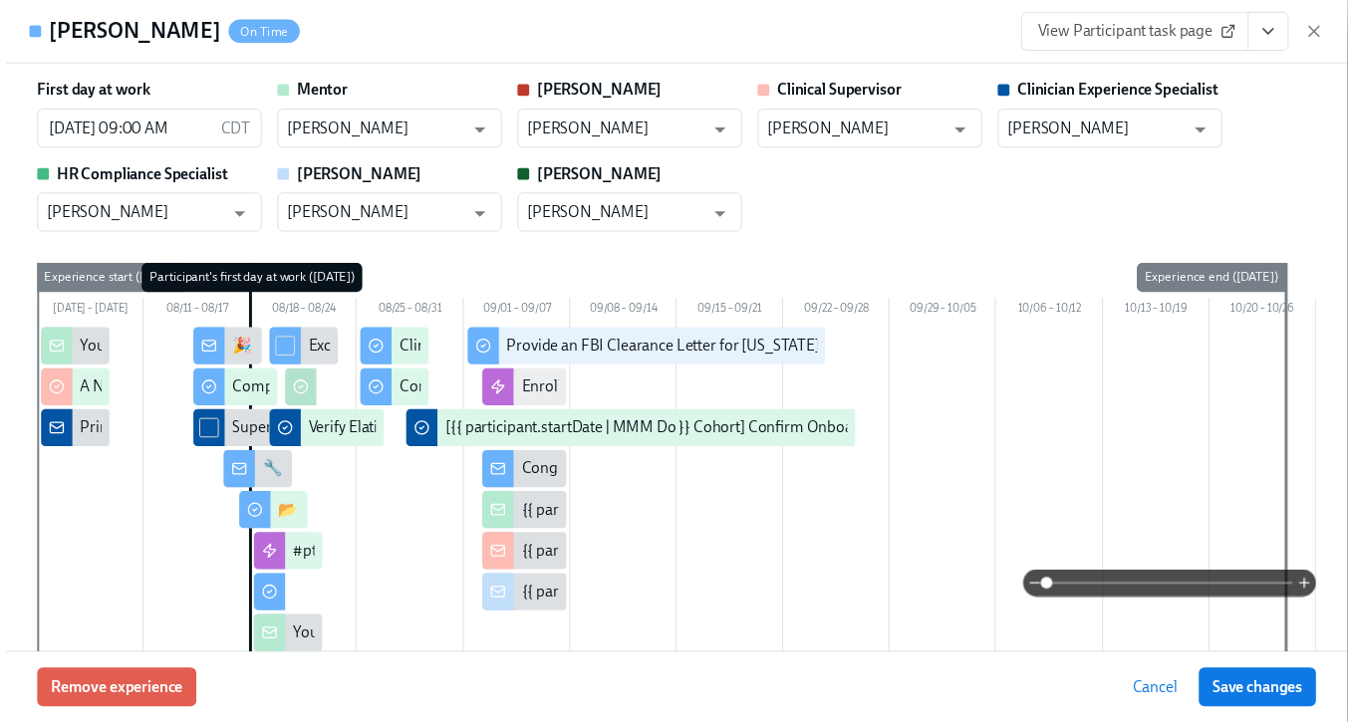
scroll to position [0, 6564]
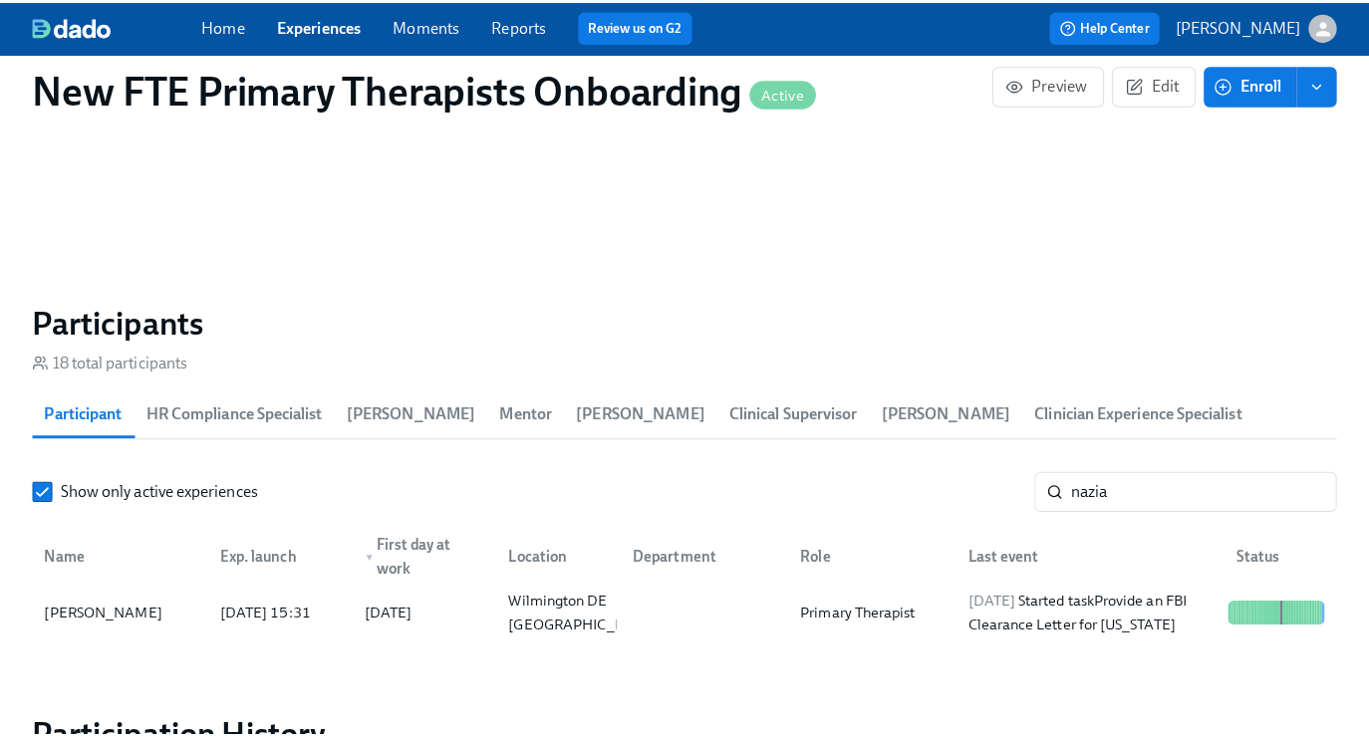
scroll to position [0, 6549]
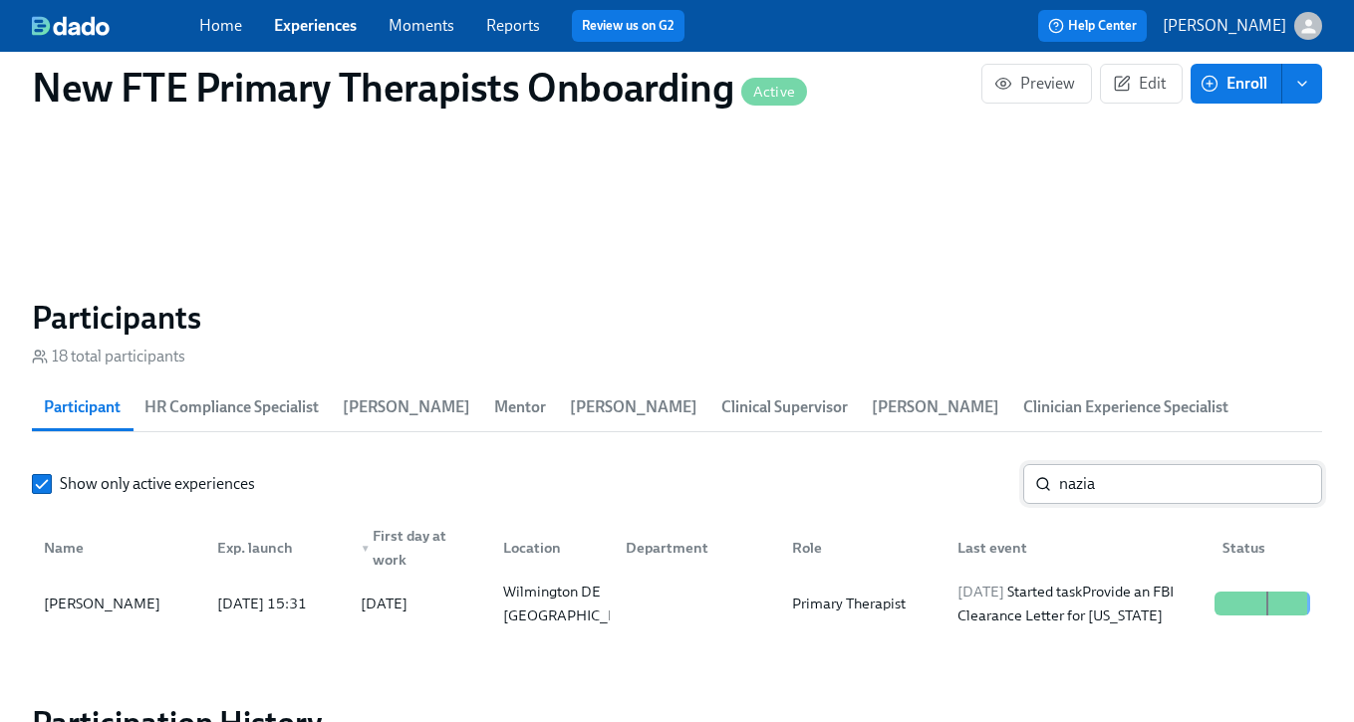
click at [1149, 467] on input "nazia" at bounding box center [1190, 484] width 263 height 40
click at [1150, 472] on input "nazia" at bounding box center [1190, 484] width 263 height 40
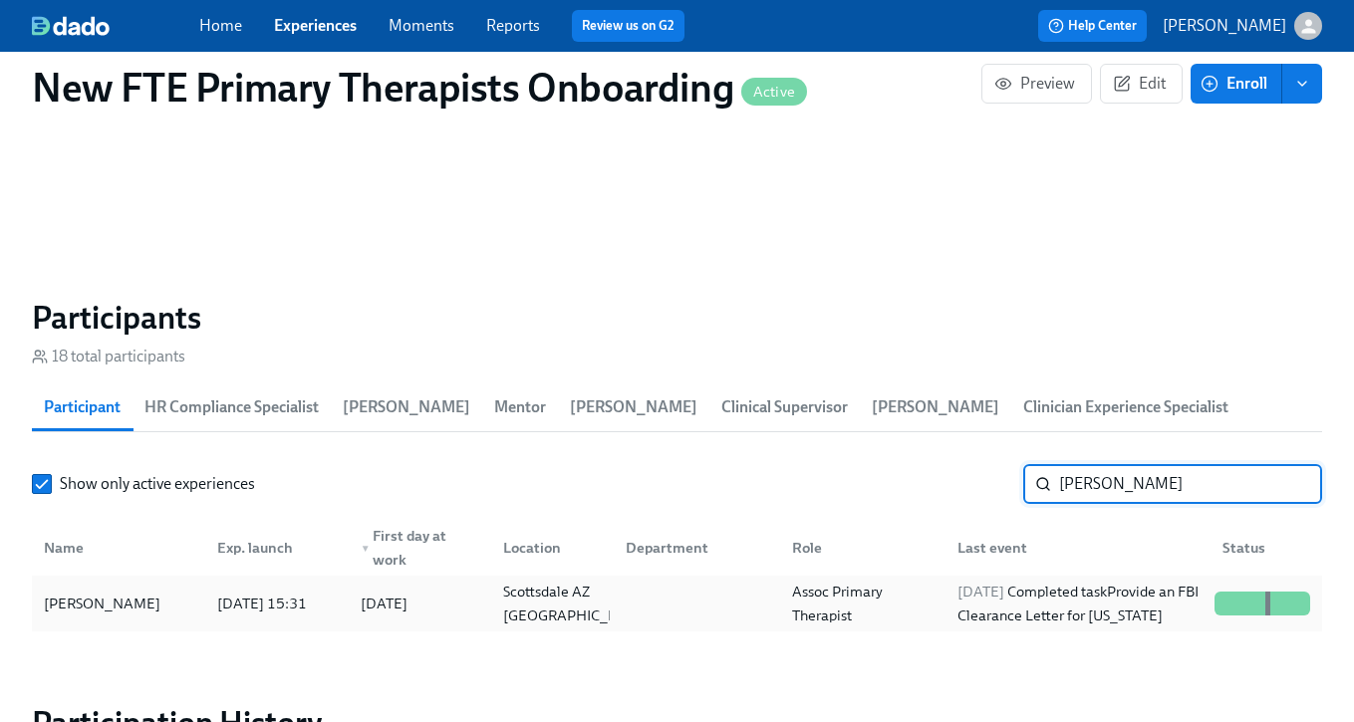
type input "caroline"
click at [152, 623] on div "Caroline Mellon 2025/08/14 15:31 2025/08/18 Scottsdale AZ US Assoc Primary Ther…" at bounding box center [677, 604] width 1290 height 56
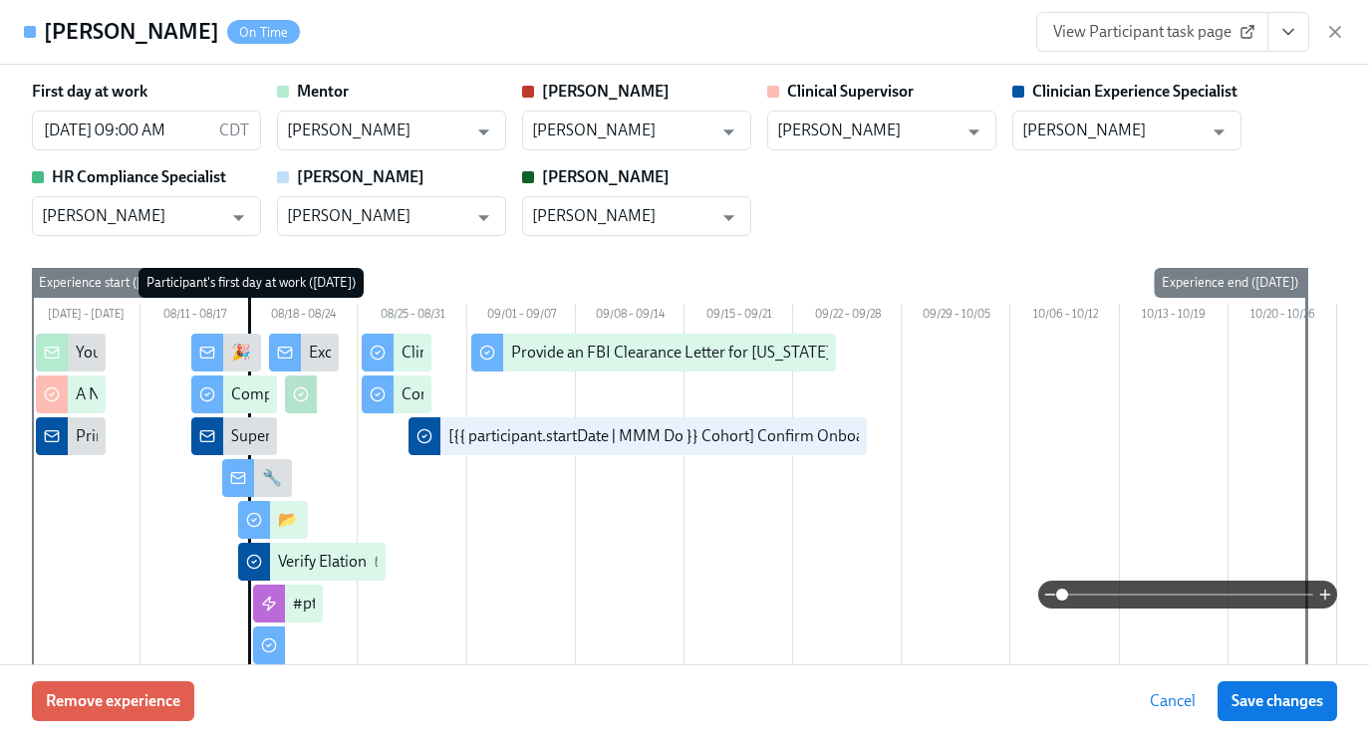
click at [1296, 32] on icon "View task page" at bounding box center [1288, 32] width 20 height 20
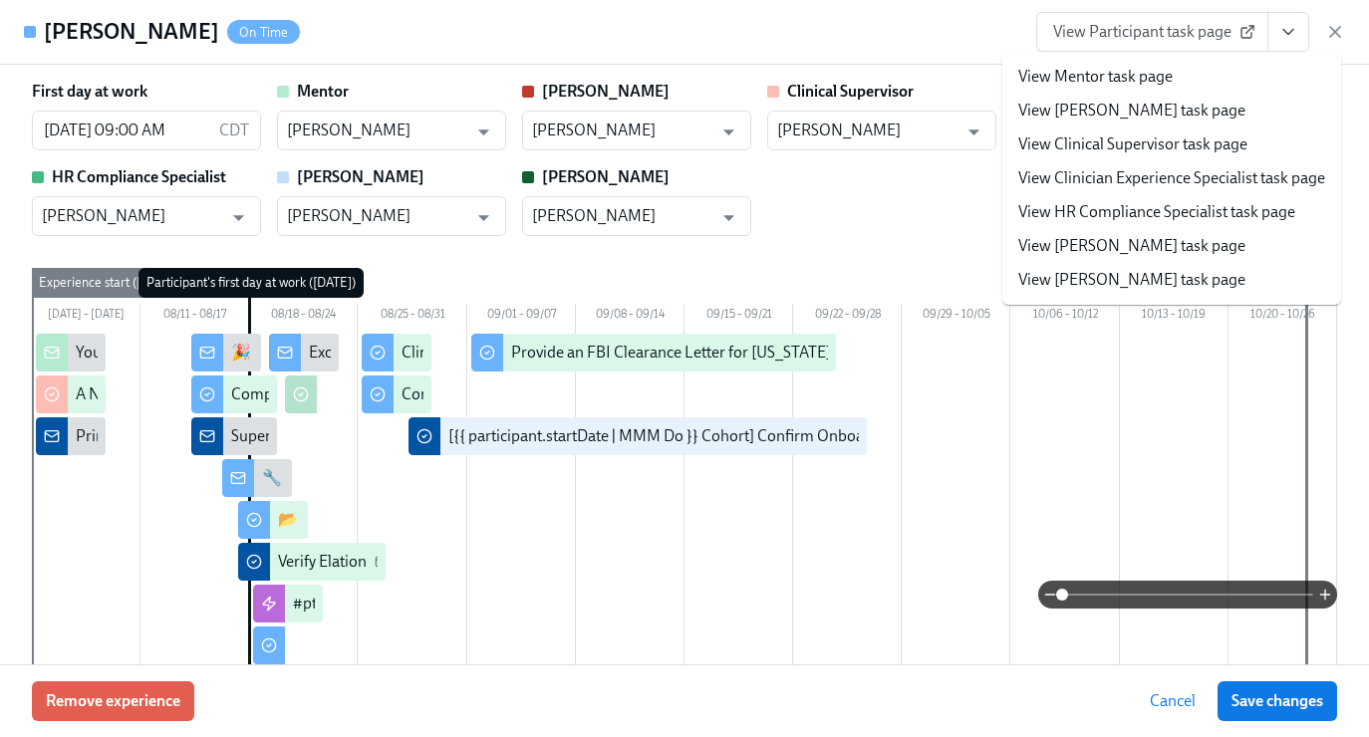
click at [1104, 175] on link "View Clinician Experience Specialist task page" at bounding box center [1171, 178] width 307 height 22
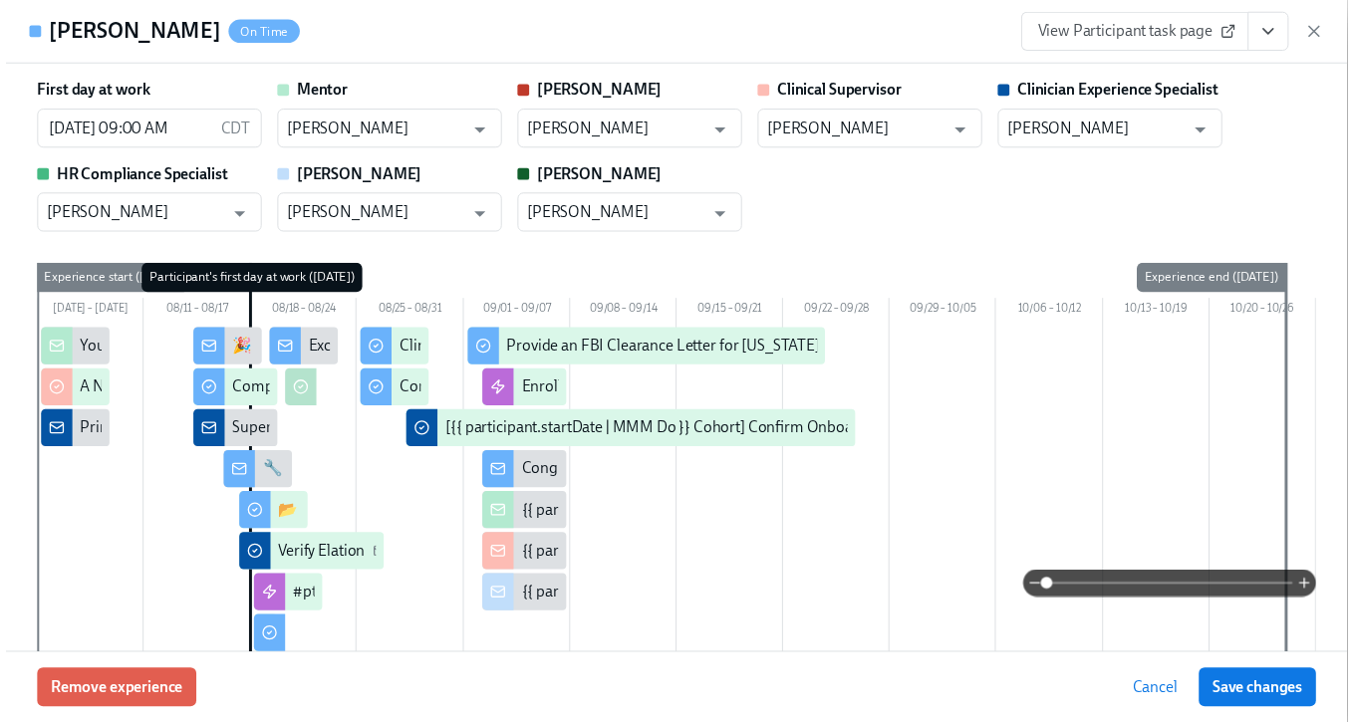
scroll to position [0, 6564]
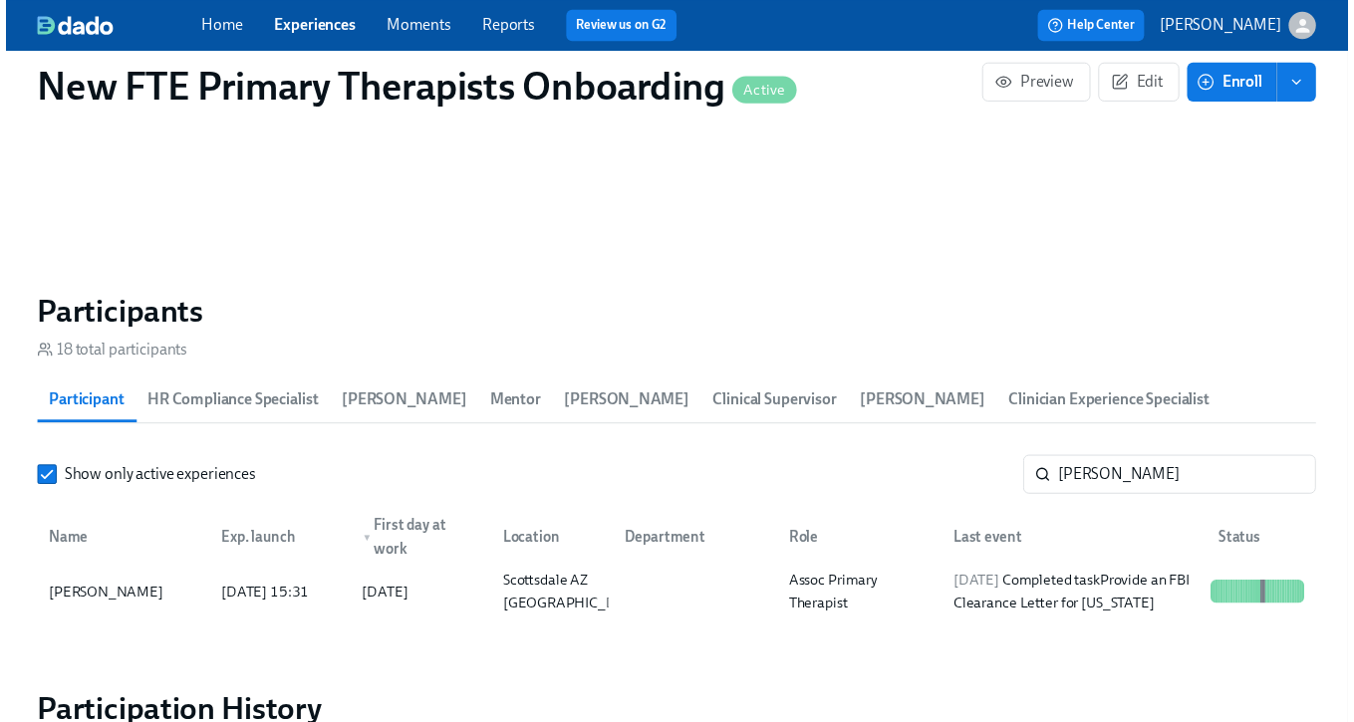
scroll to position [0, 6549]
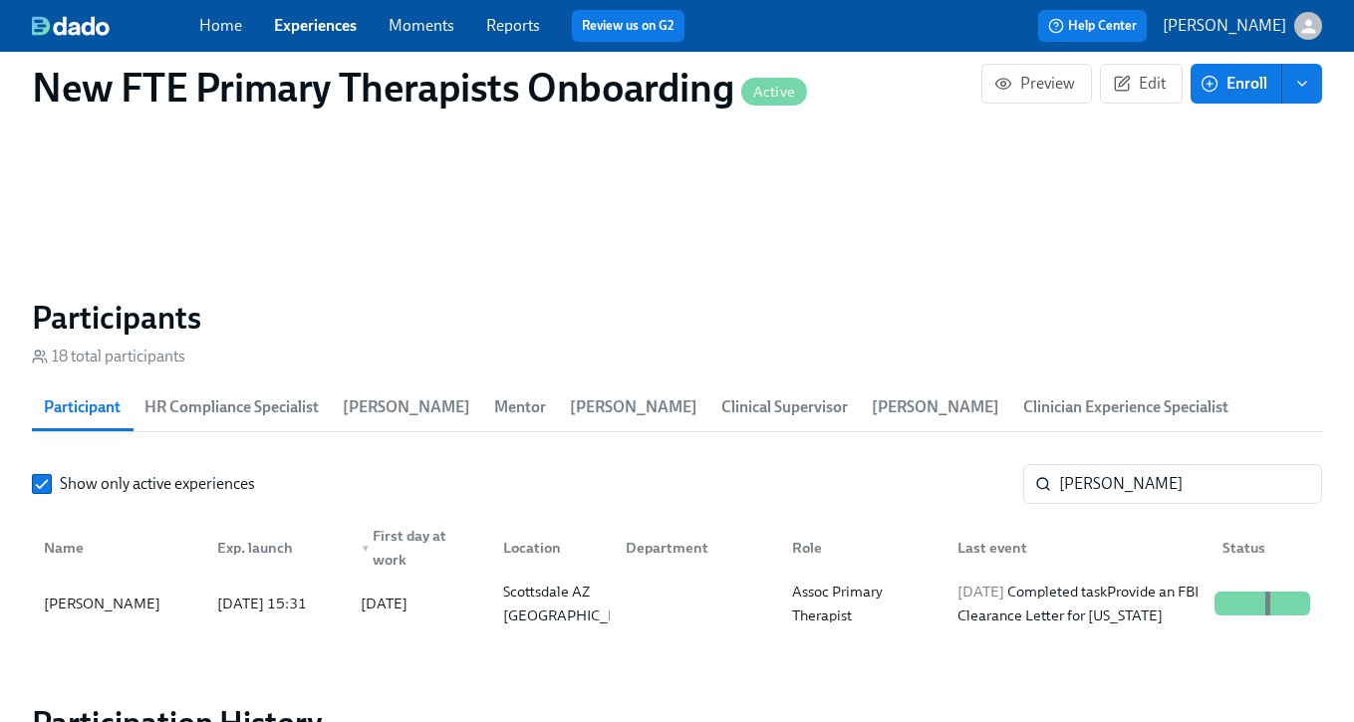
click at [315, 36] on span "Experiences" at bounding box center [315, 26] width 83 height 22
click at [323, 31] on link "Experiences" at bounding box center [315, 25] width 83 height 19
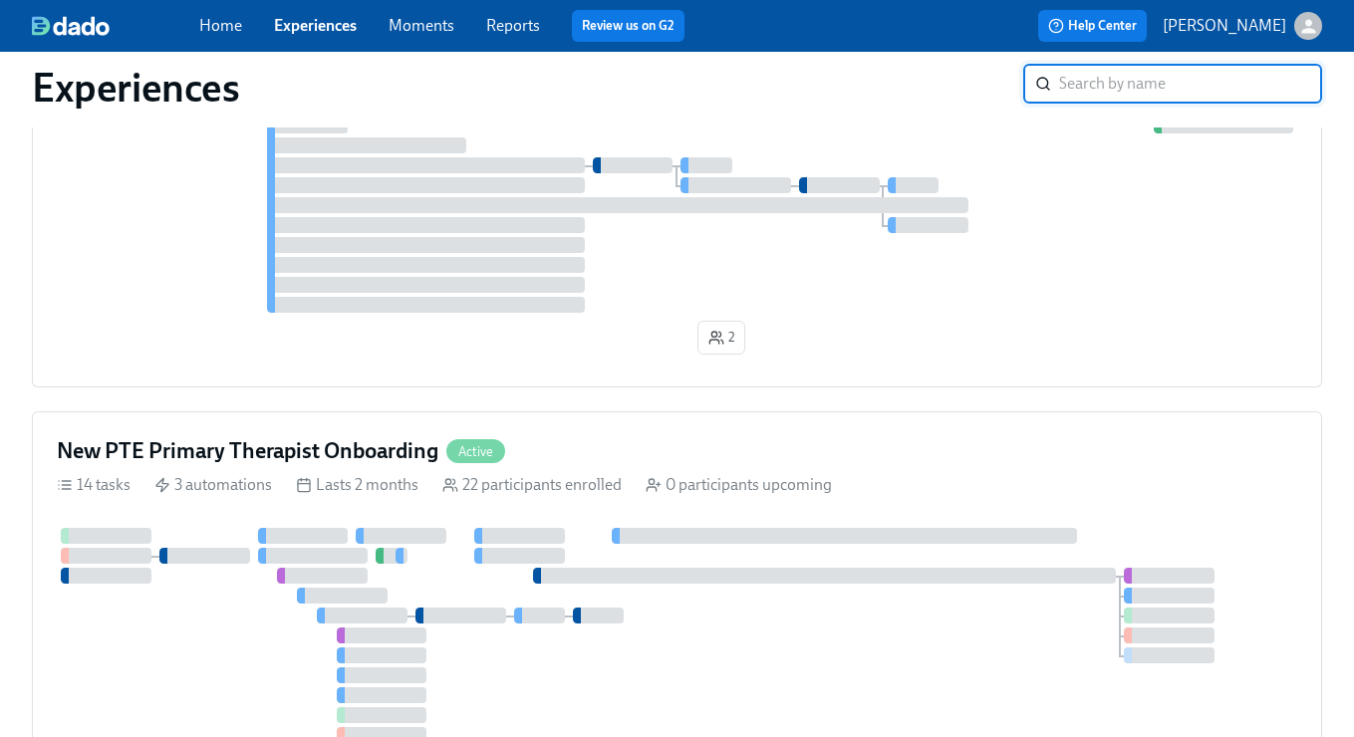
scroll to position [2167, 0]
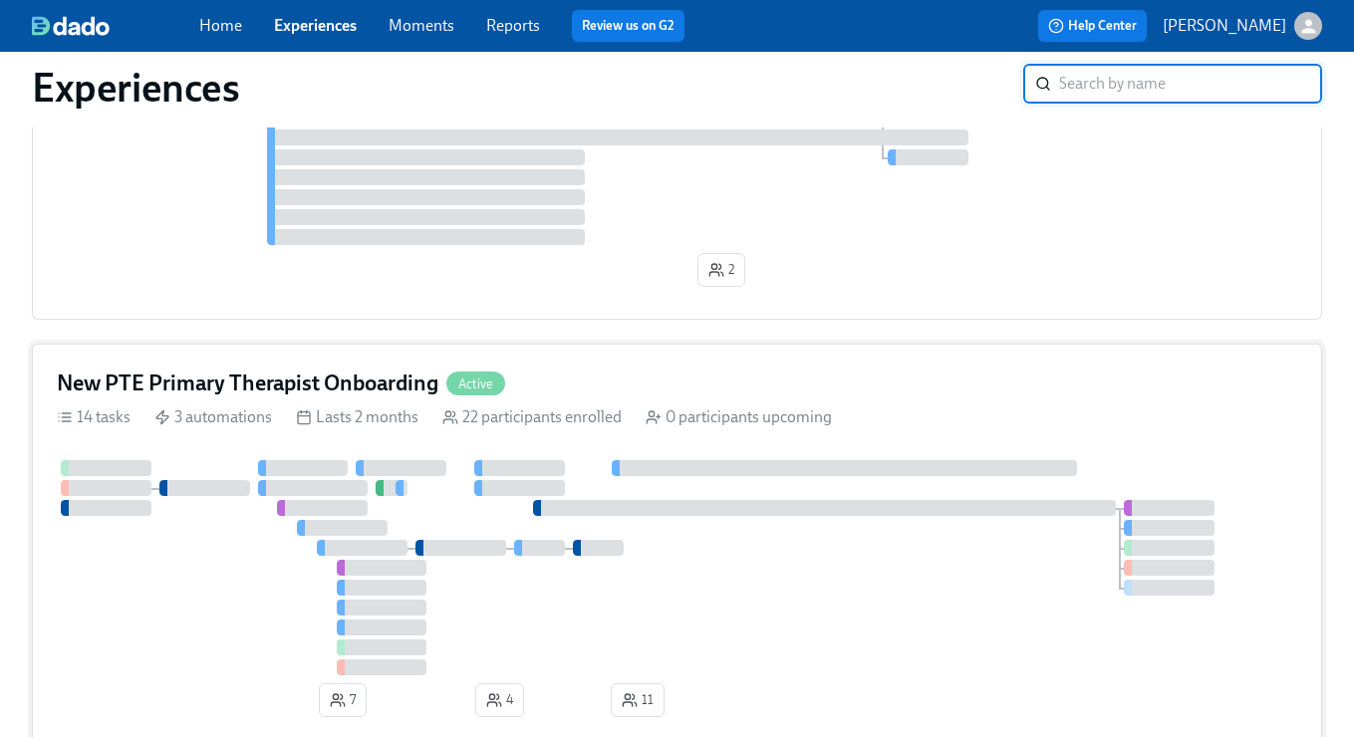
click at [619, 368] on div "New PTE Primary Therapist Onboarding Active 14 tasks 3 automations Lasts 2 mont…" at bounding box center [677, 547] width 1290 height 406
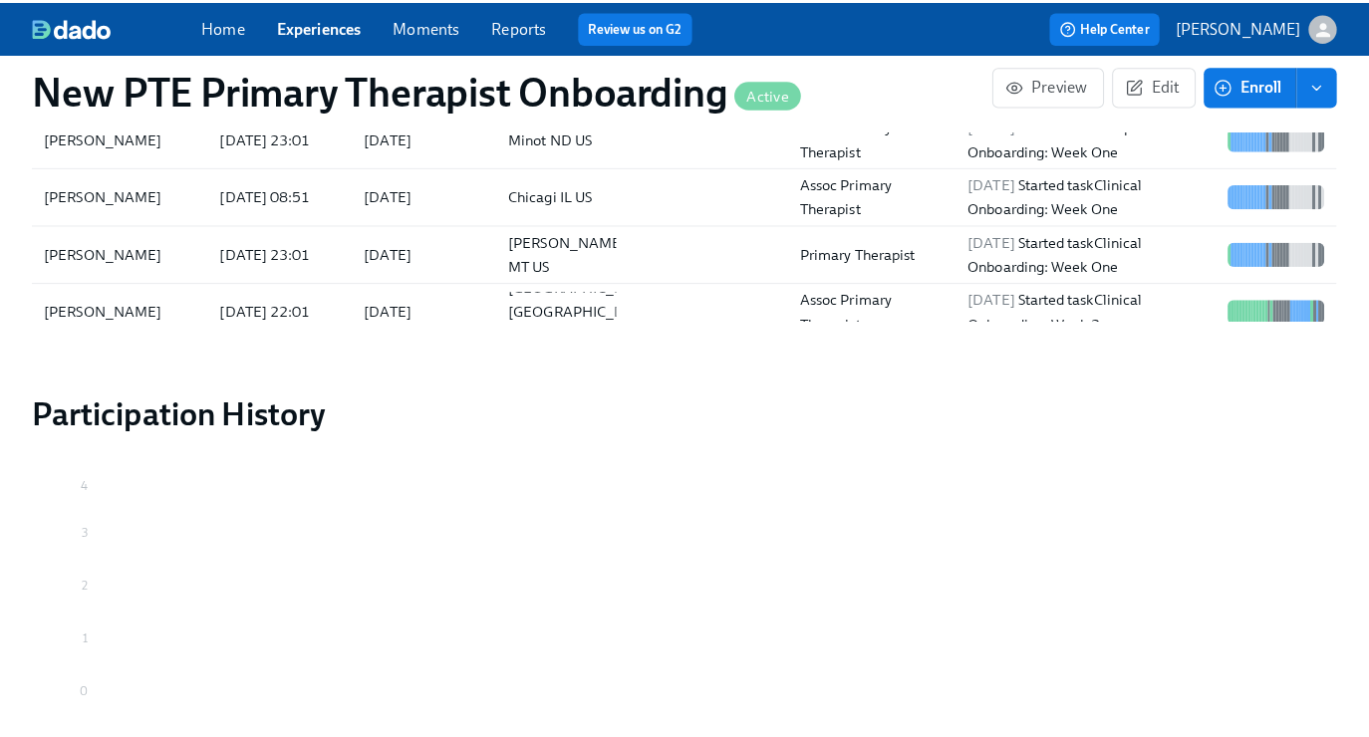
scroll to position [1975, 0]
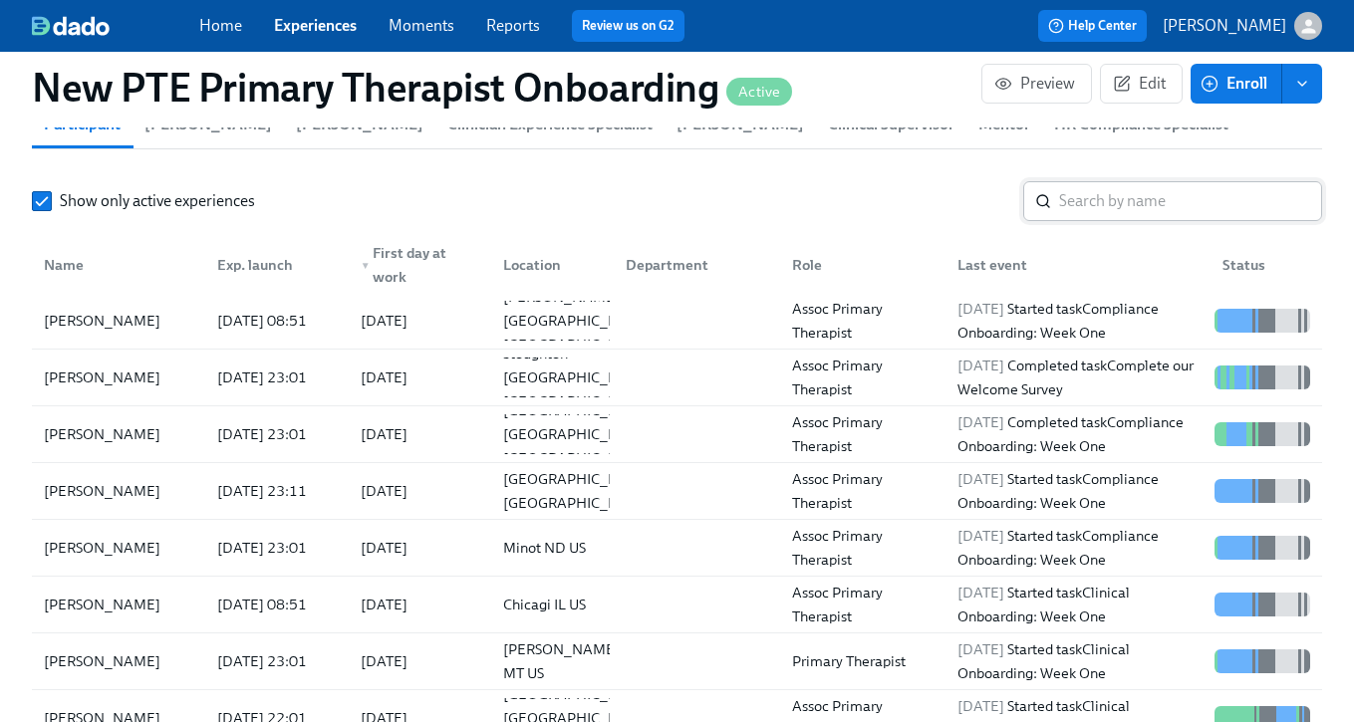
click at [1109, 204] on input "search" at bounding box center [1190, 201] width 263 height 40
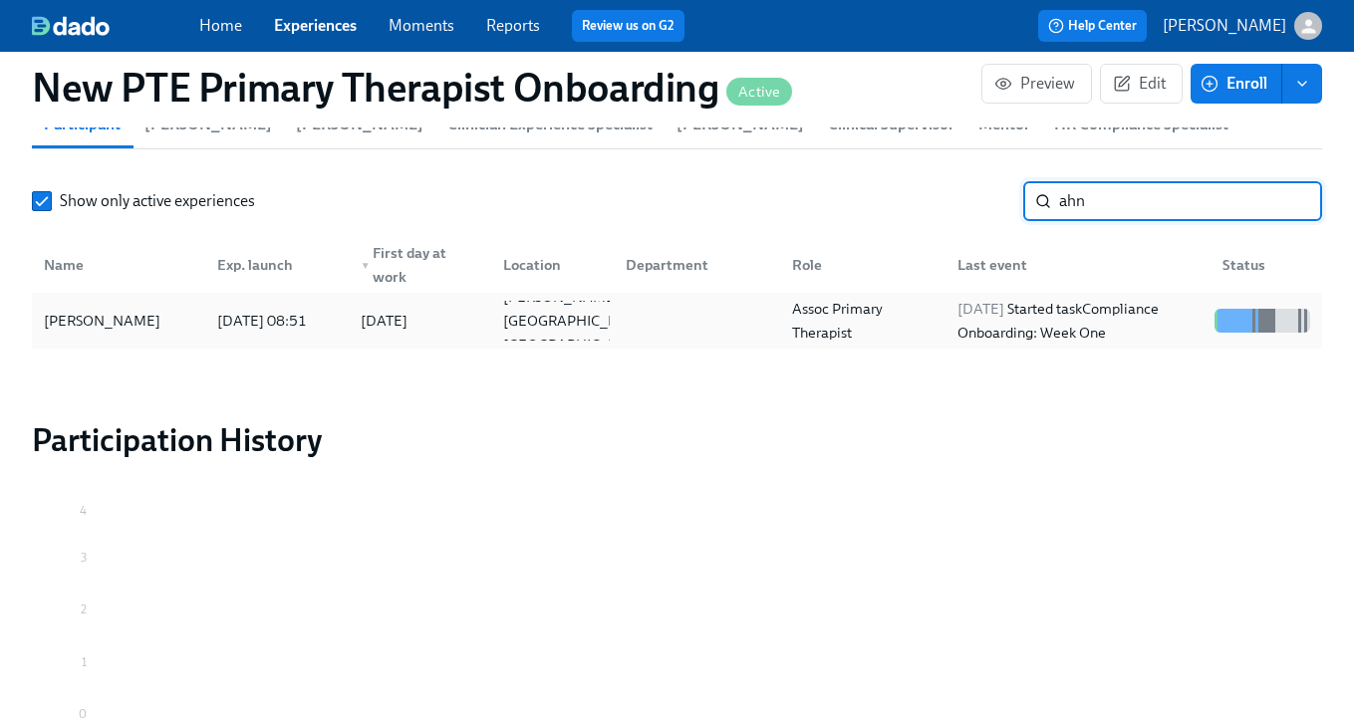
type input "ahn"
click at [73, 314] on div "[PERSON_NAME]" at bounding box center [102, 321] width 132 height 24
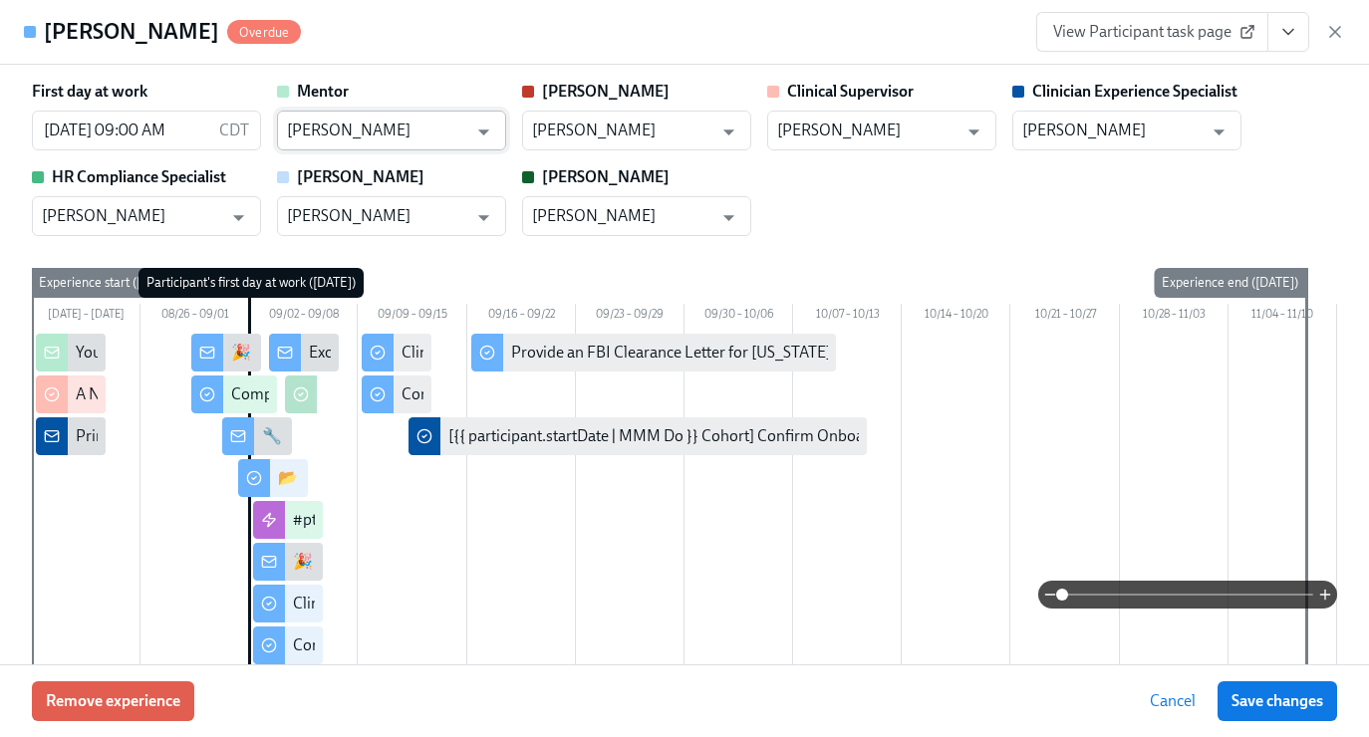
click at [455, 123] on input "[PERSON_NAME]" at bounding box center [377, 131] width 180 height 40
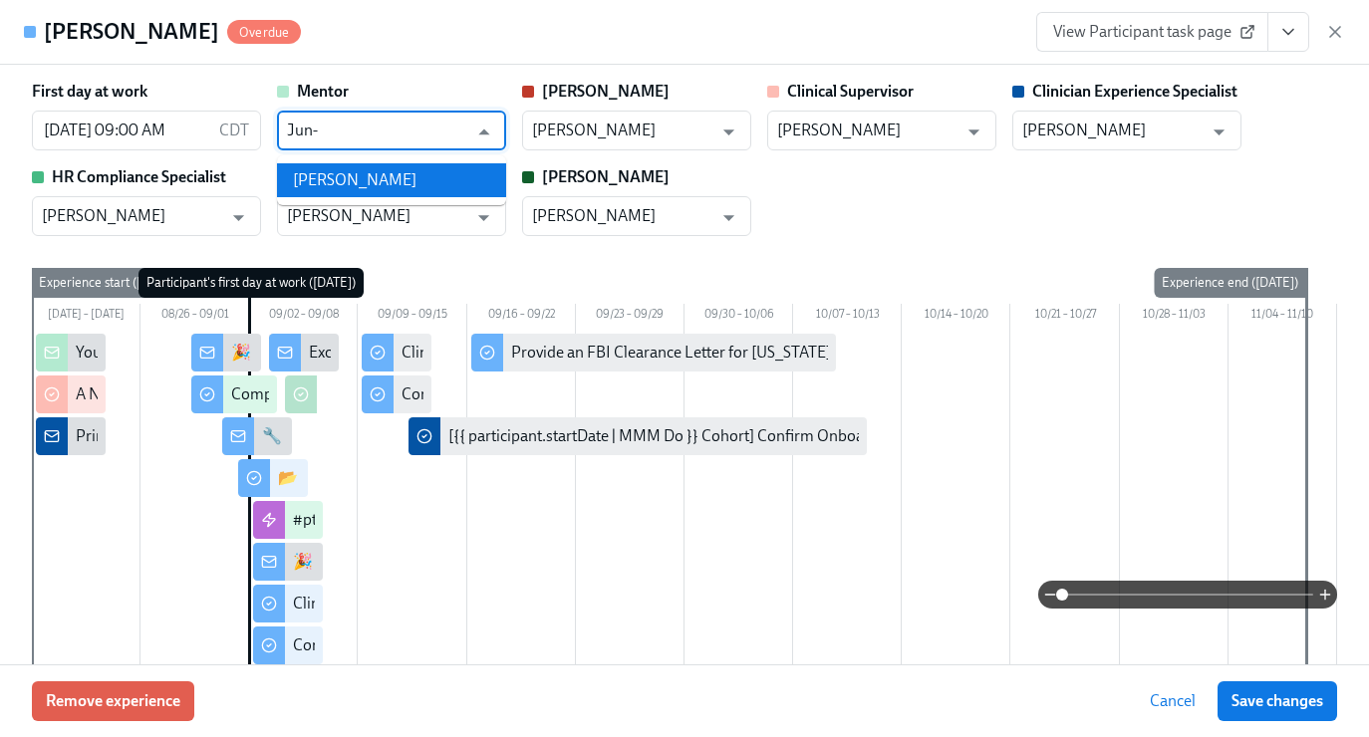
click at [402, 191] on li "[PERSON_NAME]" at bounding box center [391, 180] width 229 height 34
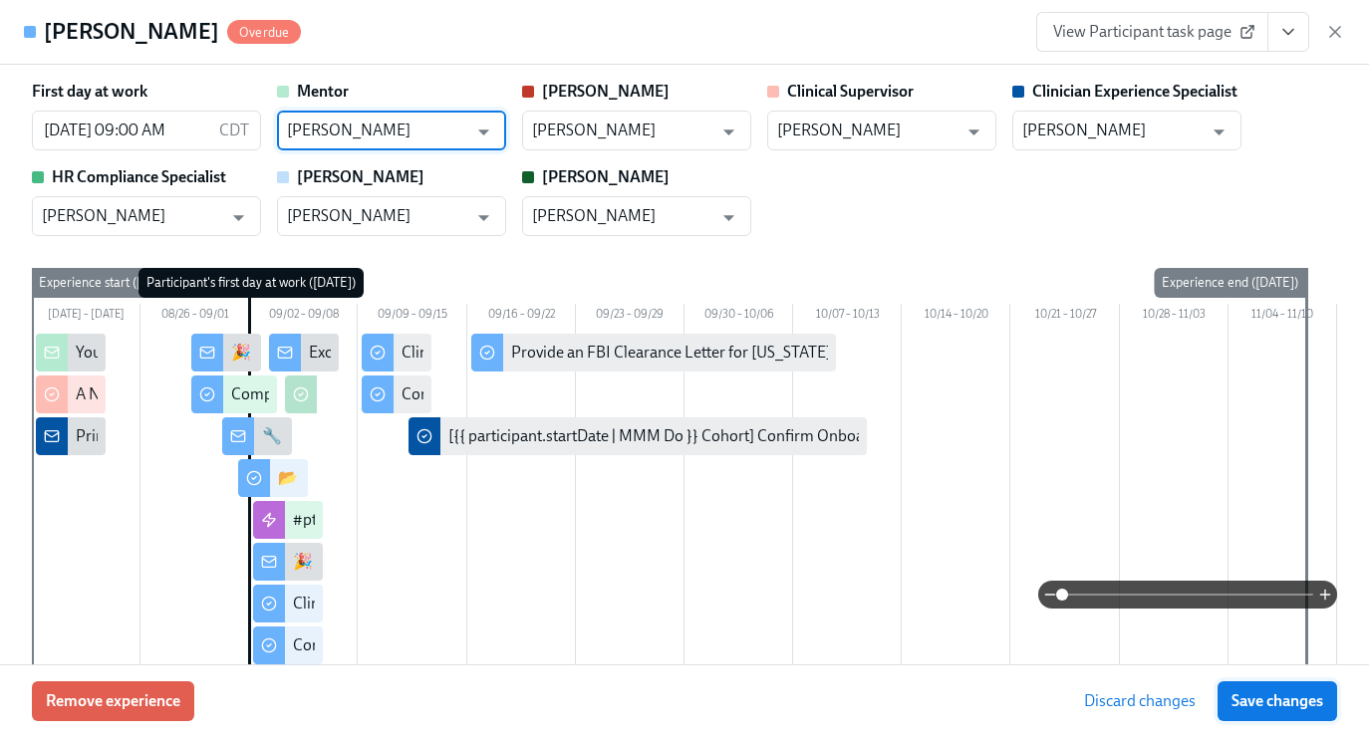
type input "[PERSON_NAME]"
click at [1299, 709] on span "Save changes" at bounding box center [1277, 701] width 92 height 20
type input "[PERSON_NAME]"
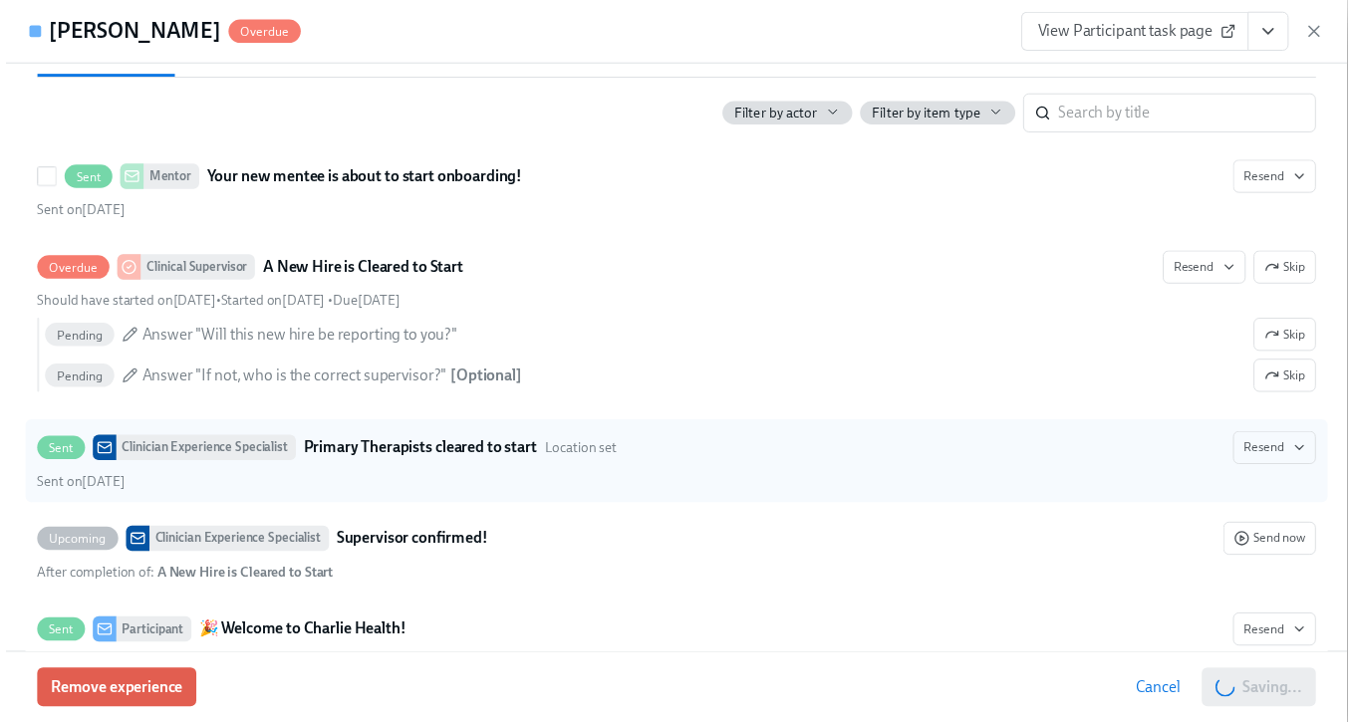
scroll to position [720, 0]
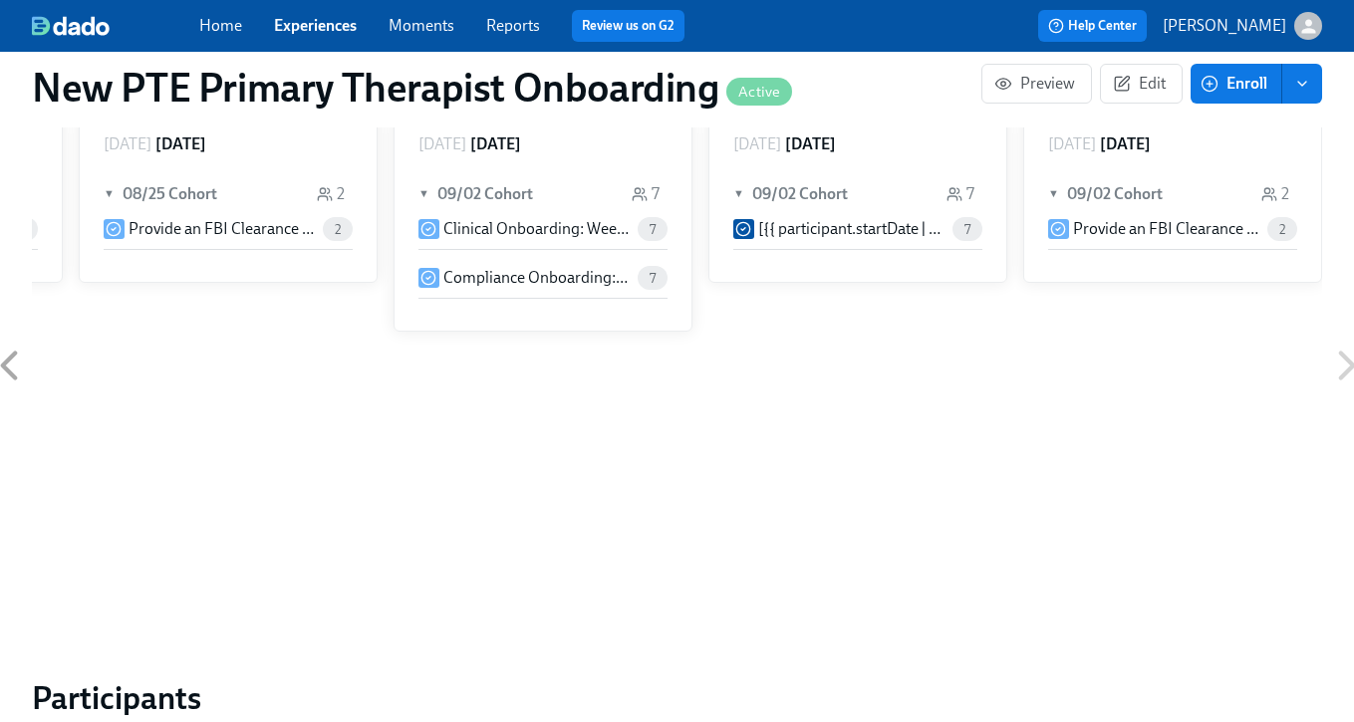
scroll to position [1668, 0]
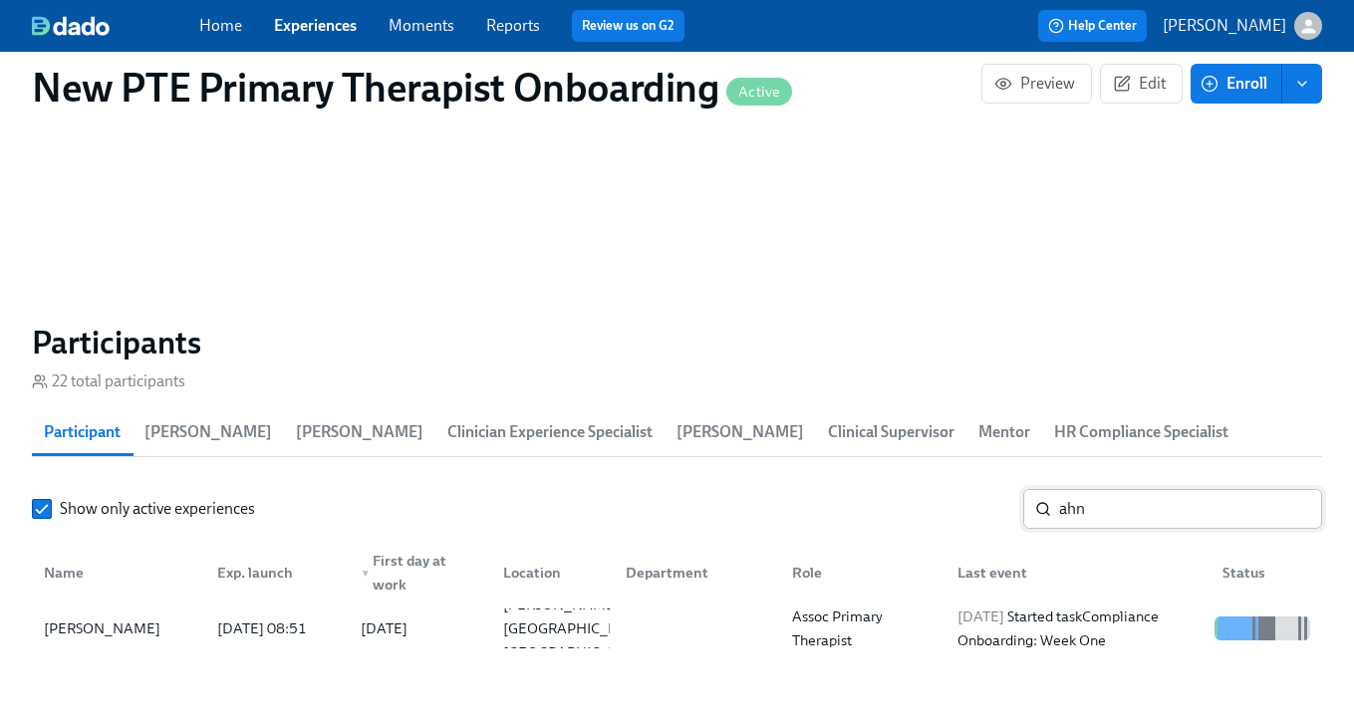
click at [1135, 519] on input "ahn" at bounding box center [1190, 509] width 263 height 40
type input "a"
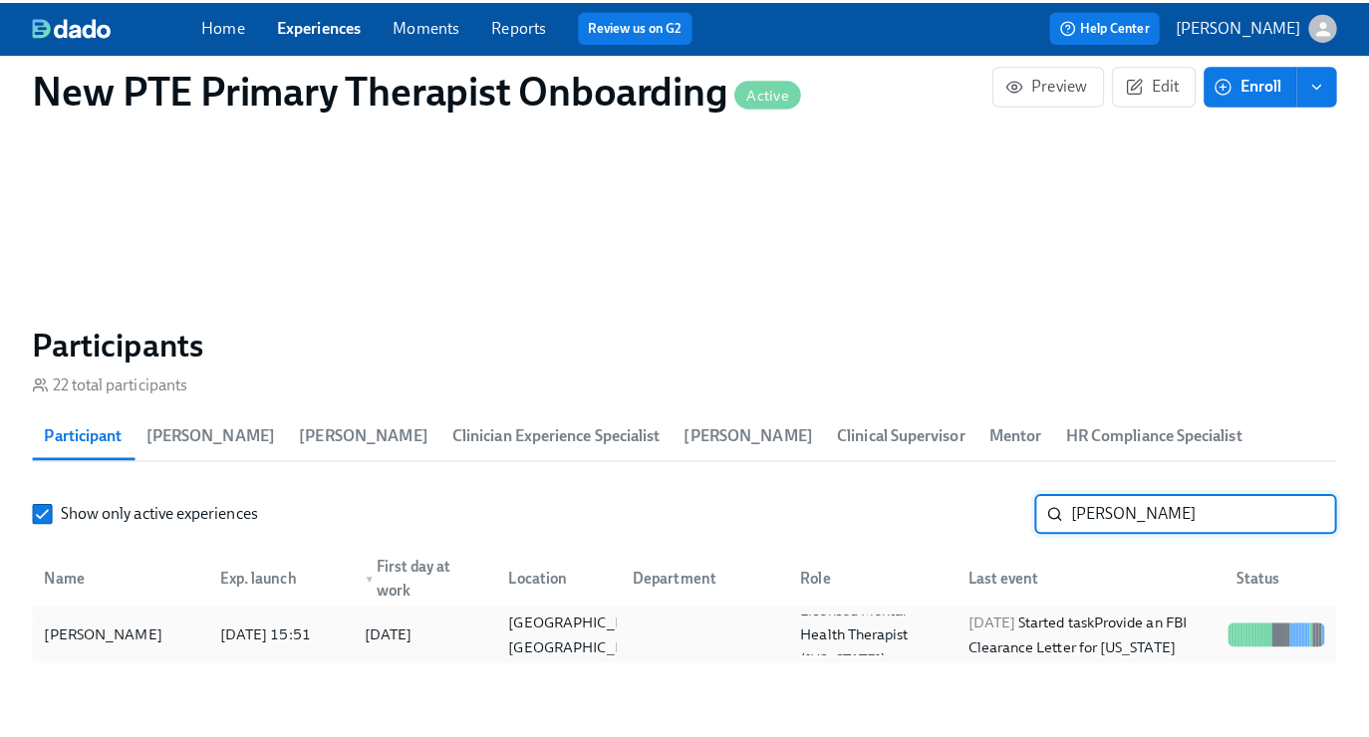
scroll to position [1672, 0]
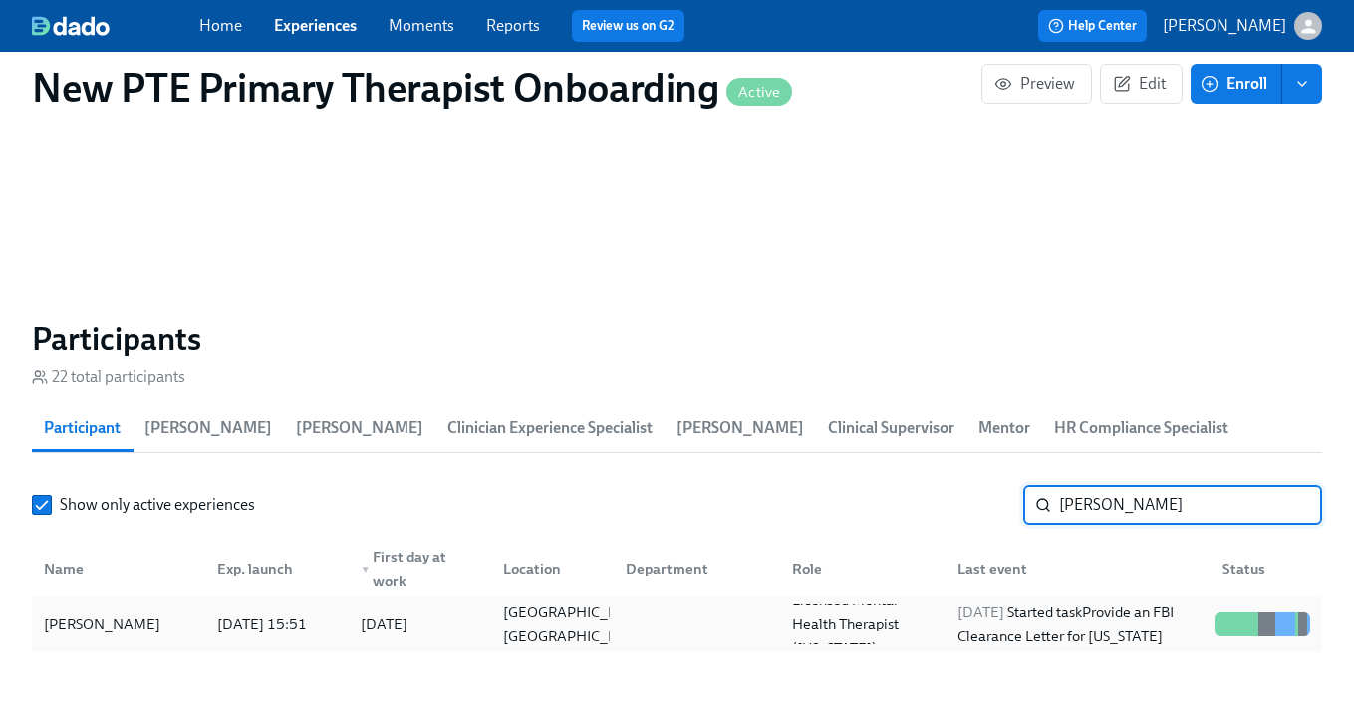
type input "teresa"
click at [63, 613] on div "[PERSON_NAME]" at bounding box center [102, 625] width 132 height 24
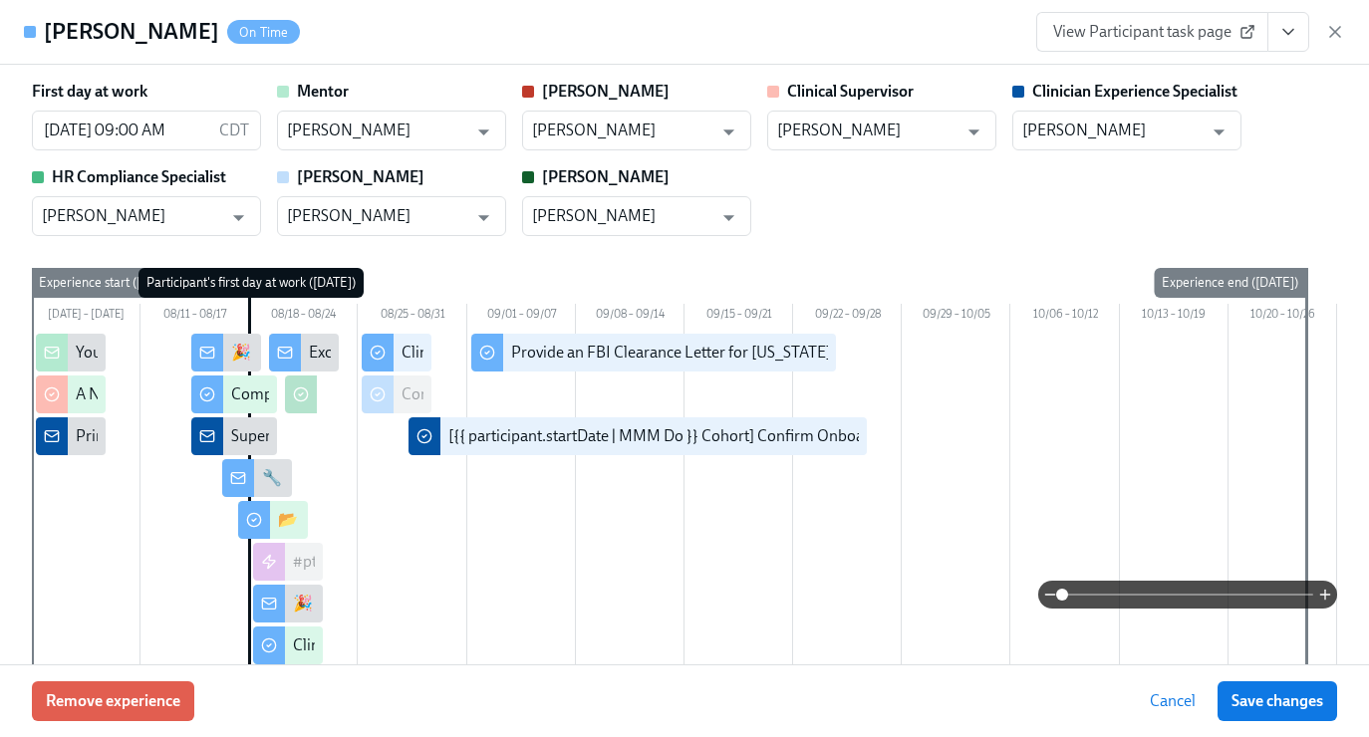
click at [1204, 42] on link "View Participant task page" at bounding box center [1152, 32] width 232 height 40
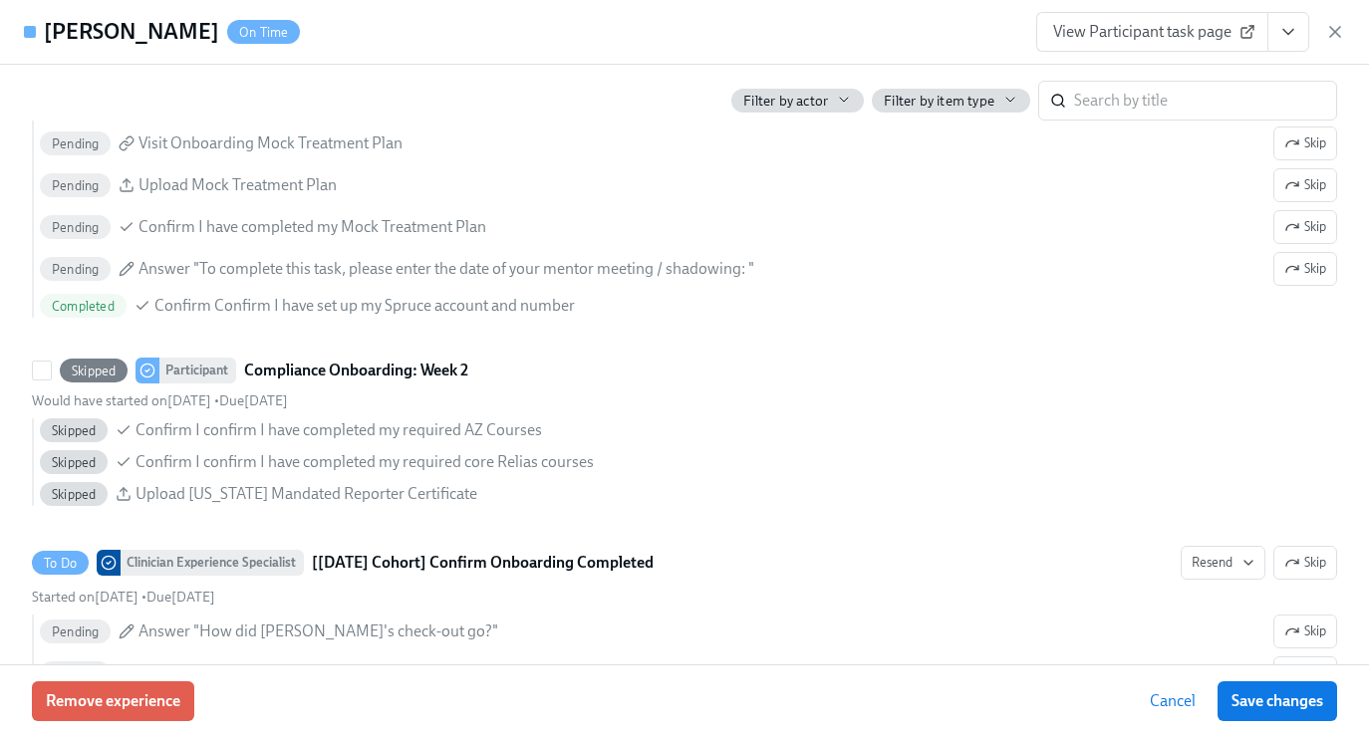
scroll to position [3245, 0]
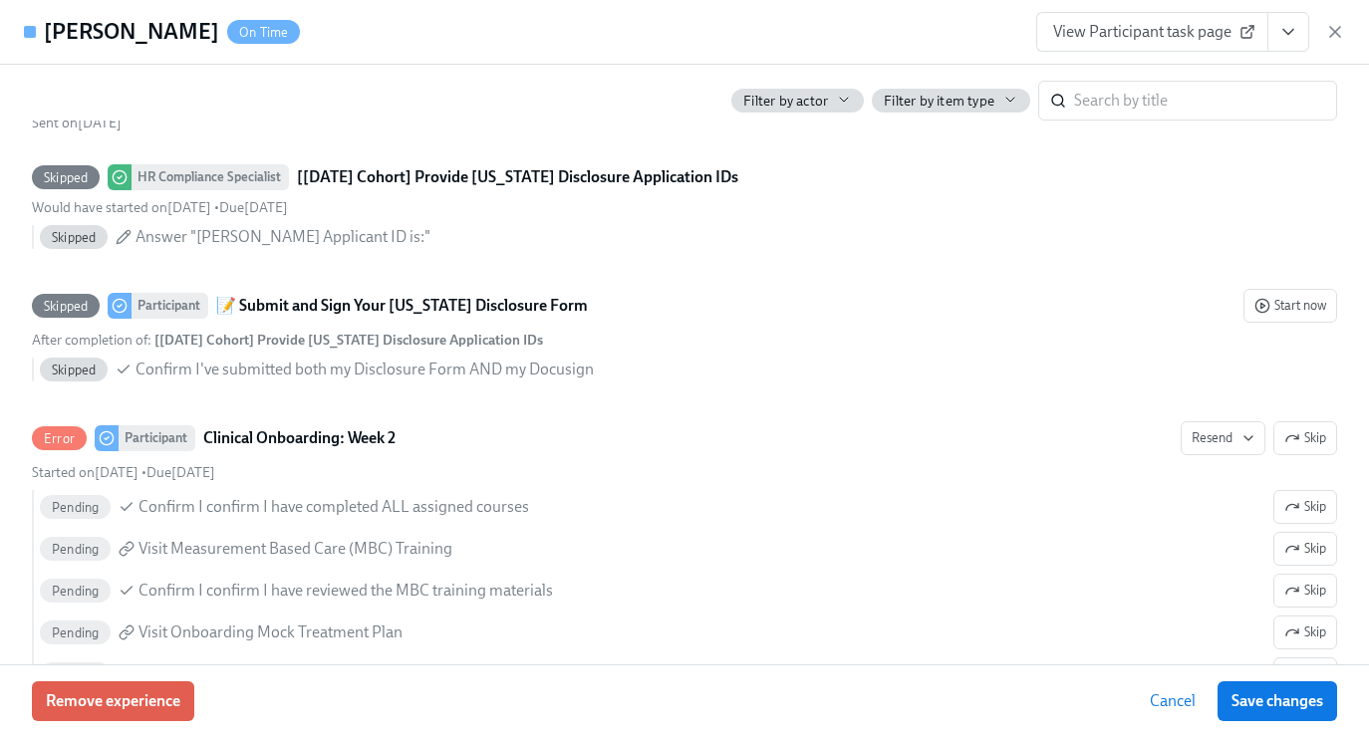
click at [1150, 40] on span "View Participant task page" at bounding box center [1152, 32] width 198 height 20
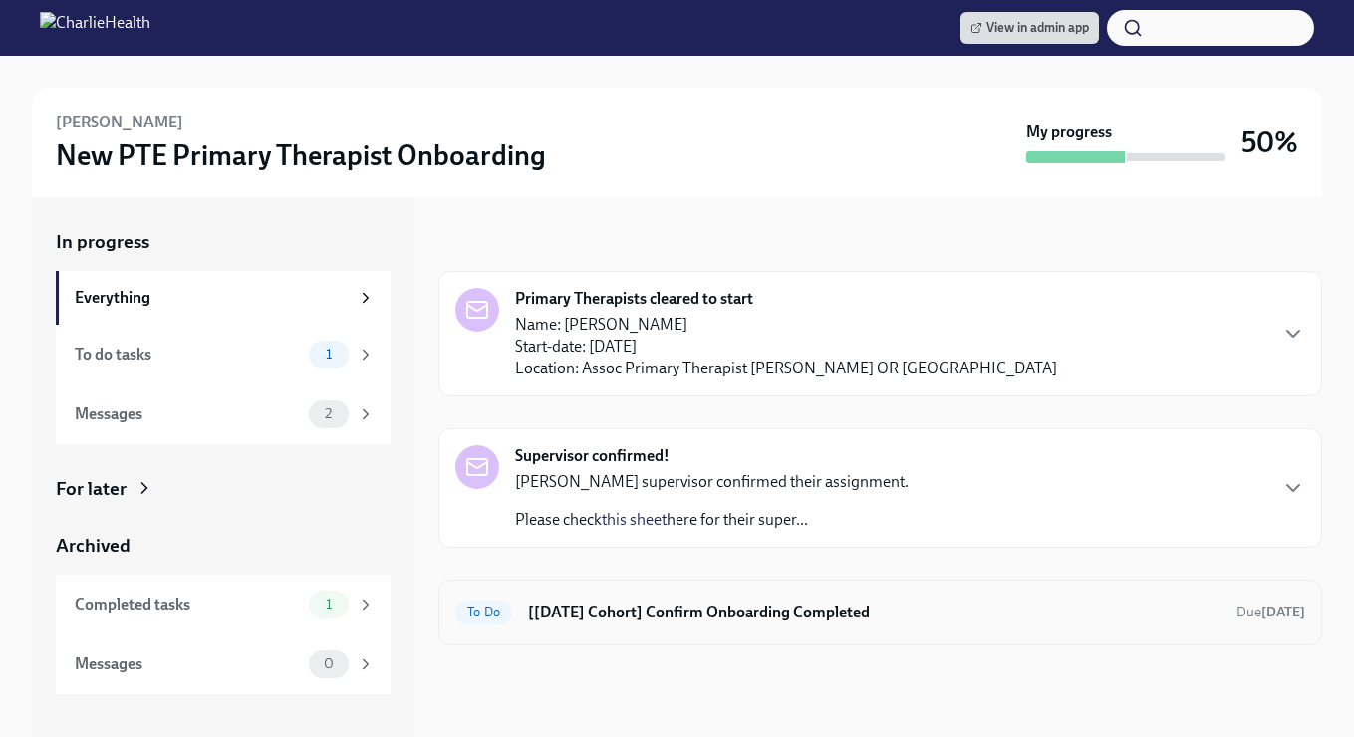
click at [641, 628] on div "To Do [[DATE] Cohort] Confirm Onboarding Completed Due [DATE]" at bounding box center [880, 613] width 850 height 32
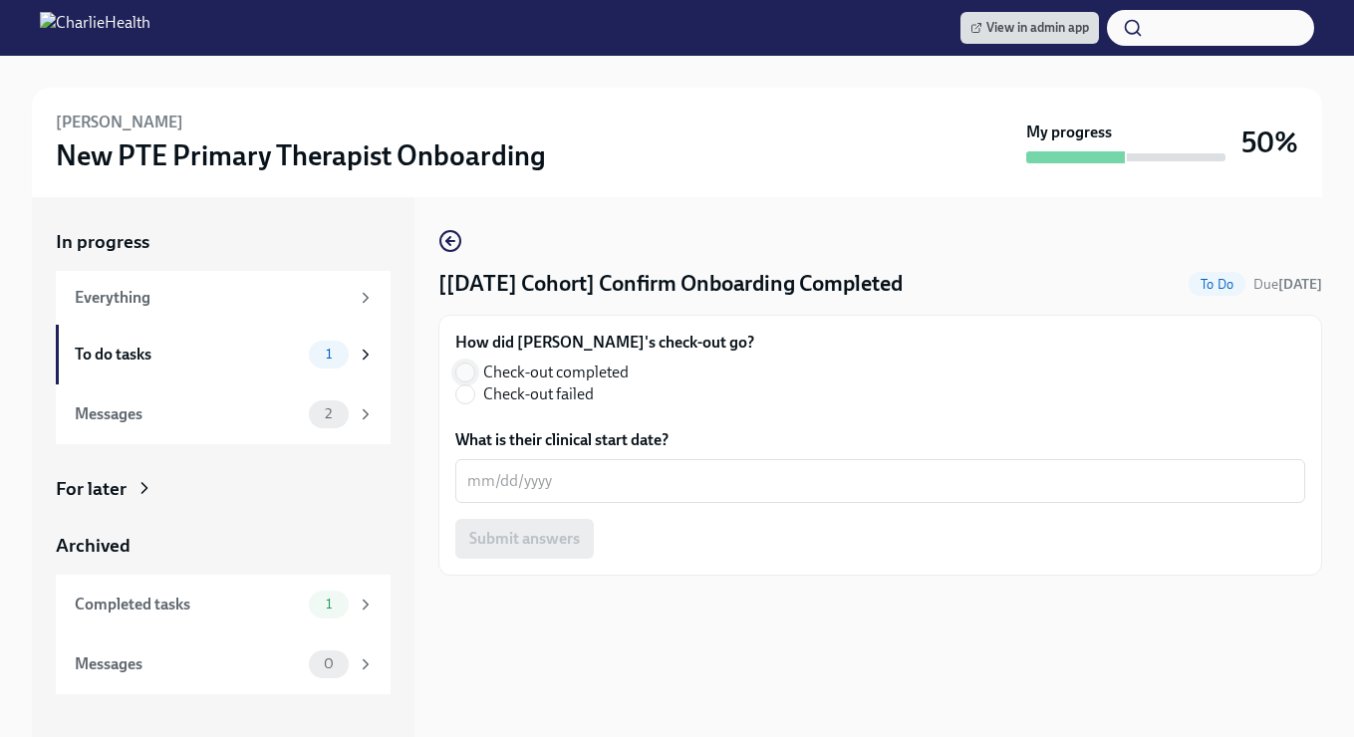
click at [470, 373] on input "Check-out completed" at bounding box center [465, 373] width 18 height 18
radio input "true"
click at [527, 481] on textarea "What is their clinical start date?" at bounding box center [880, 481] width 826 height 24
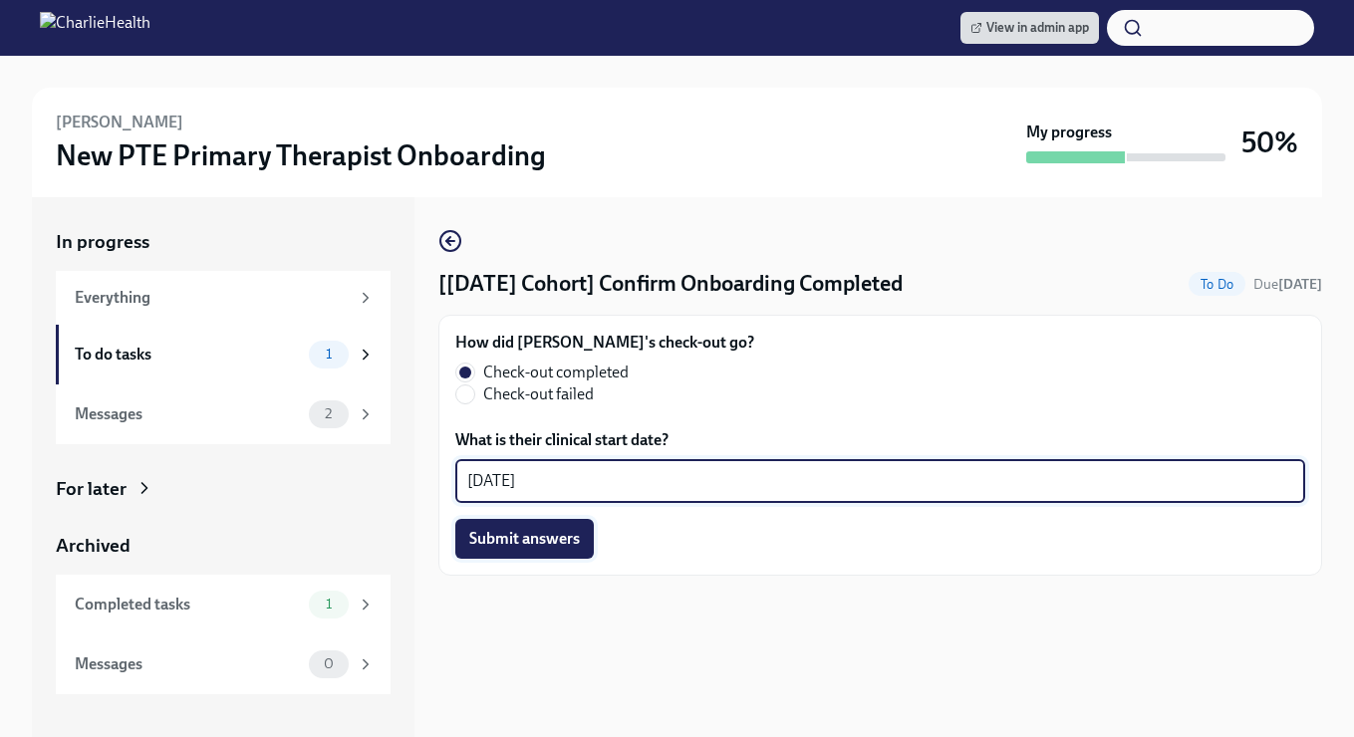
type textarea "[DATE]"
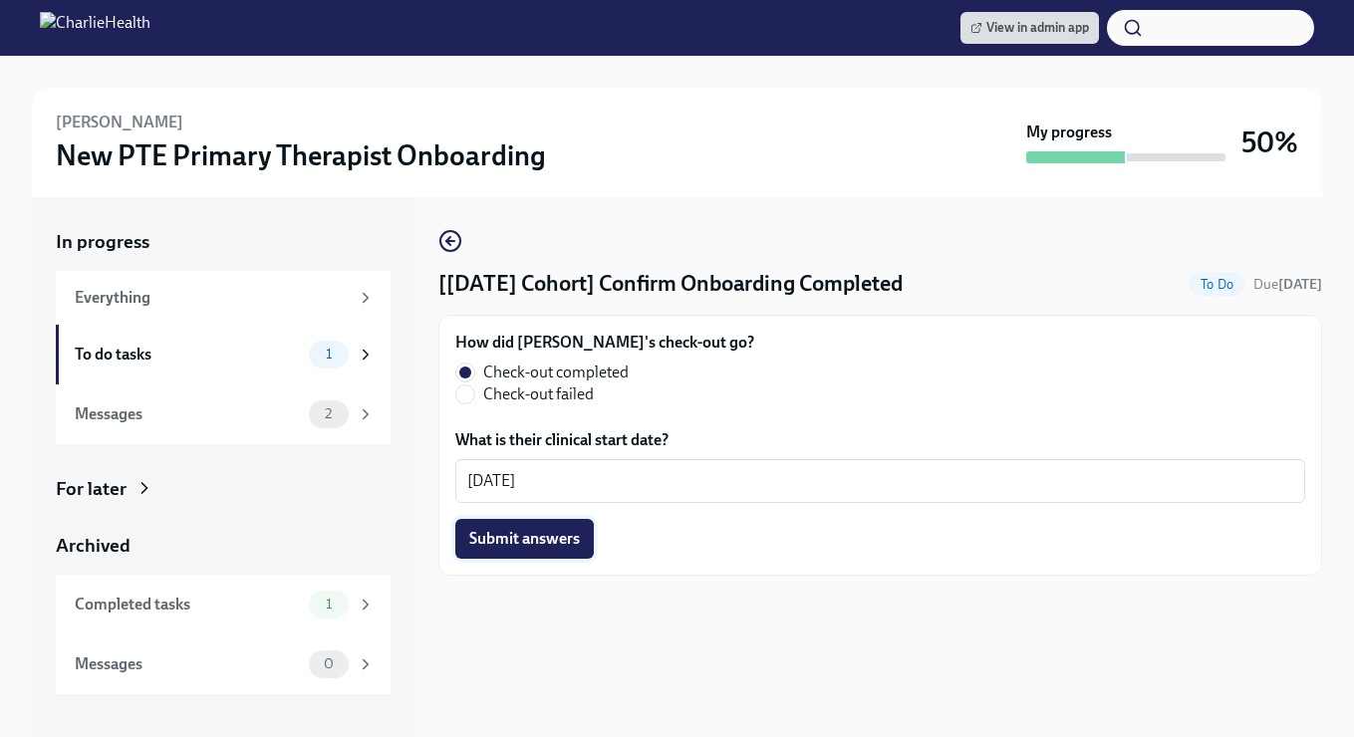
click at [530, 542] on span "Submit answers" at bounding box center [524, 539] width 111 height 20
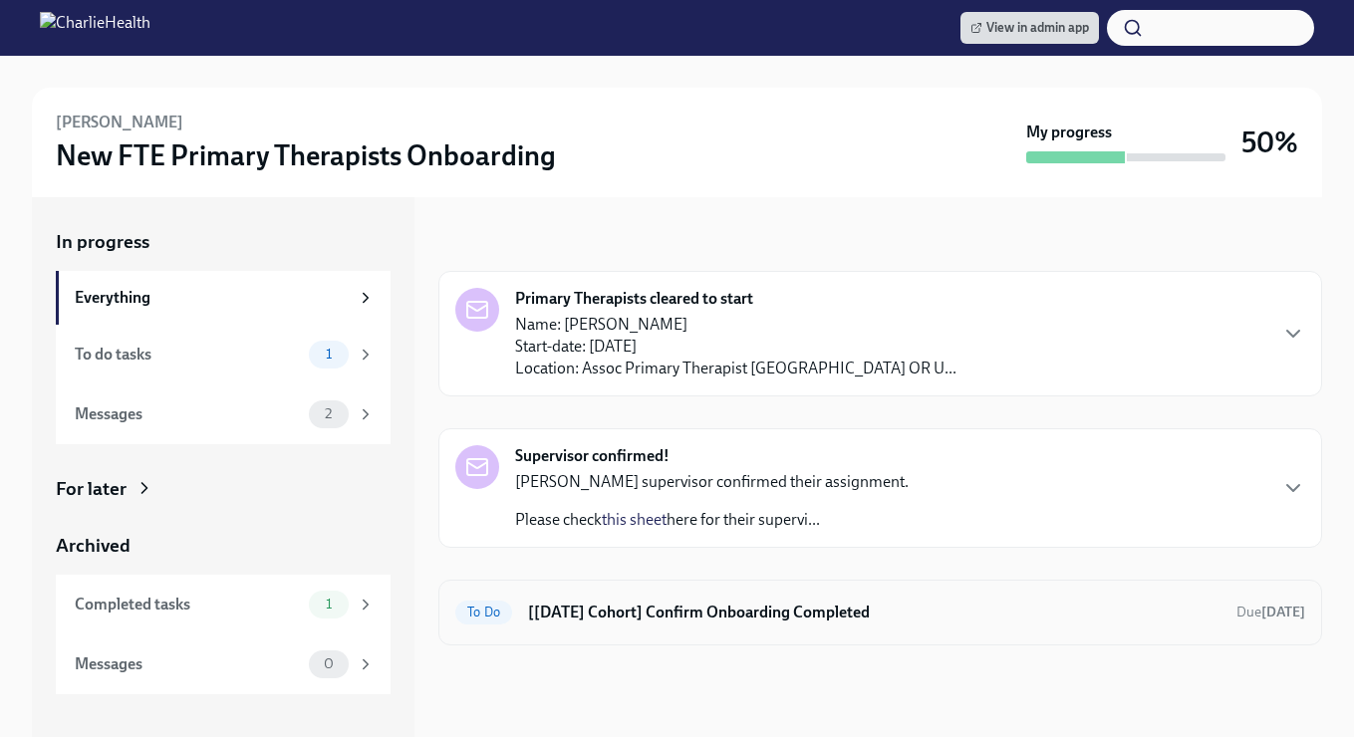
click at [669, 629] on div "To Do [[DATE] Cohort] Confirm Onboarding Completed Due [DATE]" at bounding box center [880, 613] width 884 height 66
click at [677, 595] on div "To Do [[DATE] Cohort] Confirm Onboarding Completed Due [DATE]" at bounding box center [880, 613] width 884 height 66
click at [689, 618] on h6 "[[DATE] Cohort] Confirm Onboarding Completed" at bounding box center [874, 613] width 692 height 22
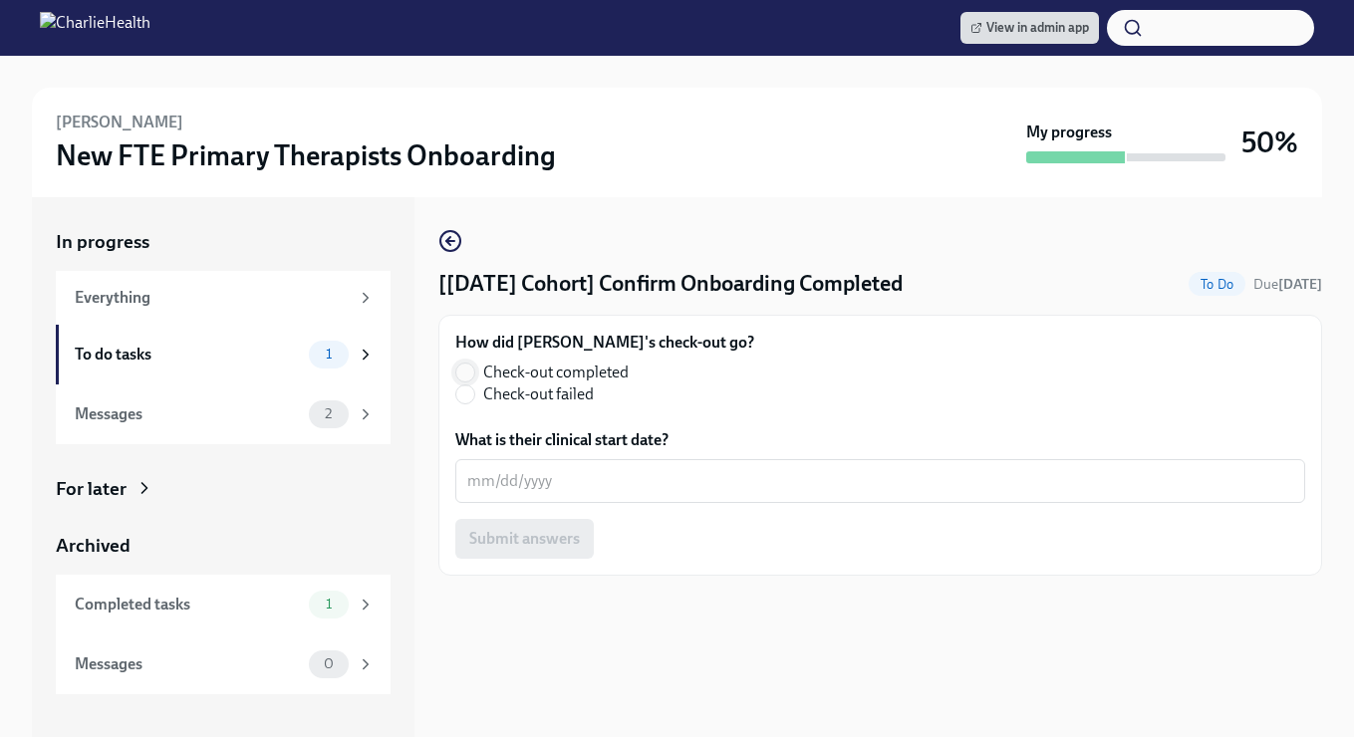
click at [460, 365] on input "Check-out completed" at bounding box center [465, 373] width 18 height 18
radio input "true"
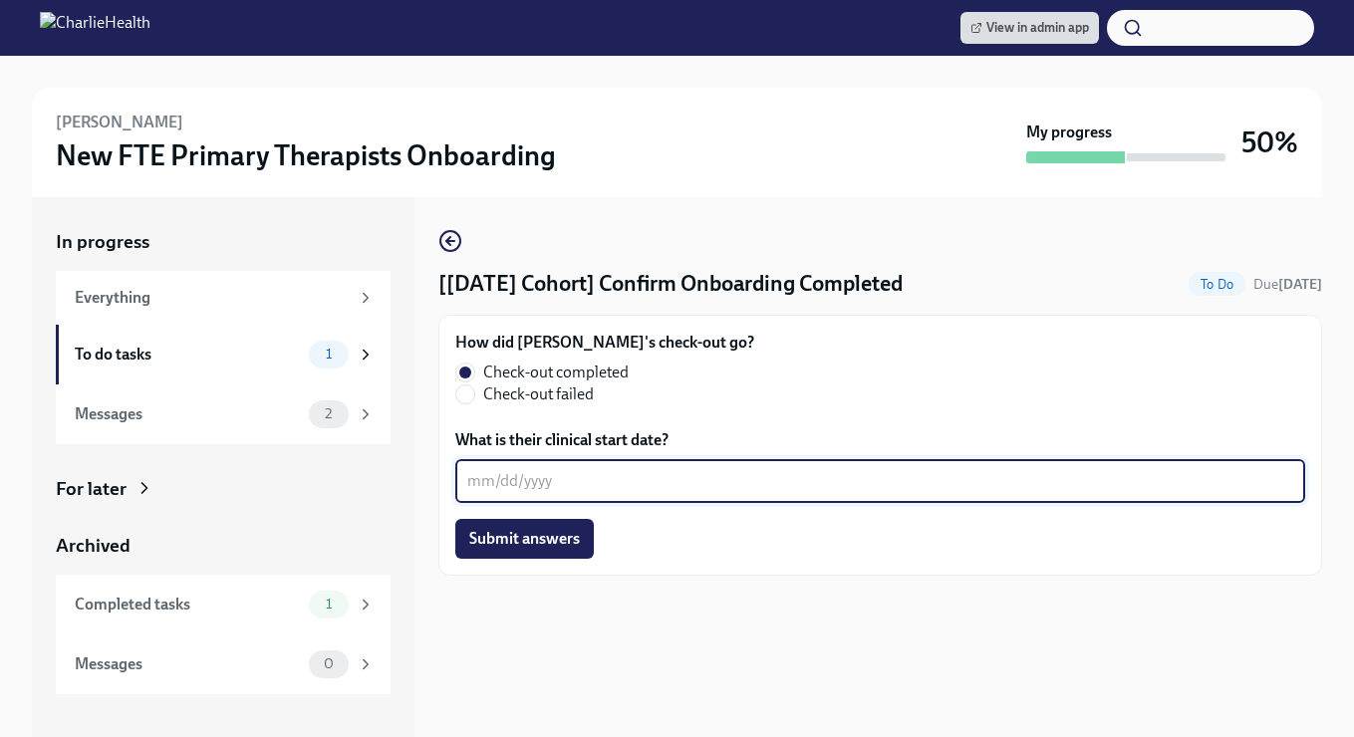
click at [523, 491] on textarea "What is their clinical start date?" at bounding box center [880, 481] width 826 height 24
type textarea "[DATE]"
click at [497, 546] on span "Submit answers" at bounding box center [524, 539] width 111 height 20
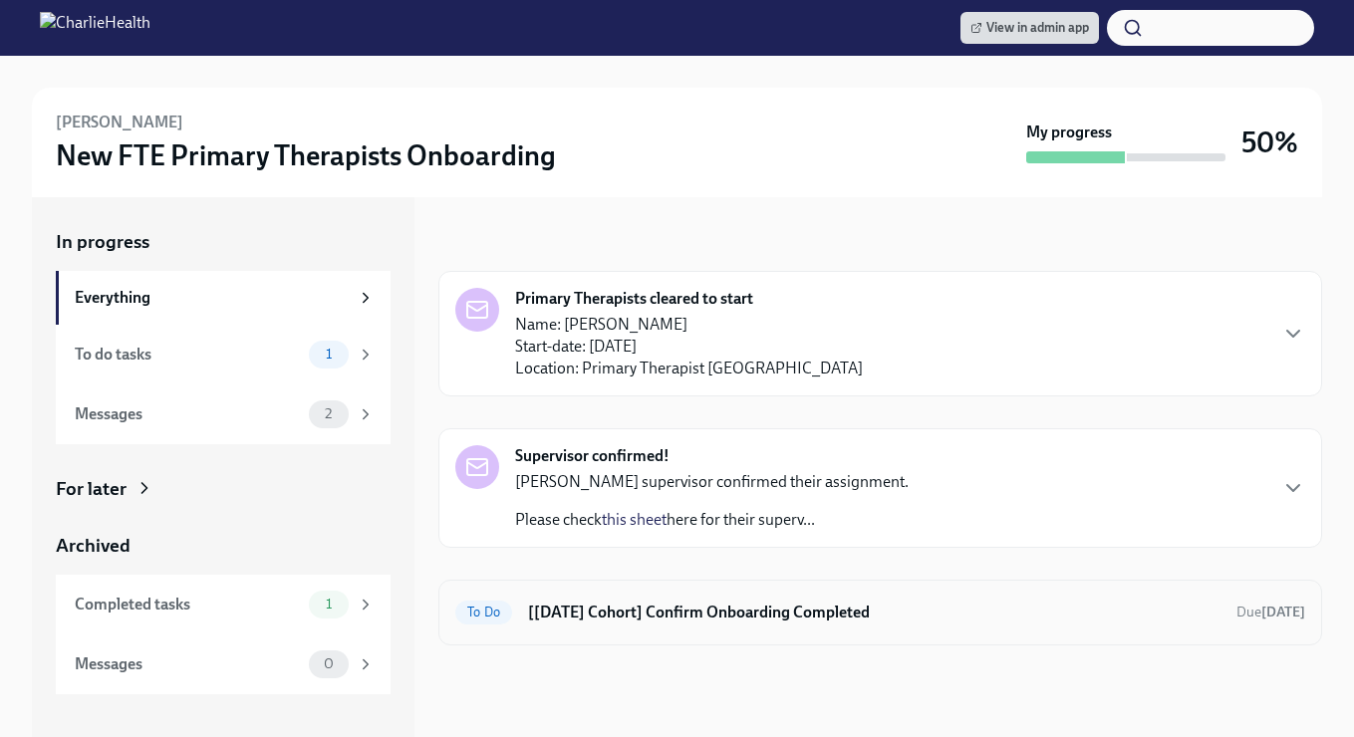
click at [667, 604] on h6 "[[DATE] Cohort] Confirm Onboarding Completed" at bounding box center [874, 613] width 692 height 22
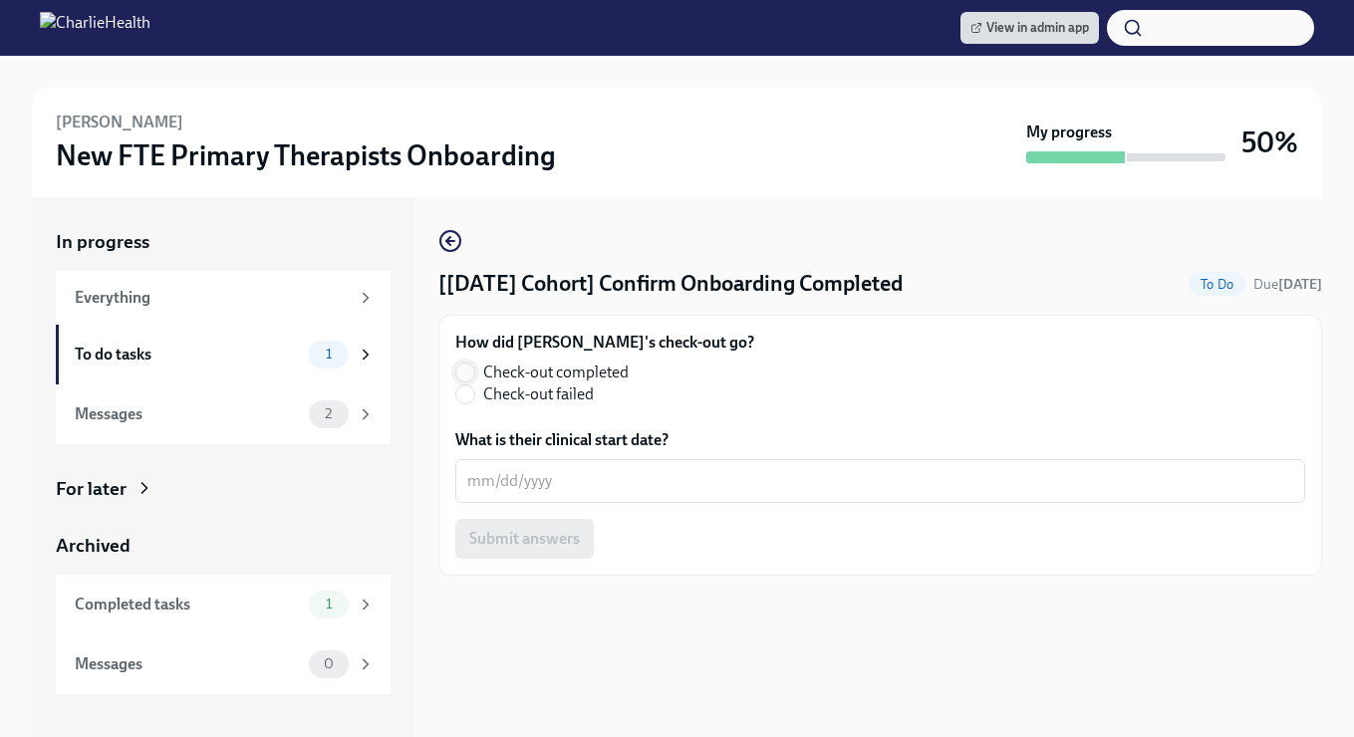
click at [473, 375] on input "Check-out completed" at bounding box center [465, 373] width 18 height 18
radio input "true"
click at [569, 461] on div "x ​" at bounding box center [880, 481] width 850 height 44
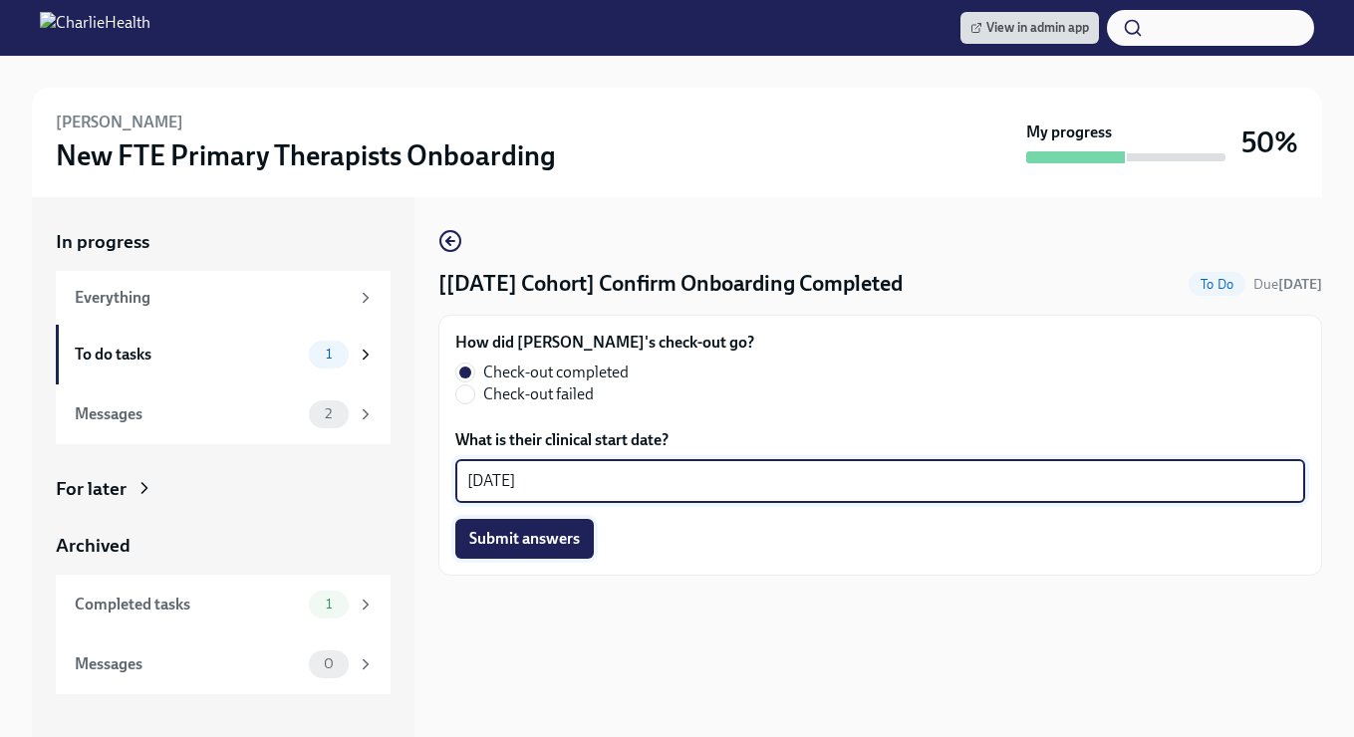
type textarea "[DATE]"
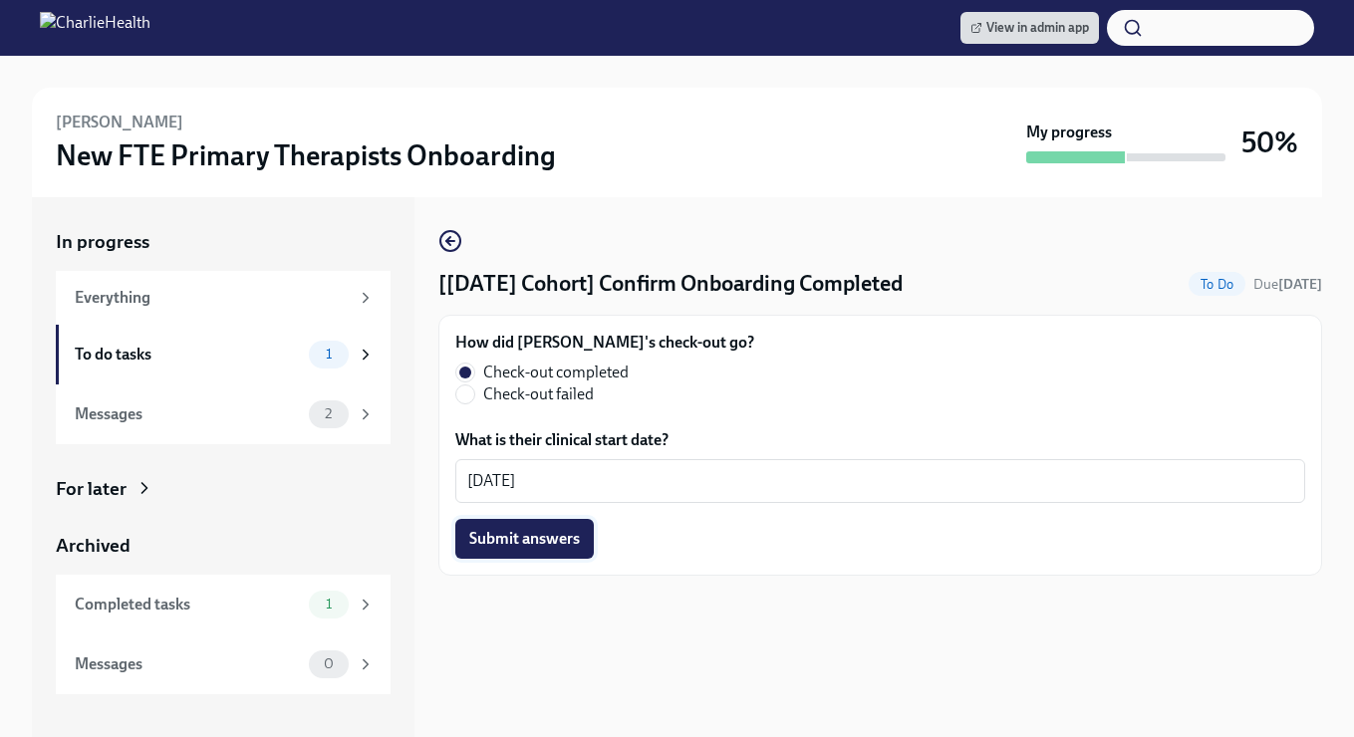
click at [580, 533] on button "Submit answers" at bounding box center [524, 539] width 138 height 40
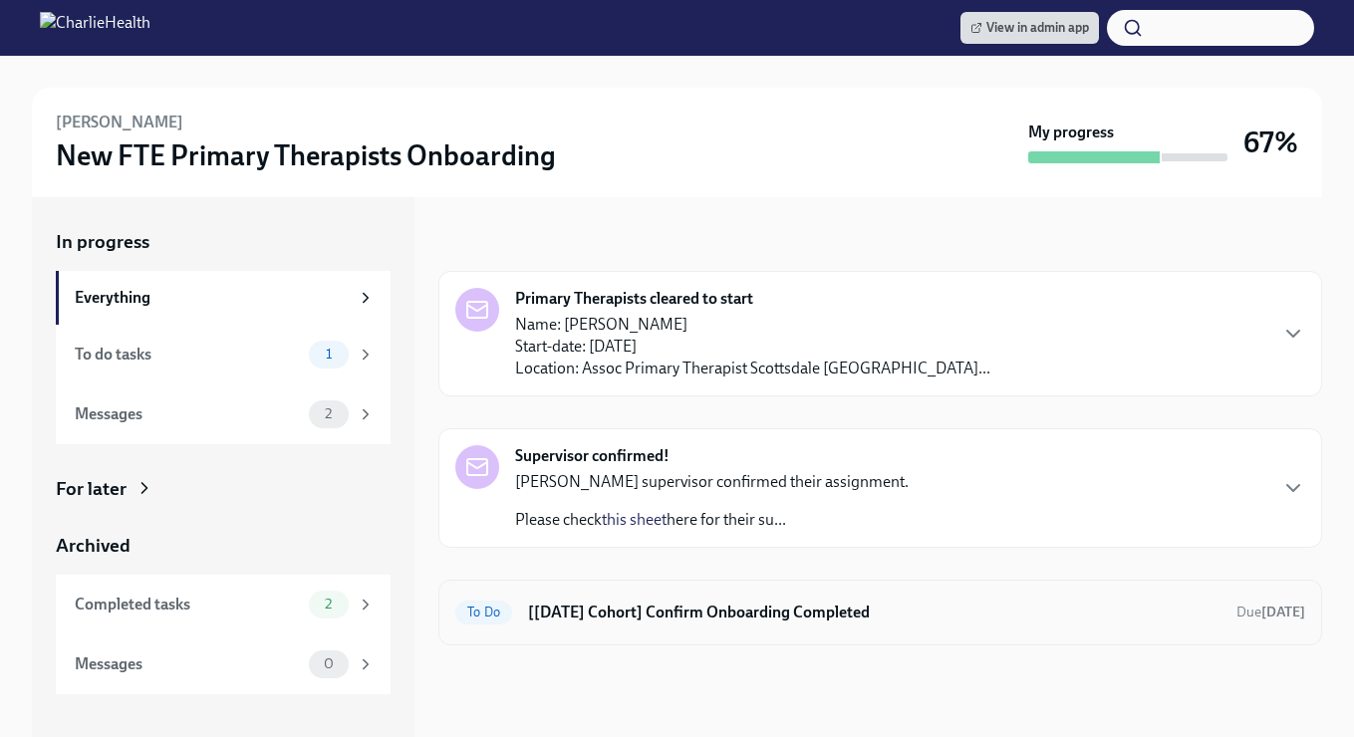
click at [632, 626] on div "To Do [[DATE] Cohort] Confirm Onboarding Completed Due [DATE]" at bounding box center [880, 613] width 850 height 32
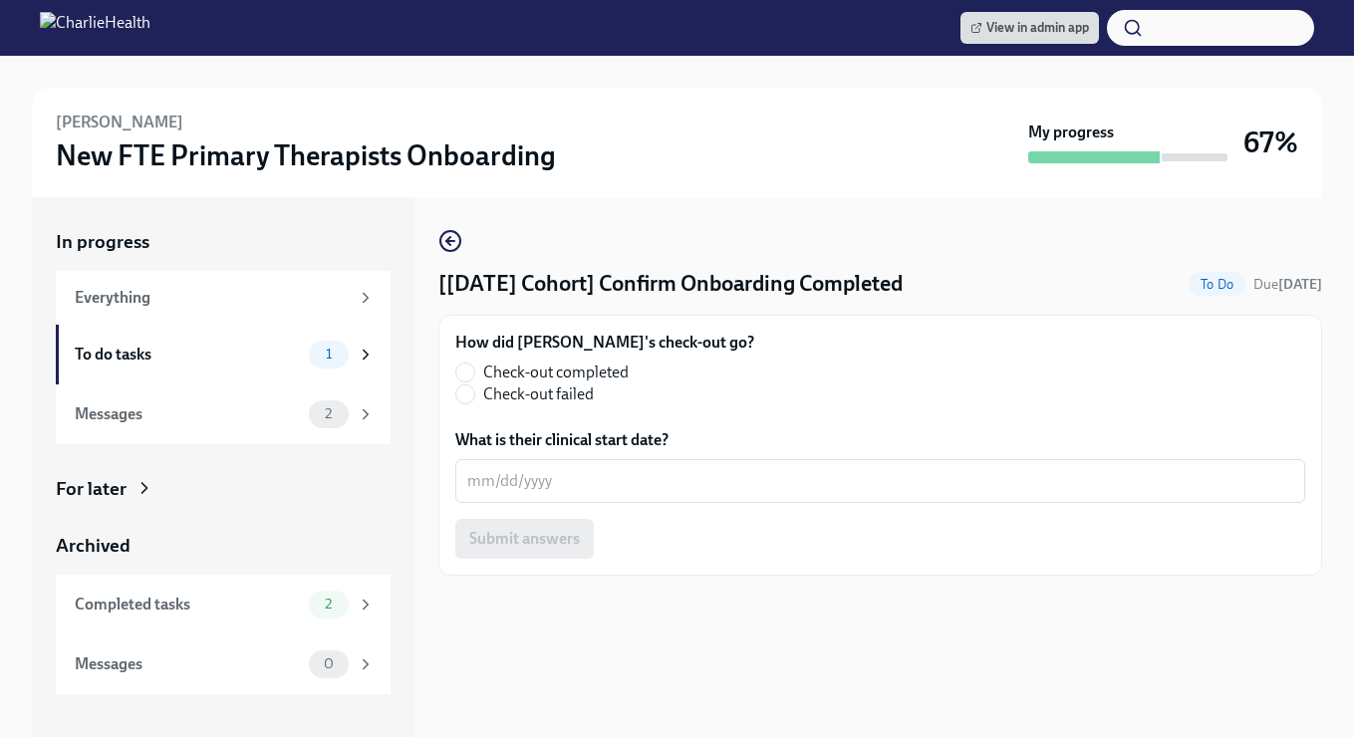
click at [480, 372] on label "Check-out completed" at bounding box center [596, 373] width 283 height 22
click at [474, 372] on input "Check-out completed" at bounding box center [465, 373] width 18 height 18
radio input "true"
click at [527, 477] on textarea "What is their clinical start date?" at bounding box center [880, 481] width 826 height 24
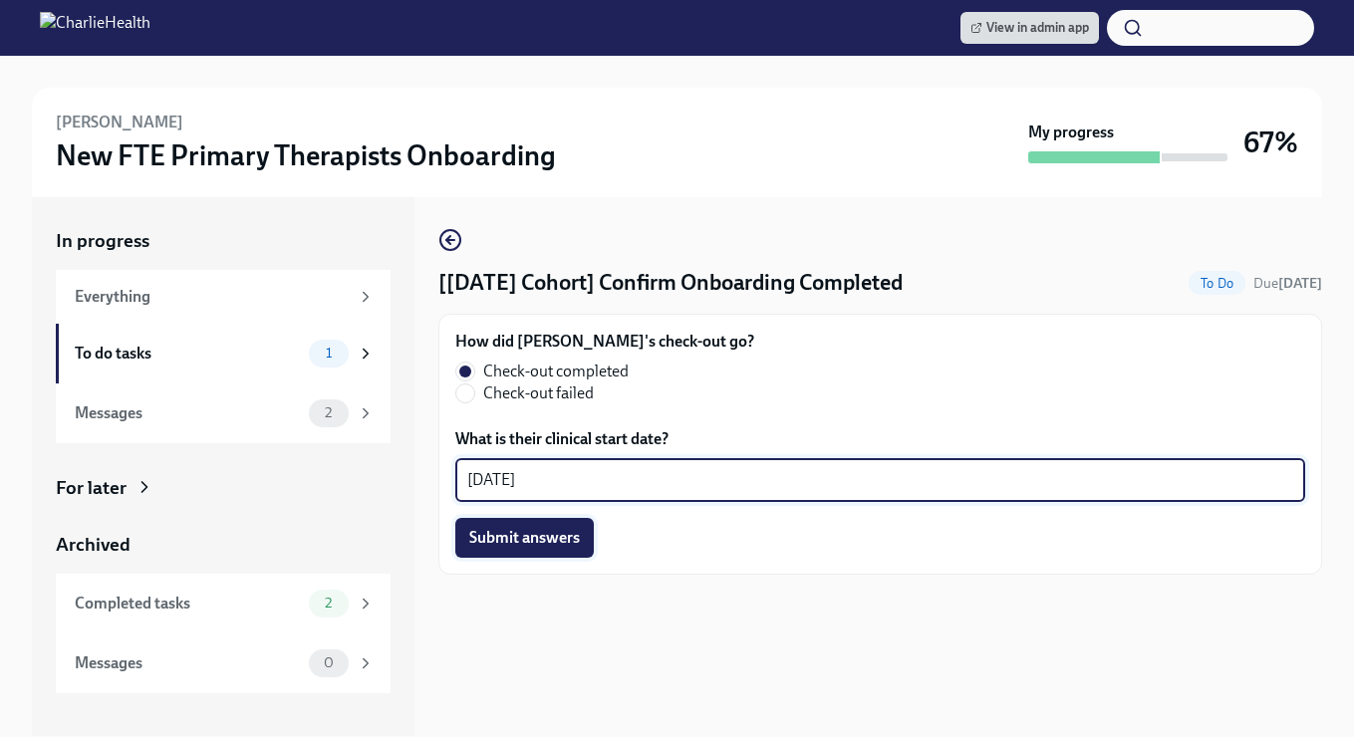
scroll to position [4, 0]
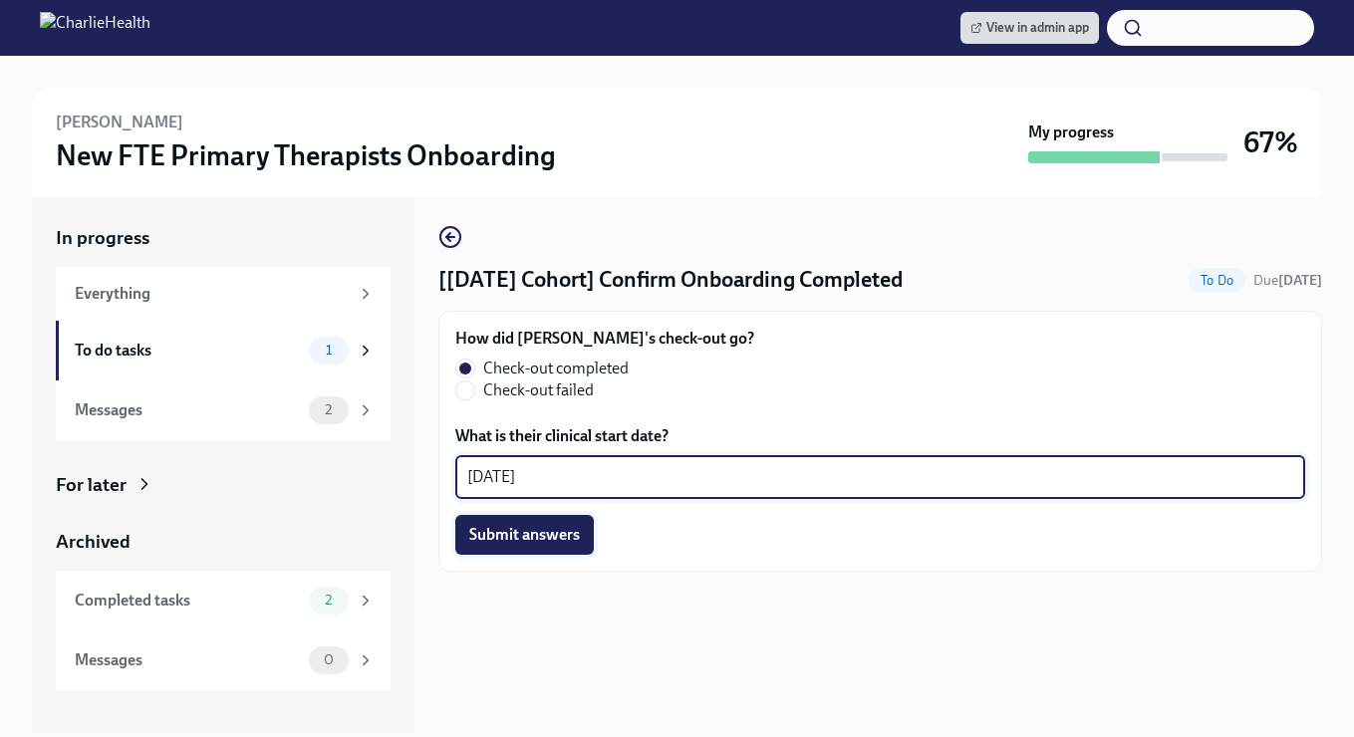
type textarea "[DATE]"
click at [532, 543] on span "Submit answers" at bounding box center [524, 535] width 111 height 20
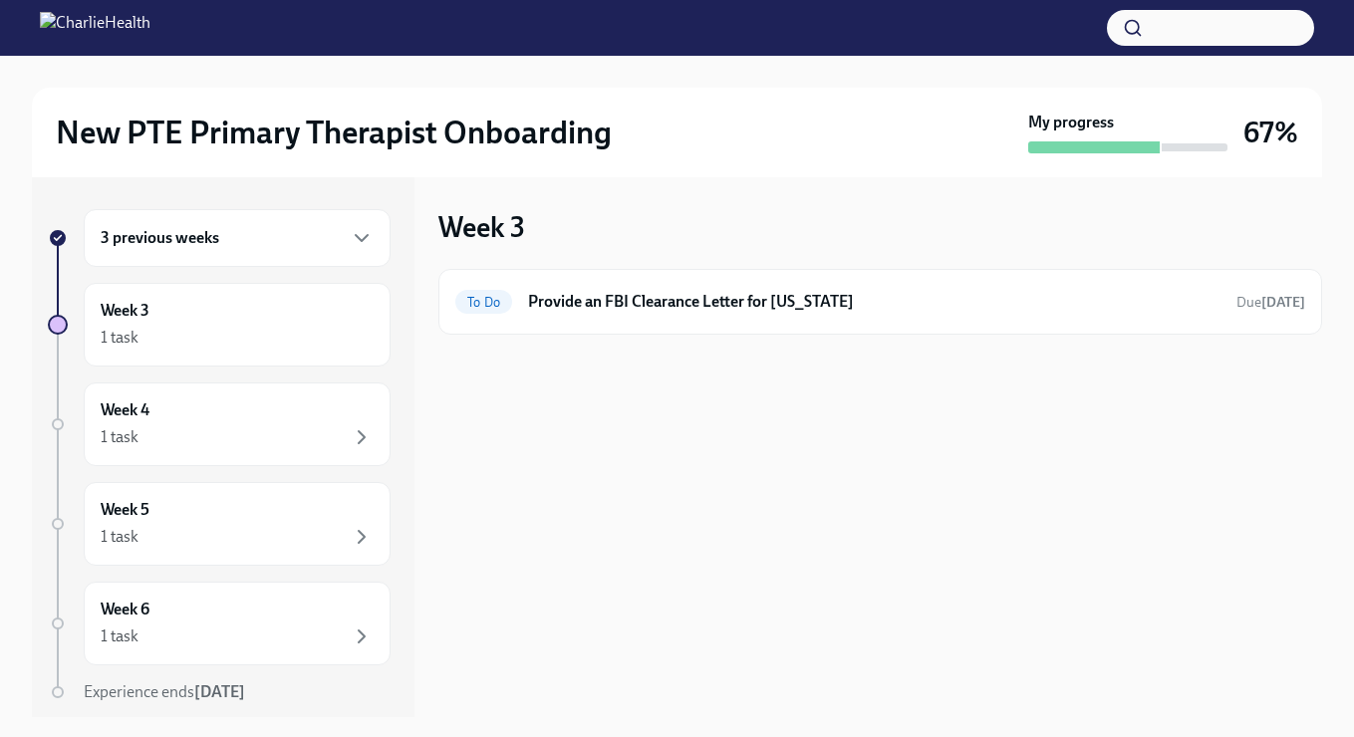
click at [264, 243] on div "3 previous weeks" at bounding box center [237, 238] width 273 height 24
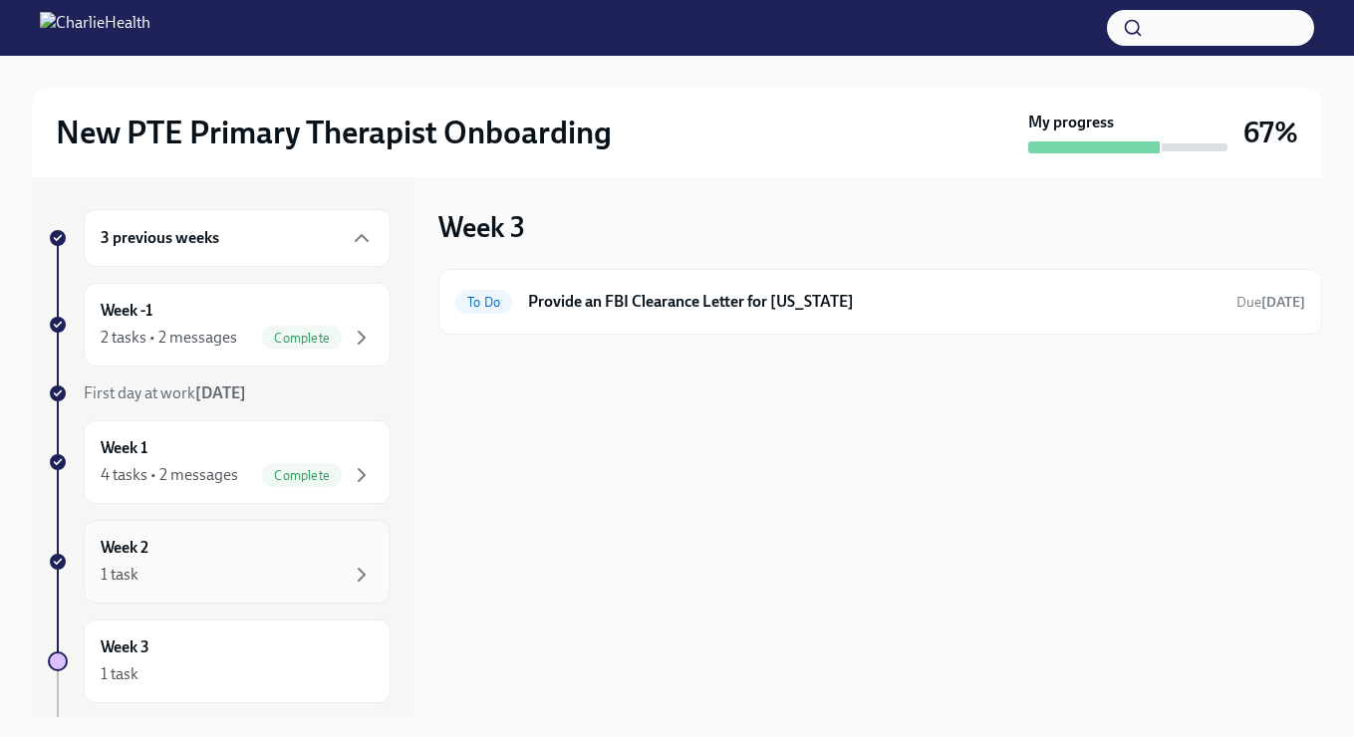
click at [202, 557] on div "Week 2 1 task" at bounding box center [237, 562] width 273 height 50
click at [803, 320] on div "To Do Clinical Onboarding: Week 2 Due 3 days ago" at bounding box center [880, 302] width 884 height 66
click at [750, 298] on h6 "Clinical Onboarding: Week 2" at bounding box center [874, 302] width 692 height 22
